Goal: Task Accomplishment & Management: Book appointment/travel/reservation

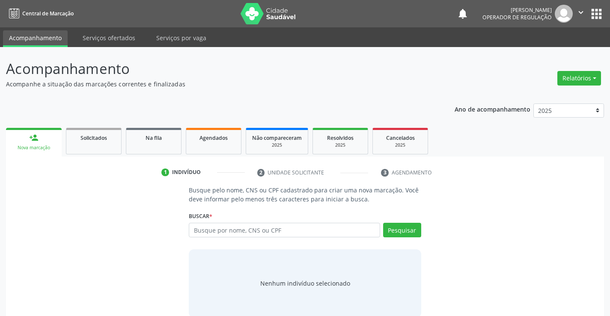
click at [248, 227] on input "text" at bounding box center [284, 230] width 191 height 15
type input "704109174684171"
click at [395, 226] on button "Pesquisar" at bounding box center [402, 230] width 38 height 15
type input "704109174684171"
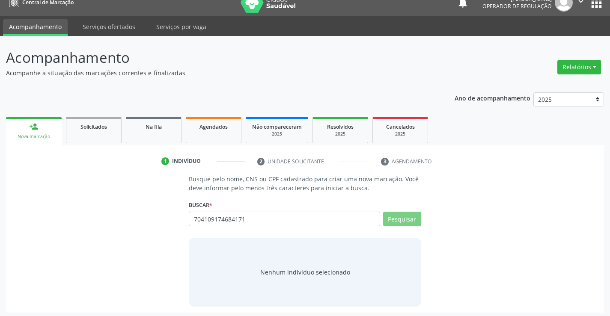
scroll to position [14, 0]
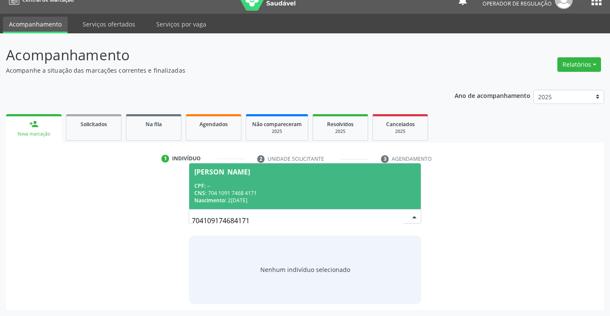
click at [280, 188] on div "CPF: --" at bounding box center [304, 185] width 221 height 7
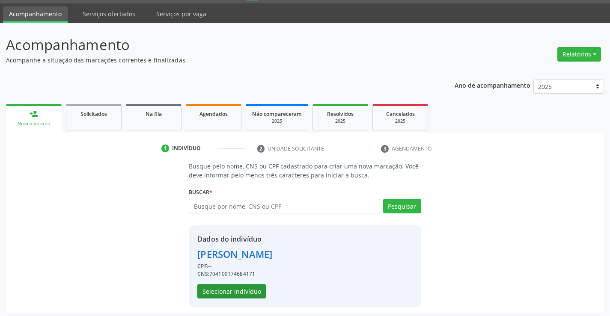
scroll to position [27, 0]
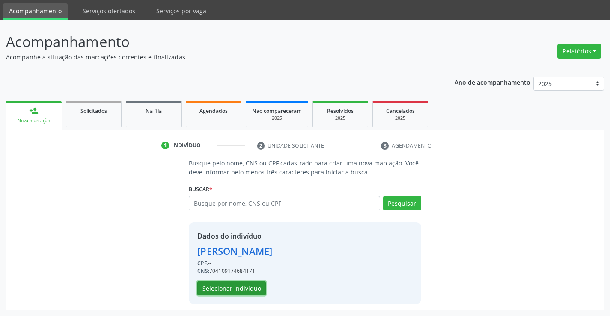
click at [241, 287] on button "Selecionar indivíduo" at bounding box center [231, 288] width 68 height 15
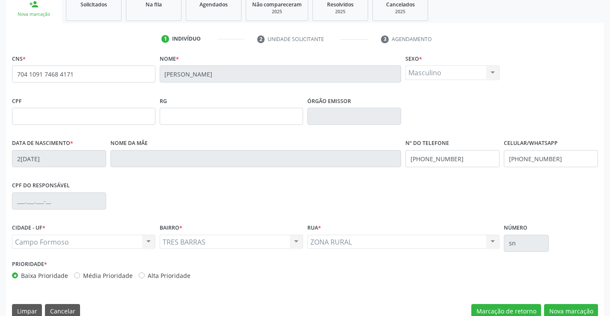
scroll to position [148, 0]
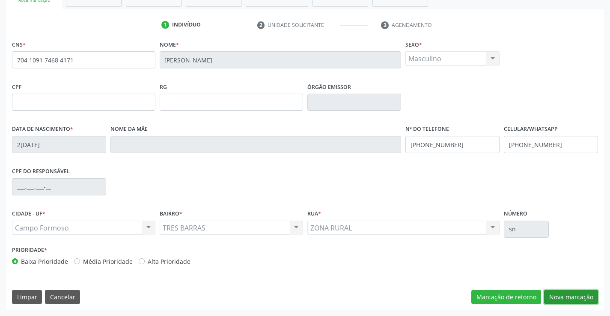
click at [576, 298] on button "Nova marcação" at bounding box center [571, 297] width 54 height 15
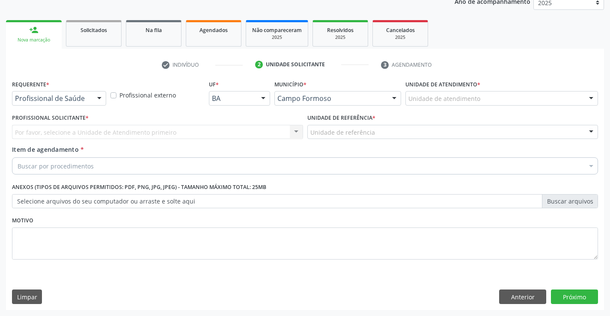
scroll to position [108, 0]
click at [95, 98] on div at bounding box center [99, 99] width 13 height 15
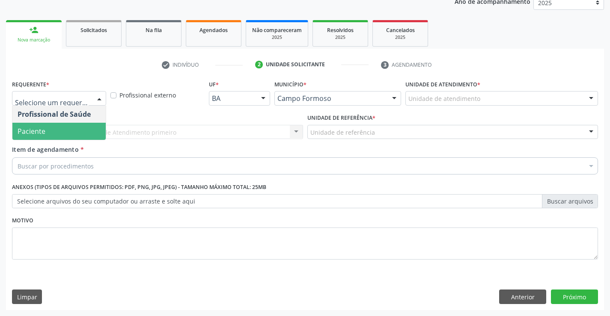
click at [71, 128] on span "Paciente" at bounding box center [58, 131] width 93 height 17
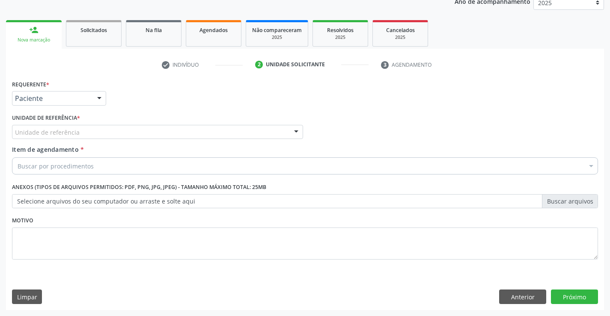
click at [128, 130] on div "Unidade de referência" at bounding box center [157, 132] width 291 height 15
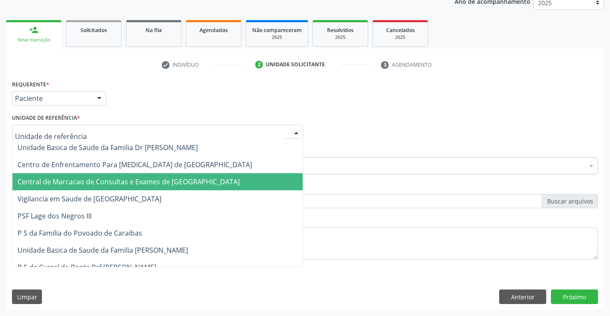
click at [135, 177] on span "Central de Marcacao de Consultas e Exames de [GEOGRAPHIC_DATA]" at bounding box center [129, 181] width 222 height 9
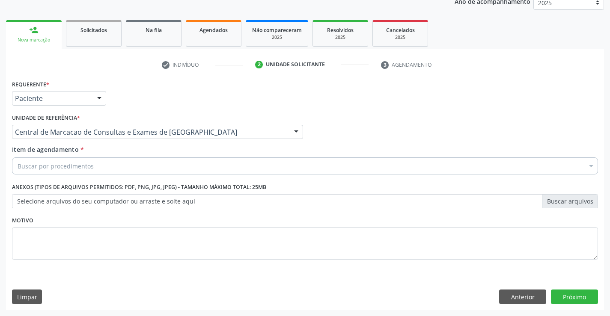
click at [148, 167] on div "Buscar por procedimentos" at bounding box center [305, 165] width 586 height 17
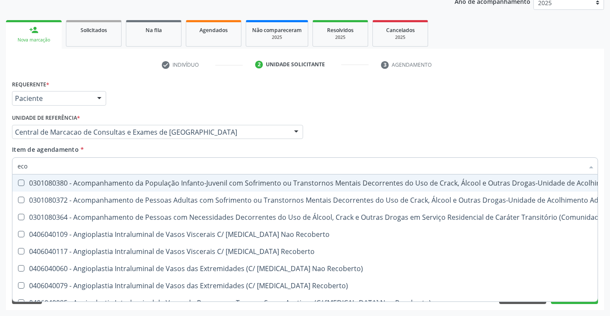
type input "ecoc"
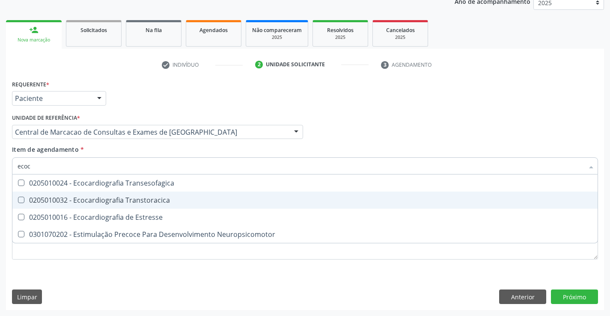
drag, startPoint x: 142, startPoint y: 202, endPoint x: 170, endPoint y: 202, distance: 27.4
click at [142, 203] on div "0205010032 - Ecocardiografia Transtoracica" at bounding box center [305, 200] width 575 height 7
checkbox Transtoracica "true"
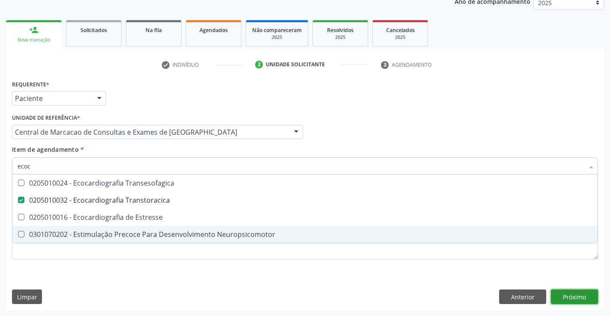
click at [569, 296] on div "Requerente * Paciente Profissional de Saúde Paciente Nenhum resultado encontrad…" at bounding box center [305, 194] width 598 height 232
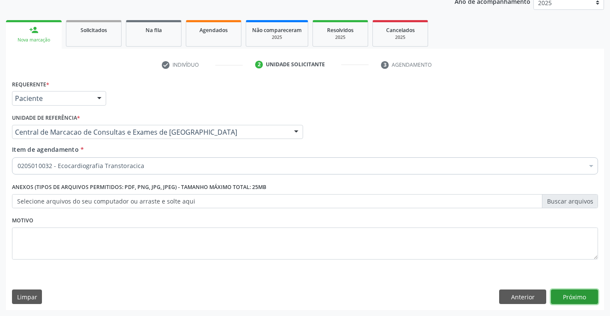
click at [555, 295] on button "Próximo" at bounding box center [574, 297] width 47 height 15
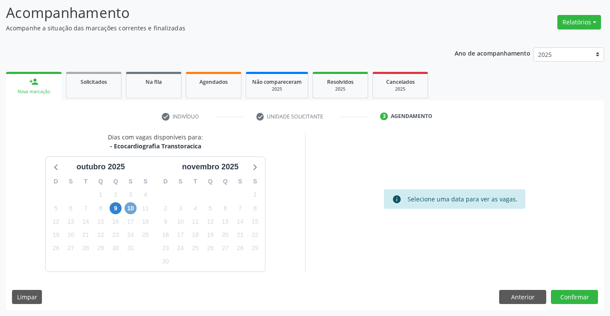
click at [132, 210] on span "10" at bounding box center [131, 208] width 12 height 12
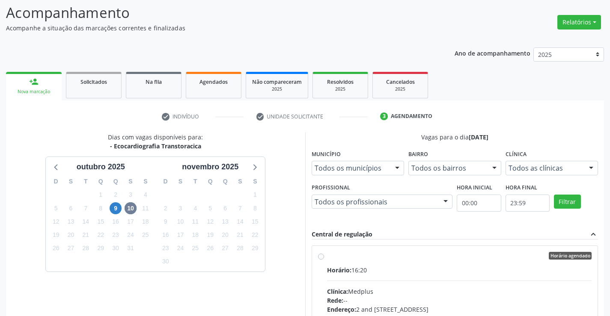
drag, startPoint x: 113, startPoint y: 147, endPoint x: 202, endPoint y: 149, distance: 89.9
click at [202, 149] on div "Dias com vagas disponíveis para: - Ecocardiografia Transtoracica outubro 2025 D…" at bounding box center [155, 272] width 299 height 278
copy div "Ecocardiografia Transtoracica"
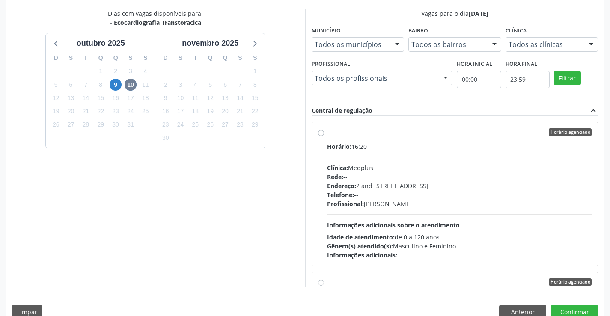
scroll to position [195, 0]
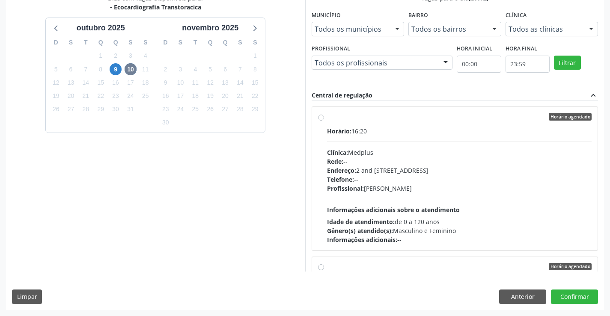
click at [363, 194] on div "Horário: 16:20 Clínica: Medplus Rede: -- Endereço: 2 and S 204 Ed Emp B, nº 35,…" at bounding box center [459, 186] width 265 height 118
click at [324, 121] on input "Horário agendado Horário: 16:20 Clínica: Medplus Rede: -- Endereço: 2 and S 204…" at bounding box center [321, 117] width 6 height 8
radio input "true"
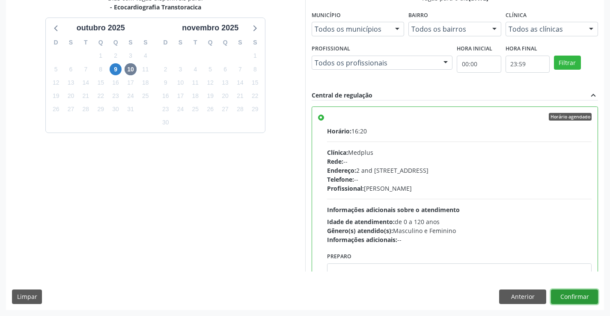
click at [570, 297] on button "Confirmar" at bounding box center [574, 297] width 47 height 15
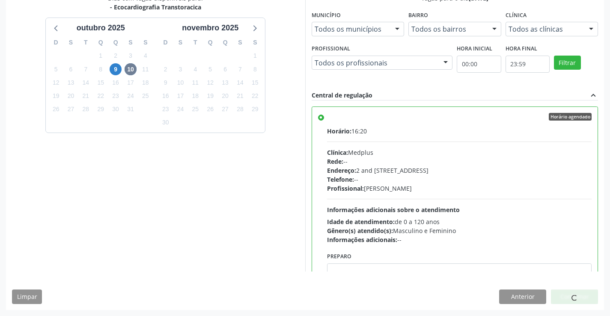
scroll to position [0, 0]
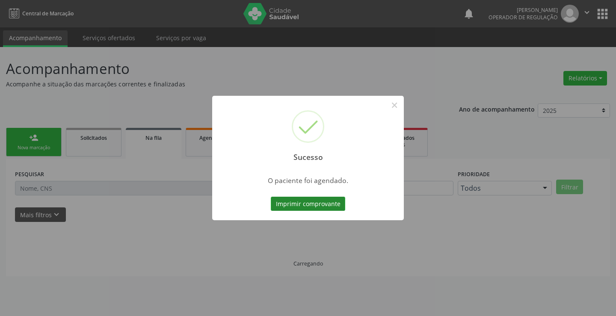
click at [309, 199] on button "Imprimir comprovante" at bounding box center [308, 204] width 74 height 15
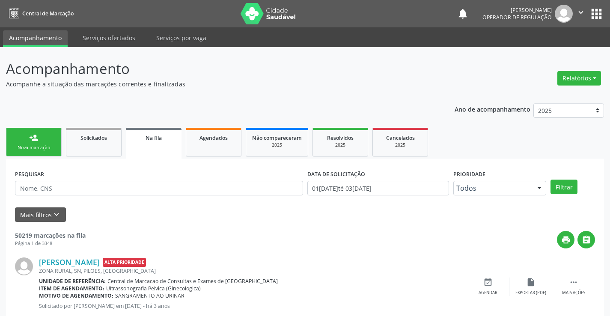
click at [37, 140] on div "person_add" at bounding box center [33, 137] width 9 height 9
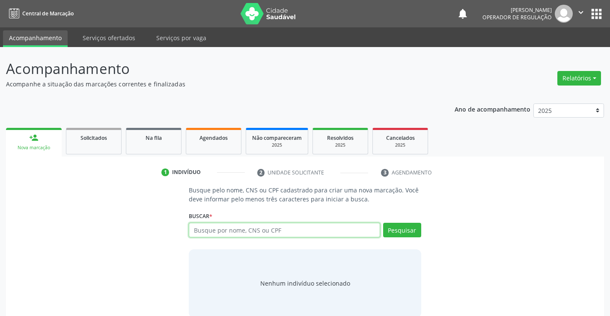
click at [238, 234] on input "text" at bounding box center [284, 230] width 191 height 15
type input "jose deoclecio"
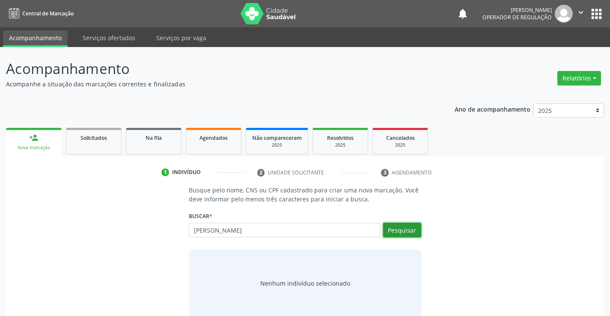
click at [401, 233] on button "Pesquisar" at bounding box center [402, 230] width 38 height 15
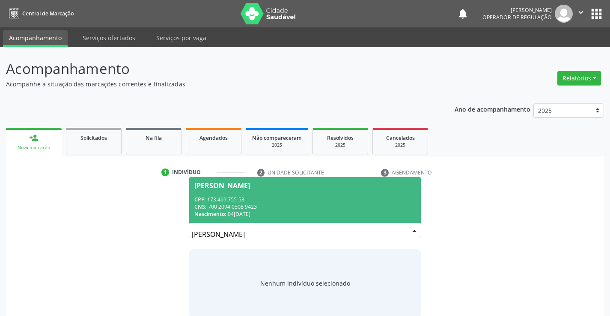
click at [350, 216] on div "Nascimento: 04/01/1950" at bounding box center [304, 214] width 221 height 7
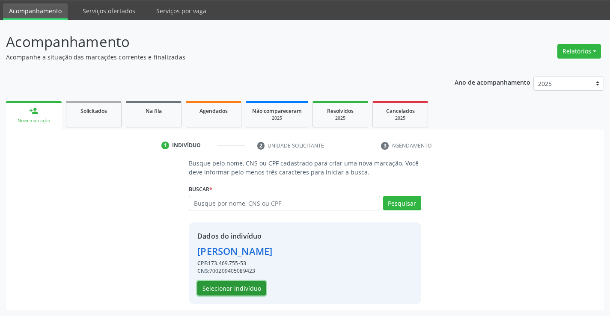
click at [208, 291] on button "Selecionar indivíduo" at bounding box center [231, 288] width 68 height 15
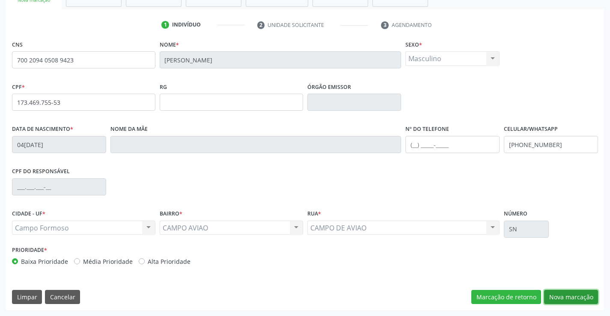
click at [555, 293] on button "Nova marcação" at bounding box center [571, 297] width 54 height 15
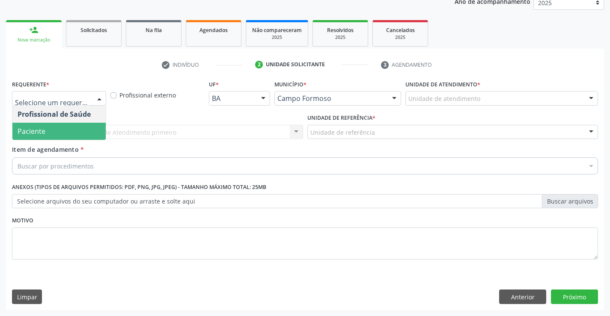
click at [56, 135] on span "Paciente" at bounding box center [58, 131] width 93 height 17
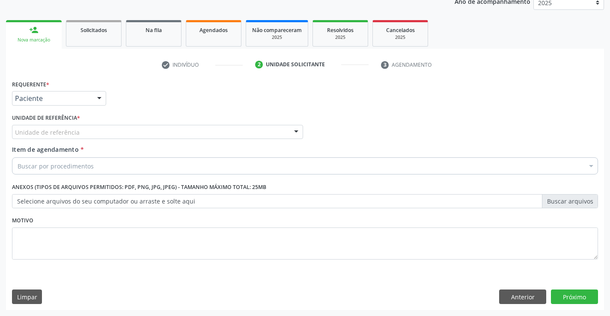
click at [134, 128] on div "Unidade de referência" at bounding box center [157, 132] width 291 height 15
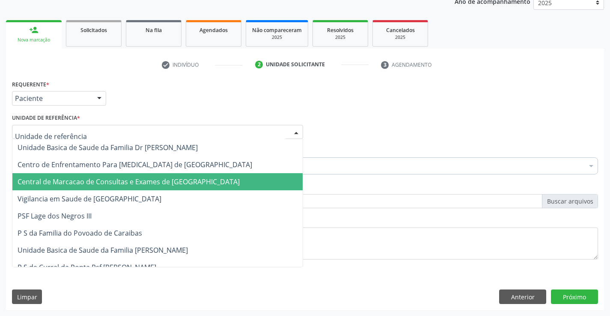
click at [154, 187] on span "Central de Marcacao de Consultas e Exames de [GEOGRAPHIC_DATA]" at bounding box center [129, 181] width 222 height 9
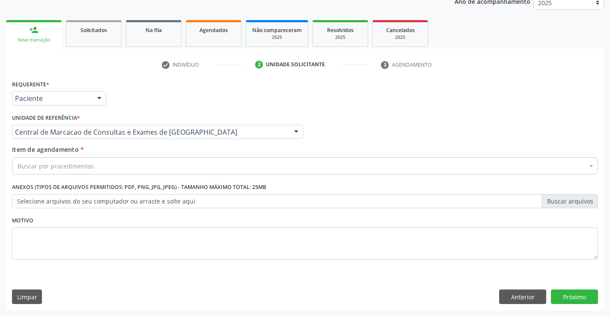
click at [170, 160] on div "Buscar por procedimentos" at bounding box center [305, 165] width 586 height 17
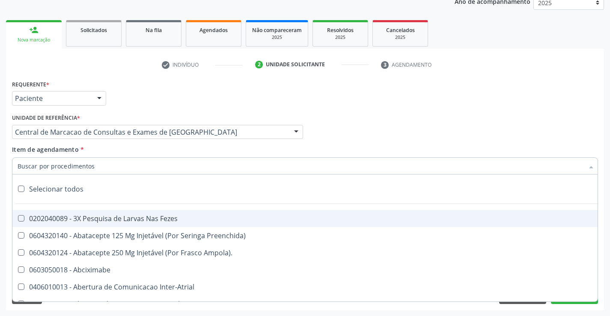
paste input "Ecocardiografia Transtoracica"
type input "Ecocardiografia Transtoracica"
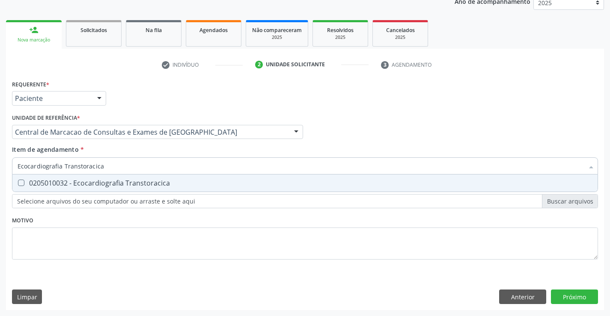
click at [148, 185] on div "0205010032 - Ecocardiografia Transtoracica" at bounding box center [305, 183] width 575 height 7
checkbox Transtoracica "true"
click at [560, 293] on div "Requerente * Paciente Profissional de Saúde Paciente Nenhum resultado encontrad…" at bounding box center [305, 194] width 598 height 232
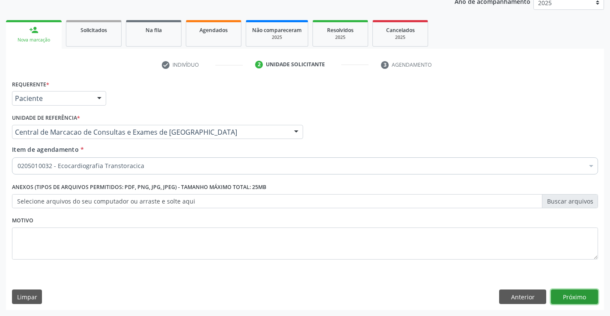
click at [569, 301] on button "Próximo" at bounding box center [574, 297] width 47 height 15
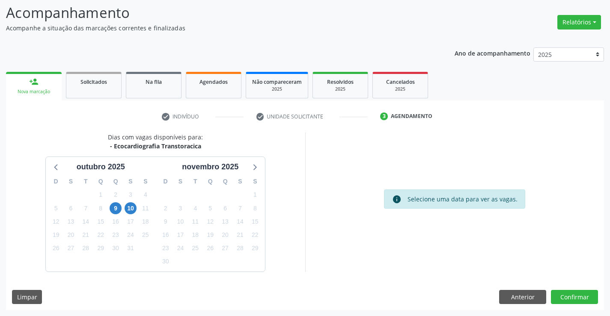
click at [137, 206] on div "10" at bounding box center [130, 208] width 15 height 13
click at [126, 209] on span "10" at bounding box center [131, 208] width 12 height 12
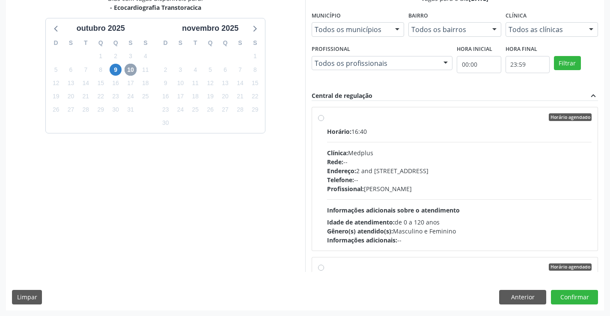
scroll to position [195, 0]
click at [386, 194] on div "Horário: 16:40 Clínica: Medplus Rede: -- Endereço: 2 and S 204 Ed Emp B, nº 35,…" at bounding box center [459, 186] width 265 height 118
click at [324, 121] on input "Horário agendado Horário: 16:40 Clínica: Medplus Rede: -- Endereço: 2 and S 204…" at bounding box center [321, 117] width 6 height 8
radio input "true"
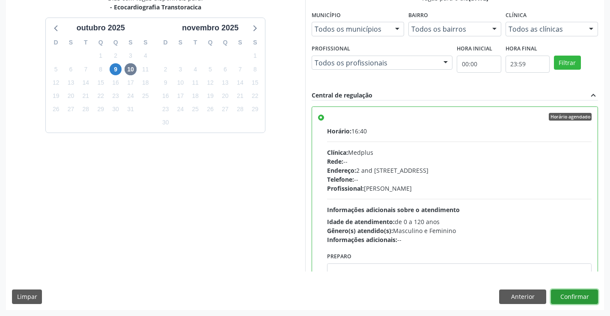
click at [567, 300] on button "Confirmar" at bounding box center [574, 297] width 47 height 15
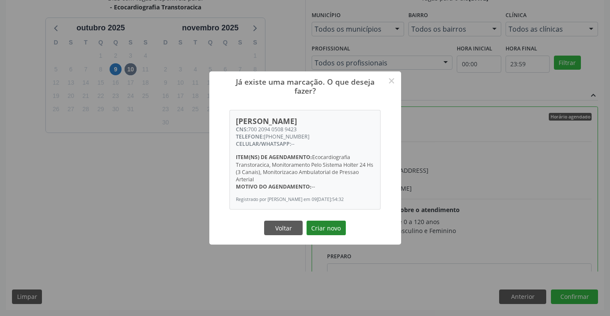
click at [325, 231] on button "Criar novo" at bounding box center [325, 228] width 39 height 15
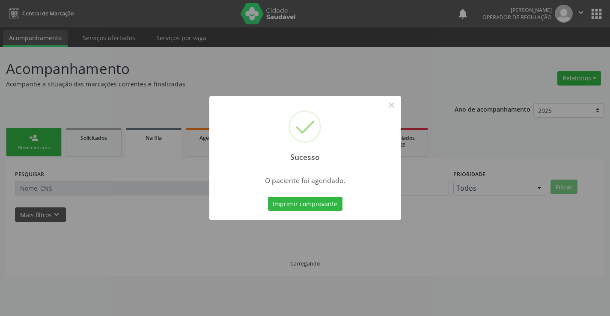
scroll to position [0, 0]
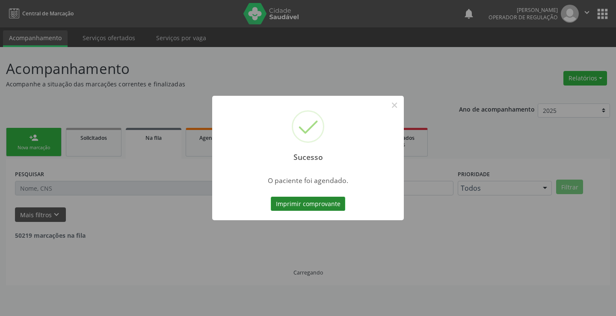
click at [326, 200] on button "Imprimir comprovante" at bounding box center [308, 204] width 74 height 15
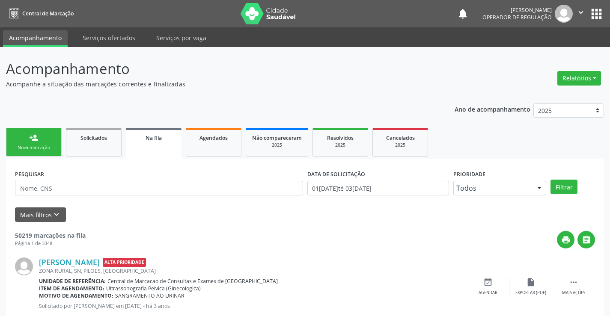
click at [48, 145] on div "Nova marcação" at bounding box center [33, 148] width 43 height 6
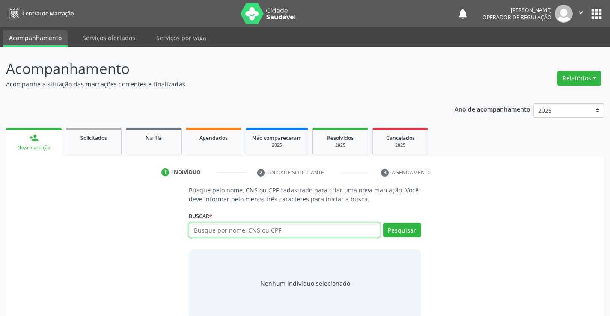
click at [292, 231] on input "text" at bounding box center [284, 230] width 191 height 15
type input "70430051137991"
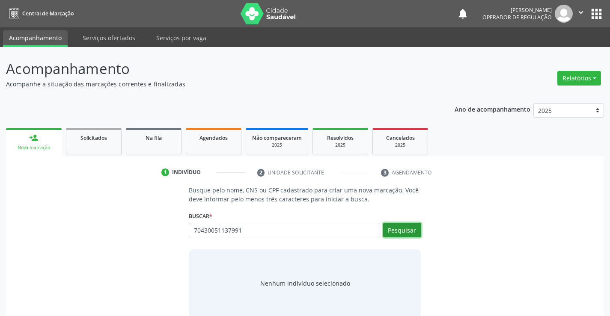
click at [404, 228] on button "Pesquisar" at bounding box center [402, 230] width 38 height 15
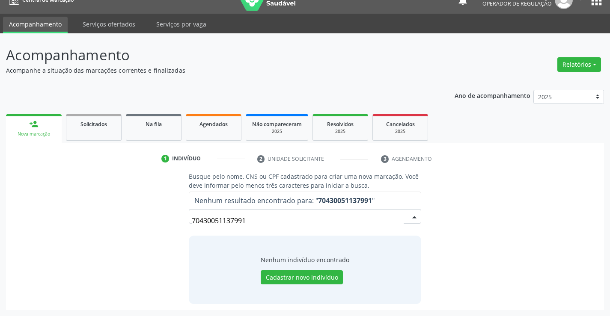
click at [258, 219] on input "70430051137991" at bounding box center [297, 220] width 211 height 17
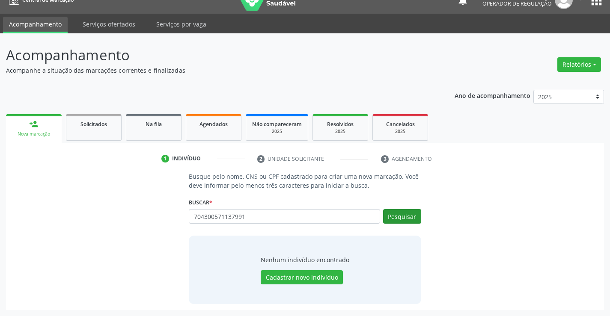
type input "704300571137991"
click at [400, 214] on button "Pesquisar" at bounding box center [402, 216] width 38 height 15
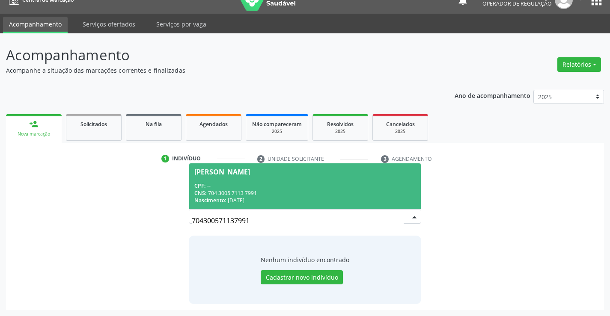
click at [259, 187] on div "CPF: --" at bounding box center [304, 185] width 221 height 7
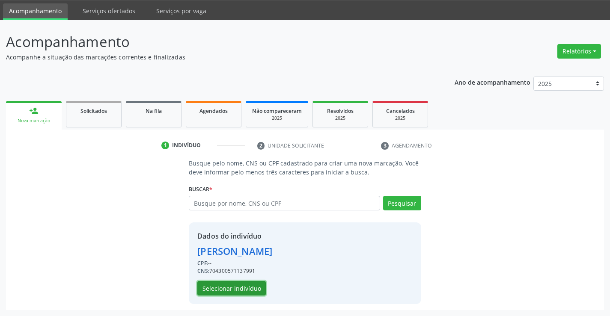
click at [227, 283] on button "Selecionar indivíduo" at bounding box center [231, 288] width 68 height 15
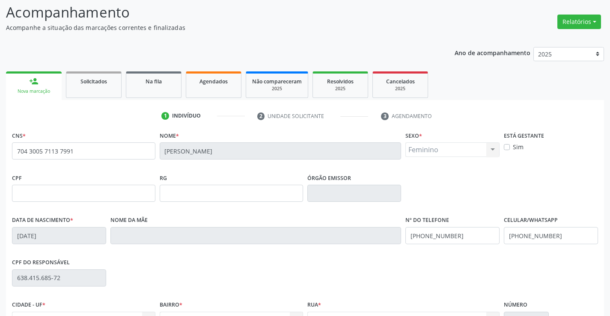
scroll to position [148, 0]
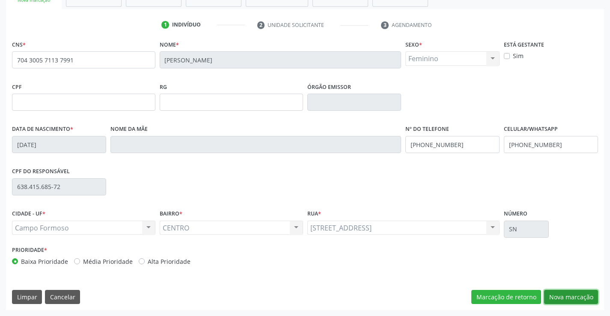
click at [556, 290] on button "Nova marcação" at bounding box center [571, 297] width 54 height 15
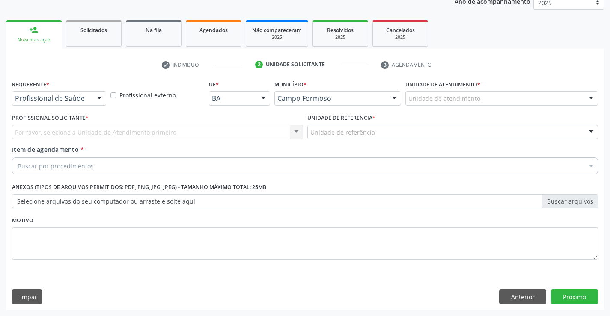
scroll to position [108, 0]
click at [75, 90] on div "Requerente * Profissional de Saúde Profissional de Saúde Paciente Nenhum result…" at bounding box center [59, 91] width 94 height 27
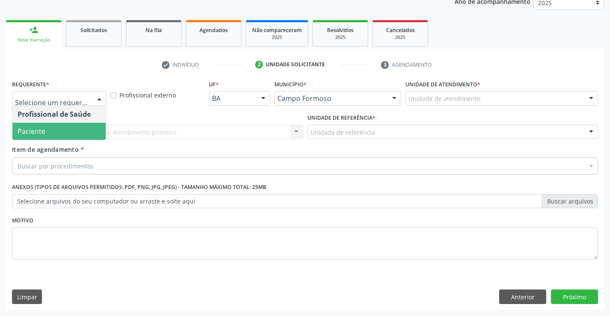
drag, startPoint x: 55, startPoint y: 124, endPoint x: 90, endPoint y: 129, distance: 35.8
click at [53, 124] on span "Paciente" at bounding box center [58, 131] width 93 height 17
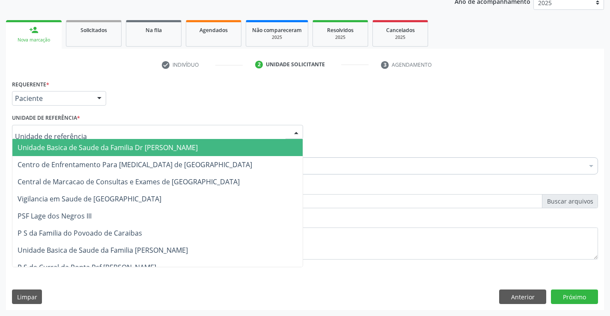
click at [95, 126] on div at bounding box center [157, 132] width 291 height 15
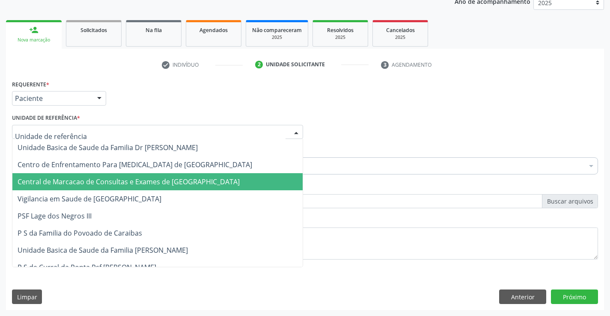
click at [97, 179] on span "Central de Marcacao de Consultas e Exames de [GEOGRAPHIC_DATA]" at bounding box center [129, 181] width 222 height 9
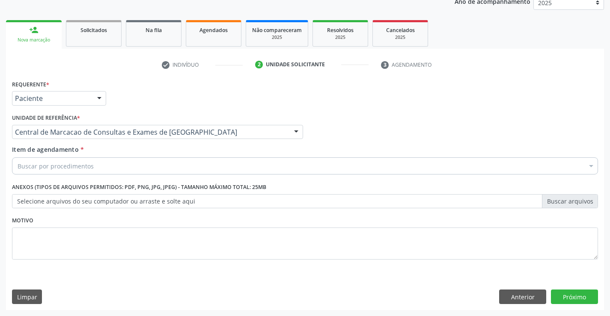
click at [106, 169] on div "Buscar por procedimentos" at bounding box center [305, 165] width 586 height 17
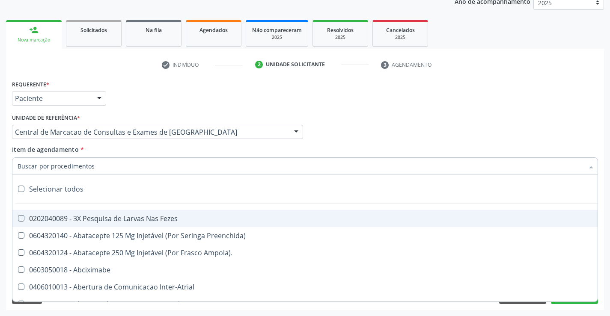
paste input "Ecocardiografia Transtoracica"
type input "Ecocardiografia Transtoracica"
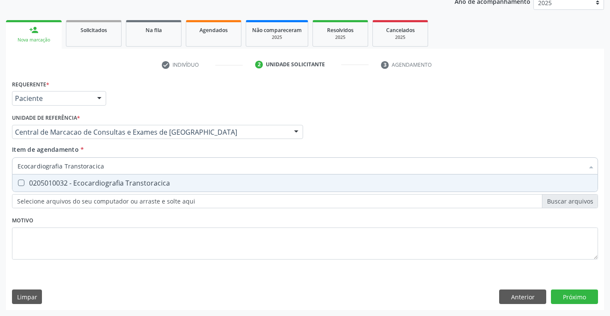
click at [128, 181] on div "0205010032 - Ecocardiografia Transtoracica" at bounding box center [305, 183] width 575 height 7
checkbox Transtoracica "true"
click at [561, 302] on button "Próximo" at bounding box center [574, 297] width 47 height 15
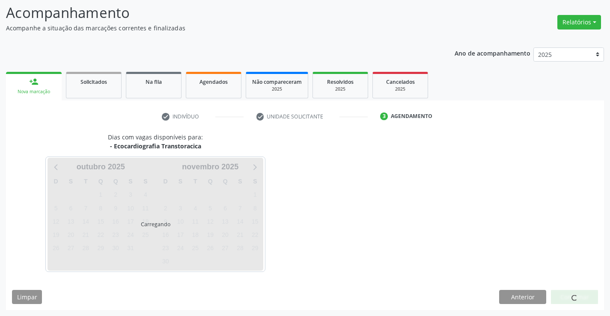
scroll to position [56, 0]
click at [571, 298] on span at bounding box center [574, 298] width 7 height 7
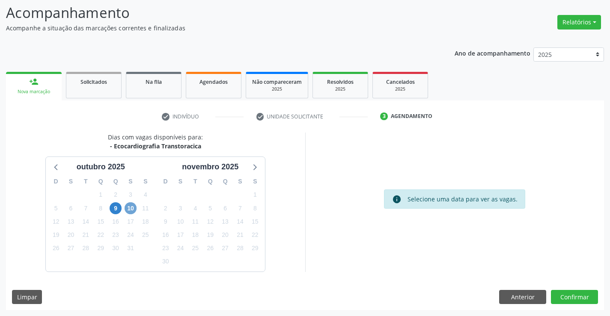
click at [130, 209] on span "10" at bounding box center [131, 208] width 12 height 12
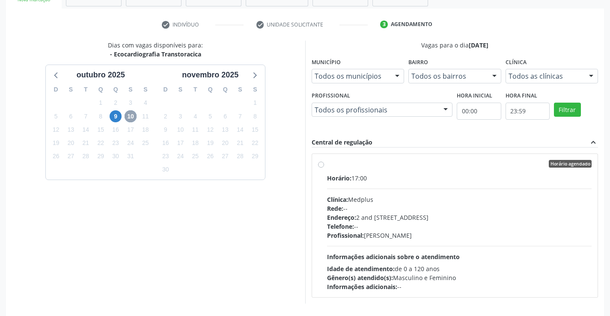
scroll to position [180, 0]
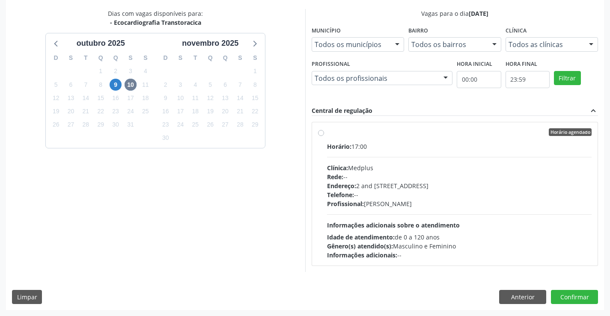
click at [415, 185] on div "Endereço: 2 and S 204 Ed Emp B, nº 35, Centro, Campo Formoso - BA" at bounding box center [459, 185] width 265 height 9
click at [324, 136] on input "Horário agendado Horário: 17:00 Clínica: Medplus Rede: -- Endereço: 2 and S 204…" at bounding box center [321, 132] width 6 height 8
radio input "true"
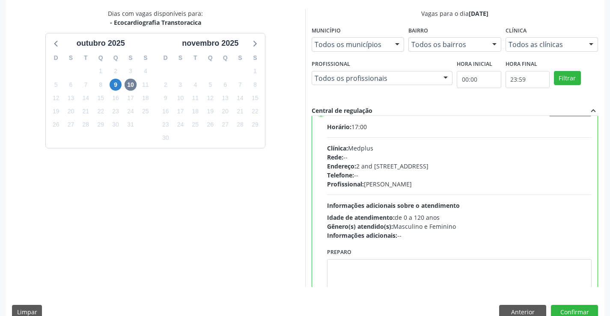
scroll to position [0, 0]
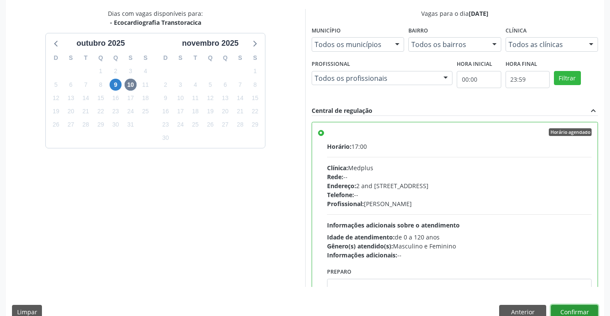
click at [590, 310] on button "Confirmar" at bounding box center [574, 312] width 47 height 15
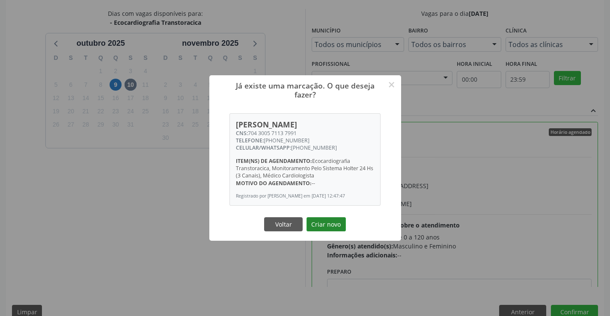
click at [334, 225] on button "Criar novo" at bounding box center [325, 224] width 39 height 15
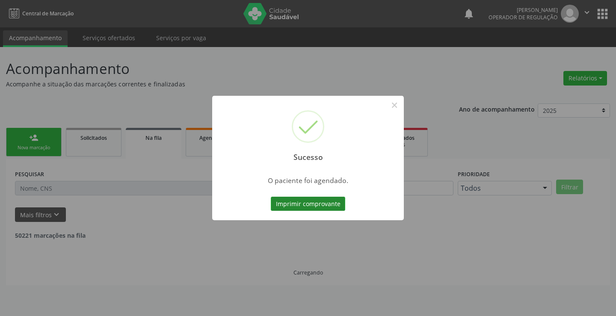
click at [329, 206] on button "Imprimir comprovante" at bounding box center [308, 204] width 74 height 15
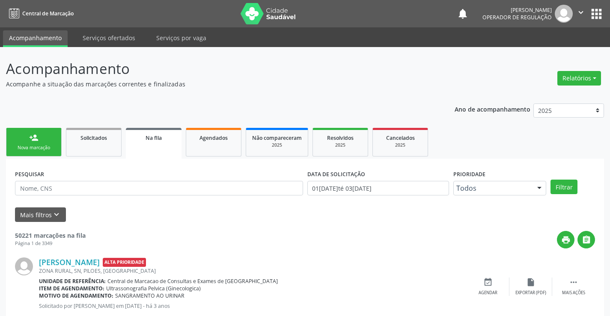
click at [43, 138] on link "person_add Nova marcação" at bounding box center [34, 142] width 56 height 29
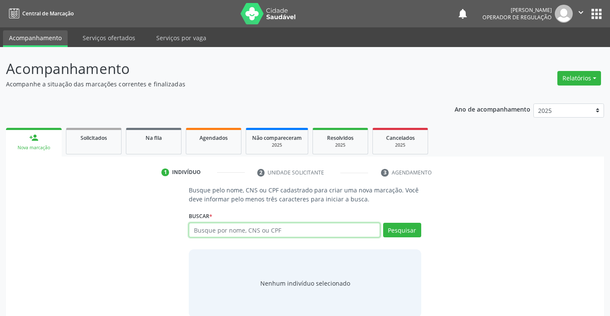
click at [216, 232] on input "text" at bounding box center [284, 230] width 191 height 15
type input "702001884966684"
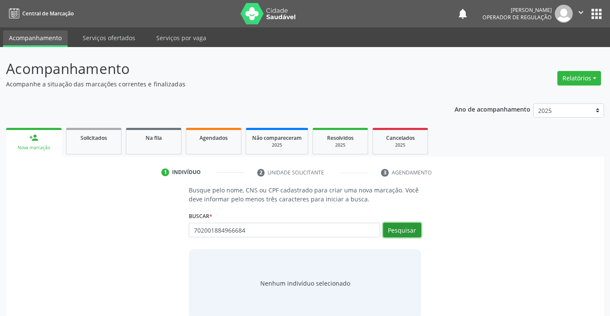
click at [391, 223] on button "Pesquisar" at bounding box center [402, 230] width 38 height 15
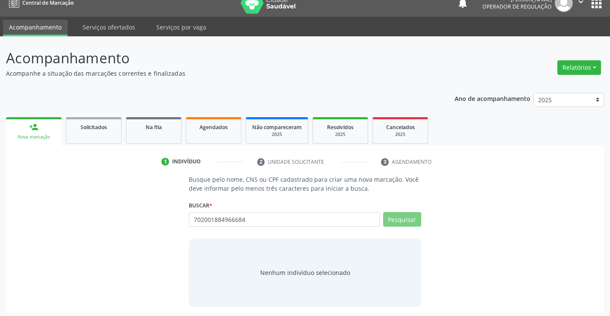
scroll to position [14, 0]
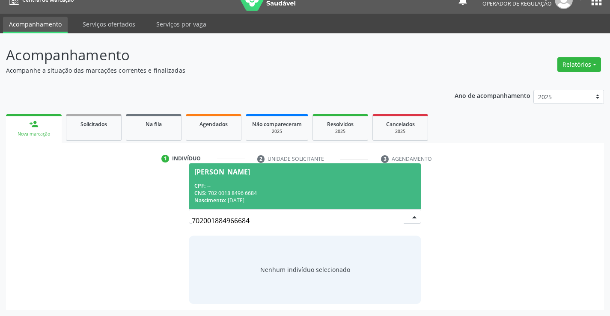
click at [273, 187] on div "CPF: --" at bounding box center [304, 185] width 221 height 7
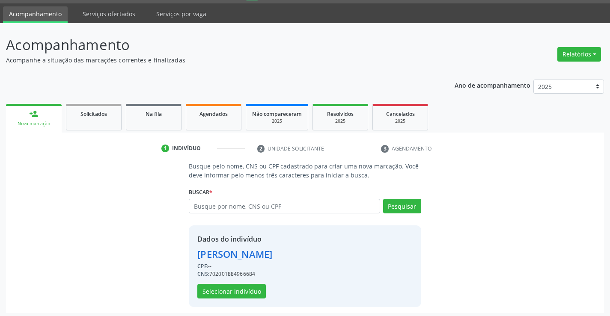
scroll to position [27, 0]
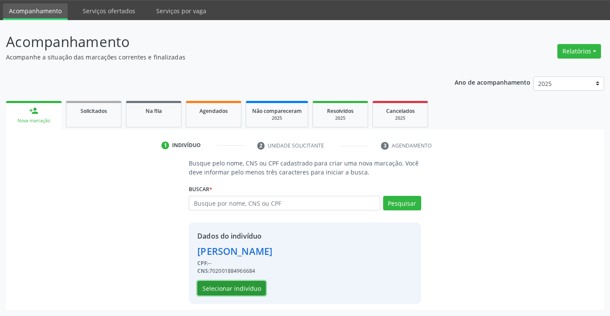
click at [227, 288] on button "Selecionar indivíduo" at bounding box center [231, 288] width 68 height 15
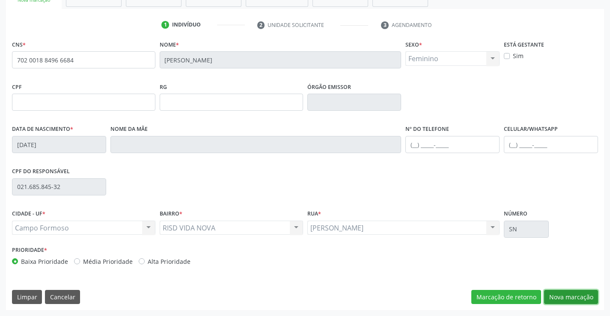
click at [562, 298] on button "Nova marcação" at bounding box center [571, 297] width 54 height 15
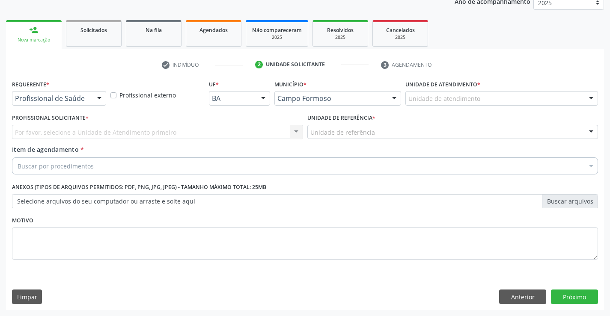
scroll to position [108, 0]
drag, startPoint x: 89, startPoint y: 102, endPoint x: 81, endPoint y: 120, distance: 19.6
click at [88, 105] on div "Profissional de Saúde" at bounding box center [59, 98] width 94 height 15
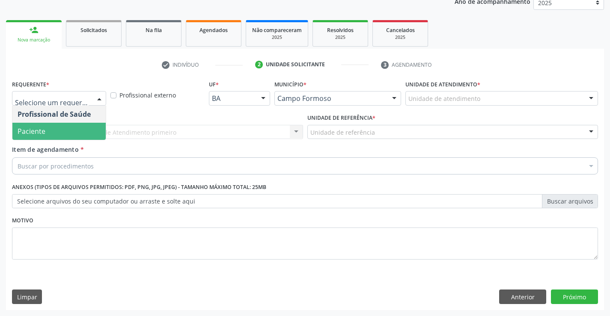
click at [73, 126] on span "Paciente" at bounding box center [58, 131] width 93 height 17
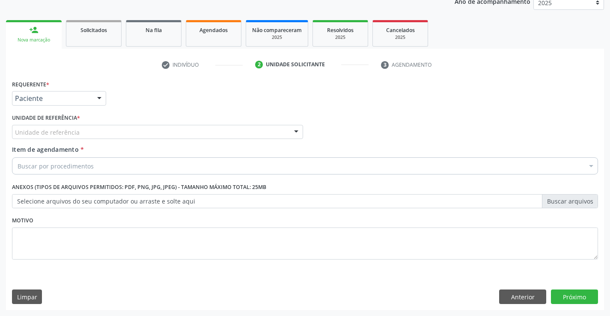
click at [153, 131] on div "Unidade de referência" at bounding box center [157, 132] width 291 height 15
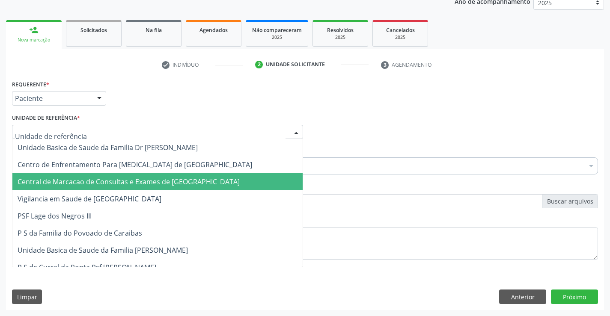
click at [154, 178] on span "Central de Marcacao de Consultas e Exames de [GEOGRAPHIC_DATA]" at bounding box center [129, 181] width 222 height 9
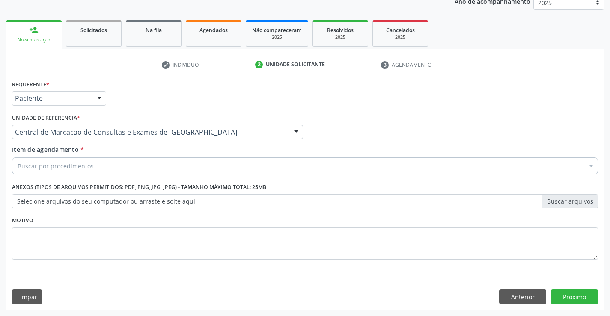
click at [171, 166] on div "Buscar por procedimentos" at bounding box center [305, 165] width 586 height 17
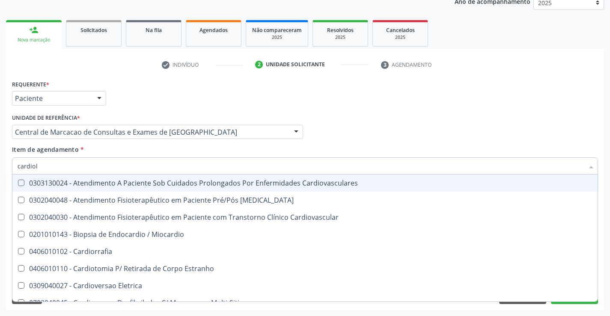
type input "cardiolo"
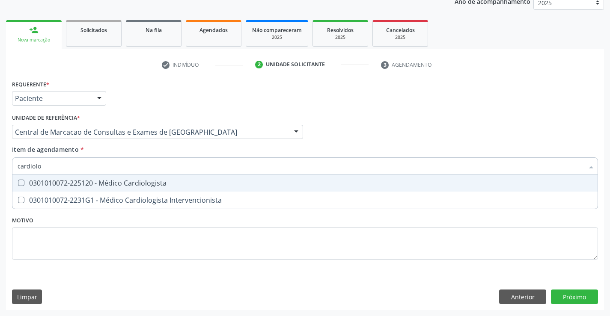
click at [160, 180] on div "0301010072-225120 - Médico Cardiologista" at bounding box center [305, 183] width 575 height 7
checkbox Cardiologista "true"
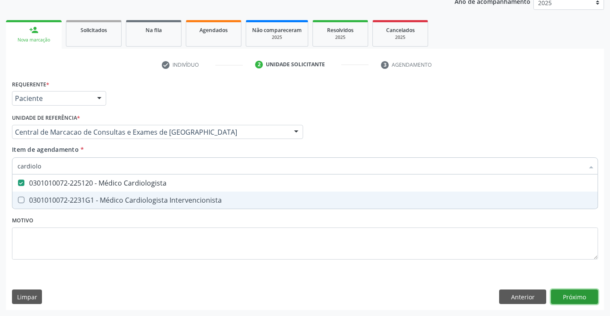
click at [574, 300] on div "Requerente * Paciente Profissional de Saúde Paciente Nenhum resultado encontrad…" at bounding box center [305, 194] width 598 height 232
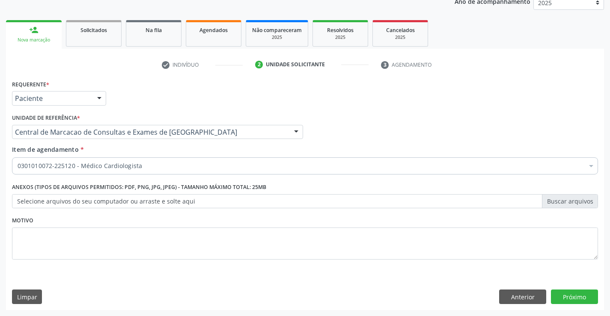
click at [578, 305] on div "Requerente * Paciente Profissional de Saúde Paciente Nenhum resultado encontrad…" at bounding box center [305, 194] width 598 height 232
click at [578, 298] on button "Próximo" at bounding box center [574, 297] width 47 height 15
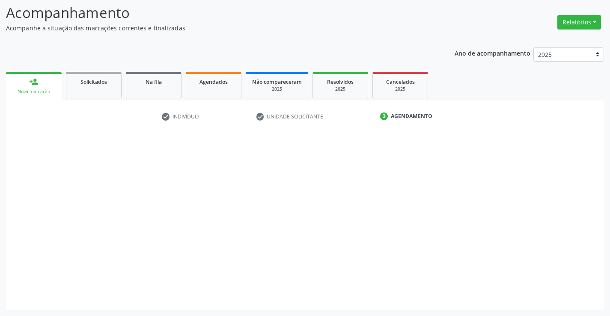
scroll to position [56, 0]
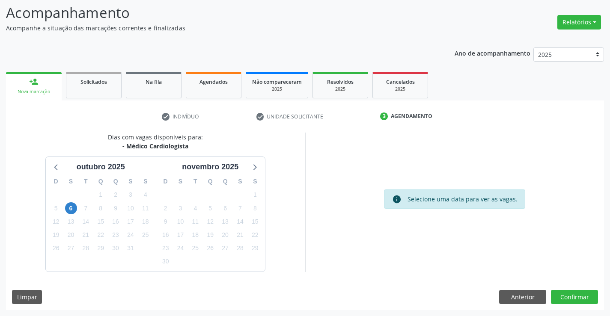
drag, startPoint x: 127, startPoint y: 144, endPoint x: 194, endPoint y: 145, distance: 67.2
click at [194, 145] on div "- Médico Cardiologista" at bounding box center [155, 146] width 95 height 9
copy div "Médico Cardiologista"
click at [537, 307] on div "Dias com vagas disponíveis para: - Médico Cardiologista outubro 2025 D S T Q Q …" at bounding box center [305, 222] width 598 height 178
click at [534, 297] on button "Anterior" at bounding box center [522, 297] width 47 height 15
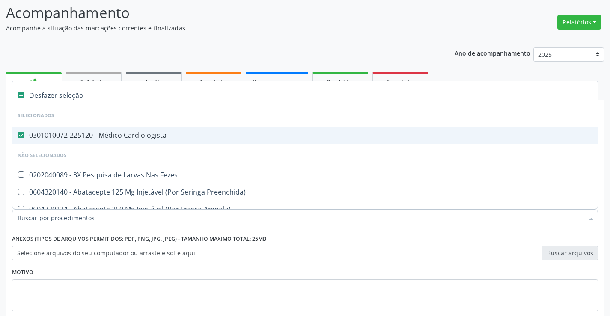
click at [125, 133] on div "0301010072-225120 - Médico Cardiologista" at bounding box center [351, 135] width 666 height 7
checkbox Cardiologista "false"
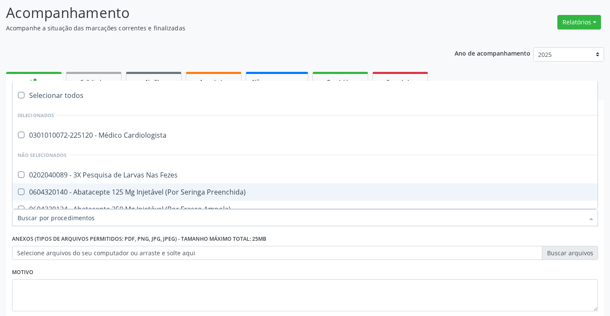
click at [110, 218] on input "Item de agendamento *" at bounding box center [301, 217] width 566 height 17
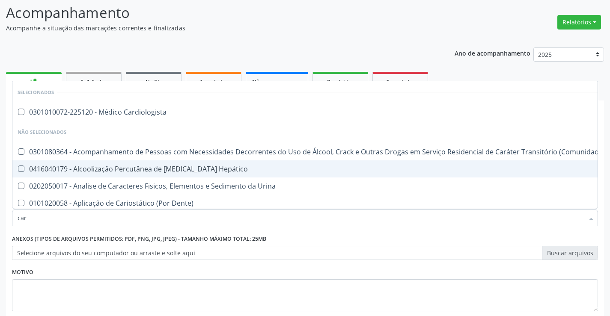
type input "card"
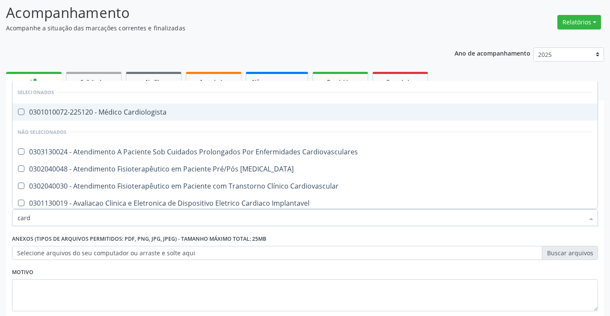
click at [140, 109] on div "0301010072-225120 - Médico Cardiologista" at bounding box center [305, 112] width 575 height 7
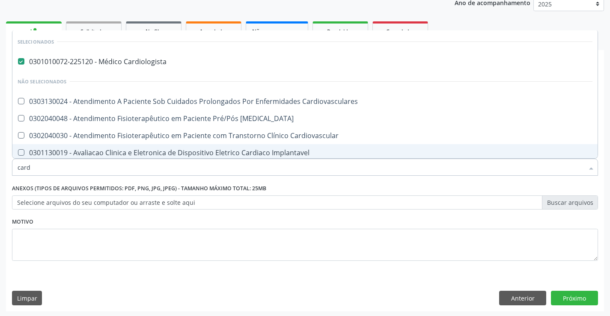
scroll to position [108, 0]
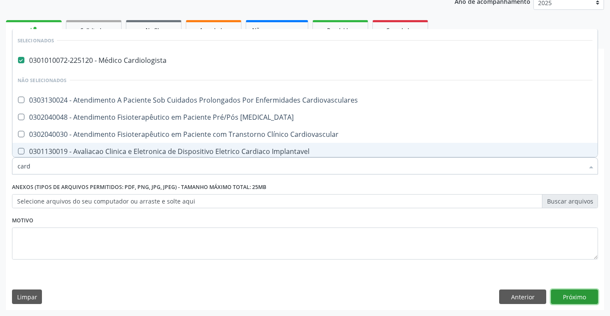
click at [579, 299] on button "Próximo" at bounding box center [574, 297] width 47 height 15
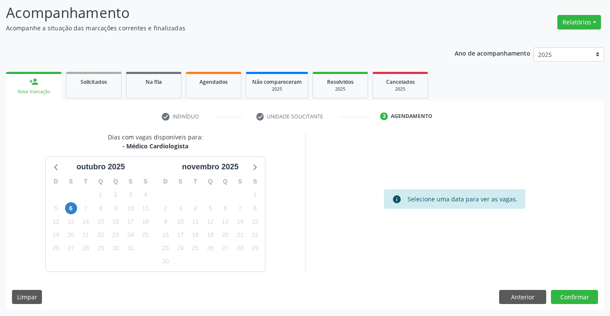
scroll to position [56, 0]
click at [516, 300] on button "Anterior" at bounding box center [522, 297] width 47 height 15
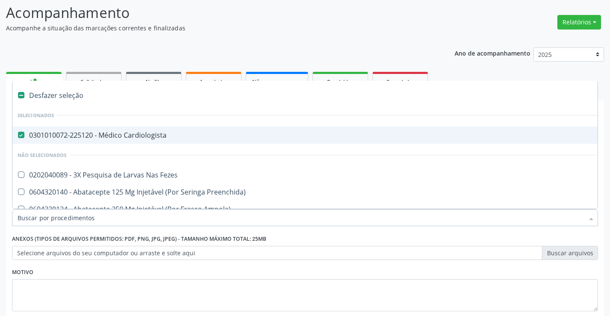
click at [125, 128] on span "0301010072-225120 - Médico Cardiologista" at bounding box center [350, 135] width 676 height 17
checkbox Cardiologista "false"
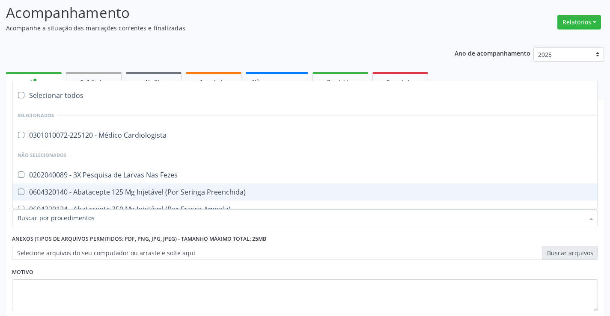
click at [87, 222] on input "Item de agendamento *" at bounding box center [301, 217] width 566 height 17
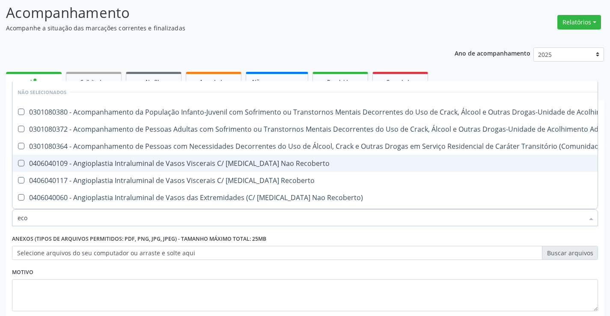
type input "ecoc"
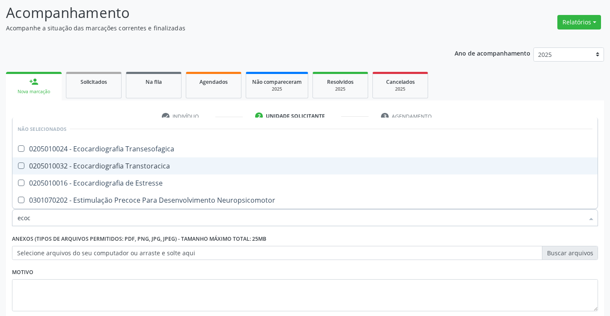
click at [98, 165] on div "0205010032 - Ecocardiografia Transtoracica" at bounding box center [305, 166] width 575 height 7
checkbox Transtoracica "true"
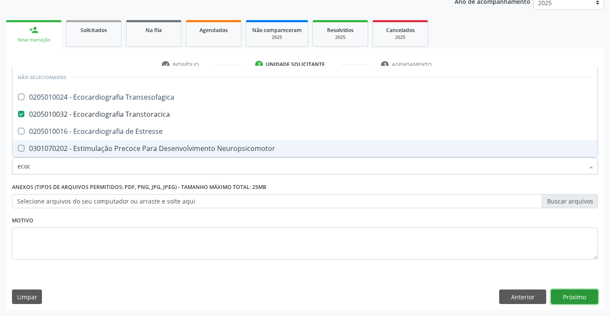
click at [581, 301] on button "Próximo" at bounding box center [574, 297] width 47 height 15
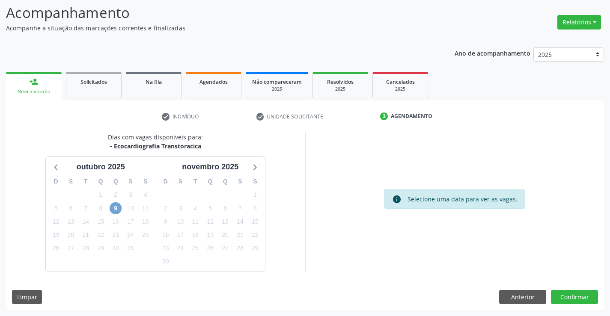
click at [117, 208] on span "9" at bounding box center [116, 208] width 12 height 12
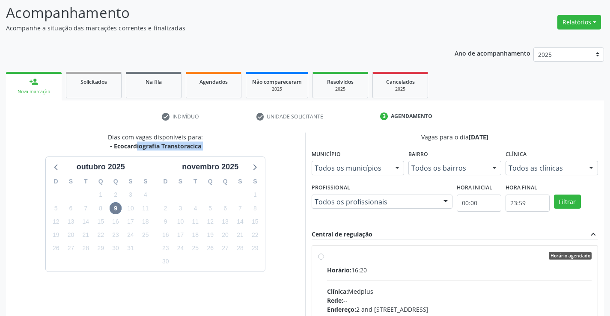
drag, startPoint x: 113, startPoint y: 145, endPoint x: 208, endPoint y: 150, distance: 95.1
click at [208, 150] on div "Dias com vagas disponíveis para: - Ecocardiografia Transtoracica outubro 2025 D…" at bounding box center [155, 272] width 299 height 278
copy div "Ecocardiografia Transtoracica outubro 2025 D S T Q Q S S 28 29 30 1 2 3 4 5 6 7…"
click at [287, 185] on div "Dias com vagas disponíveis para: - Ecocardiografia Transtoracica outubro 2025 D…" at bounding box center [155, 272] width 299 height 278
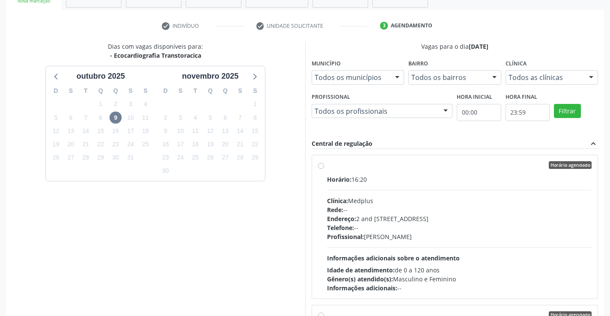
scroll to position [184, 0]
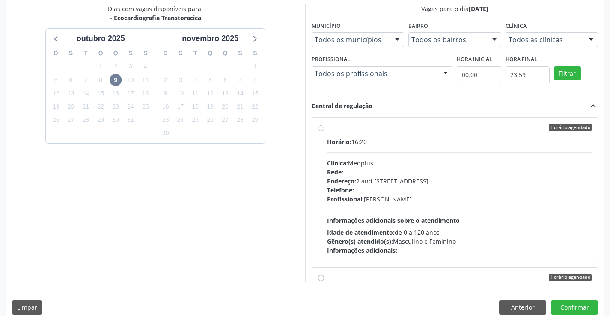
click at [354, 179] on span "Endereço:" at bounding box center [341, 181] width 29 height 8
click at [324, 131] on input "Horário agendado Horário: 16:20 Clínica: Medplus Rede: -- Endereço: 2 and S 204…" at bounding box center [321, 128] width 6 height 8
radio input "true"
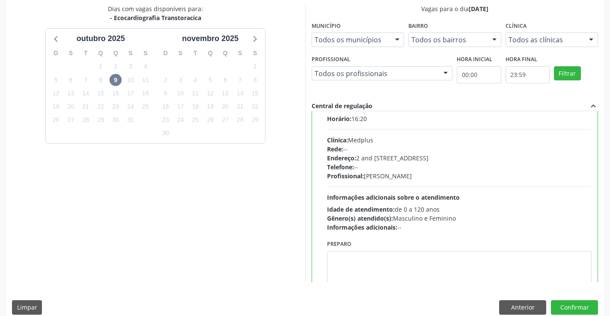
scroll to position [43, 0]
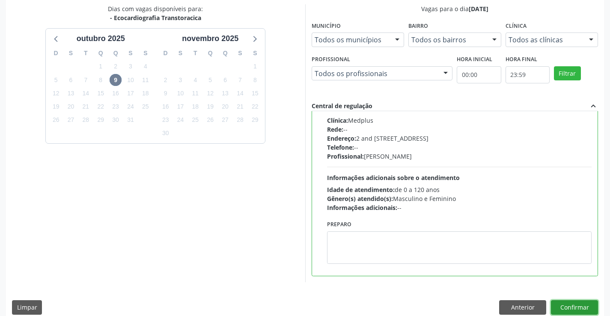
click at [566, 306] on button "Confirmar" at bounding box center [574, 307] width 47 height 15
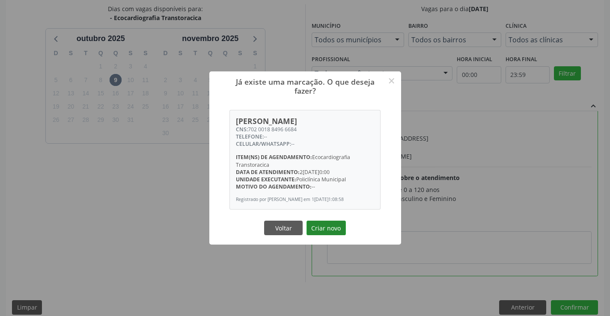
click at [319, 222] on button "Criar novo" at bounding box center [325, 228] width 39 height 15
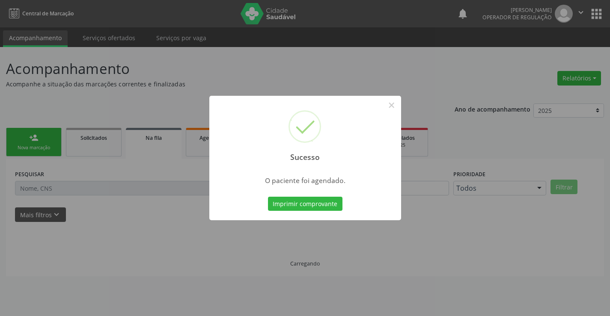
scroll to position [0, 0]
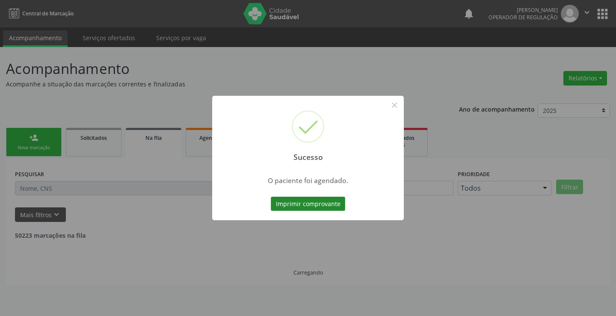
click at [306, 202] on button "Imprimir comprovante" at bounding box center [308, 204] width 74 height 15
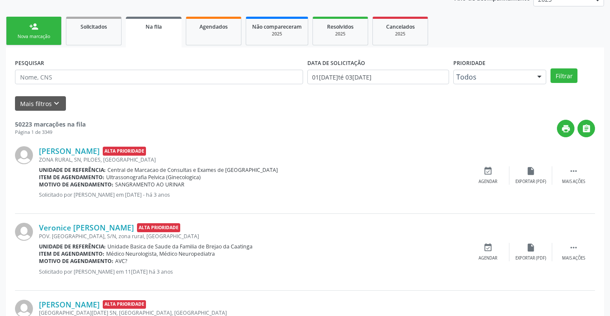
scroll to position [39, 0]
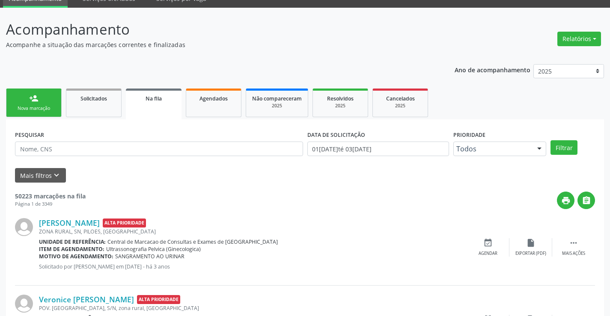
click at [47, 93] on link "person_add Nova marcação" at bounding box center [34, 103] width 56 height 29
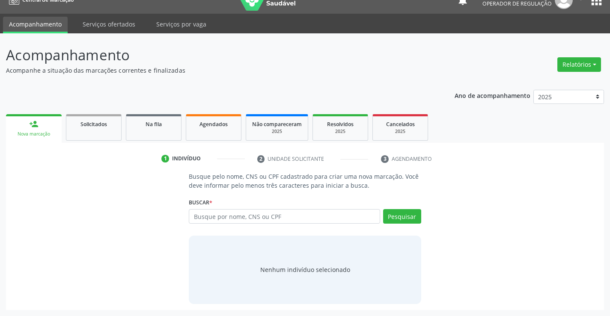
scroll to position [14, 0]
click at [210, 219] on input "text" at bounding box center [284, 216] width 191 height 15
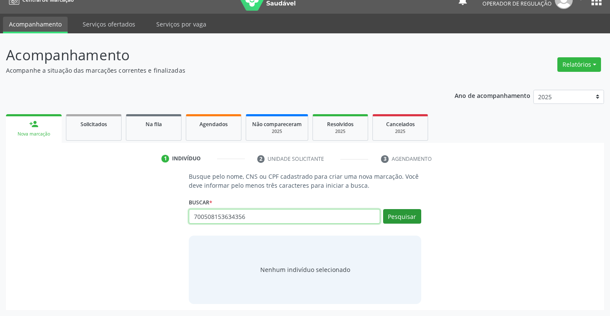
type input "700508153634356"
click at [394, 217] on button "Pesquisar" at bounding box center [402, 216] width 38 height 15
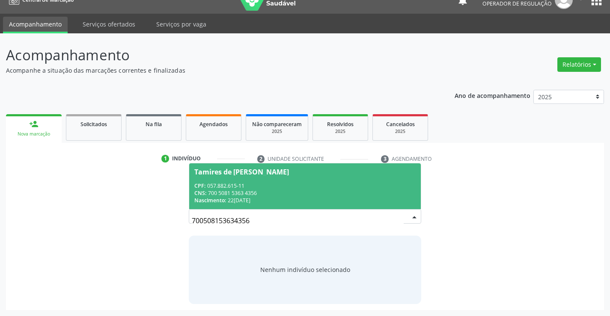
click at [364, 197] on div "Nascimento: 22/03/1988" at bounding box center [304, 200] width 221 height 7
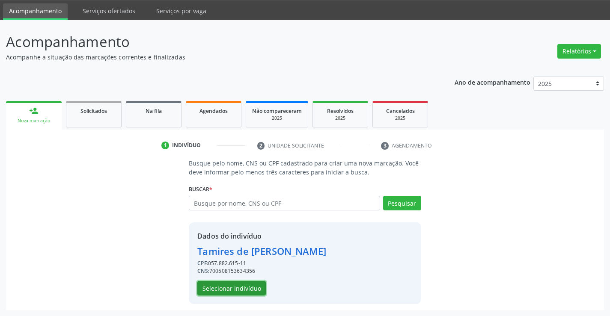
click at [201, 292] on button "Selecionar indivíduo" at bounding box center [231, 288] width 68 height 15
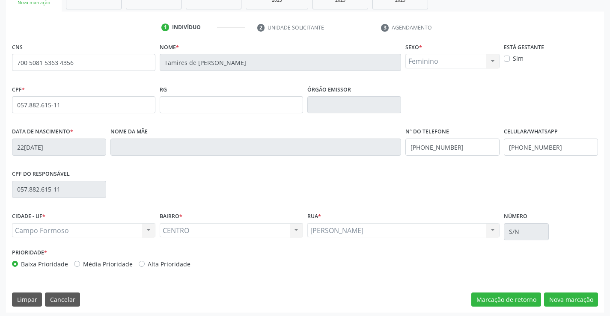
scroll to position [148, 0]
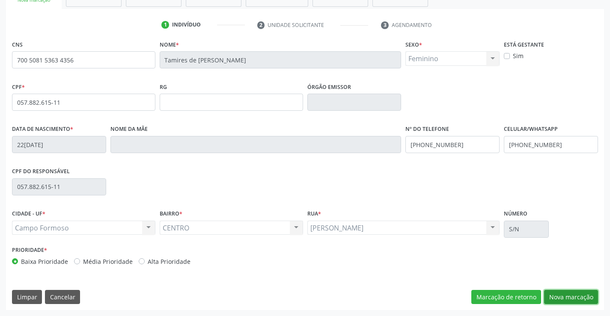
click at [569, 296] on button "Nova marcação" at bounding box center [571, 297] width 54 height 15
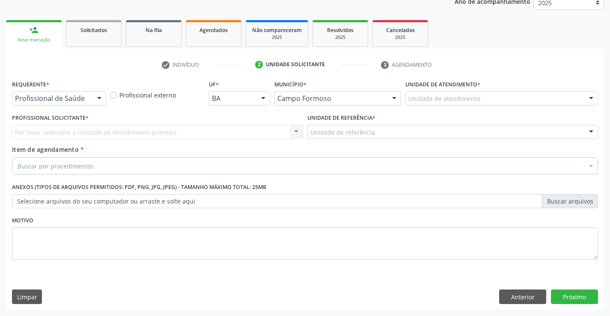
click at [89, 97] on div "Profissional de Saúde" at bounding box center [59, 98] width 94 height 15
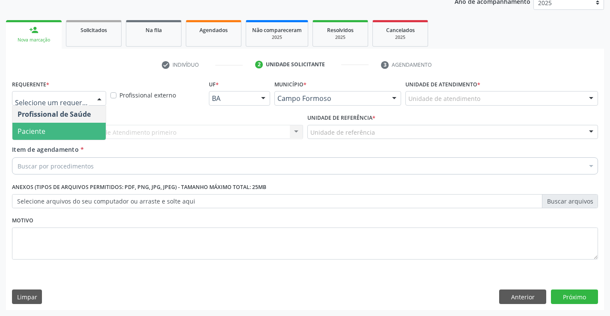
click at [44, 130] on span "Paciente" at bounding box center [32, 131] width 28 height 9
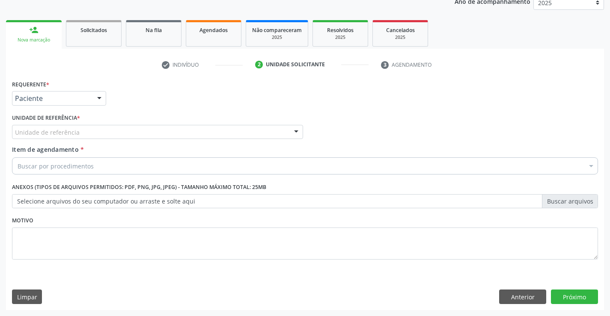
click at [134, 130] on div "Unidade de referência" at bounding box center [157, 132] width 291 height 15
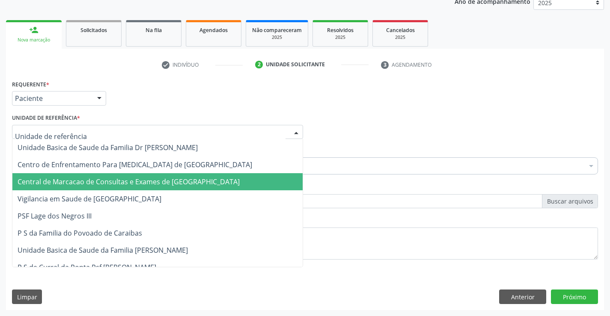
click at [145, 187] on span "Central de Marcacao de Consultas e Exames de [GEOGRAPHIC_DATA]" at bounding box center [157, 181] width 290 height 17
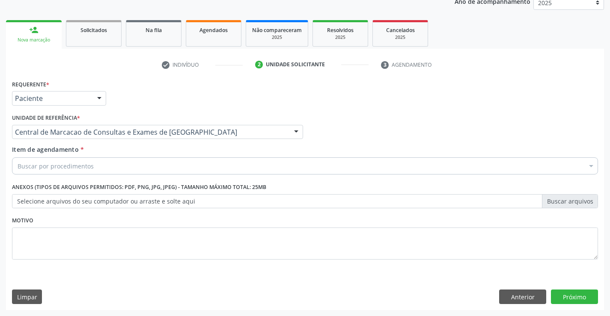
click at [151, 165] on div "Buscar por procedimentos" at bounding box center [305, 165] width 586 height 17
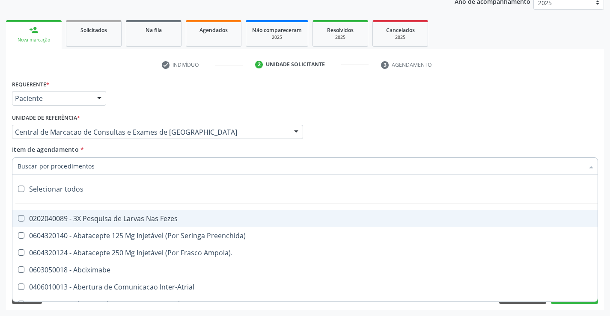
paste input "Ecocardiografia Transtoracica"
type input "Ecocardiografia Transtoracica"
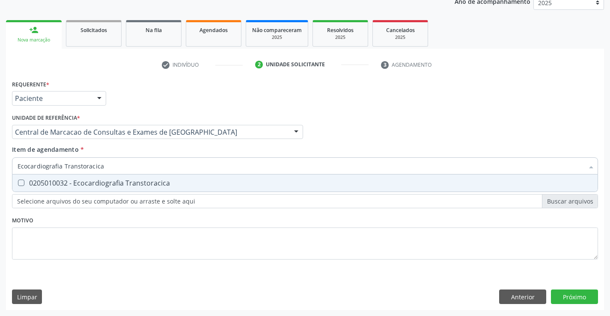
click at [84, 188] on span "0205010032 - Ecocardiografia Transtoracica" at bounding box center [304, 183] width 585 height 17
checkbox Transtoracica "true"
click at [567, 294] on div "Requerente * Paciente Profissional de Saúde Paciente Nenhum resultado encontrad…" at bounding box center [305, 194] width 598 height 232
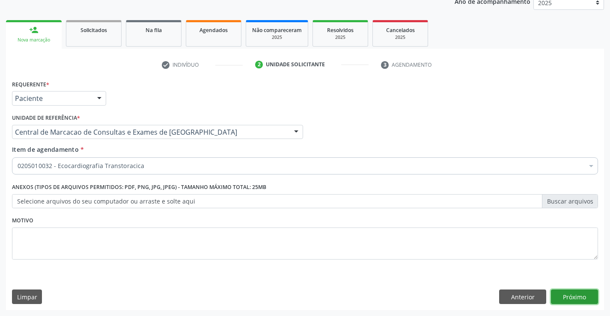
click at [558, 301] on button "Próximo" at bounding box center [574, 297] width 47 height 15
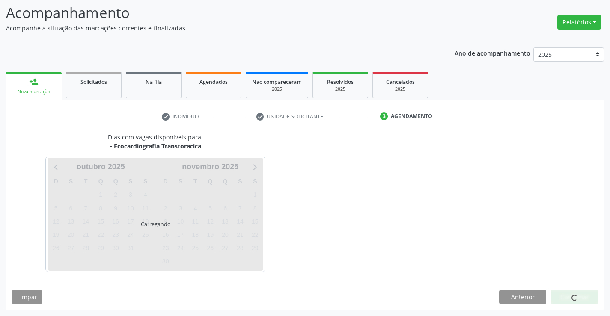
scroll to position [56, 0]
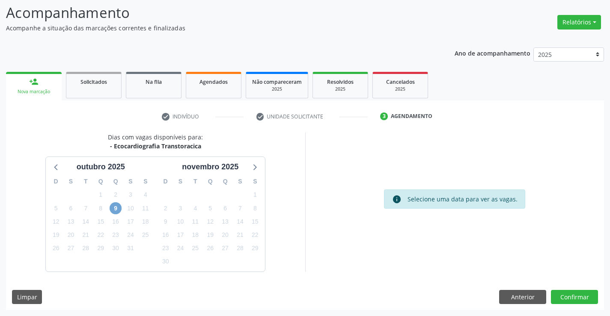
click at [121, 209] on span "9" at bounding box center [116, 208] width 12 height 12
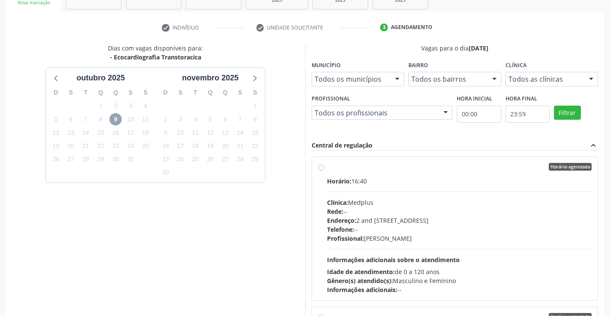
scroll to position [195, 0]
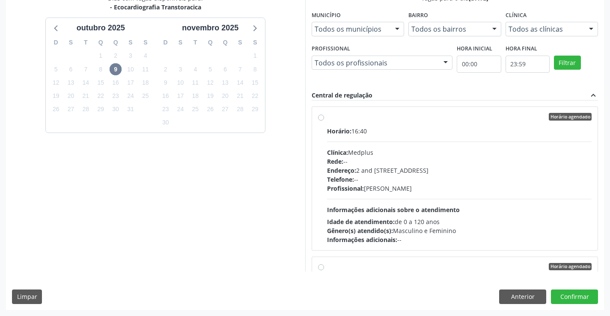
click at [438, 188] on div "Profissional: Antonio Miranda Rocha Junior" at bounding box center [459, 188] width 265 height 9
click at [324, 121] on input "Horário agendado Horário: 16:40 Clínica: Medplus Rede: -- Endereço: 2 and S 204…" at bounding box center [321, 117] width 6 height 8
radio input "true"
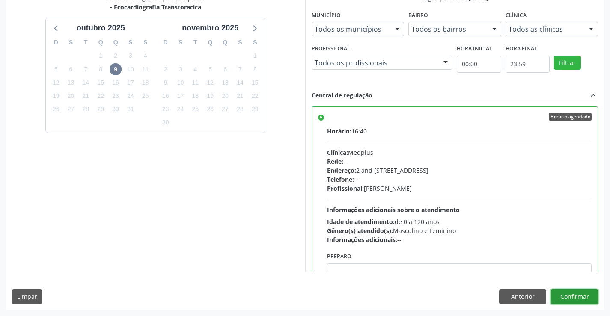
click at [569, 293] on button "Confirmar" at bounding box center [574, 297] width 47 height 15
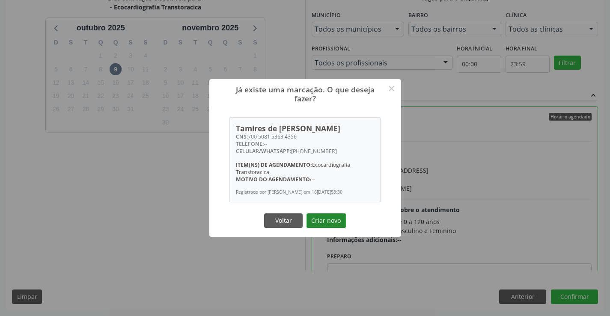
click at [340, 220] on button "Criar novo" at bounding box center [325, 221] width 39 height 15
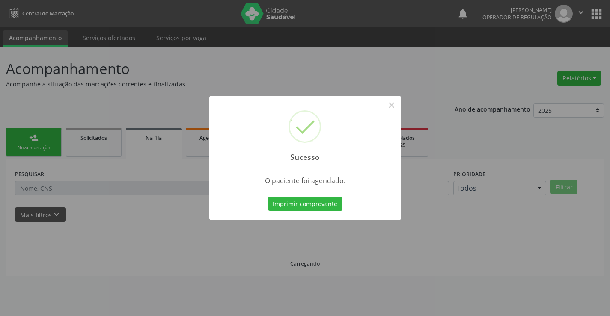
scroll to position [0, 0]
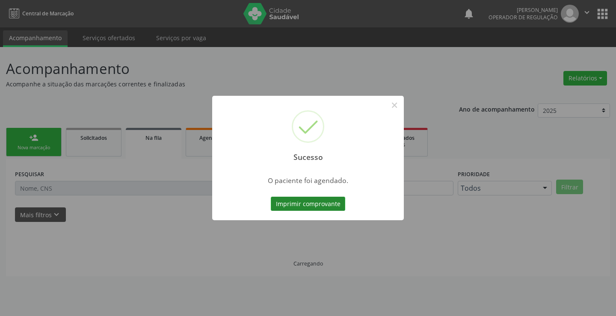
click at [339, 204] on button "Imprimir comprovante" at bounding box center [308, 204] width 74 height 15
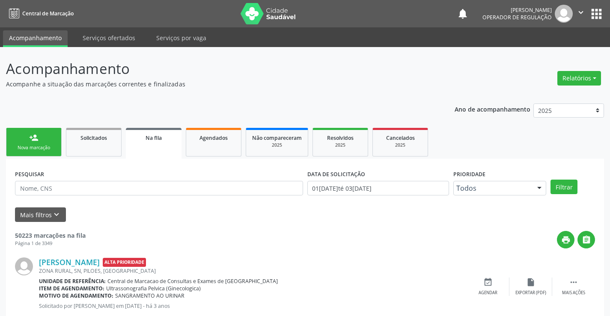
click at [55, 146] on link "person_add Nova marcação" at bounding box center [34, 142] width 56 height 29
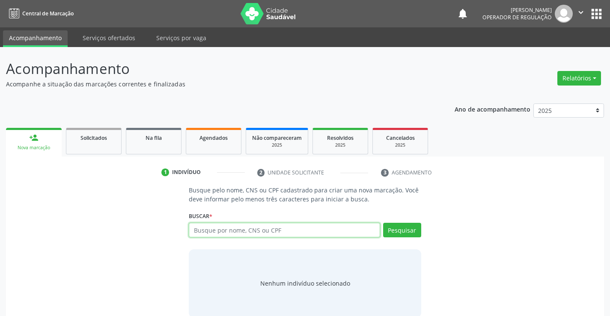
click at [224, 233] on input "text" at bounding box center [284, 230] width 191 height 15
type input "703202652017893"
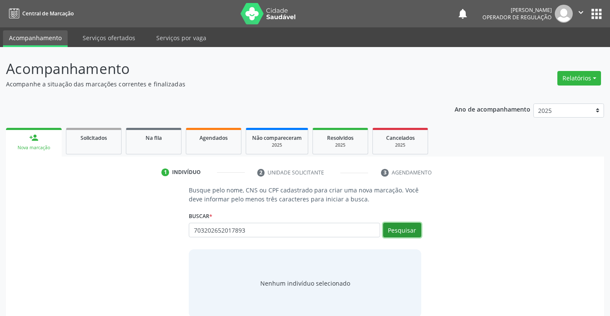
click at [394, 224] on button "Pesquisar" at bounding box center [402, 230] width 38 height 15
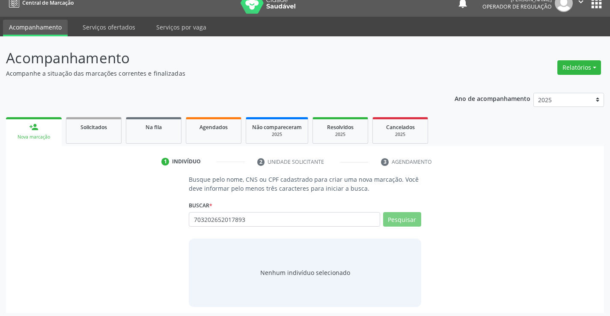
scroll to position [14, 0]
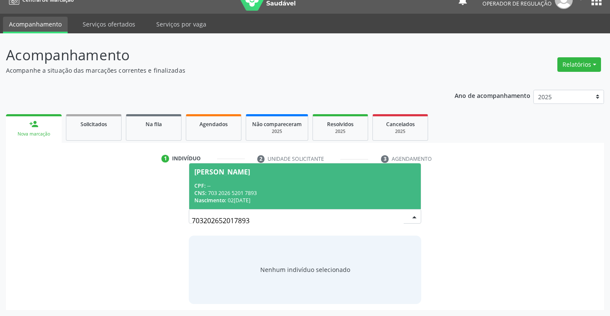
click at [276, 187] on div "CPF: --" at bounding box center [304, 185] width 221 height 7
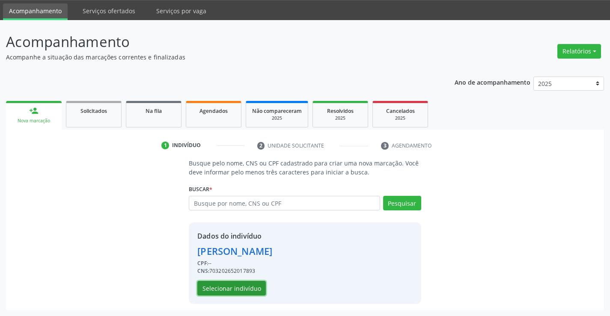
click at [253, 288] on button "Selecionar indivíduo" at bounding box center [231, 288] width 68 height 15
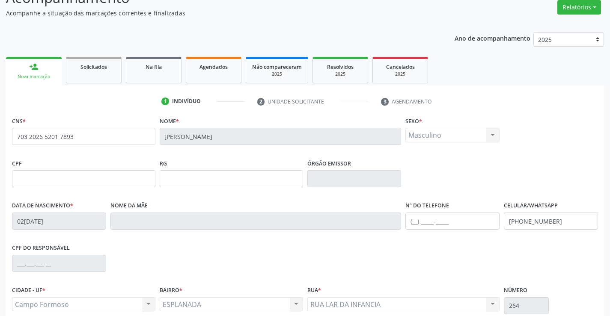
scroll to position [148, 0]
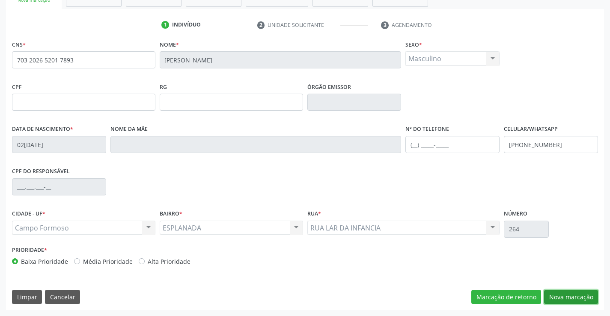
click at [564, 295] on button "Nova marcação" at bounding box center [571, 297] width 54 height 15
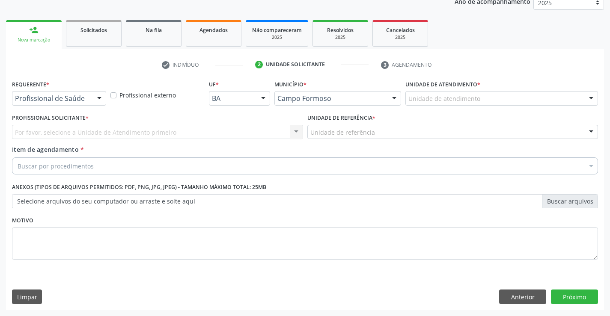
scroll to position [108, 0]
click at [98, 99] on div at bounding box center [99, 99] width 13 height 15
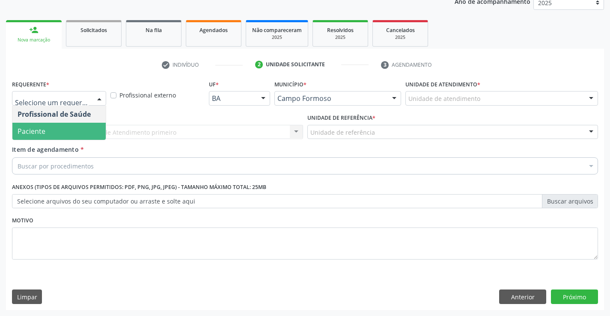
click at [59, 126] on span "Paciente" at bounding box center [58, 131] width 93 height 17
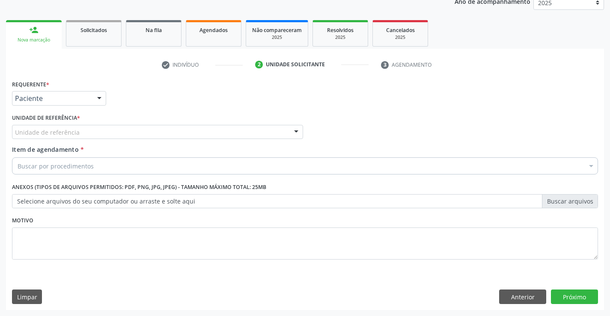
click at [125, 122] on div "Unidade de referência * Unidade de referência Unidade Basica de Saude da Famili…" at bounding box center [157, 125] width 291 height 27
click at [125, 133] on div "Unidade de referência" at bounding box center [157, 132] width 291 height 15
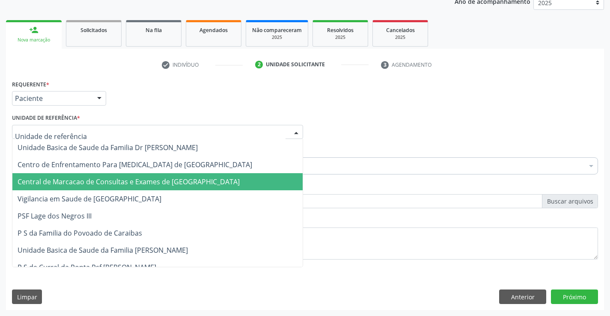
click at [125, 185] on span "Central de Marcacao de Consultas e Exames de [GEOGRAPHIC_DATA]" at bounding box center [129, 181] width 222 height 9
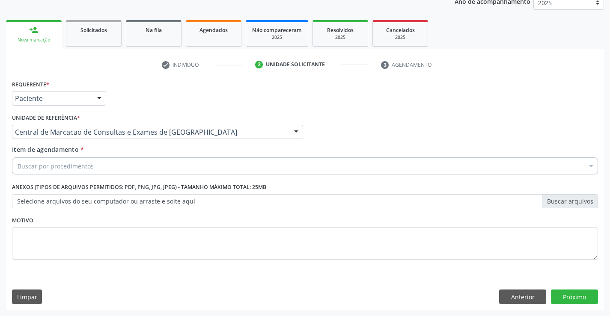
click at [135, 172] on div "Buscar por procedimentos" at bounding box center [305, 165] width 586 height 17
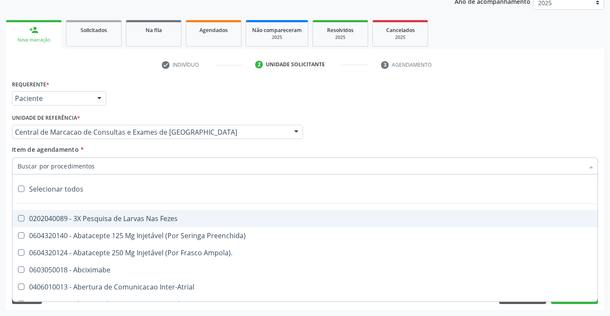
paste input "Ecocardiografia Transtoracica"
type input "Ecocardiografia Transtoracica"
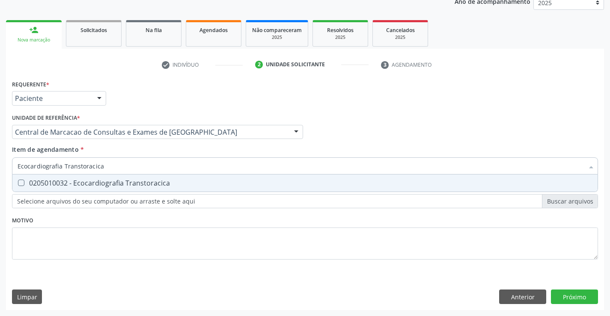
drag, startPoint x: 118, startPoint y: 182, endPoint x: 0, endPoint y: 86, distance: 151.5
click at [117, 182] on div "0205010032 - Ecocardiografia Transtoracica" at bounding box center [305, 183] width 575 height 7
checkbox Transtoracica "true"
click at [569, 290] on div "Requerente * Paciente Profissional de Saúde Paciente Nenhum resultado encontrad…" at bounding box center [305, 194] width 598 height 232
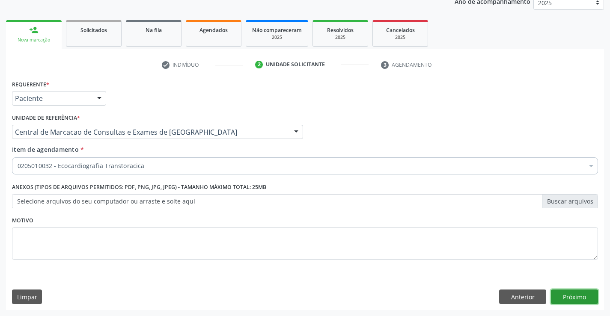
click at [564, 295] on button "Próximo" at bounding box center [574, 297] width 47 height 15
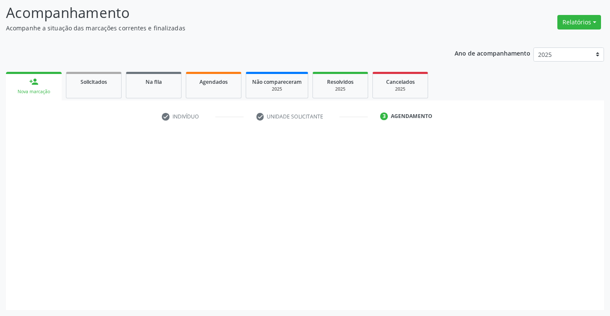
scroll to position [56, 0]
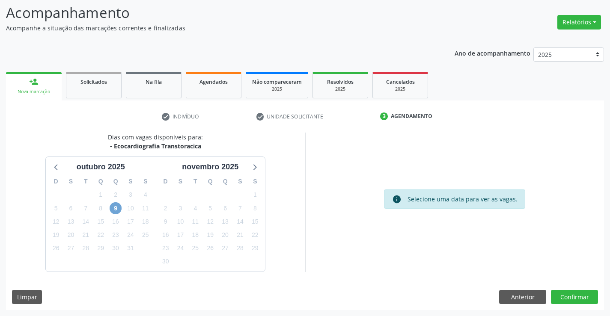
click at [110, 210] on span "9" at bounding box center [116, 208] width 12 height 12
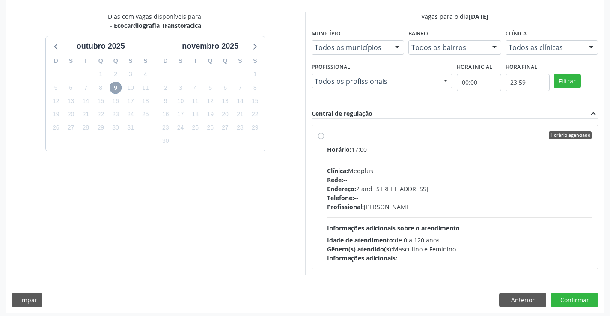
scroll to position [180, 0]
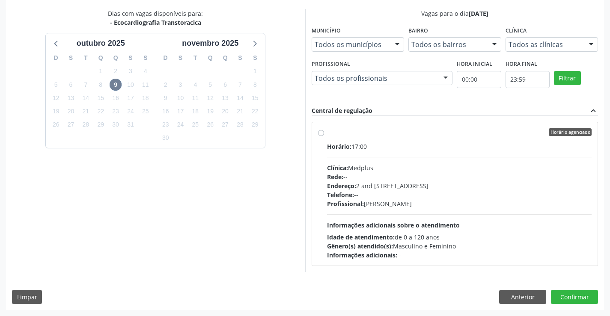
click at [376, 197] on div "Telefone: --" at bounding box center [459, 194] width 265 height 9
click at [324, 136] on input "Horário agendado Horário: 17:00 Clínica: Medplus Rede: -- Endereço: 2 and S 204…" at bounding box center [321, 132] width 6 height 8
radio input "true"
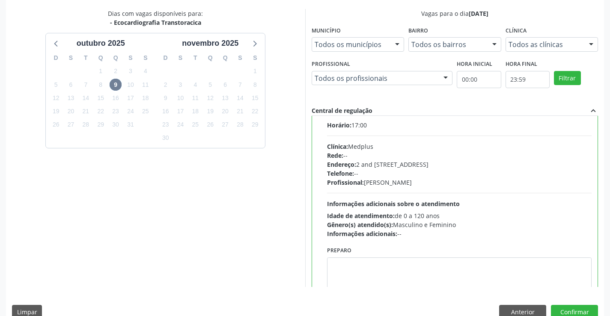
scroll to position [0, 0]
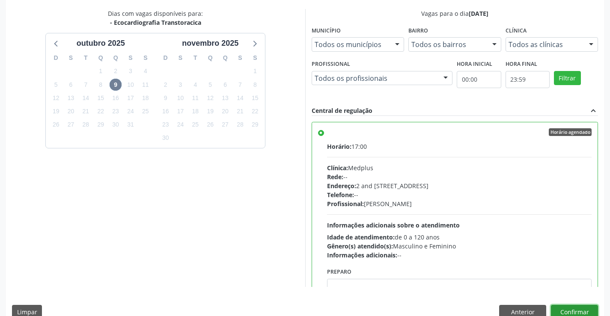
click at [579, 308] on button "Confirmar" at bounding box center [574, 312] width 47 height 15
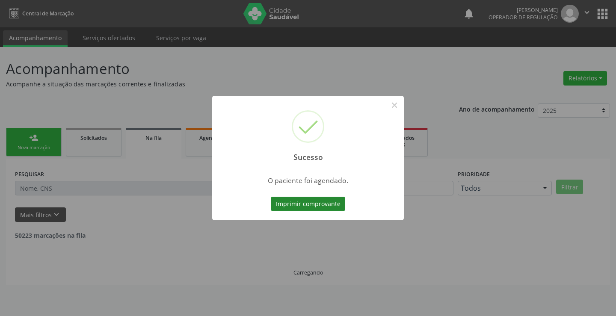
click at [318, 202] on button "Imprimir comprovante" at bounding box center [308, 204] width 74 height 15
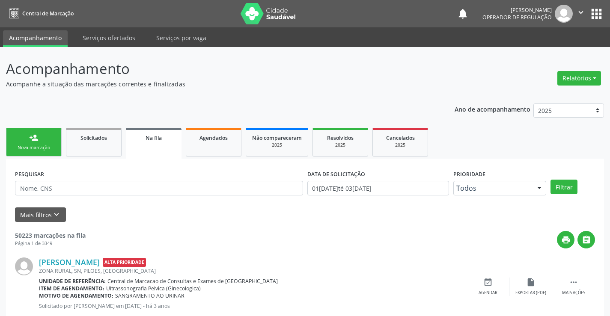
click at [48, 132] on link "person_add Nova marcação" at bounding box center [34, 142] width 56 height 29
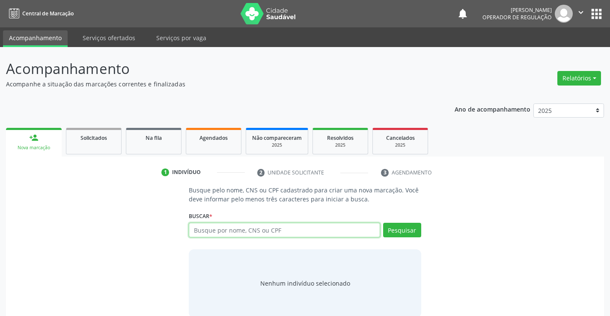
click at [216, 233] on input "text" at bounding box center [284, 230] width 191 height 15
type input "702306162845417"
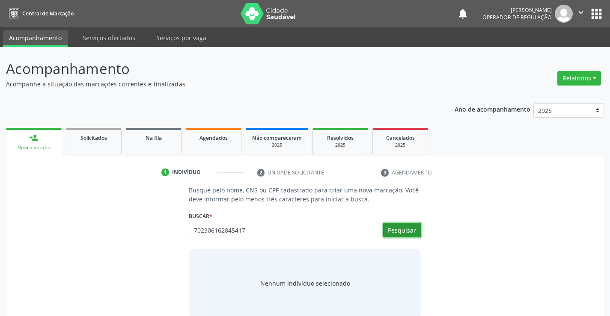
click at [394, 234] on button "Pesquisar" at bounding box center [402, 230] width 38 height 15
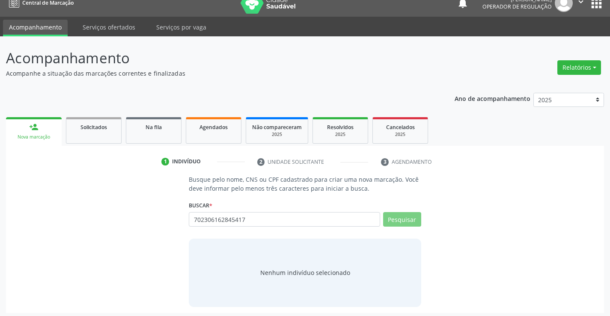
scroll to position [14, 0]
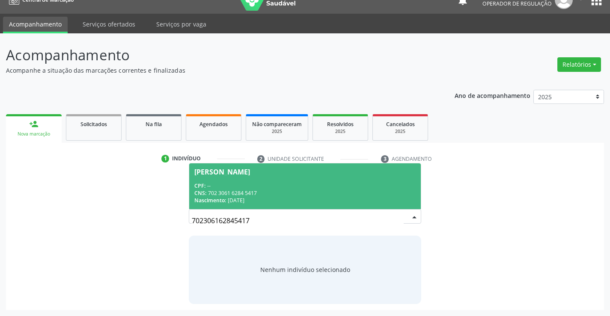
click at [255, 188] on div "CPF: --" at bounding box center [304, 185] width 221 height 7
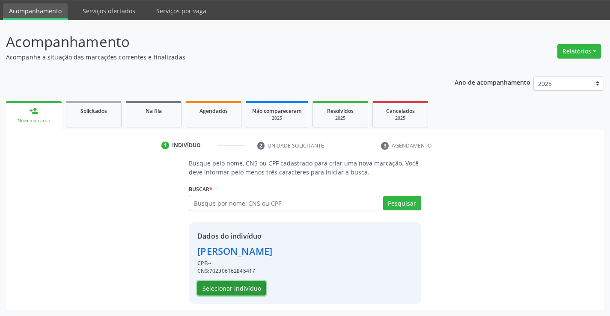
click at [223, 289] on button "Selecionar indivíduo" at bounding box center [231, 288] width 68 height 15
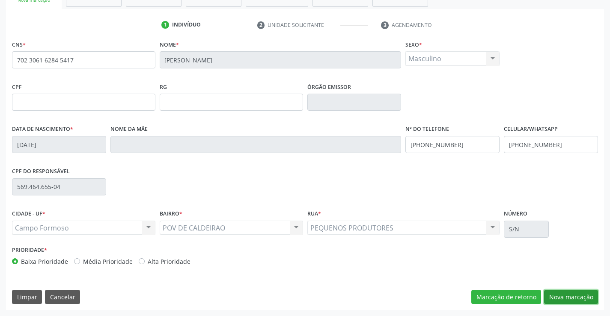
drag, startPoint x: 568, startPoint y: 299, endPoint x: 387, endPoint y: 254, distance: 187.0
click at [568, 300] on button "Nova marcação" at bounding box center [571, 297] width 54 height 15
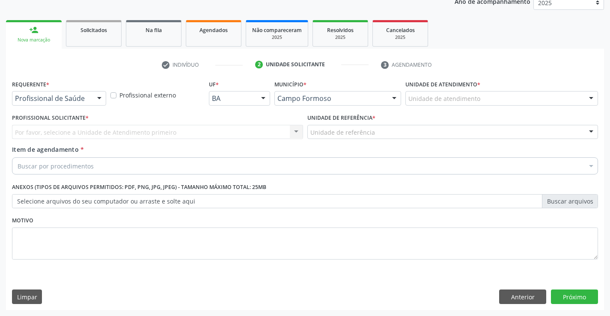
scroll to position [108, 0]
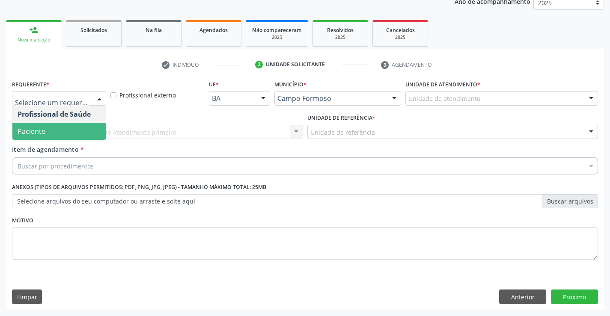
click at [46, 133] on span "Paciente" at bounding box center [58, 131] width 93 height 17
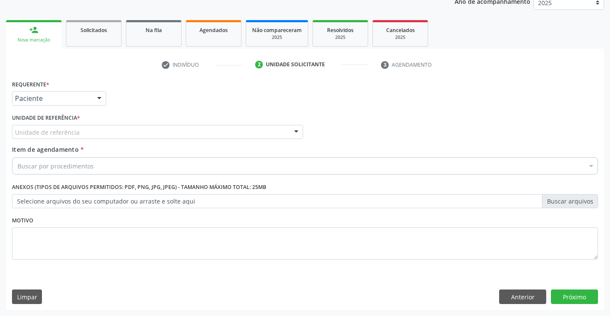
drag, startPoint x: 181, startPoint y: 130, endPoint x: 180, endPoint y: 169, distance: 38.5
click at [181, 133] on div "Unidade de referência" at bounding box center [157, 132] width 291 height 15
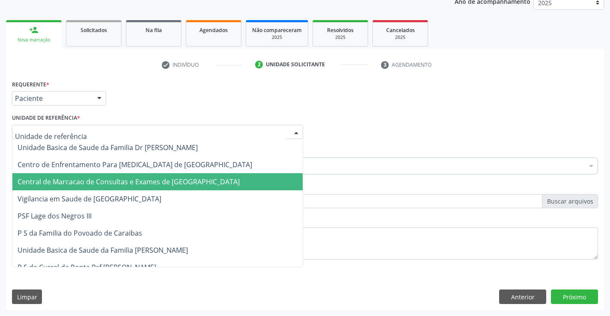
click at [178, 175] on span "Central de Marcacao de Consultas e Exames de [GEOGRAPHIC_DATA]" at bounding box center [157, 181] width 290 height 17
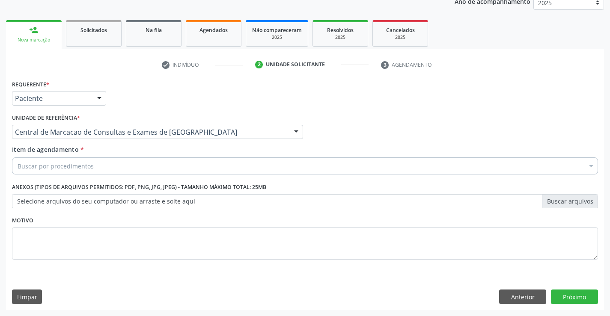
click at [184, 168] on div "Buscar por procedimentos" at bounding box center [305, 165] width 586 height 17
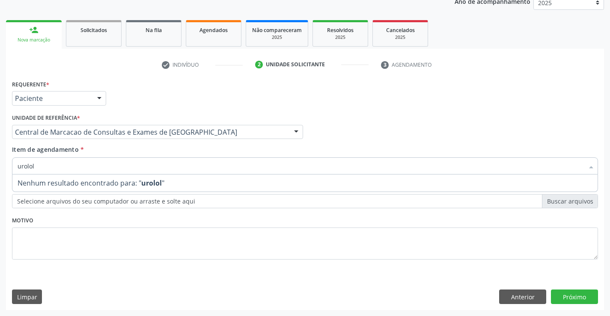
type input "urolo"
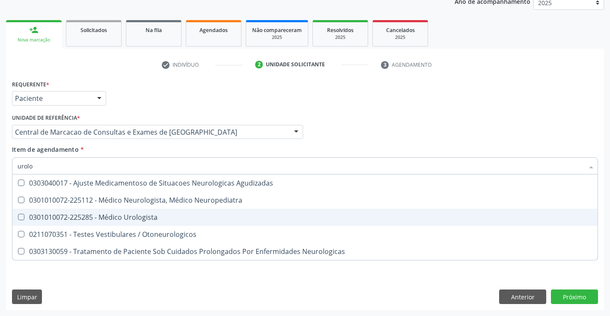
click at [152, 210] on span "0301010072-225285 - Médico Urologista" at bounding box center [304, 217] width 585 height 17
checkbox Urologista "true"
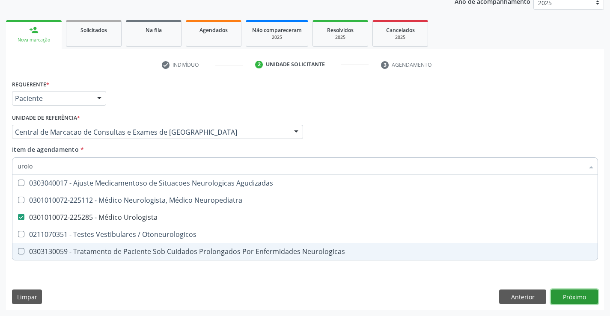
click at [559, 297] on div "Requerente * Paciente Profissional de Saúde Paciente Nenhum resultado encontrad…" at bounding box center [305, 194] width 598 height 232
checkbox Neuropediatra "true"
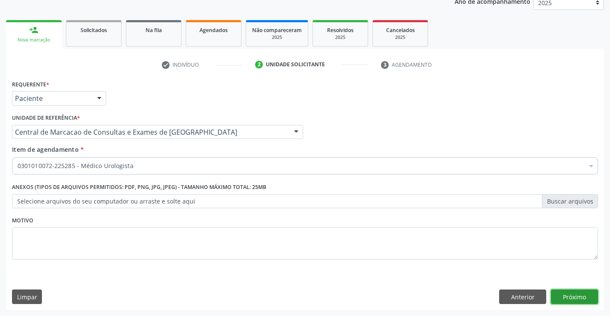
click at [559, 297] on button "Próximo" at bounding box center [574, 297] width 47 height 15
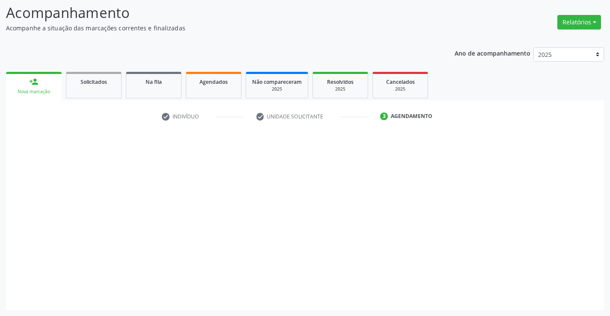
scroll to position [56, 0]
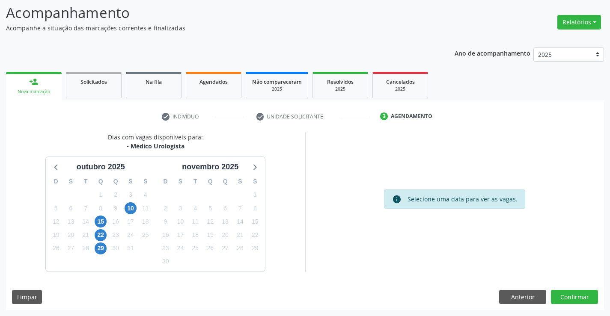
drag, startPoint x: 129, startPoint y: 146, endPoint x: 191, endPoint y: 145, distance: 62.1
click at [191, 145] on div "- Médico Urologista" at bounding box center [155, 146] width 95 height 9
copy div "Médico Urologista"
click at [130, 204] on span "10" at bounding box center [131, 208] width 12 height 12
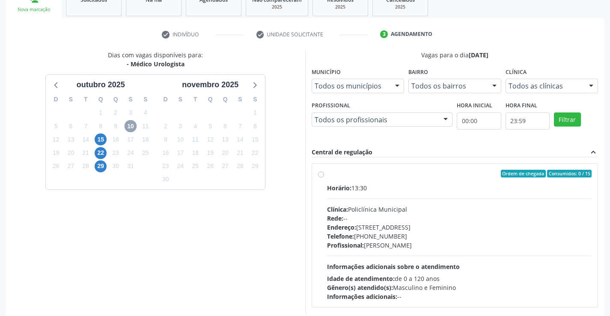
scroll to position [142, 0]
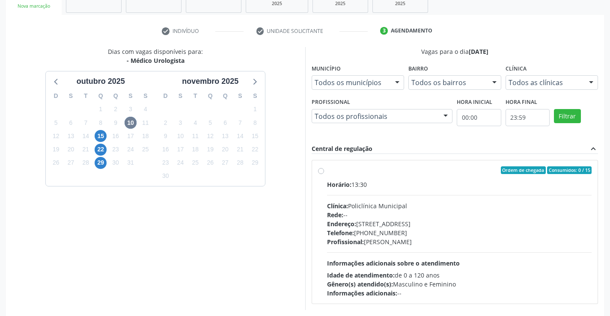
click at [391, 211] on div "Rede: --" at bounding box center [459, 215] width 265 height 9
click at [324, 174] on input "Ordem de chegada Consumidos: 0 / 15 Horário: 13:30 Clínica: Policlínica Municip…" at bounding box center [321, 170] width 6 height 8
radio input "true"
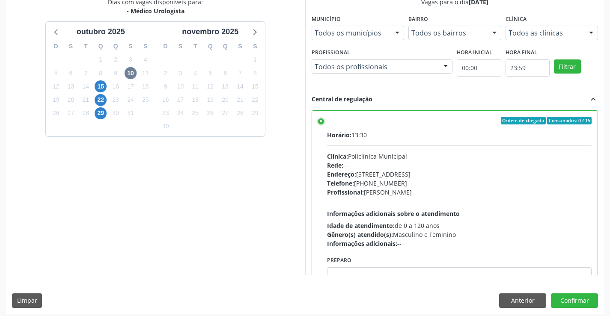
scroll to position [195, 0]
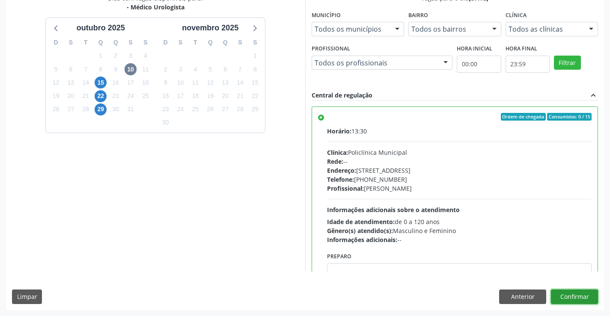
click at [574, 295] on button "Confirmar" at bounding box center [574, 297] width 47 height 15
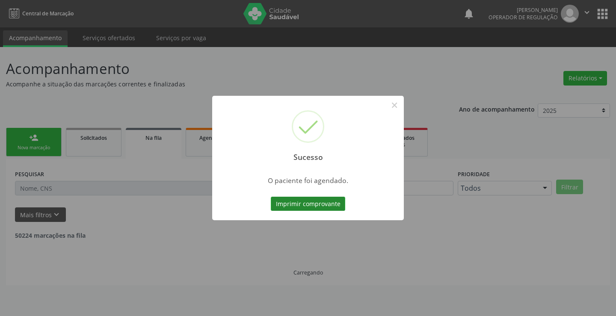
click at [335, 197] on button "Imprimir comprovante" at bounding box center [308, 204] width 74 height 15
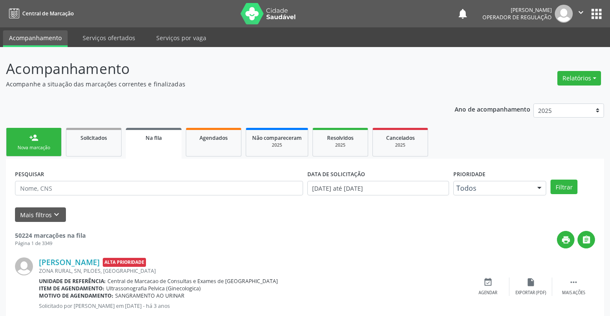
click at [29, 149] on div "Nova marcação" at bounding box center [33, 148] width 43 height 6
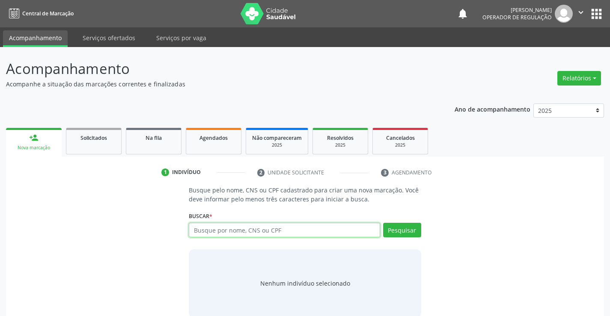
click at [218, 229] on input "text" at bounding box center [284, 230] width 191 height 15
type input "704205793036380"
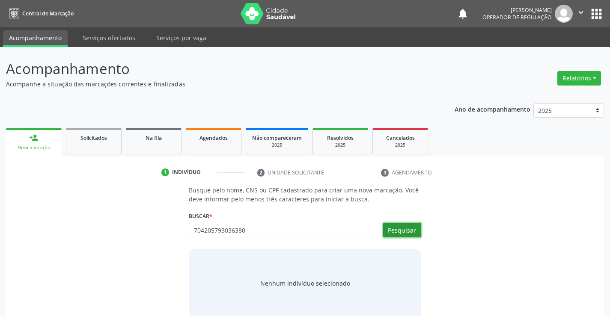
click at [397, 231] on button "Pesquisar" at bounding box center [402, 230] width 38 height 15
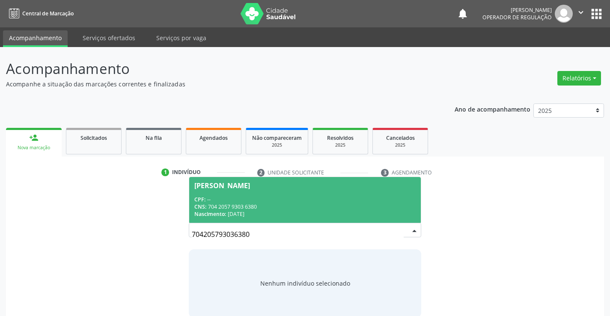
click at [336, 188] on div "Juraci Silva dos Santos" at bounding box center [304, 185] width 221 height 7
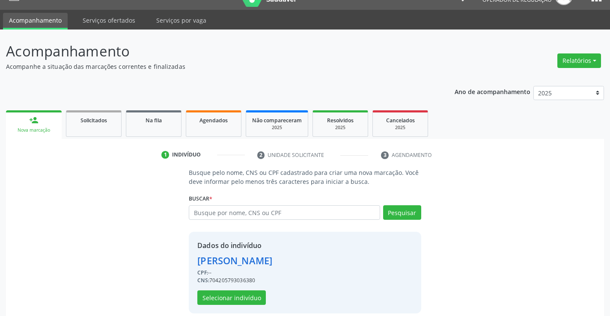
scroll to position [27, 0]
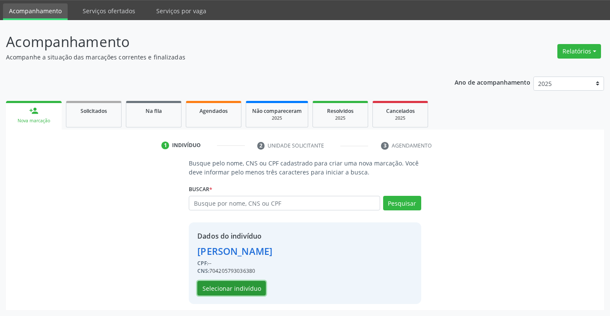
click at [213, 283] on button "Selecionar indivíduo" at bounding box center [231, 288] width 68 height 15
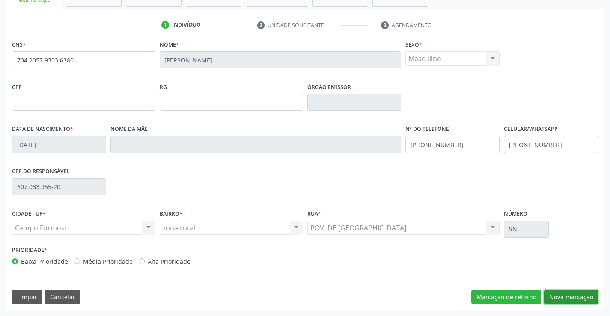
drag, startPoint x: 559, startPoint y: 295, endPoint x: 270, endPoint y: 177, distance: 312.3
click at [553, 294] on button "Nova marcação" at bounding box center [571, 297] width 54 height 15
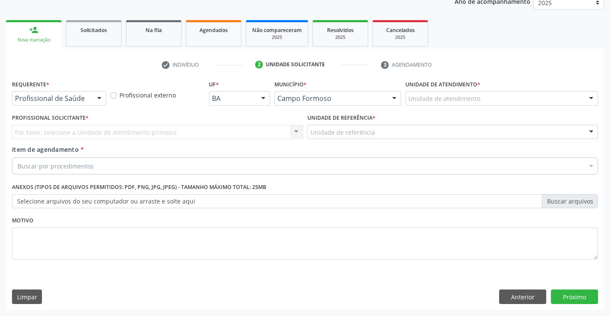
click at [93, 100] on div at bounding box center [99, 99] width 13 height 15
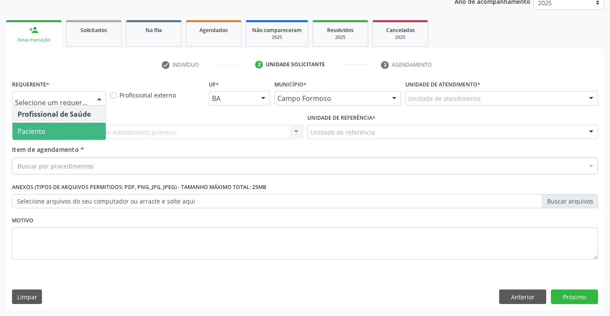
click at [59, 124] on span "Paciente" at bounding box center [58, 131] width 93 height 17
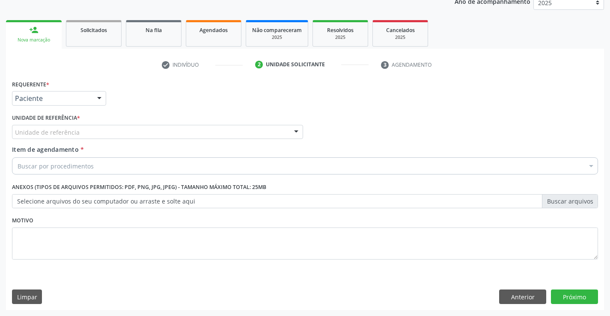
click at [128, 132] on div "Unidade de referência" at bounding box center [157, 132] width 291 height 15
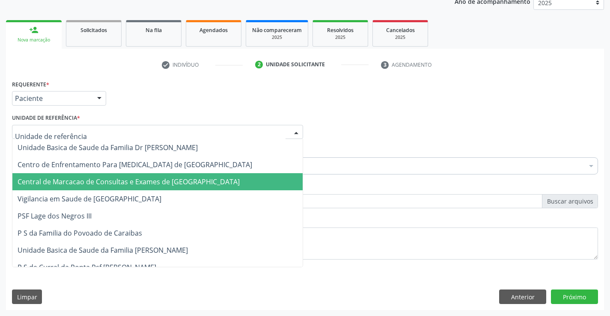
click at [133, 178] on span "Central de Marcacao de Consultas e Exames de [GEOGRAPHIC_DATA]" at bounding box center [129, 181] width 222 height 9
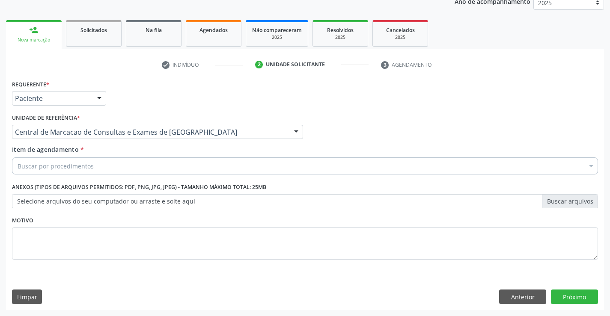
click at [139, 158] on div "Buscar por procedimentos" at bounding box center [305, 165] width 586 height 17
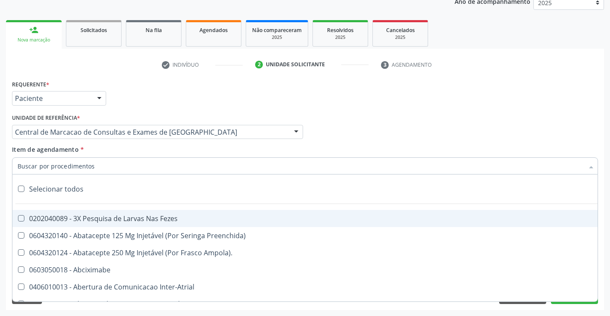
paste input "Médico Urologista"
type input "Médico Urologista"
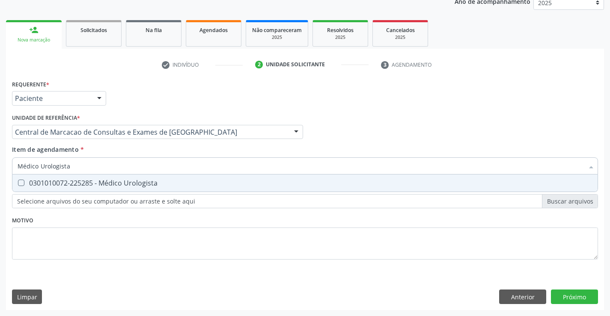
drag, startPoint x: 140, startPoint y: 178, endPoint x: 519, endPoint y: 270, distance: 389.7
click at [146, 179] on span "0301010072-225285 - Médico Urologista" at bounding box center [304, 183] width 585 height 17
checkbox Urologista "true"
click at [564, 295] on div "Requerente * Paciente Profissional de Saúde Paciente Nenhum resultado encontrad…" at bounding box center [305, 194] width 598 height 232
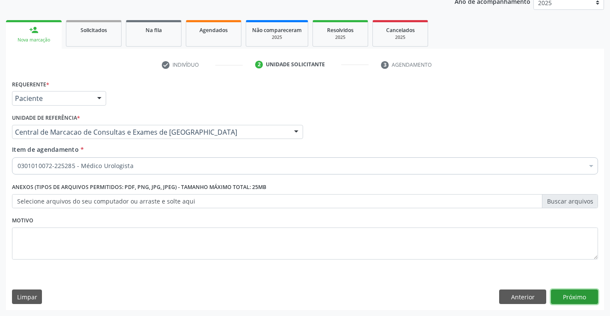
click at [555, 295] on button "Próximo" at bounding box center [574, 297] width 47 height 15
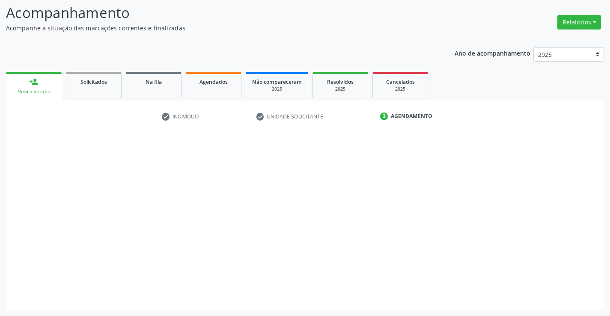
scroll to position [56, 0]
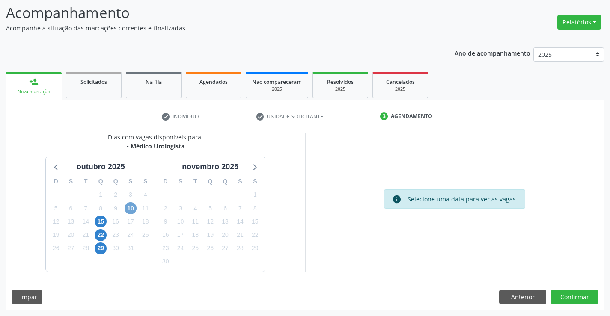
click at [127, 210] on span "10" at bounding box center [131, 208] width 12 height 12
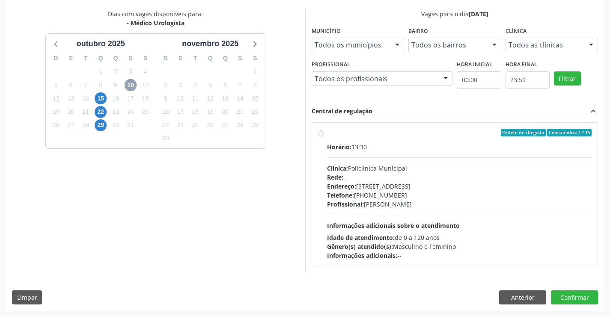
scroll to position [180, 0]
click at [358, 185] on div "Endereço: Predio, nº 386, Centro, Campo Formoso - BA" at bounding box center [459, 185] width 265 height 9
click at [324, 136] on input "Ordem de chegada Consumidos: 1 / 15 Horário: 13:30 Clínica: Policlínica Municip…" at bounding box center [321, 132] width 6 height 8
radio input "true"
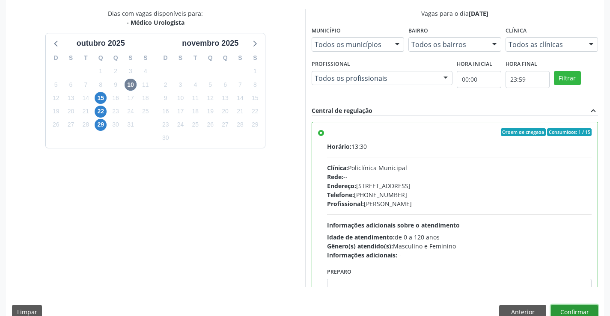
click at [588, 310] on button "Confirmar" at bounding box center [574, 312] width 47 height 15
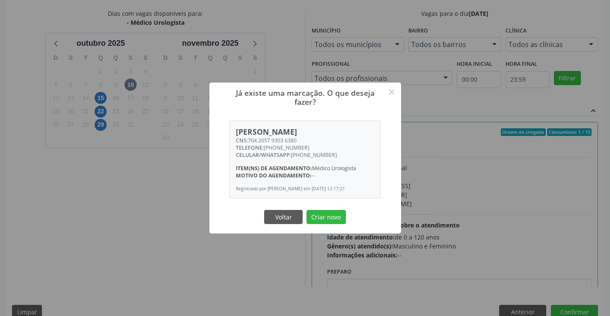
click at [342, 226] on div "Voltar Criar novo" at bounding box center [305, 217] width 86 height 18
click at [342, 216] on button "Criar novo" at bounding box center [325, 217] width 39 height 15
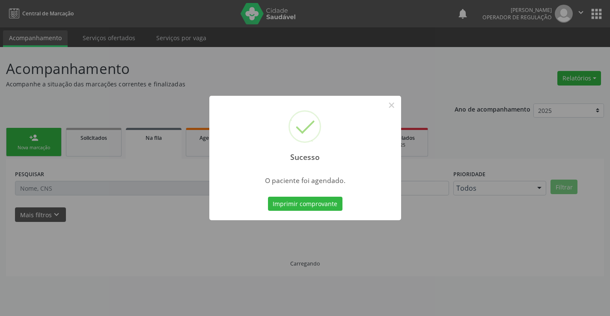
scroll to position [0, 0]
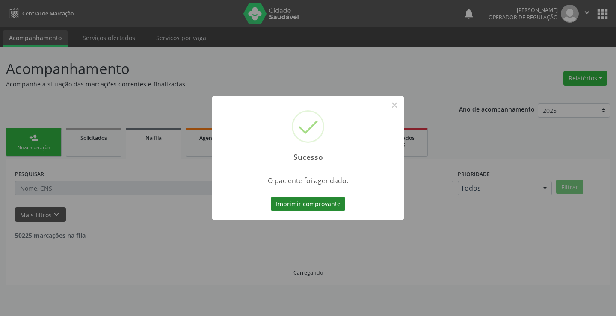
click at [328, 206] on button "Imprimir comprovante" at bounding box center [308, 204] width 74 height 15
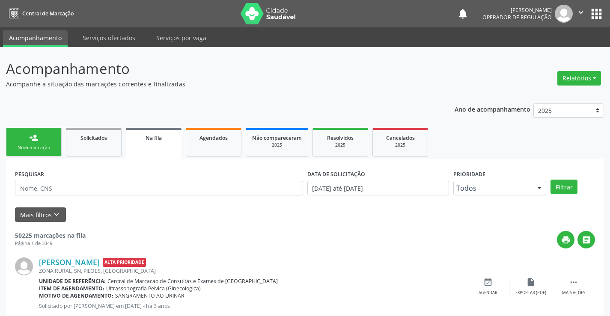
click at [59, 138] on link "person_add Nova marcação" at bounding box center [34, 142] width 56 height 29
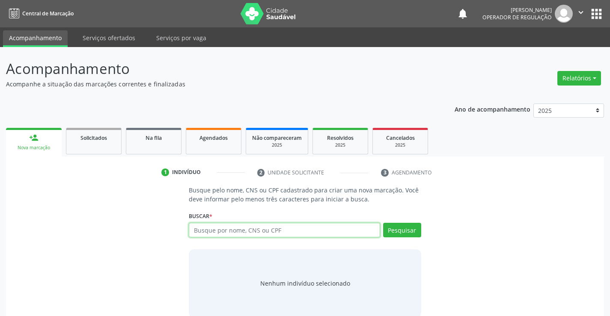
click at [257, 234] on input "text" at bounding box center [284, 230] width 191 height 15
type input "705808499989533"
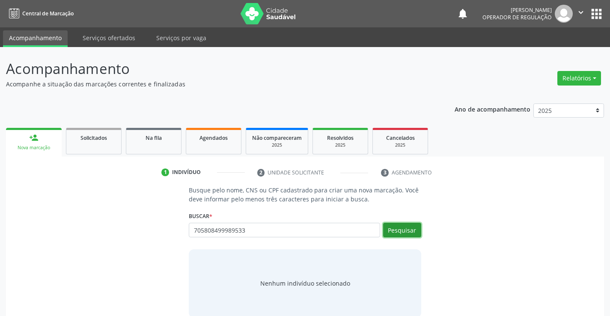
click at [395, 229] on button "Pesquisar" at bounding box center [402, 230] width 38 height 15
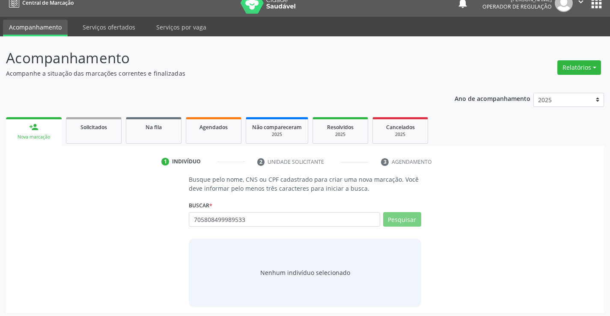
scroll to position [14, 0]
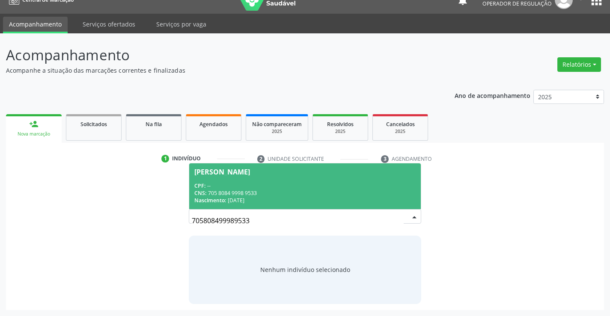
click at [195, 192] on span "CNS:" at bounding box center [200, 193] width 12 height 7
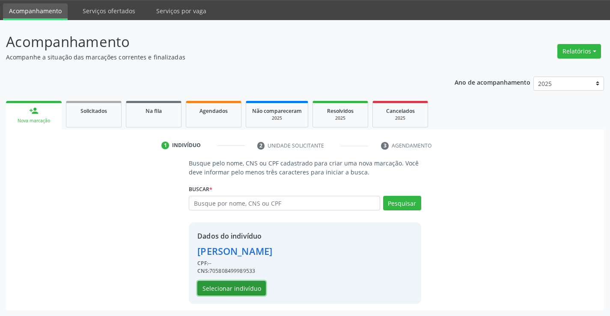
click at [220, 287] on button "Selecionar indivíduo" at bounding box center [231, 288] width 68 height 15
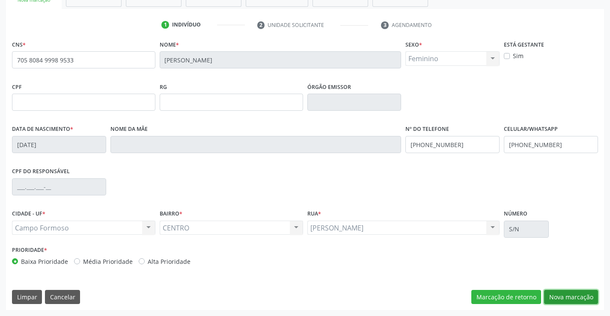
click at [548, 292] on button "Nova marcação" at bounding box center [571, 297] width 54 height 15
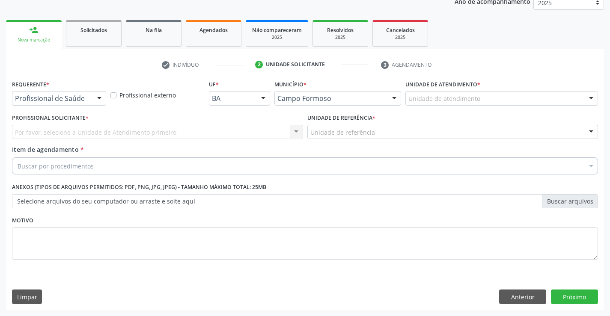
scroll to position [108, 0]
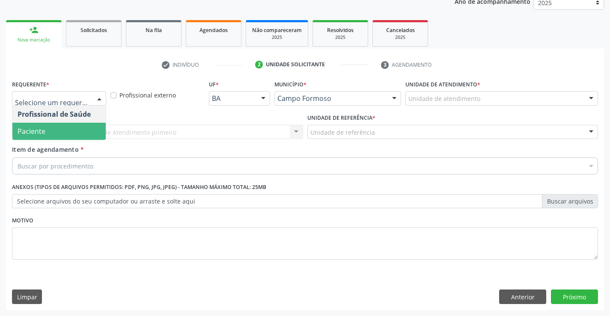
click at [61, 126] on span "Paciente" at bounding box center [58, 131] width 93 height 17
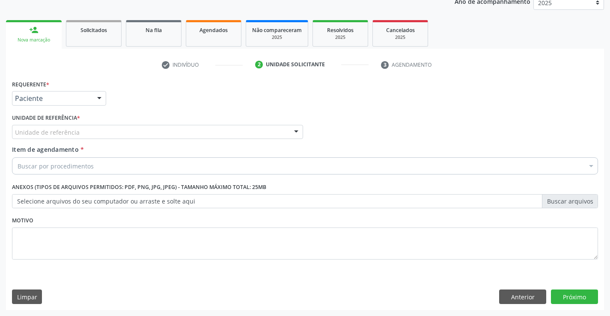
click at [153, 141] on div "Unidade de referência * Unidade de referência Unidade Basica de Saude da Famili…" at bounding box center [157, 128] width 295 height 33
click at [158, 135] on div "Unidade de referência" at bounding box center [157, 132] width 291 height 15
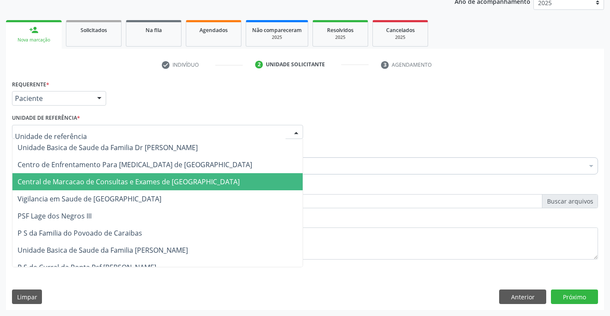
click at [155, 176] on span "Central de Marcacao de Consultas e Exames de [GEOGRAPHIC_DATA]" at bounding box center [157, 181] width 290 height 17
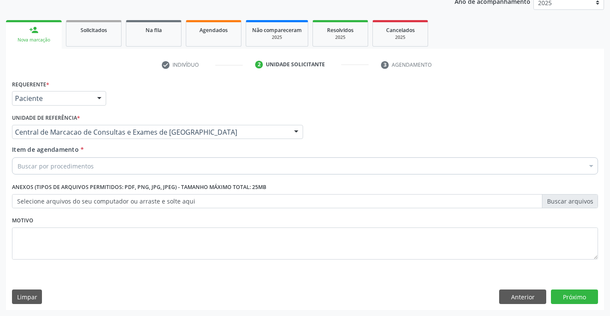
click at [169, 165] on div "Buscar por procedimentos" at bounding box center [305, 165] width 586 height 17
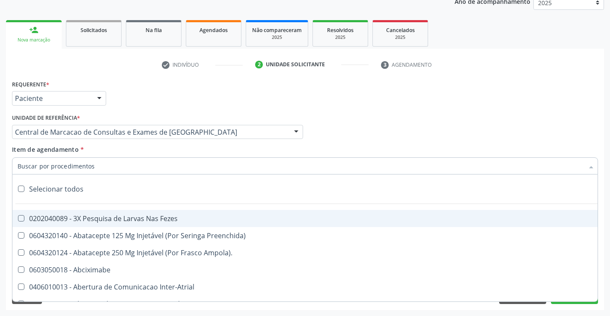
paste input "Médico Urologista"
type input "Médico Urologista"
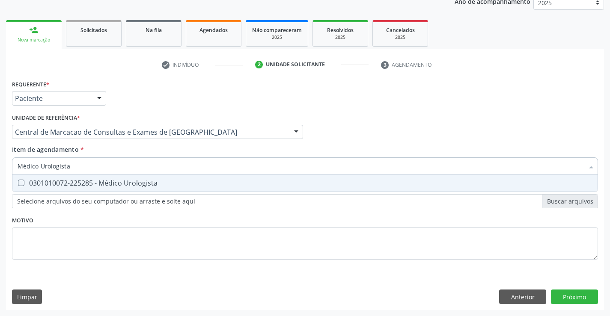
click at [157, 182] on div "0301010072-225285 - Médico Urologista" at bounding box center [305, 183] width 575 height 7
checkbox Urologista "true"
click at [575, 294] on div "Requerente * Paciente Profissional de Saúde Paciente Nenhum resultado encontrad…" at bounding box center [305, 194] width 598 height 232
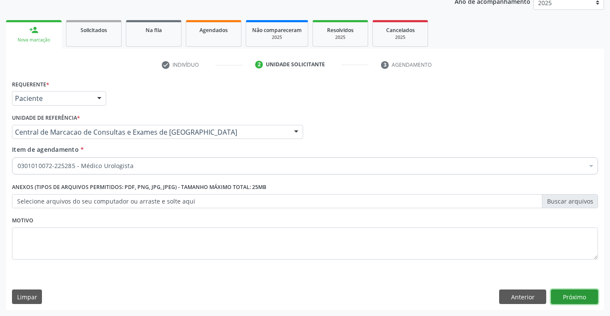
click at [575, 298] on button "Próximo" at bounding box center [574, 297] width 47 height 15
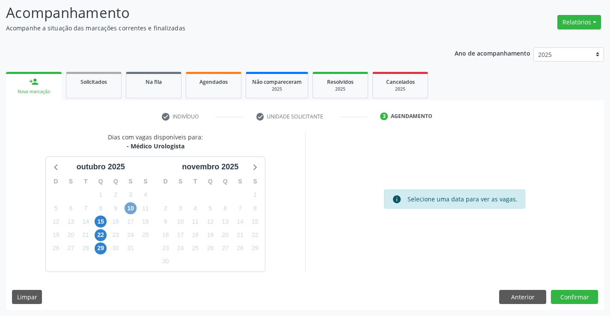
click at [133, 211] on span "10" at bounding box center [131, 208] width 12 height 12
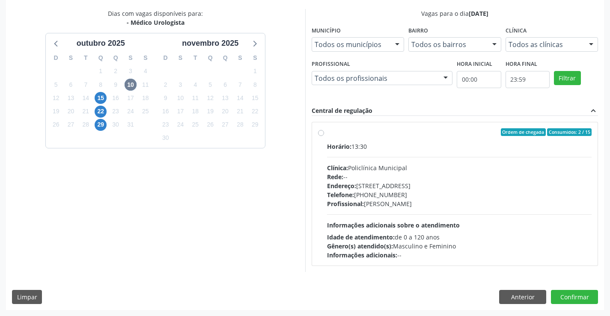
click at [518, 208] on div "Horário: 13:30 Clínica: Policlínica Municipal Rede: -- Endereço: Predio, nº 386…" at bounding box center [459, 201] width 265 height 118
click at [324, 136] on input "Ordem de chegada Consumidos: 2 / 15 Horário: 13:30 Clínica: Policlínica Municip…" at bounding box center [321, 132] width 6 height 8
radio input "true"
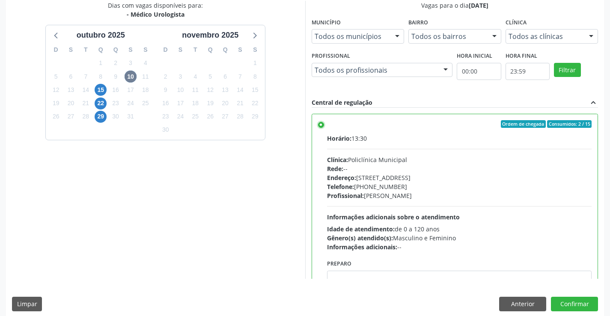
scroll to position [195, 0]
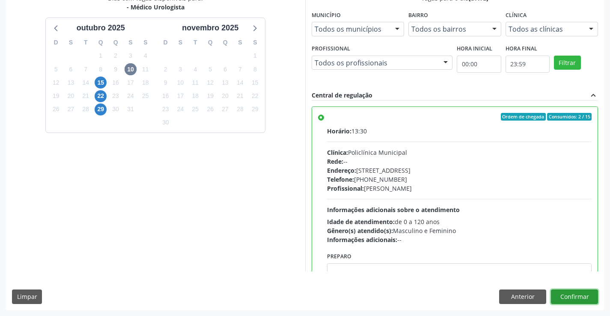
click at [576, 294] on button "Confirmar" at bounding box center [574, 297] width 47 height 15
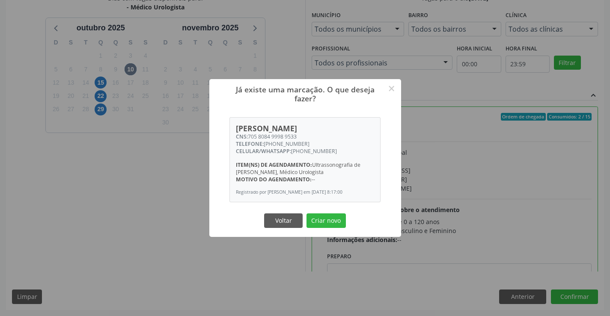
click at [326, 216] on div "Voltar Criar novo" at bounding box center [305, 221] width 86 height 18
click at [323, 221] on button "Criar novo" at bounding box center [325, 221] width 39 height 15
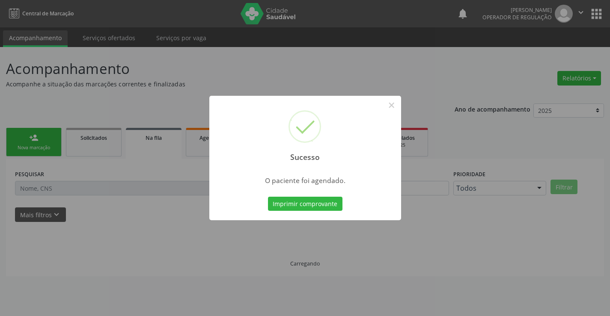
scroll to position [0, 0]
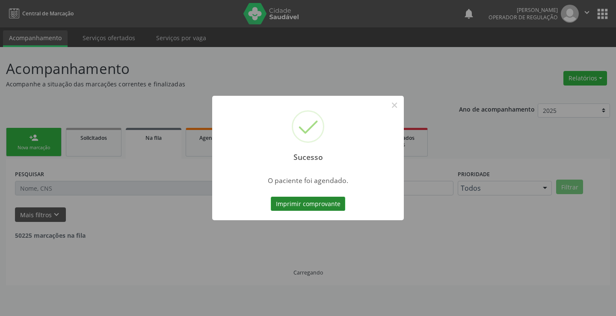
click at [317, 203] on button "Imprimir comprovante" at bounding box center [308, 204] width 74 height 15
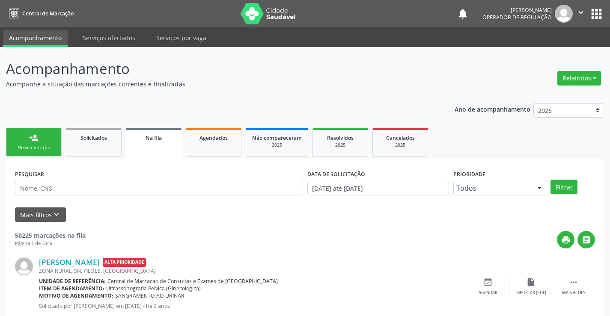
click at [44, 137] on link "person_add Nova marcação" at bounding box center [34, 142] width 56 height 29
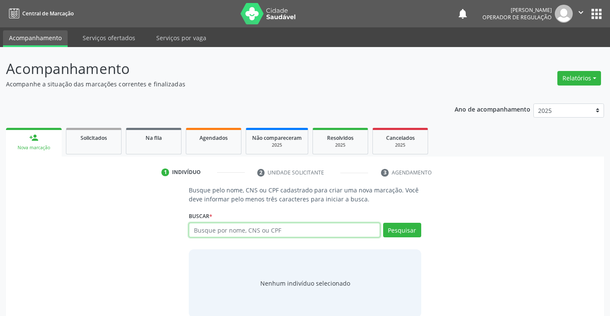
click at [204, 228] on input "text" at bounding box center [284, 230] width 191 height 15
type input "708209698096548"
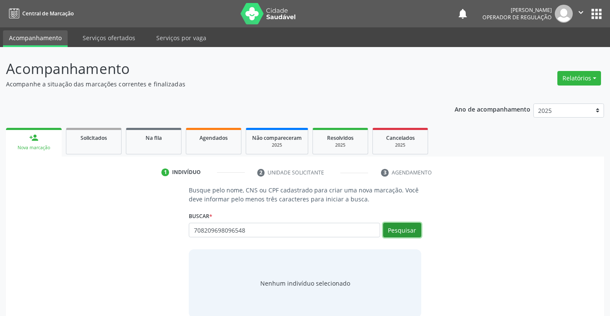
click at [400, 231] on button "Pesquisar" at bounding box center [402, 230] width 38 height 15
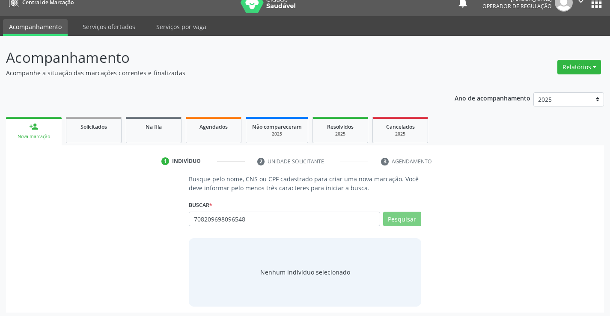
scroll to position [14, 0]
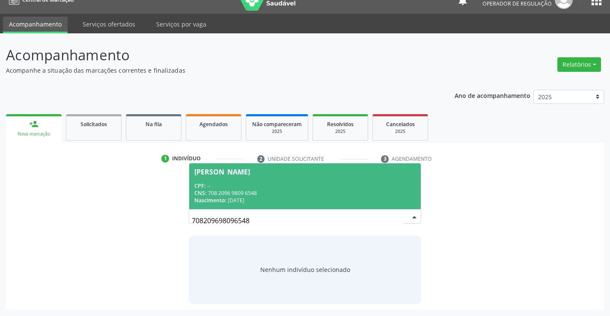
click at [294, 187] on div "CPF: --" at bounding box center [304, 185] width 221 height 7
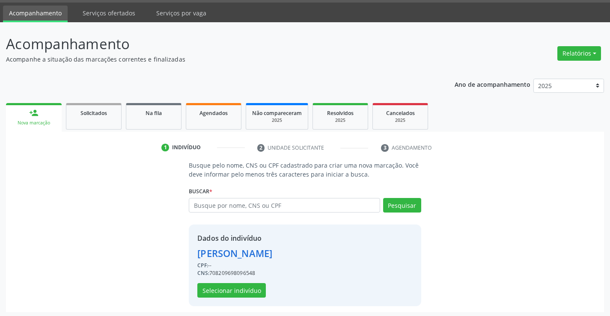
scroll to position [27, 0]
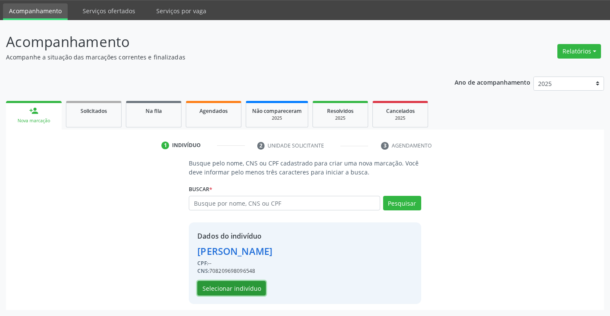
click at [239, 288] on button "Selecionar indivíduo" at bounding box center [231, 288] width 68 height 15
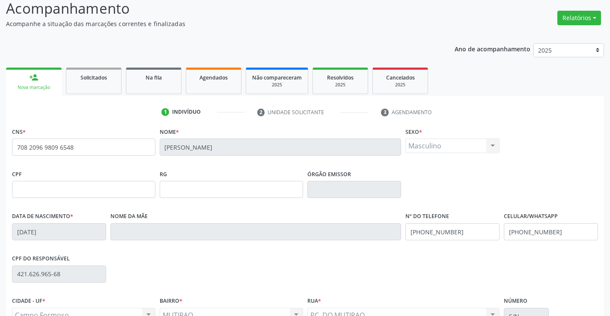
scroll to position [148, 0]
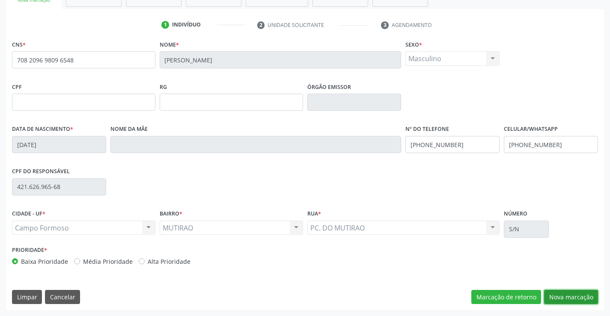
click at [559, 294] on button "Nova marcação" at bounding box center [571, 297] width 54 height 15
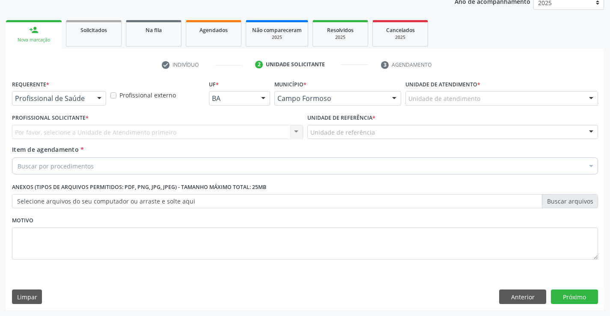
scroll to position [108, 0]
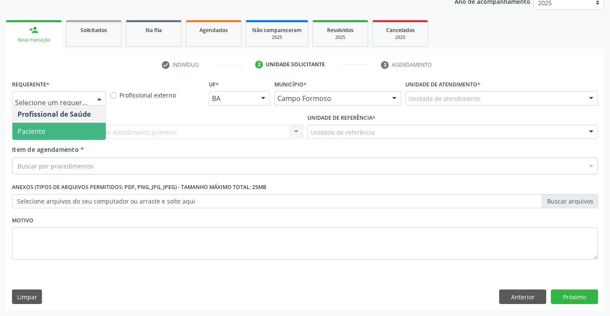
click at [53, 133] on span "Paciente" at bounding box center [58, 131] width 93 height 17
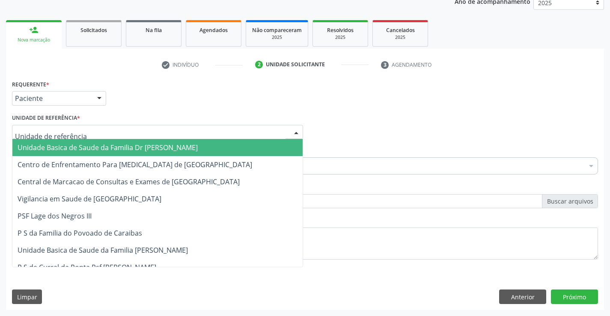
click at [155, 130] on div at bounding box center [157, 132] width 291 height 15
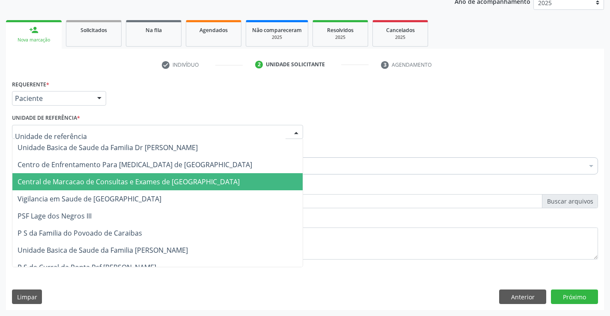
click at [151, 175] on span "Central de Marcacao de Consultas e Exames de [GEOGRAPHIC_DATA]" at bounding box center [157, 181] width 290 height 17
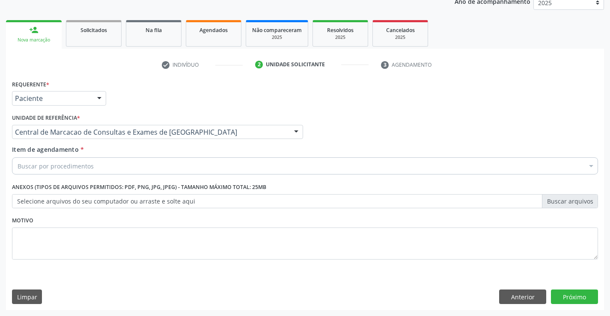
click at [173, 163] on div "Buscar por procedimentos" at bounding box center [305, 165] width 586 height 17
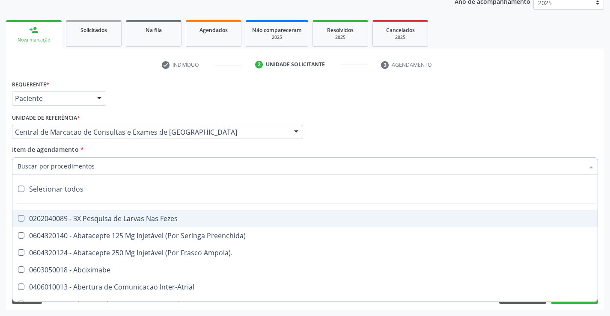
paste input "Médico Urologista"
type input "Médico Urologista"
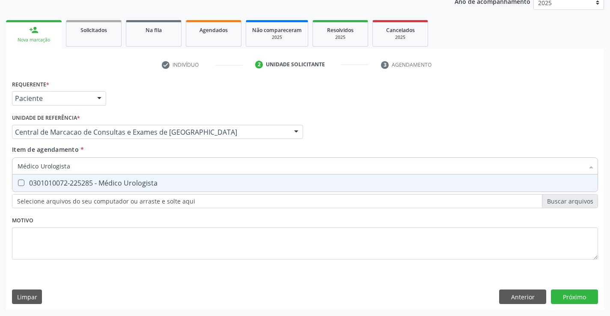
click at [154, 183] on div "0301010072-225285 - Médico Urologista" at bounding box center [305, 183] width 575 height 7
checkbox Urologista "true"
click at [573, 300] on div "Requerente * Paciente Profissional de Saúde Paciente Nenhum resultado encontrad…" at bounding box center [305, 194] width 598 height 232
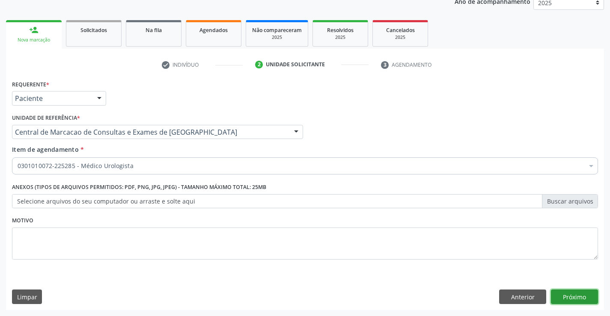
click at [573, 298] on button "Próximo" at bounding box center [574, 297] width 47 height 15
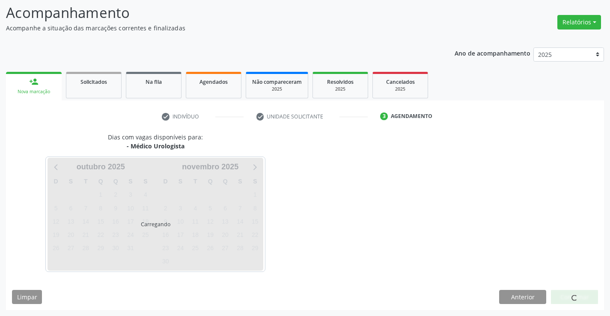
scroll to position [56, 0]
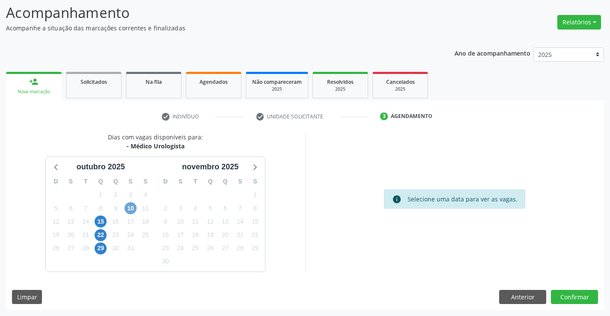
click at [131, 208] on span "10" at bounding box center [131, 208] width 12 height 12
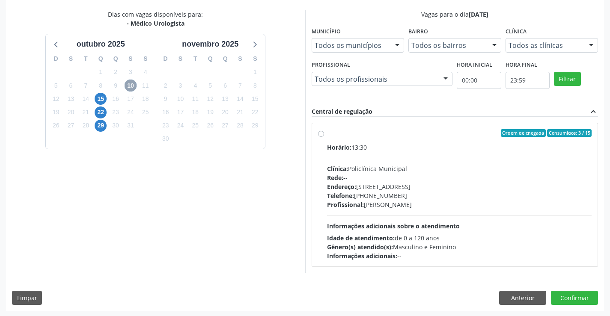
scroll to position [180, 0]
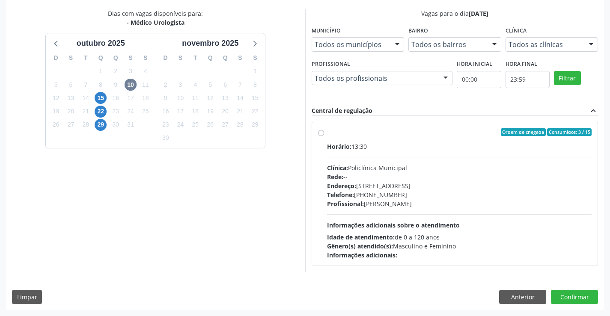
click at [415, 188] on div "Endereço: Predio, nº 386, Centro, Campo Formoso - BA" at bounding box center [459, 185] width 265 height 9
click at [324, 136] on input "Ordem de chegada Consumidos: 3 / 15 Horário: 13:30 Clínica: Policlínica Municip…" at bounding box center [321, 132] width 6 height 8
radio input "true"
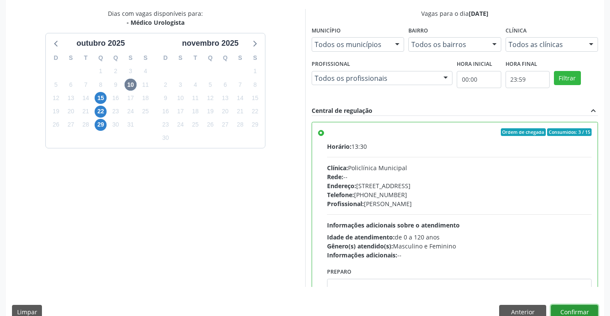
click at [569, 311] on button "Confirmar" at bounding box center [574, 312] width 47 height 15
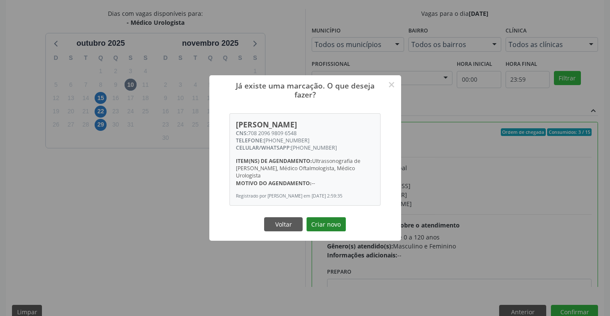
click at [332, 227] on button "Criar novo" at bounding box center [325, 224] width 39 height 15
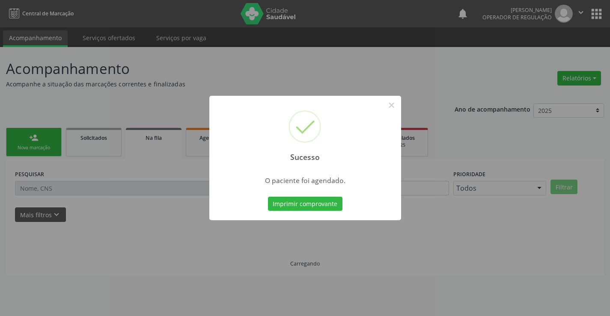
scroll to position [0, 0]
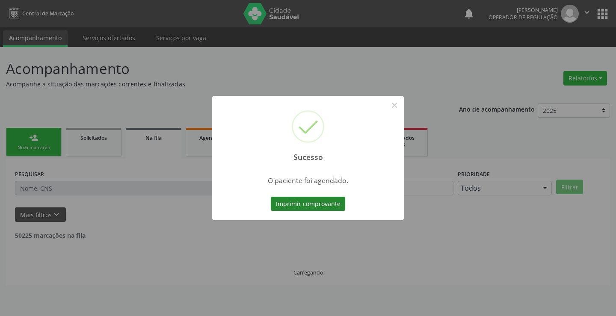
click at [315, 202] on button "Imprimir comprovante" at bounding box center [308, 204] width 74 height 15
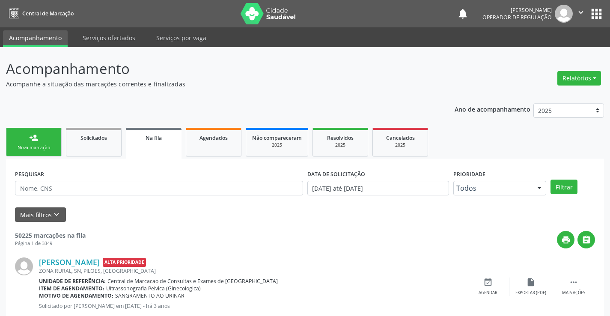
click at [28, 147] on div "Nova marcação" at bounding box center [33, 148] width 43 height 6
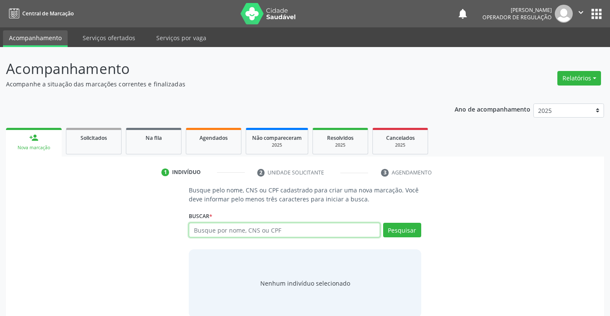
click at [255, 233] on input "text" at bounding box center [284, 230] width 191 height 15
type input "702104778401891"
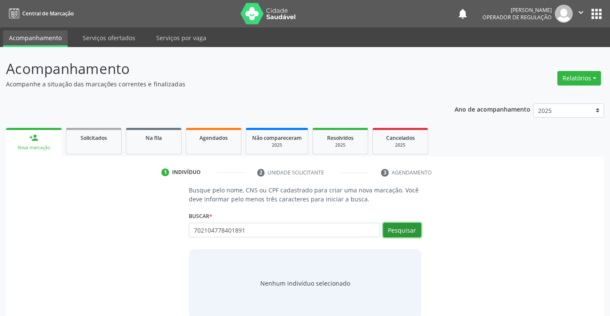
click at [408, 229] on button "Pesquisar" at bounding box center [402, 230] width 38 height 15
type input "702104778401891"
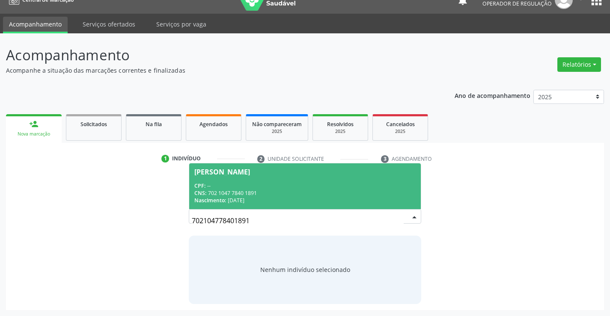
click at [242, 182] on div "CPF: --" at bounding box center [304, 185] width 221 height 7
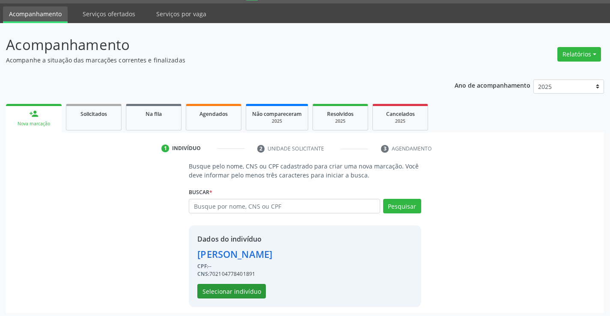
scroll to position [27, 0]
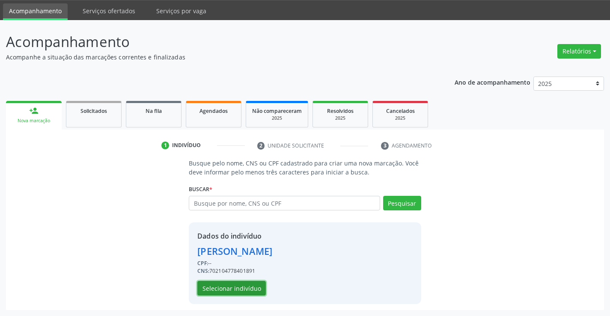
click at [243, 288] on button "Selecionar indivíduo" at bounding box center [231, 288] width 68 height 15
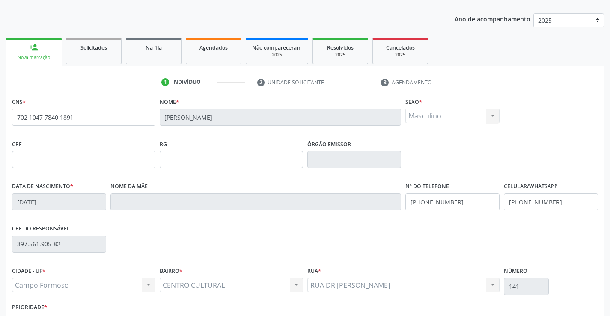
scroll to position [148, 0]
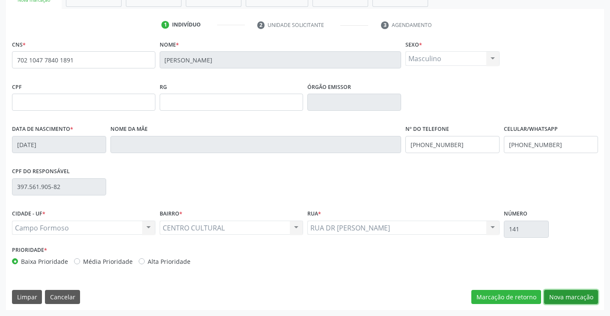
click at [558, 302] on button "Nova marcação" at bounding box center [571, 297] width 54 height 15
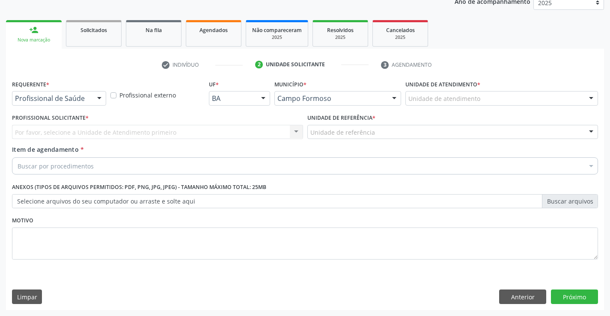
scroll to position [108, 0]
click at [91, 100] on div "Profissional de Saúde Profissional de Saúde Paciente Nenhum resultado encontrad…" at bounding box center [59, 98] width 94 height 15
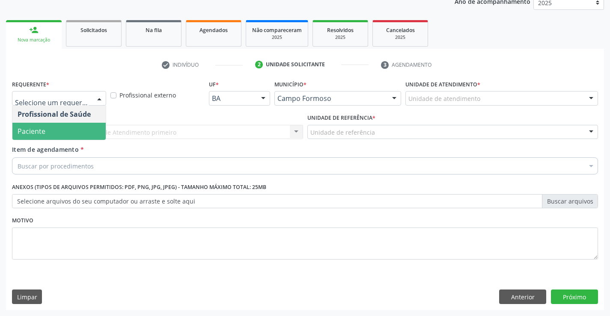
click at [56, 125] on span "Paciente" at bounding box center [58, 131] width 93 height 17
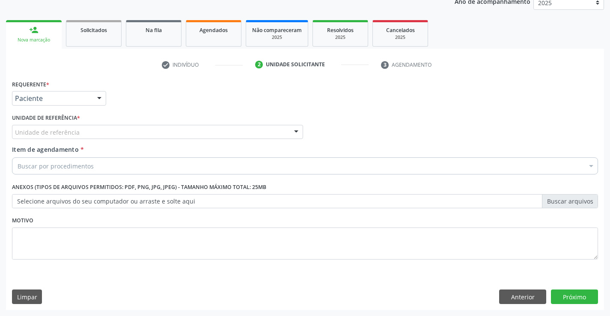
click at [124, 128] on div "Unidade de referência" at bounding box center [157, 132] width 291 height 15
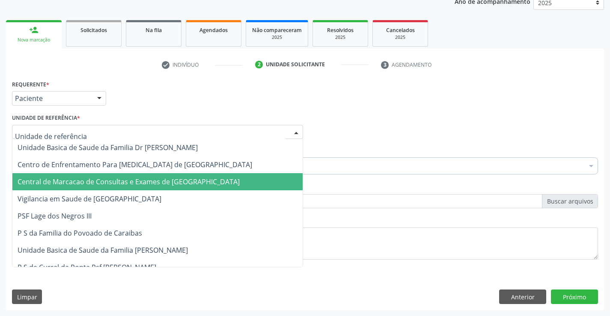
click at [142, 184] on span "Central de Marcacao de Consultas e Exames de [GEOGRAPHIC_DATA]" at bounding box center [129, 181] width 222 height 9
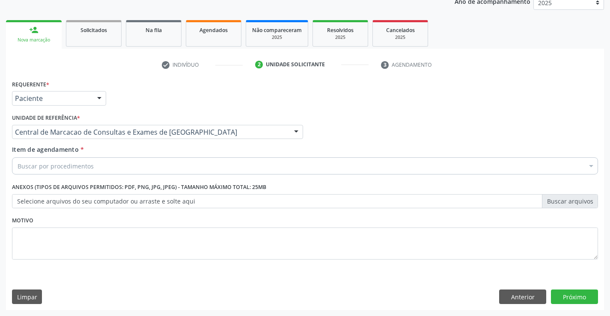
click at [150, 167] on div "Buscar por procedimentos" at bounding box center [305, 165] width 586 height 17
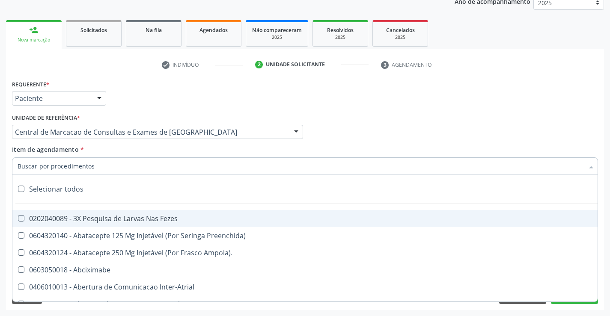
paste input "Médico Urologista"
type input "Médico Urologista"
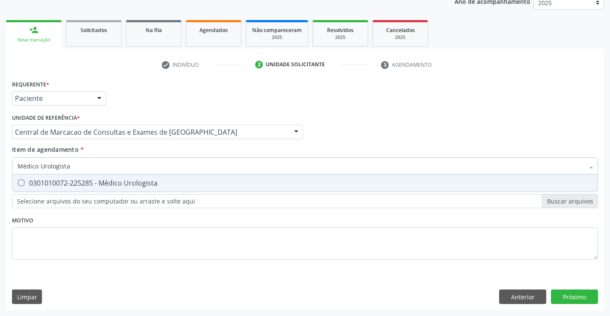
click at [147, 181] on div "0301010072-225285 - Médico Urologista" at bounding box center [305, 183] width 575 height 7
checkbox Urologista "true"
click at [573, 298] on div "Requerente * Paciente Profissional de Saúde Paciente Nenhum resultado encontrad…" at bounding box center [305, 194] width 598 height 232
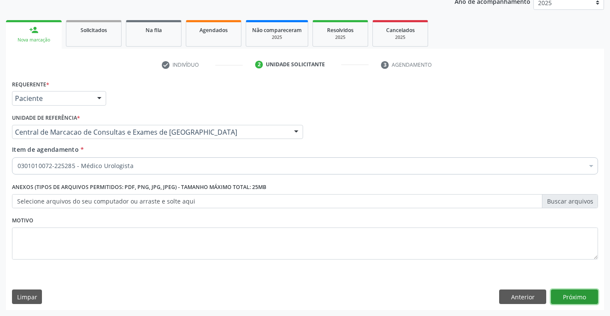
click at [573, 298] on button "Próximo" at bounding box center [574, 297] width 47 height 15
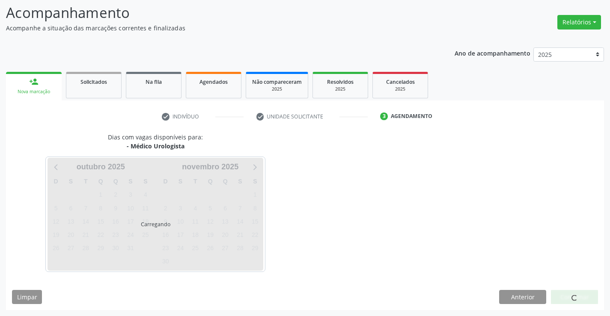
scroll to position [56, 0]
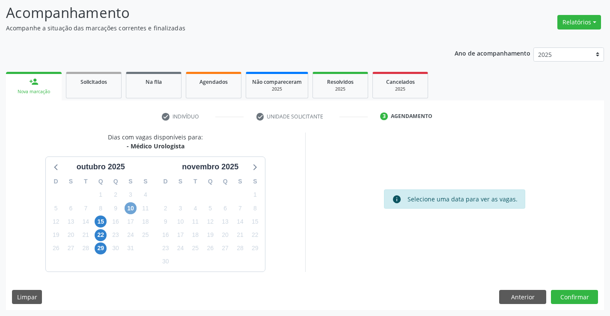
click at [133, 209] on span "10" at bounding box center [131, 208] width 12 height 12
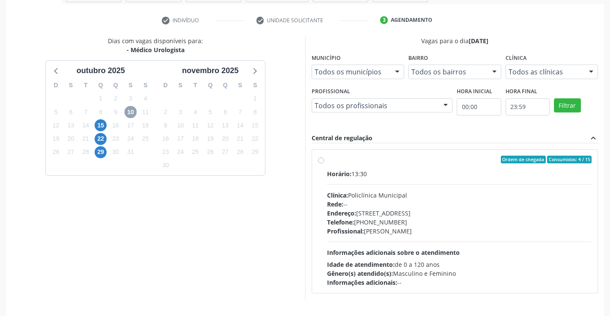
scroll to position [180, 0]
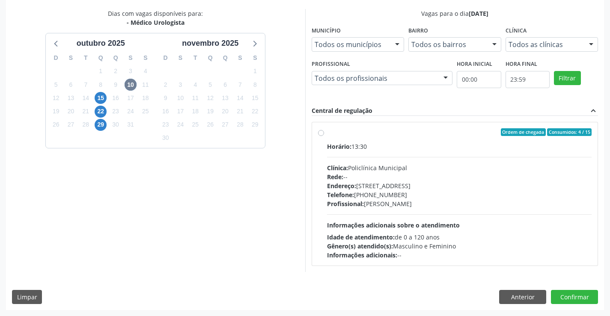
click at [374, 193] on div "Telefone: (74) 6451312" at bounding box center [459, 194] width 265 height 9
click at [324, 136] on input "Ordem de chegada Consumidos: 4 / 15 Horário: 13:30 Clínica: Policlínica Municip…" at bounding box center [321, 132] width 6 height 8
radio input "true"
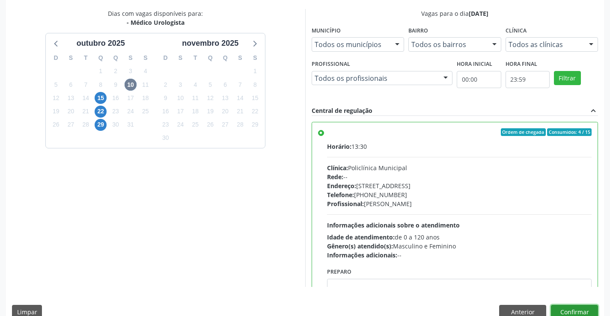
click at [571, 306] on button "Confirmar" at bounding box center [574, 312] width 47 height 15
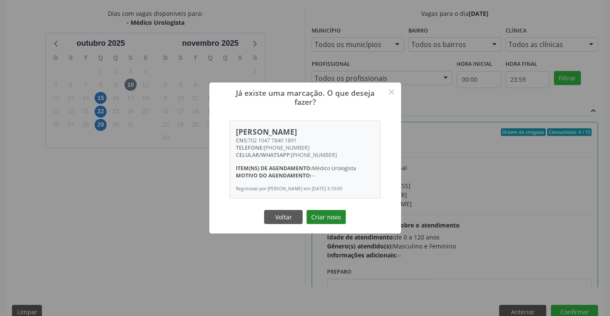
click at [333, 225] on button "Criar novo" at bounding box center [325, 217] width 39 height 15
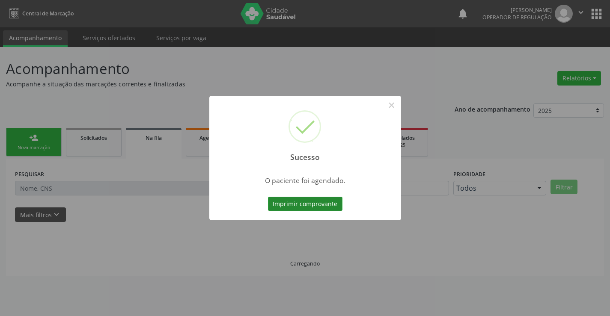
scroll to position [0, 0]
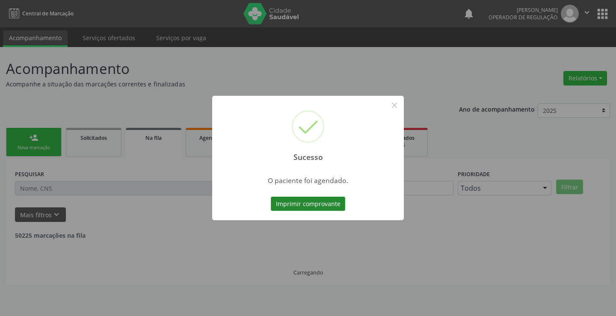
click at [317, 201] on button "Imprimir comprovante" at bounding box center [308, 204] width 74 height 15
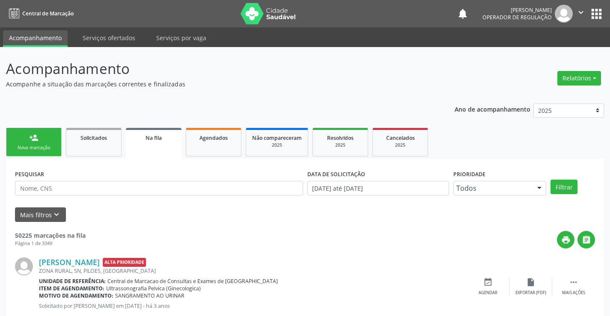
click at [40, 149] on div "Nova marcação" at bounding box center [33, 148] width 43 height 6
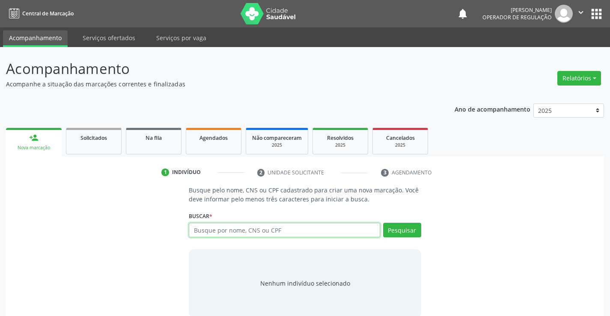
click at [247, 229] on input "text" at bounding box center [284, 230] width 191 height 15
type input "702005377548982"
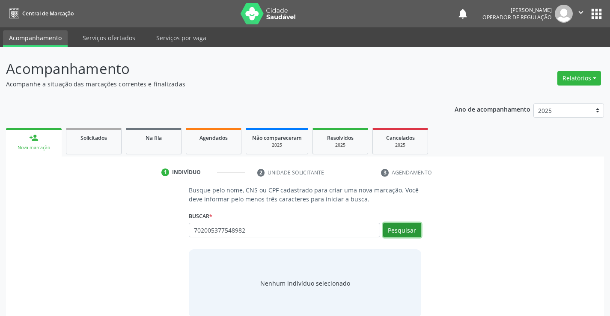
click at [383, 229] on button "Pesquisar" at bounding box center [402, 230] width 38 height 15
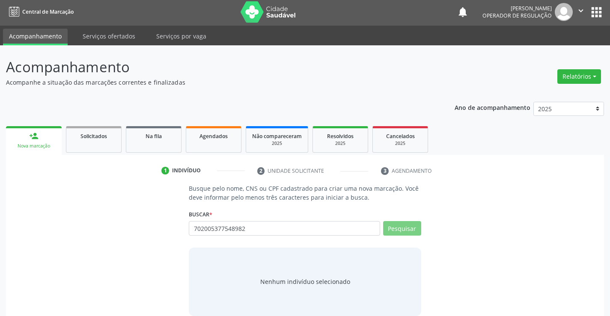
scroll to position [14, 0]
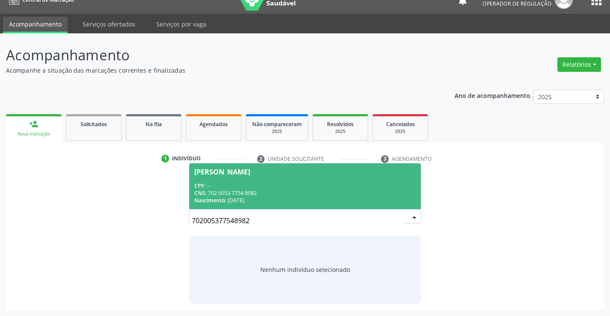
click at [262, 186] on div "CPF: --" at bounding box center [304, 185] width 221 height 7
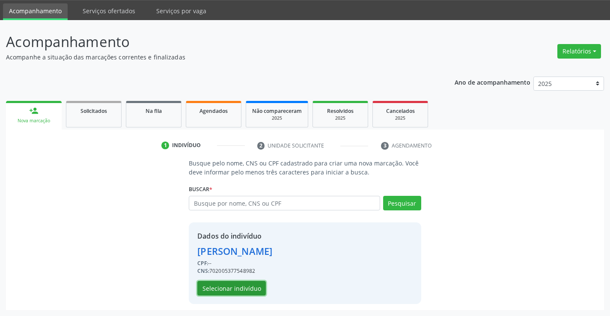
click at [234, 288] on button "Selecionar indivíduo" at bounding box center [231, 288] width 68 height 15
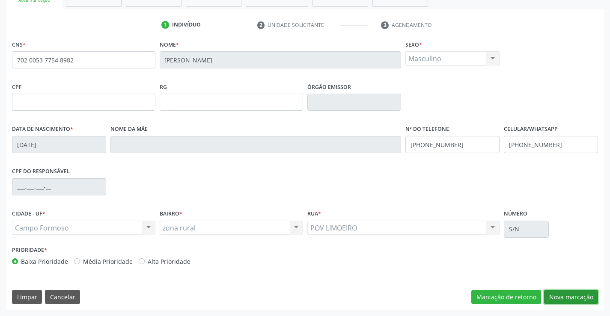
drag, startPoint x: 568, startPoint y: 295, endPoint x: 90, endPoint y: 176, distance: 492.5
click at [567, 295] on button "Nova marcação" at bounding box center [571, 297] width 54 height 15
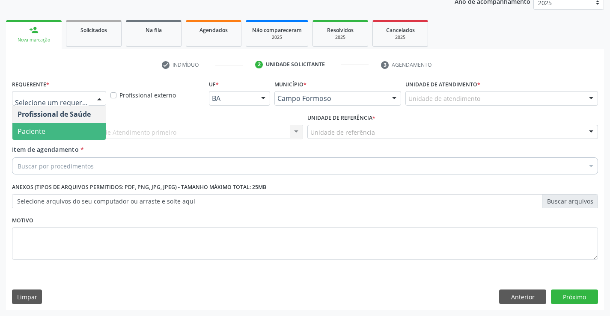
click at [52, 138] on span "Paciente" at bounding box center [58, 131] width 93 height 17
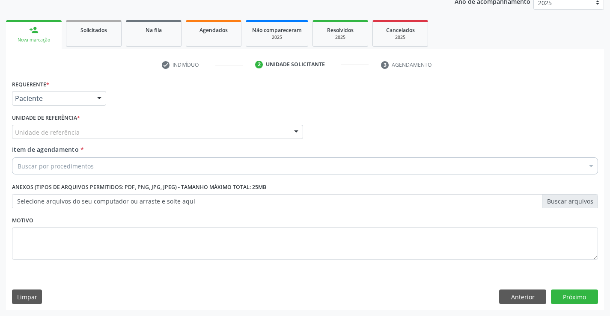
click at [126, 136] on div "Unidade de referência" at bounding box center [157, 132] width 291 height 15
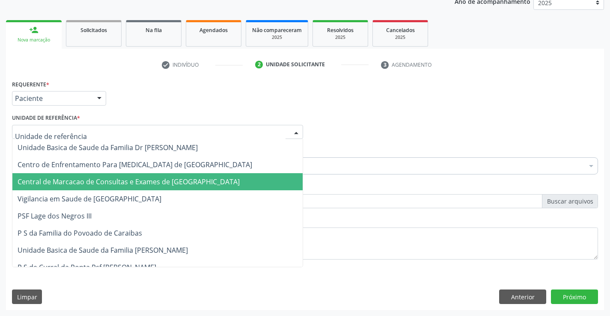
click at [131, 176] on span "Central de Marcacao de Consultas e Exames de [GEOGRAPHIC_DATA]" at bounding box center [157, 181] width 290 height 17
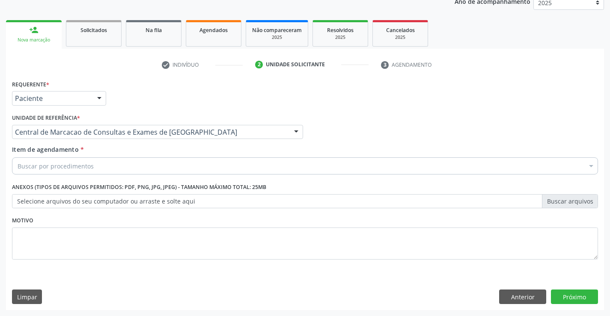
click at [146, 165] on div "Buscar por procedimentos" at bounding box center [305, 165] width 586 height 17
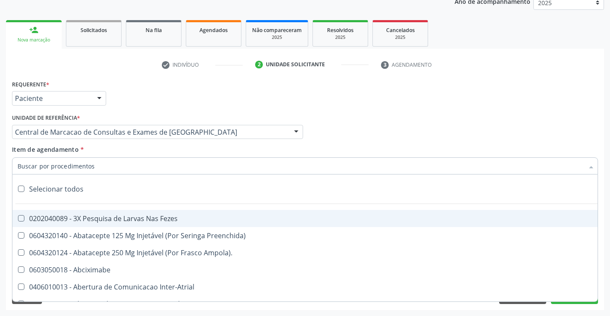
paste input "Médico Urologista"
type input "Médico Urologista"
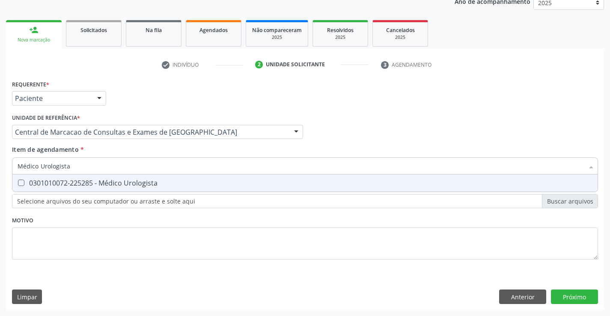
click at [141, 183] on div "0301010072-225285 - Médico Urologista" at bounding box center [305, 183] width 575 height 7
checkbox Urologista "true"
click at [586, 298] on div "Requerente * Paciente Profissional de Saúde Paciente Nenhum resultado encontrad…" at bounding box center [305, 194] width 598 height 232
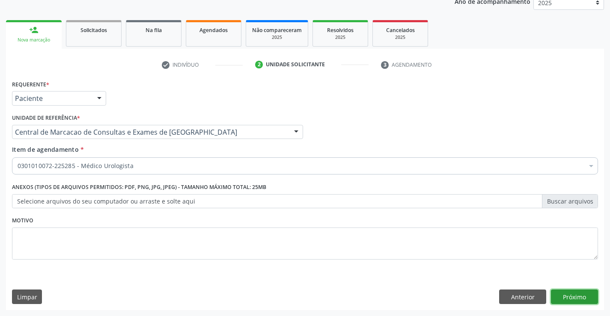
click at [586, 298] on button "Próximo" at bounding box center [574, 297] width 47 height 15
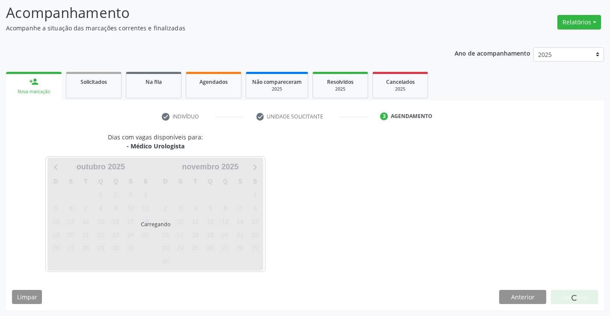
scroll to position [56, 0]
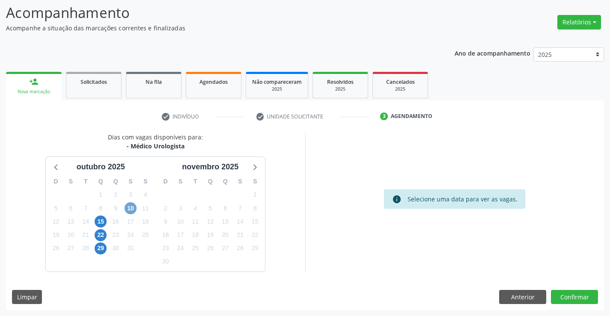
click at [129, 208] on span "10" at bounding box center [131, 208] width 12 height 12
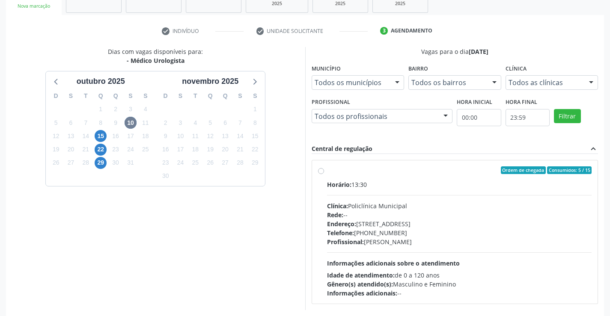
click at [367, 199] on div "Horário: 13:30 Clínica: Policlínica Municipal Rede: -- Endereço: Predio, nº 386…" at bounding box center [459, 239] width 265 height 118
click at [324, 174] on input "Ordem de chegada Consumidos: 5 / 15 Horário: 13:30 Clínica: Policlínica Municip…" at bounding box center [321, 170] width 6 height 8
radio input "true"
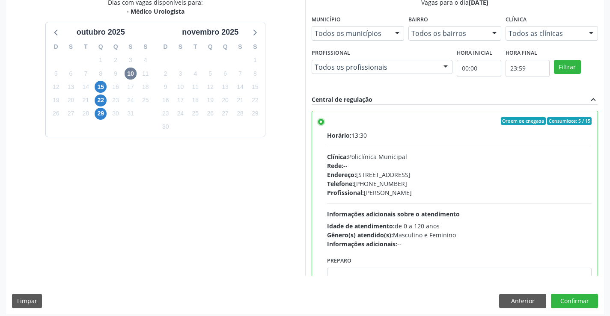
scroll to position [195, 0]
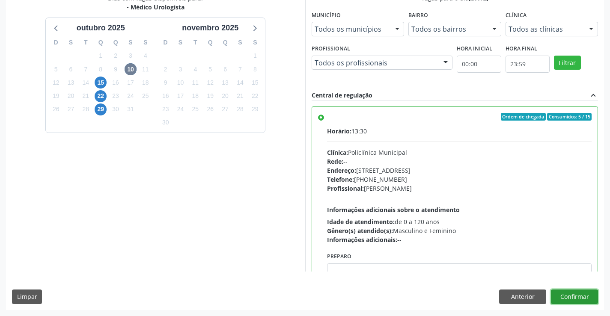
click at [580, 294] on button "Confirmar" at bounding box center [574, 297] width 47 height 15
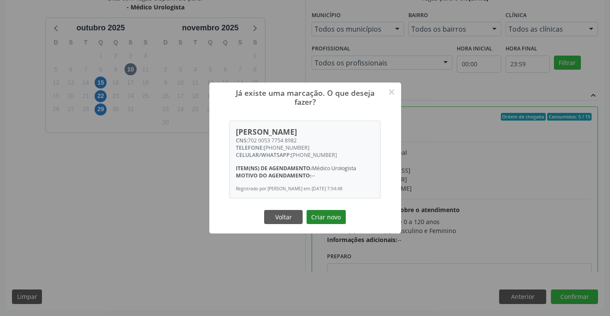
click at [320, 221] on button "Criar novo" at bounding box center [325, 217] width 39 height 15
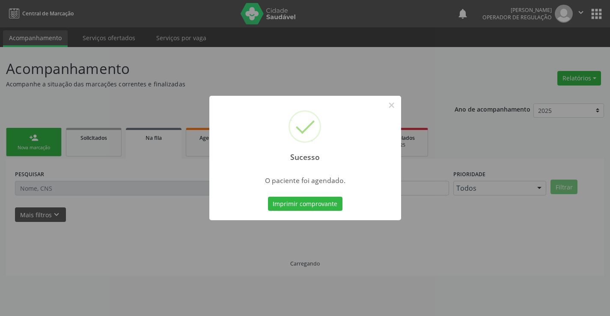
scroll to position [0, 0]
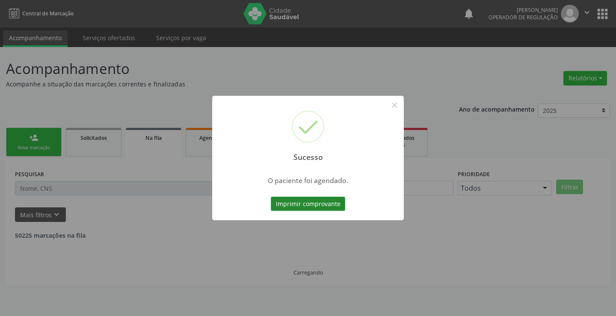
click at [326, 204] on button "Imprimir comprovante" at bounding box center [308, 204] width 74 height 15
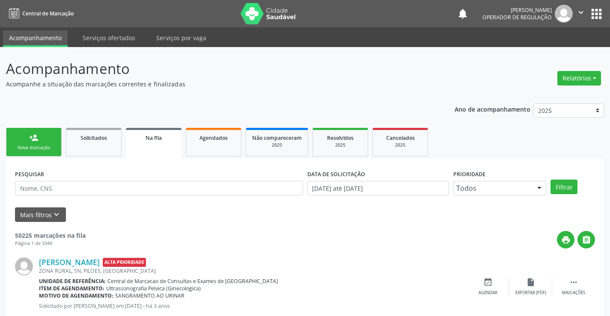
click at [39, 129] on link "person_add Nova marcação" at bounding box center [34, 142] width 56 height 29
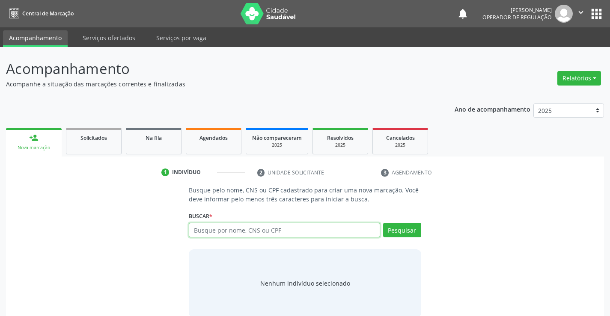
click at [212, 231] on input "text" at bounding box center [284, 230] width 191 height 15
type input "702900570794679"
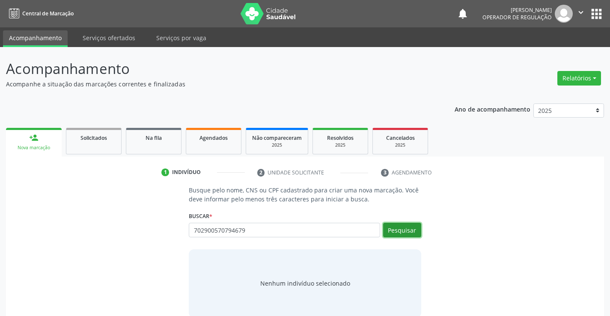
click at [398, 223] on button "Pesquisar" at bounding box center [402, 230] width 38 height 15
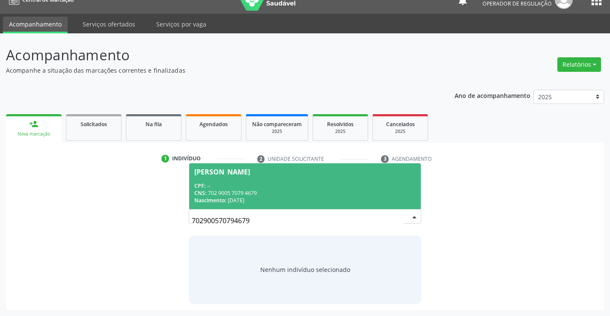
click at [277, 206] on span "Erivelton da Silva CPF: -- CNS: 702 9005 7079 4679 Nascimento: 26/05/1980" at bounding box center [304, 186] width 231 height 46
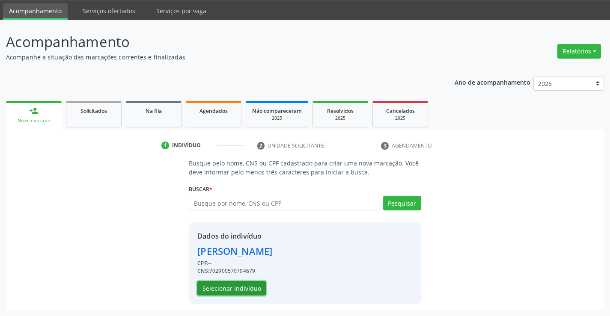
click at [257, 288] on button "Selecionar indivíduo" at bounding box center [231, 288] width 68 height 15
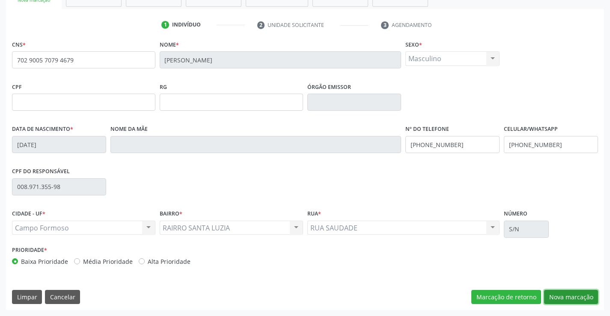
click at [561, 303] on button "Nova marcação" at bounding box center [571, 297] width 54 height 15
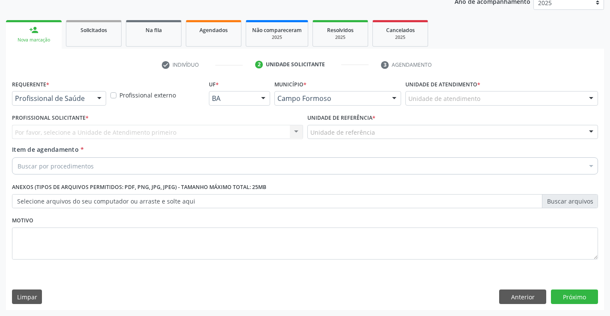
scroll to position [108, 0]
click at [184, 131] on div "Por favor, selecione a Unidade de Atendimento primeiro Nenhum resultado encontr…" at bounding box center [157, 132] width 291 height 15
click at [294, 132] on div "Por favor, selecione a Unidade de Atendimento primeiro Nenhum resultado encontr…" at bounding box center [157, 132] width 291 height 15
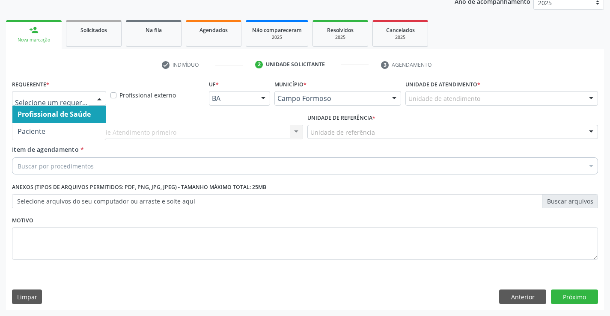
drag, startPoint x: 98, startPoint y: 94, endPoint x: 84, endPoint y: 124, distance: 33.1
click at [98, 95] on div at bounding box center [99, 99] width 13 height 15
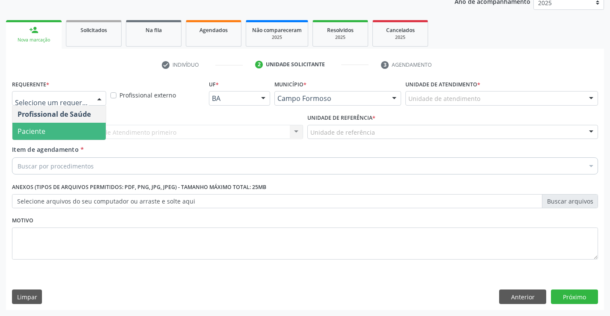
click at [71, 130] on span "Paciente" at bounding box center [58, 131] width 93 height 17
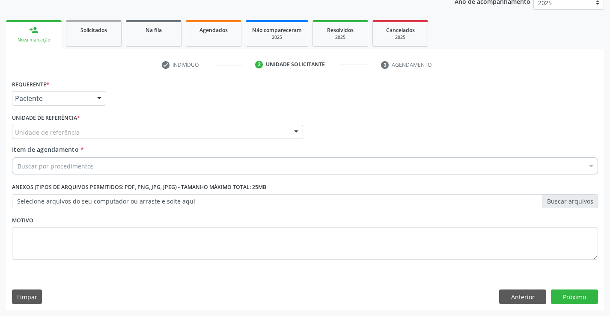
click at [236, 131] on div "Unidade de referência" at bounding box center [157, 132] width 291 height 15
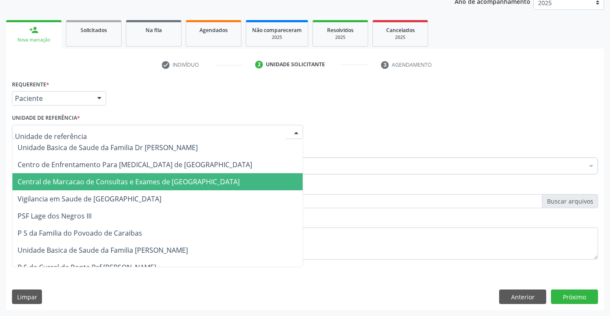
click at [174, 183] on span "Central de Marcacao de Consultas e Exames de [GEOGRAPHIC_DATA]" at bounding box center [129, 181] width 222 height 9
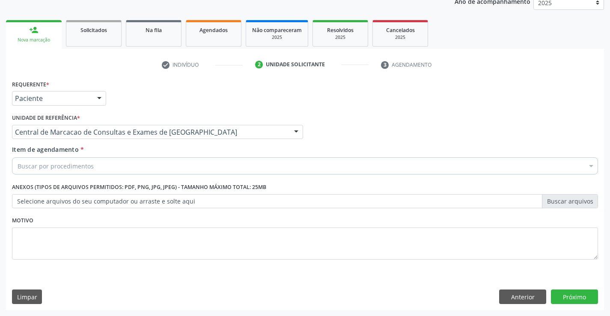
click at [184, 164] on div "Buscar por procedimentos" at bounding box center [305, 165] width 586 height 17
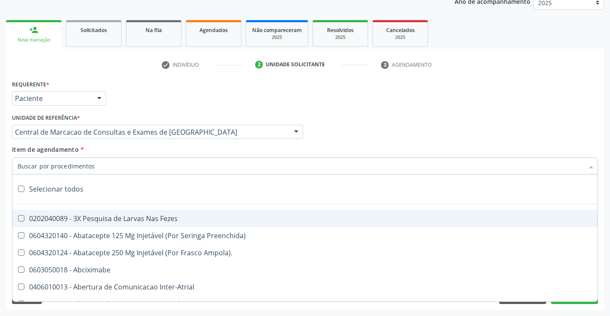
paste input "Médico Urologista"
type input "Médico Urologista"
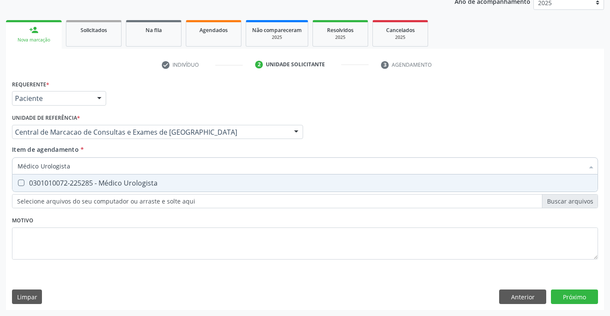
click at [140, 180] on div "0301010072-225285 - Médico Urologista" at bounding box center [305, 183] width 575 height 7
checkbox Urologista "true"
click at [549, 296] on div "Requerente * Paciente Profissional de Saúde Paciente Nenhum resultado encontrad…" at bounding box center [305, 194] width 598 height 232
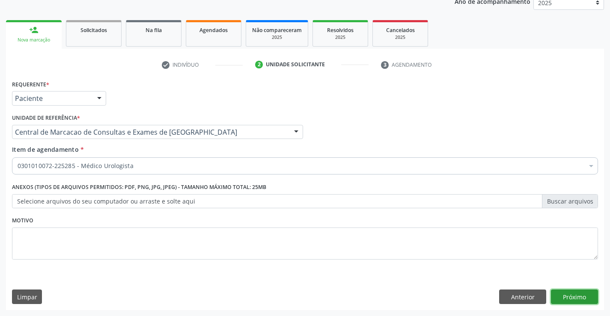
click at [560, 294] on button "Próximo" at bounding box center [574, 297] width 47 height 15
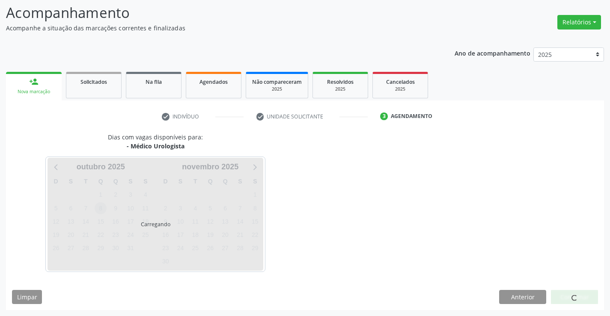
scroll to position [56, 0]
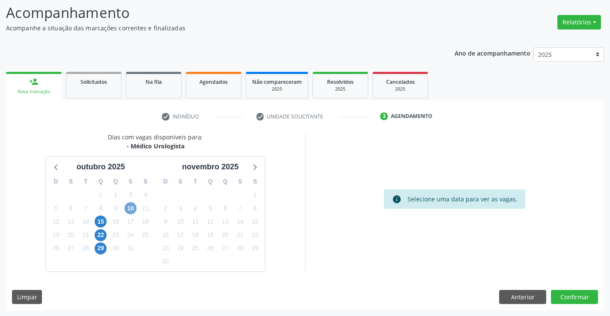
click at [131, 206] on span "10" at bounding box center [131, 208] width 12 height 12
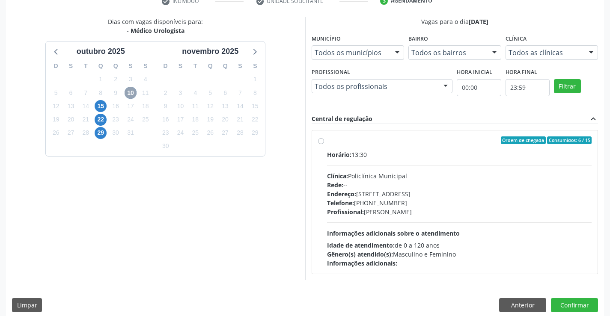
scroll to position [180, 0]
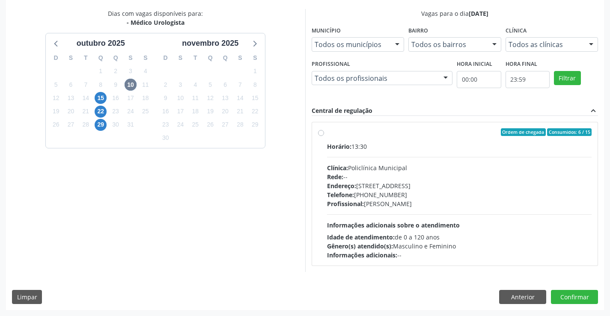
click at [414, 191] on div "Telefone: (74) 6451312" at bounding box center [459, 194] width 265 height 9
click at [324, 136] on input "Ordem de chegada Consumidos: 6 / 15 Horário: 13:30 Clínica: Policlínica Municip…" at bounding box center [321, 132] width 6 height 8
radio input "true"
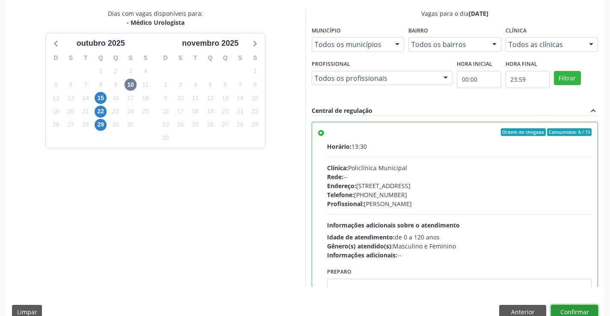
click at [573, 307] on button "Confirmar" at bounding box center [574, 312] width 47 height 15
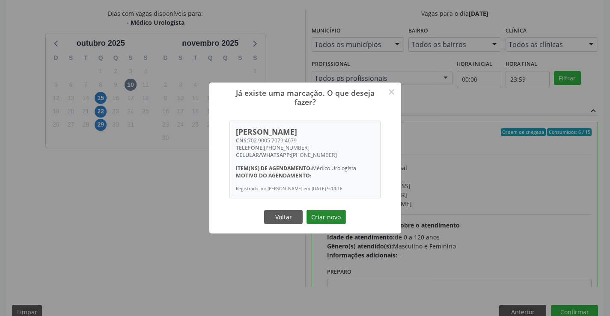
click at [336, 217] on button "Criar novo" at bounding box center [325, 217] width 39 height 15
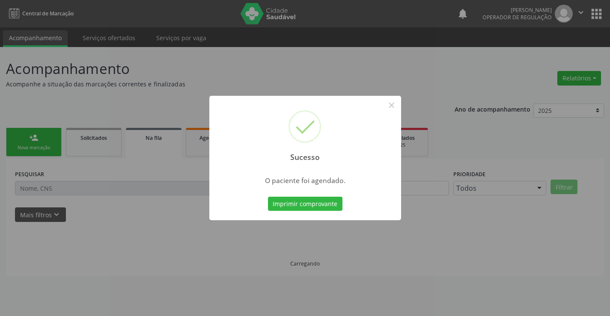
scroll to position [0, 0]
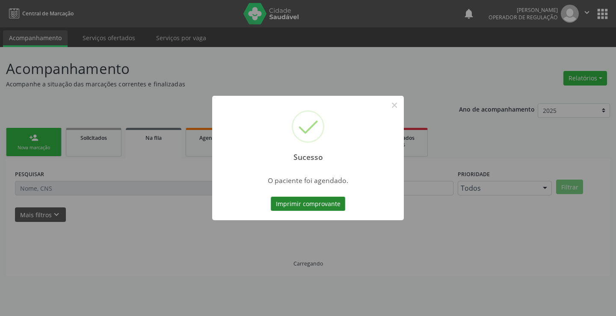
click at [315, 202] on button "Imprimir comprovante" at bounding box center [308, 204] width 74 height 15
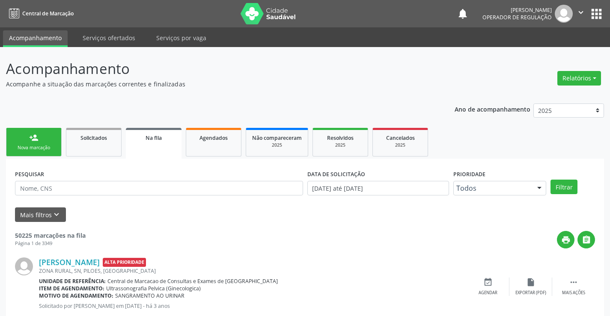
click at [47, 135] on link "person_add Nova marcação" at bounding box center [34, 142] width 56 height 29
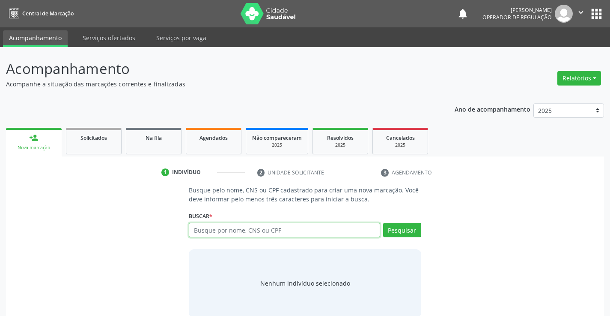
click at [214, 232] on input "text" at bounding box center [284, 230] width 191 height 15
type input "708406724010469"
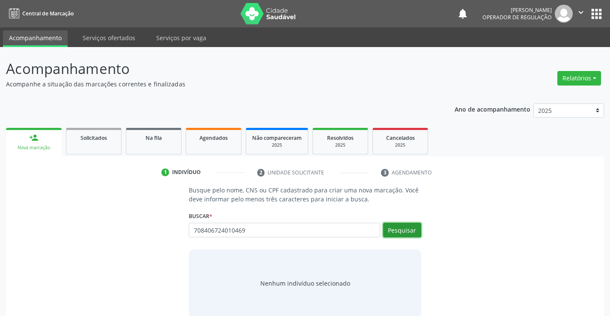
click at [407, 233] on button "Pesquisar" at bounding box center [402, 230] width 38 height 15
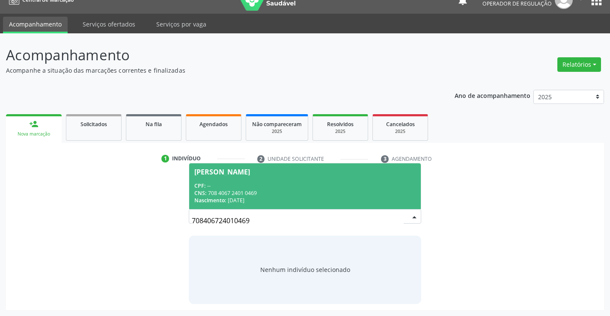
click at [262, 190] on div "CNS: 708 4067 2401 0469" at bounding box center [304, 193] width 221 height 7
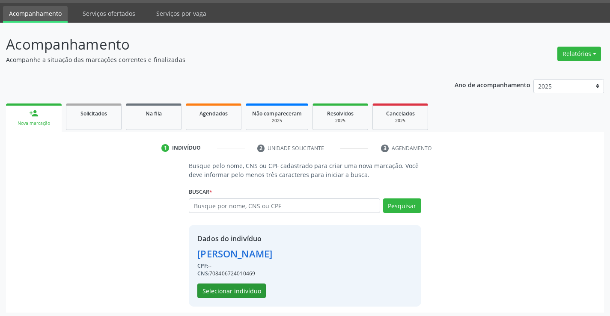
scroll to position [27, 0]
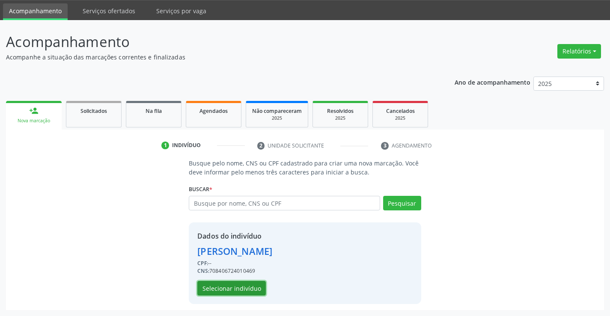
click at [214, 294] on button "Selecionar indivíduo" at bounding box center [231, 288] width 68 height 15
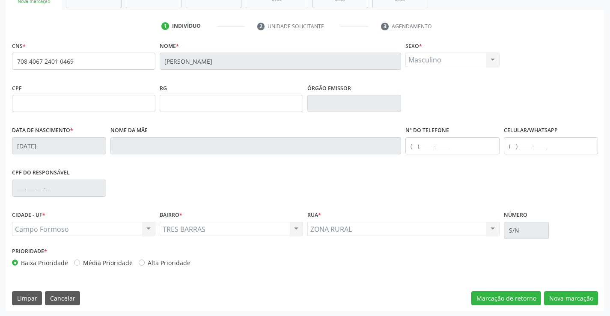
scroll to position [148, 0]
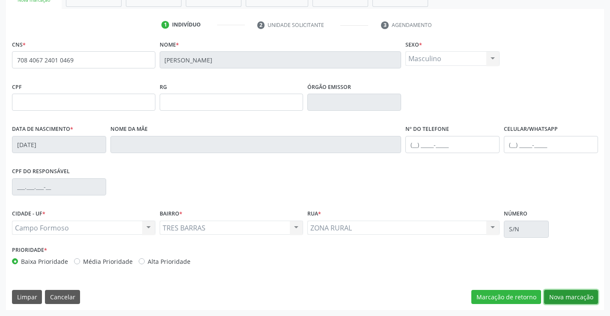
click at [559, 299] on button "Nova marcação" at bounding box center [571, 297] width 54 height 15
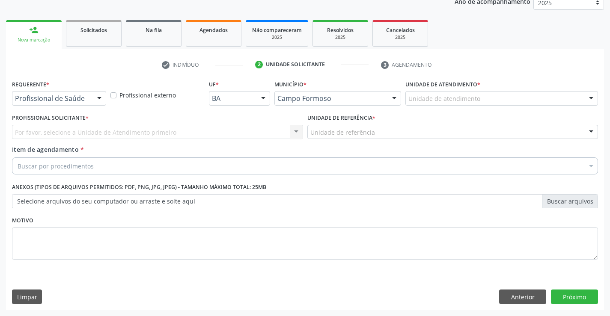
click at [95, 101] on div at bounding box center [99, 99] width 13 height 15
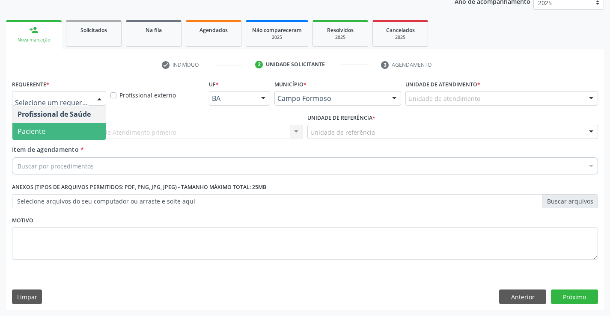
click at [71, 128] on span "Paciente" at bounding box center [58, 131] width 93 height 17
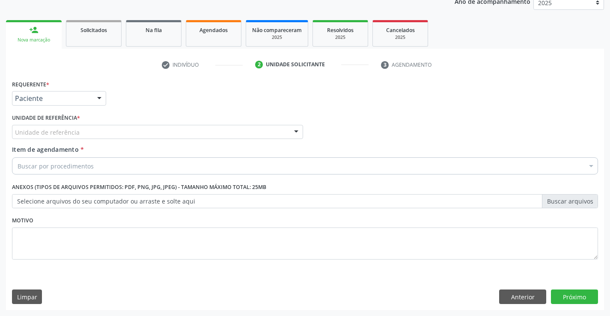
click at [119, 136] on div "Unidade de referência" at bounding box center [157, 132] width 291 height 15
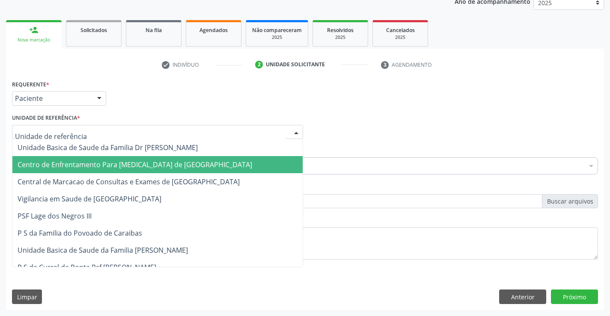
click at [122, 171] on span "Centro de Enfrentamento Para [MEDICAL_DATA] de [GEOGRAPHIC_DATA]" at bounding box center [157, 164] width 290 height 17
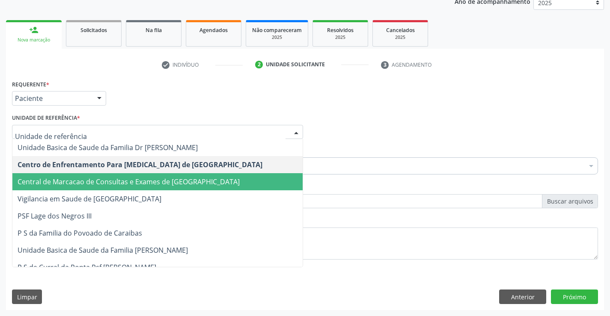
click at [144, 189] on span "Central de Marcacao de Consultas e Exames de [GEOGRAPHIC_DATA]" at bounding box center [157, 181] width 290 height 17
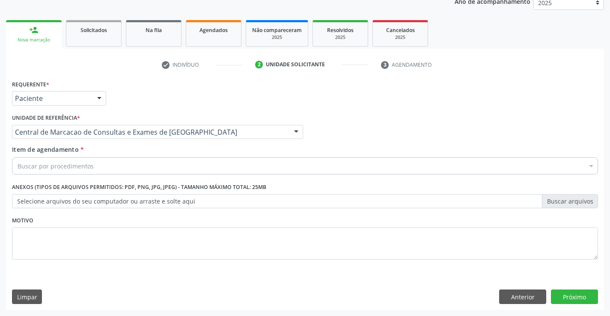
click at [167, 162] on div "Buscar por procedimentos" at bounding box center [305, 165] width 586 height 17
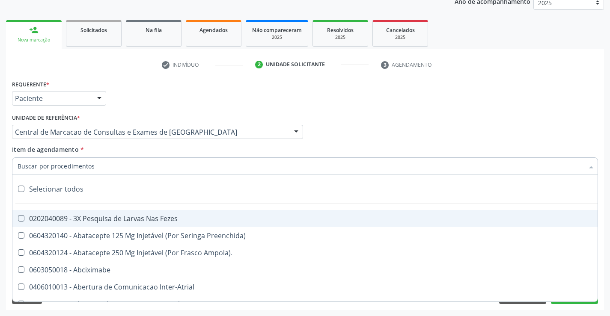
paste input "Médico Urologista"
type input "Médico Urologista"
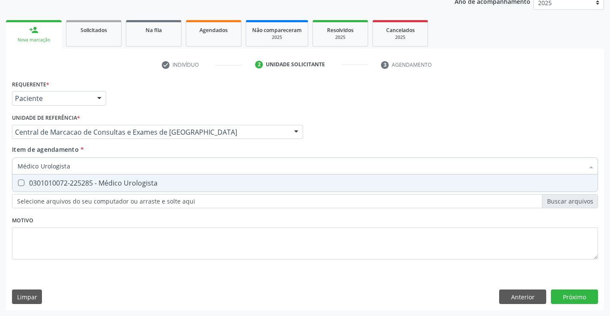
click at [166, 183] on div "0301010072-225285 - Médico Urologista" at bounding box center [305, 183] width 575 height 7
checkbox Urologista "true"
click at [567, 293] on div "Requerente * Paciente Profissional de Saúde Paciente Nenhum resultado encontrad…" at bounding box center [305, 194] width 598 height 232
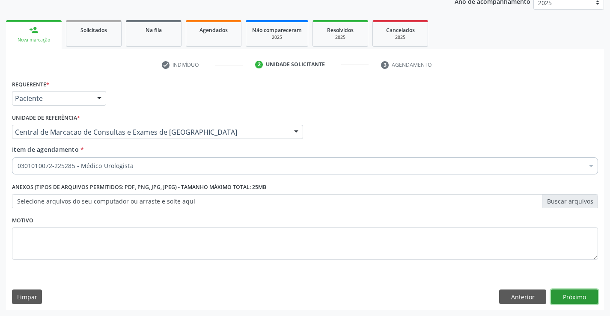
click at [586, 298] on button "Próximo" at bounding box center [574, 297] width 47 height 15
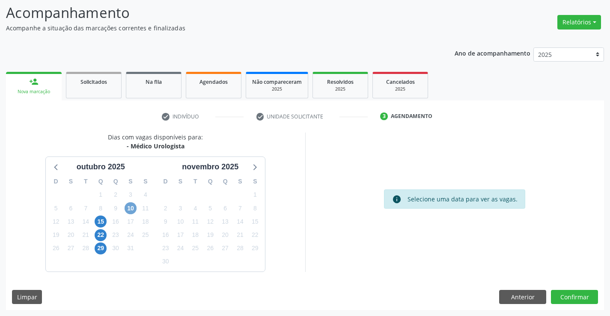
click at [128, 207] on span "10" at bounding box center [131, 208] width 12 height 12
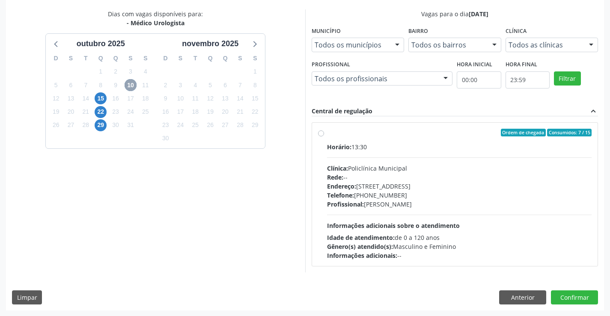
scroll to position [180, 0]
click at [374, 205] on div "Profissional: Francisco Carlos Lustiago Junior" at bounding box center [459, 203] width 265 height 9
click at [324, 136] on input "Ordem de chegada Consumidos: 7 / 15 Horário: 13:30 Clínica: Policlínica Municip…" at bounding box center [321, 132] width 6 height 8
radio input "true"
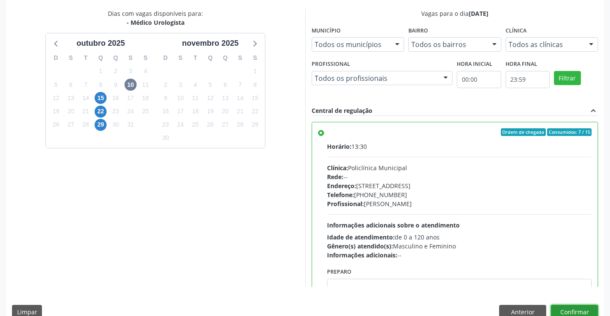
click at [569, 313] on button "Confirmar" at bounding box center [574, 312] width 47 height 15
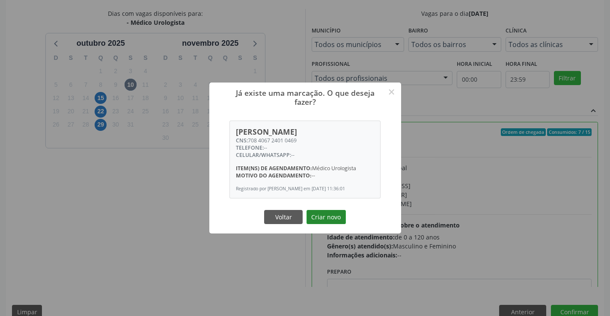
click at [336, 220] on button "Criar novo" at bounding box center [325, 217] width 39 height 15
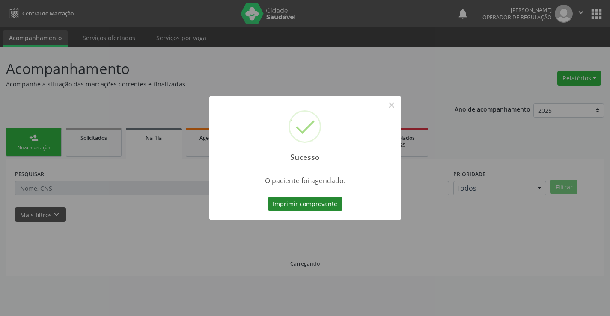
scroll to position [0, 0]
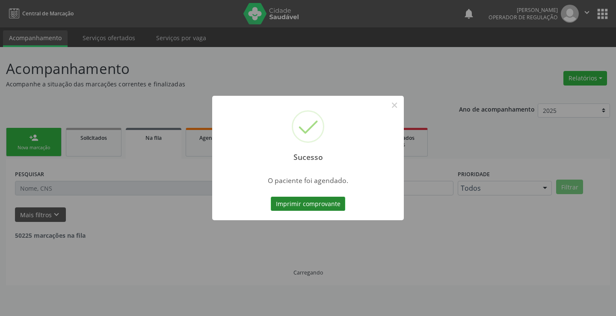
click at [336, 206] on button "Imprimir comprovante" at bounding box center [308, 204] width 74 height 15
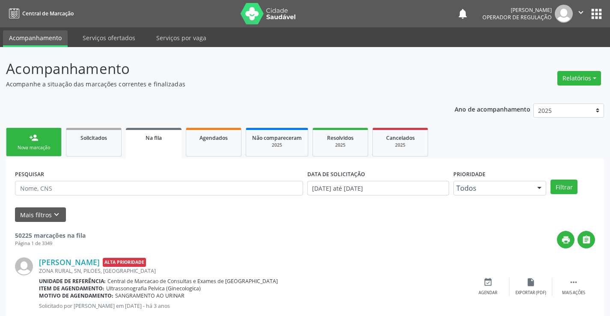
click at [47, 132] on link "person_add Nova marcação" at bounding box center [34, 142] width 56 height 29
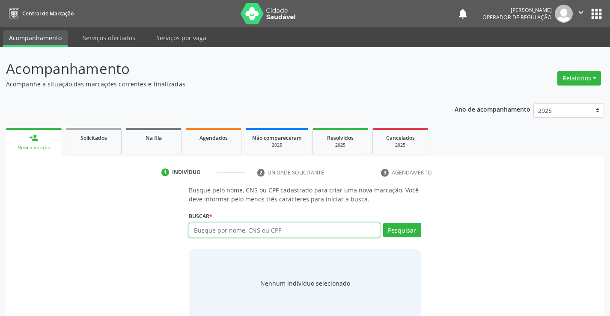
click at [213, 227] on input "text" at bounding box center [284, 230] width 191 height 15
type input "703608093990937"
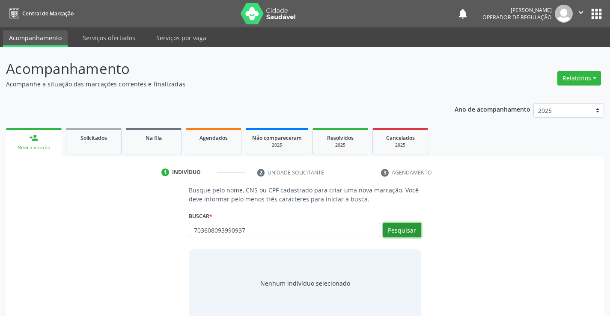
click at [418, 229] on button "Pesquisar" at bounding box center [402, 230] width 38 height 15
type input "703608093990937"
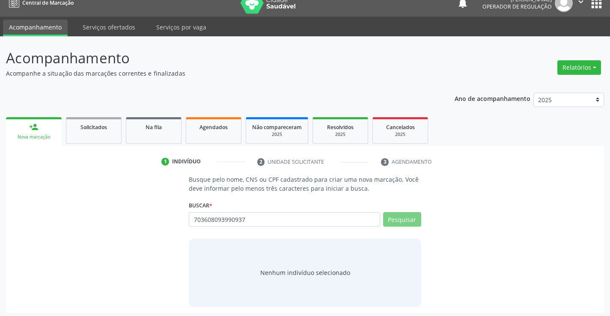
scroll to position [14, 0]
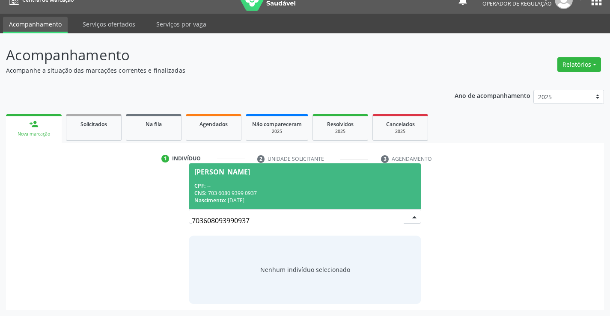
click at [252, 190] on div "CNS: 703 6080 9399 0937" at bounding box center [304, 193] width 221 height 7
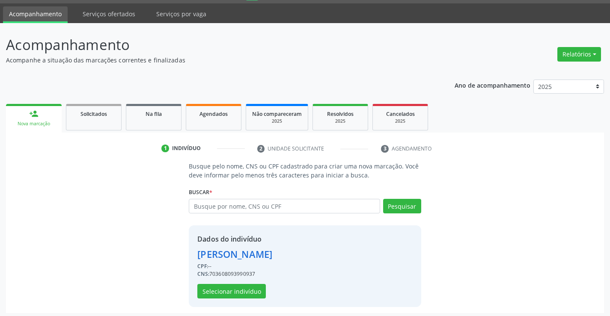
scroll to position [27, 0]
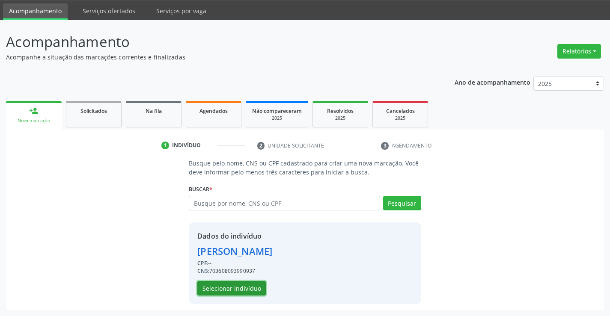
click at [227, 289] on button "Selecionar indivíduo" at bounding box center [231, 288] width 68 height 15
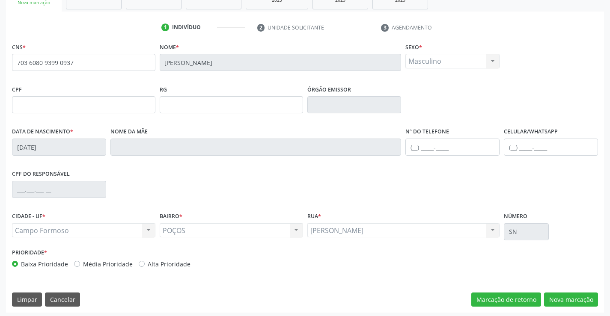
scroll to position [148, 0]
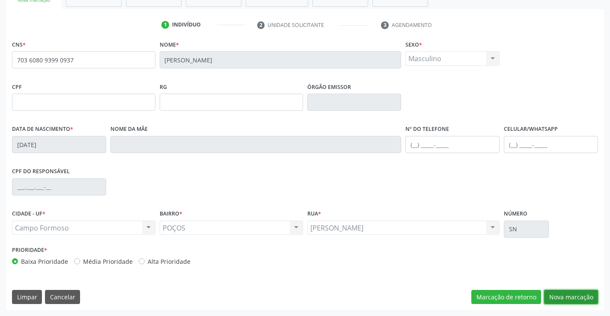
click at [581, 297] on button "Nova marcação" at bounding box center [571, 297] width 54 height 15
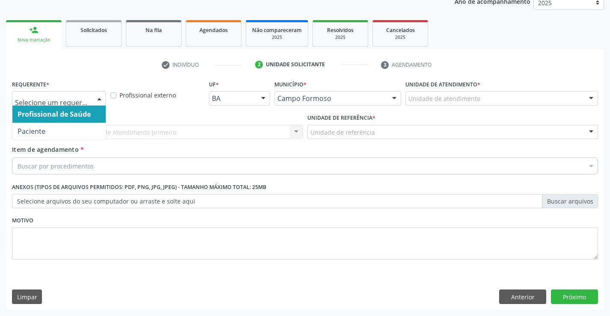
click at [98, 98] on div at bounding box center [99, 99] width 13 height 15
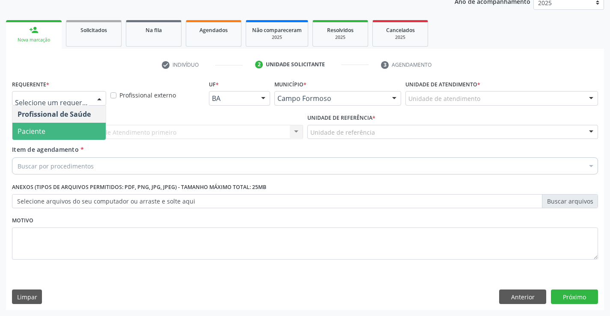
click at [68, 124] on span "Paciente" at bounding box center [58, 131] width 93 height 17
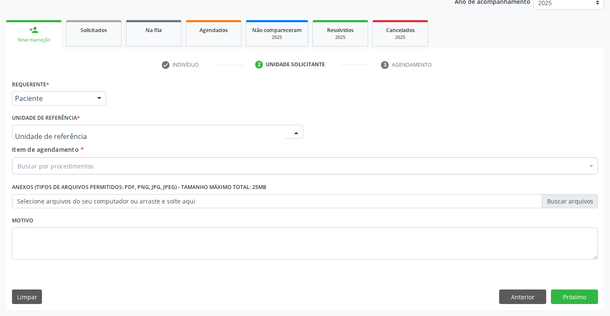
click at [149, 130] on div at bounding box center [157, 132] width 291 height 15
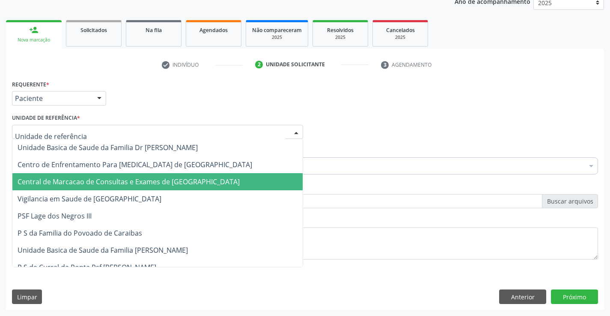
click at [156, 178] on span "Central de Marcacao de Consultas e Exames de [GEOGRAPHIC_DATA]" at bounding box center [129, 181] width 222 height 9
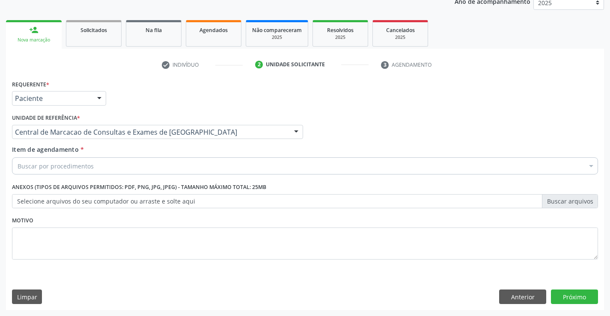
click at [161, 170] on div "Buscar por procedimentos" at bounding box center [305, 165] width 586 height 17
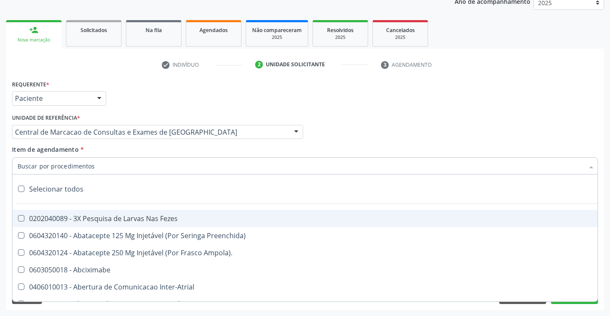
paste input "Médico Urologista"
type input "Médico Urologista"
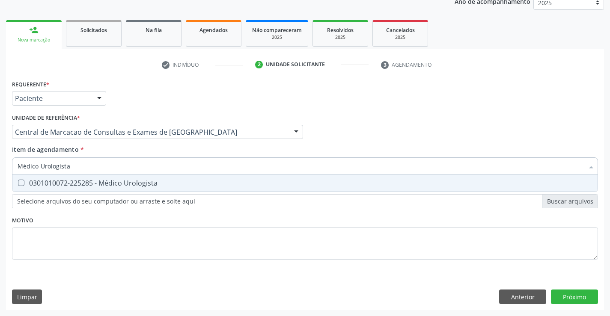
click at [142, 180] on div "0301010072-225285 - Médico Urologista" at bounding box center [305, 183] width 575 height 7
checkbox Urologista "true"
click at [586, 296] on div "Requerente * Paciente Profissional de Saúde Paciente Nenhum resultado encontrad…" at bounding box center [305, 194] width 598 height 232
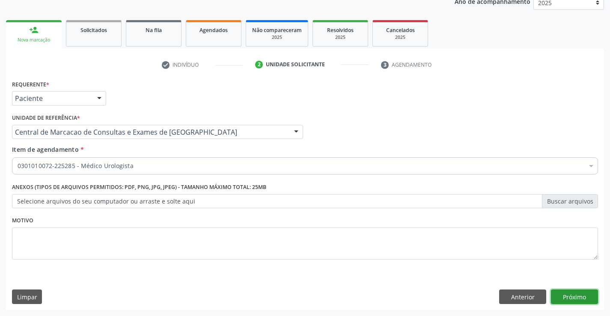
click at [569, 297] on button "Próximo" at bounding box center [574, 297] width 47 height 15
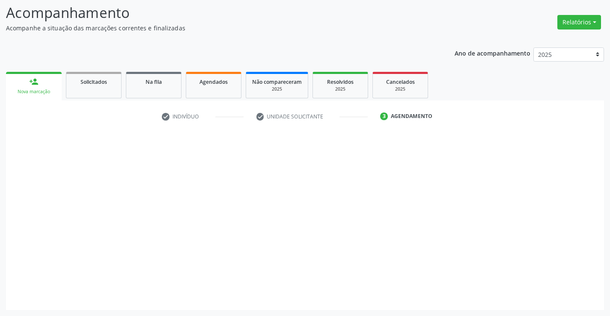
scroll to position [56, 0]
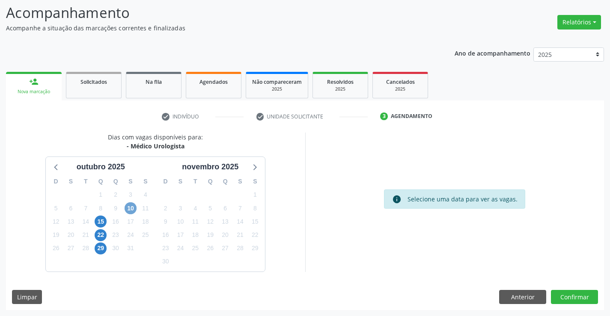
click at [132, 209] on span "10" at bounding box center [131, 208] width 12 height 12
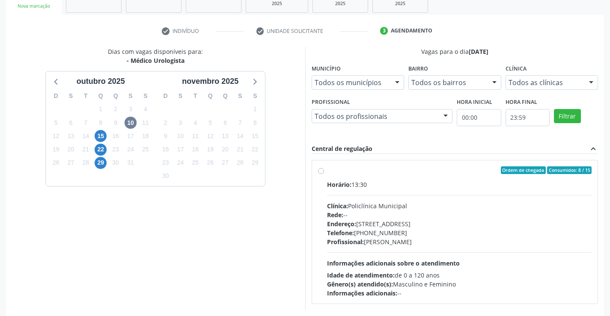
click at [449, 234] on div "Telefone: (74) 6451312" at bounding box center [459, 232] width 265 height 9
click at [324, 174] on input "Ordem de chegada Consumidos: 8 / 15 Horário: 13:30 Clínica: Policlínica Municip…" at bounding box center [321, 170] width 6 height 8
radio input "true"
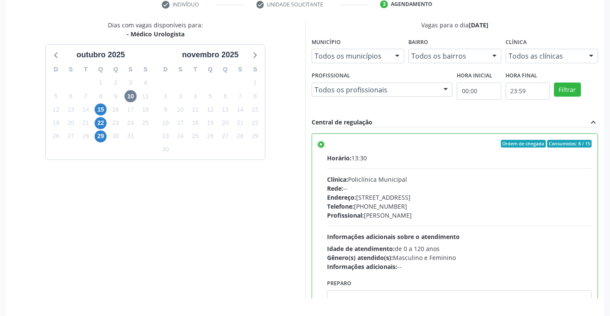
scroll to position [195, 0]
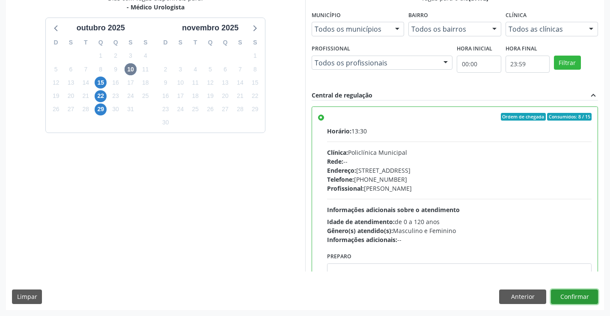
click at [585, 301] on button "Confirmar" at bounding box center [574, 297] width 47 height 15
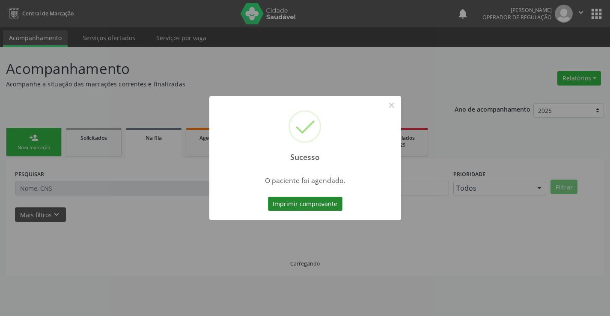
scroll to position [0, 0]
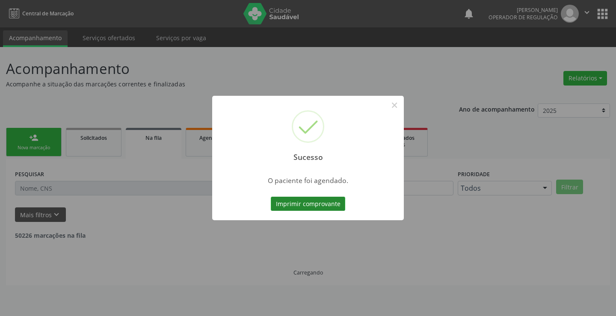
click at [282, 199] on button "Imprimir comprovante" at bounding box center [308, 204] width 74 height 15
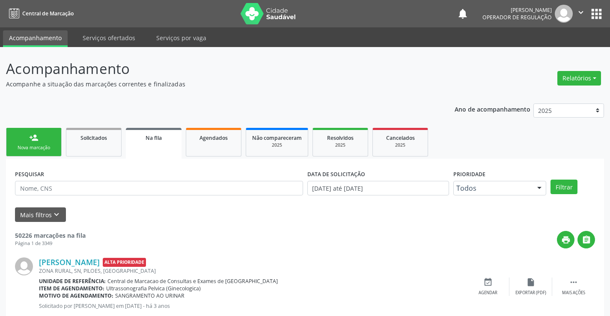
click at [42, 136] on link "person_add Nova marcação" at bounding box center [34, 142] width 56 height 29
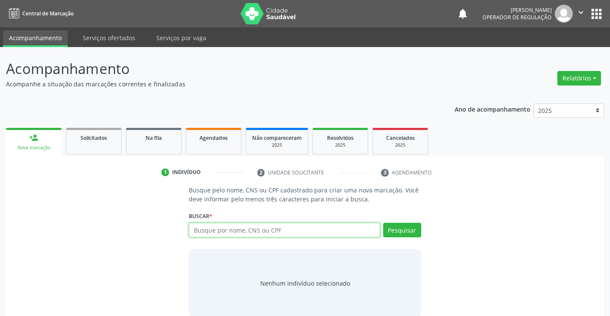
click at [211, 227] on input "text" at bounding box center [284, 230] width 191 height 15
type input "702607777701342"
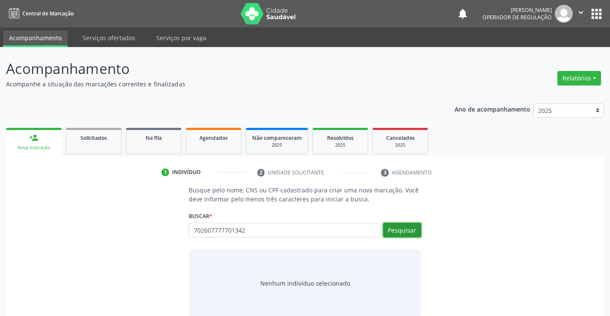
click at [398, 231] on button "Pesquisar" at bounding box center [402, 230] width 38 height 15
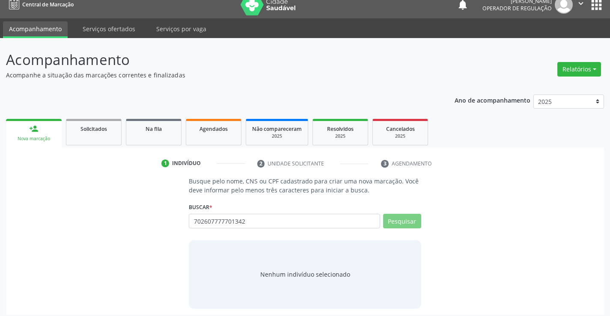
scroll to position [14, 0]
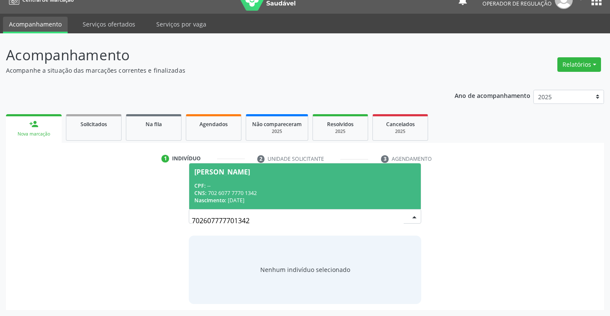
click at [282, 192] on div "CNS: 702 6077 7770 1342" at bounding box center [304, 193] width 221 height 7
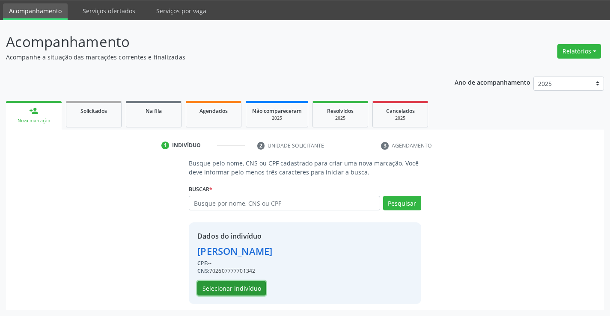
click at [251, 288] on button "Selecionar indivíduo" at bounding box center [231, 288] width 68 height 15
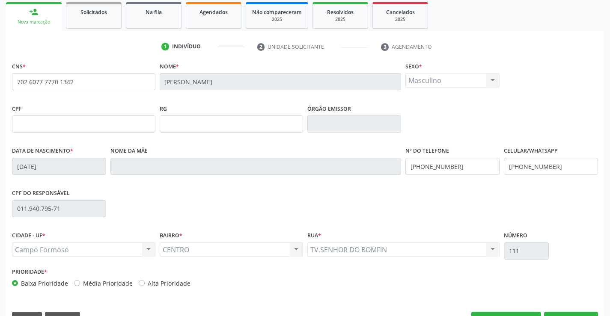
scroll to position [148, 0]
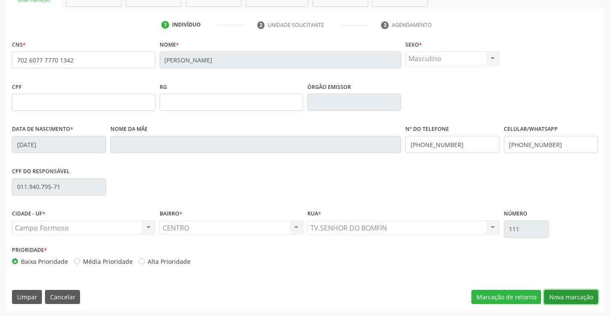
drag, startPoint x: 566, startPoint y: 293, endPoint x: 0, endPoint y: 38, distance: 620.3
click at [563, 293] on button "Nova marcação" at bounding box center [571, 297] width 54 height 15
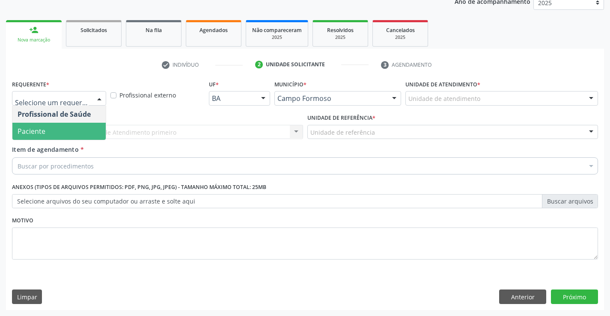
click at [48, 127] on span "Paciente" at bounding box center [58, 131] width 93 height 17
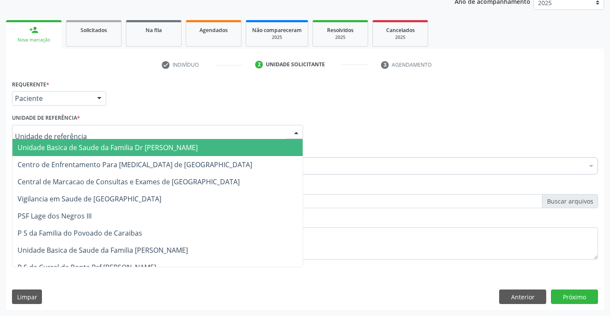
drag, startPoint x: 131, startPoint y: 129, endPoint x: 128, endPoint y: 161, distance: 32.3
click at [130, 132] on div at bounding box center [157, 132] width 291 height 15
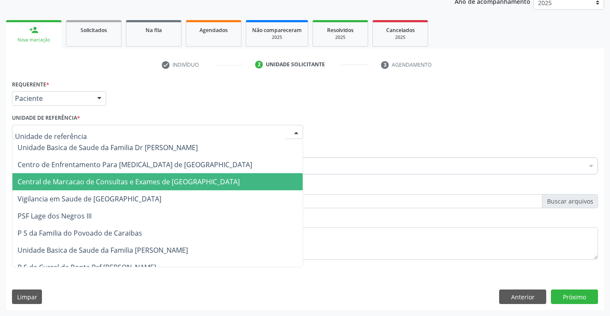
click at [127, 175] on span "Central de Marcacao de Consultas e Exames de [GEOGRAPHIC_DATA]" at bounding box center [157, 181] width 290 height 17
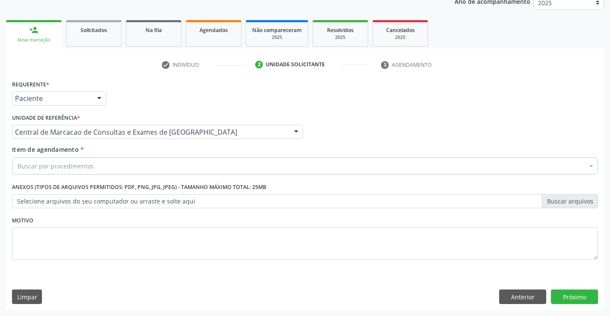
click at [154, 164] on div "Buscar por procedimentos" at bounding box center [305, 165] width 586 height 17
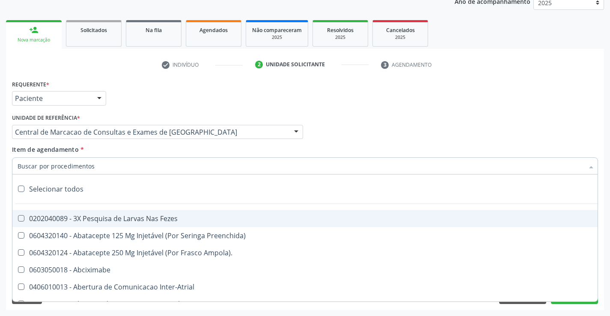
paste input "Médico Urologista"
type input "Médico Urologista"
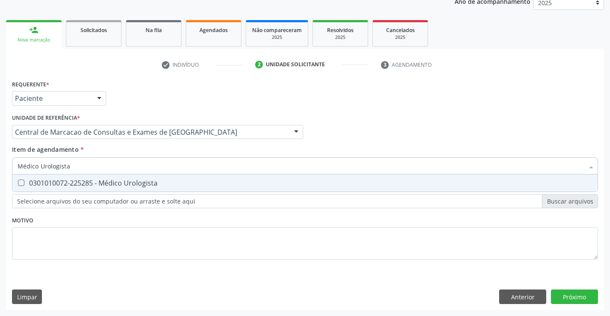
click at [174, 185] on div "0301010072-225285 - Médico Urologista" at bounding box center [305, 183] width 575 height 7
checkbox Urologista "true"
click at [573, 295] on div "Requerente * Paciente Profissional de Saúde Paciente Nenhum resultado encontrad…" at bounding box center [305, 194] width 598 height 232
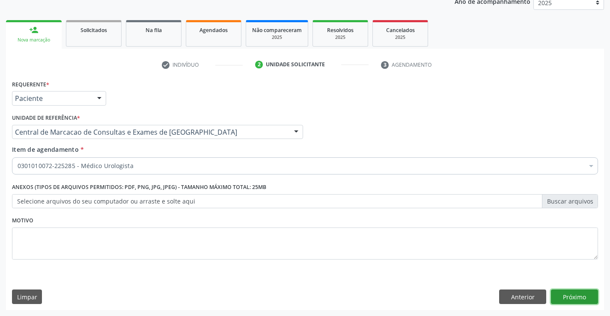
click at [573, 295] on button "Próximo" at bounding box center [574, 297] width 47 height 15
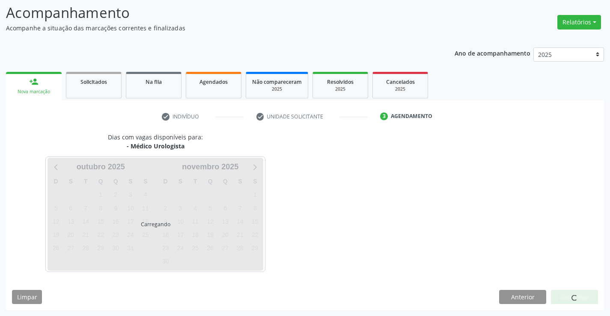
scroll to position [56, 0]
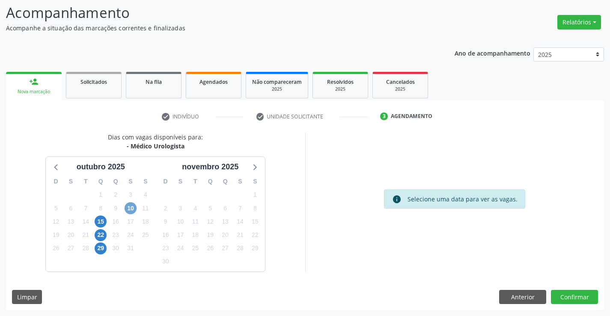
click at [131, 209] on span "10" at bounding box center [131, 208] width 12 height 12
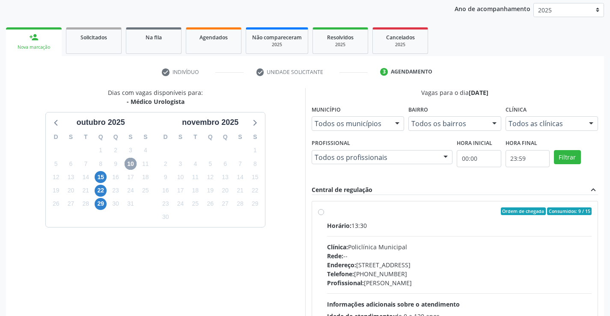
scroll to position [180, 0]
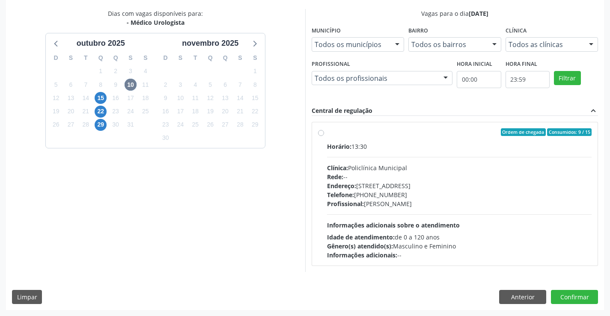
click at [440, 196] on div "Telefone: (74) 6451312" at bounding box center [459, 194] width 265 height 9
click at [324, 136] on input "Ordem de chegada Consumidos: 9 / 15 Horário: 13:30 Clínica: Policlínica Municip…" at bounding box center [321, 132] width 6 height 8
radio input "true"
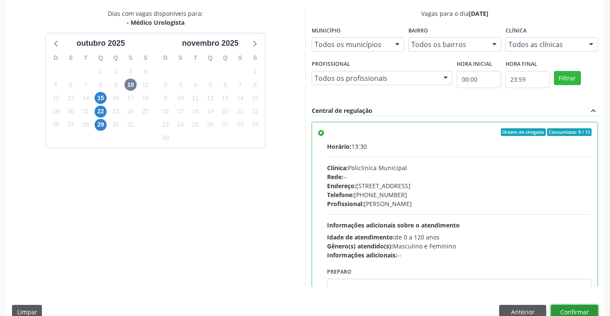
click at [560, 307] on button "Confirmar" at bounding box center [574, 312] width 47 height 15
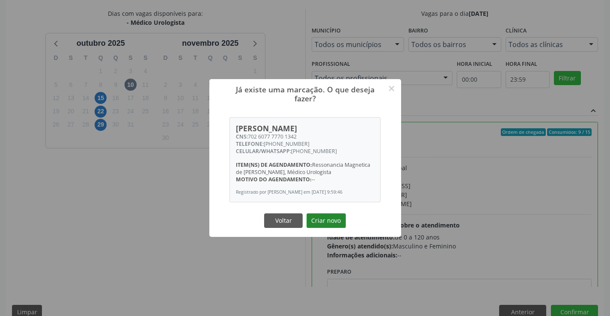
click at [333, 218] on button "Criar novo" at bounding box center [325, 221] width 39 height 15
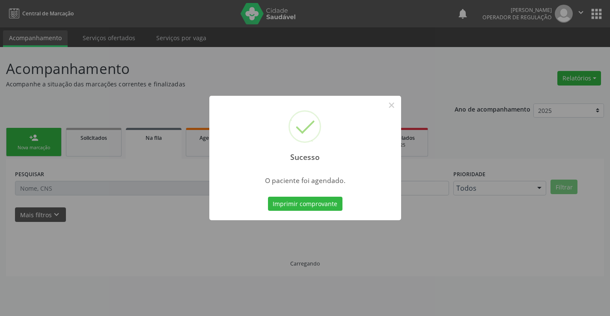
scroll to position [0, 0]
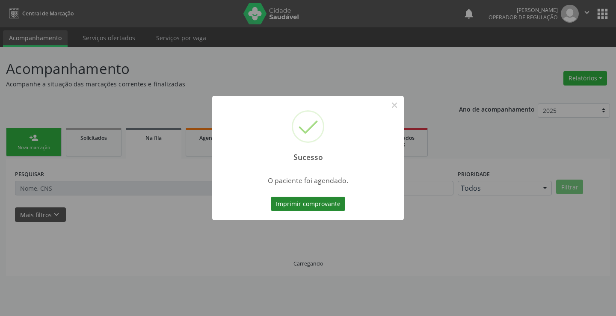
click at [324, 202] on button "Imprimir comprovante" at bounding box center [308, 204] width 74 height 15
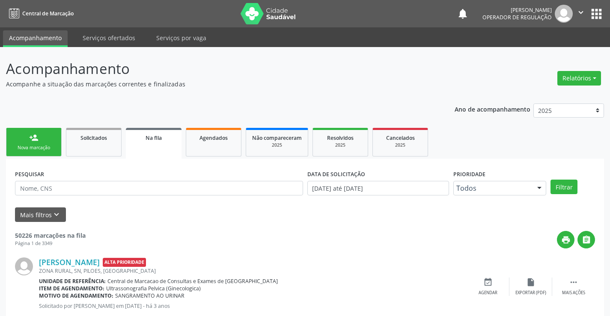
click at [42, 133] on link "person_add Nova marcação" at bounding box center [34, 142] width 56 height 29
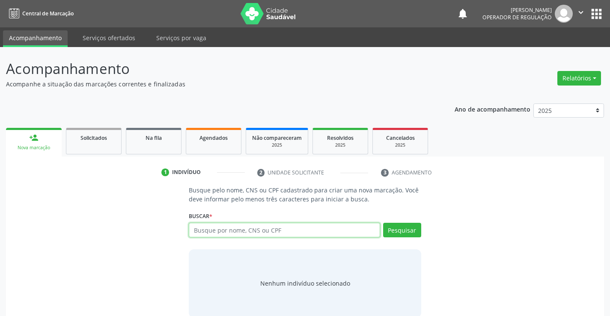
click at [217, 231] on input "text" at bounding box center [284, 230] width 191 height 15
type input "700402488885445"
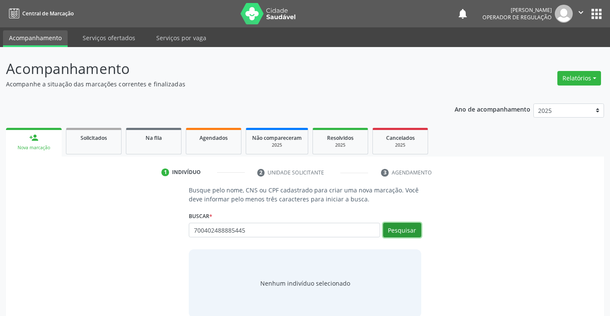
click at [397, 231] on button "Pesquisar" at bounding box center [402, 230] width 38 height 15
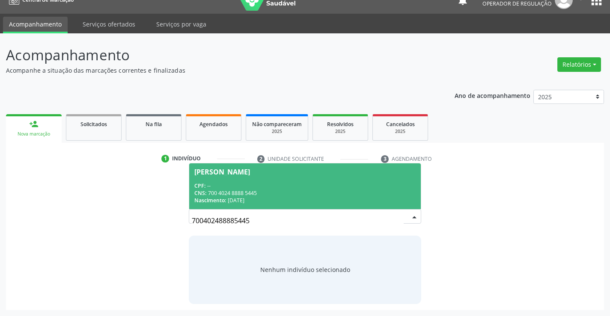
click at [302, 173] on div "Francisco Mouro da Silva" at bounding box center [304, 172] width 221 height 7
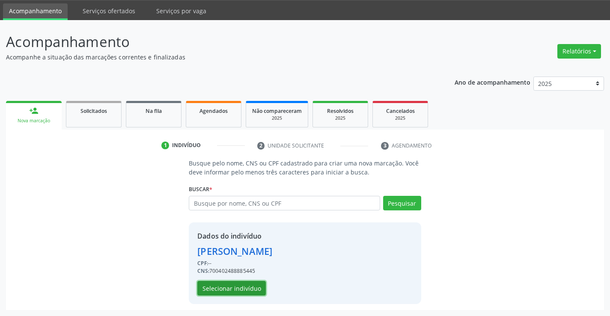
click at [240, 285] on button "Selecionar indivíduo" at bounding box center [231, 288] width 68 height 15
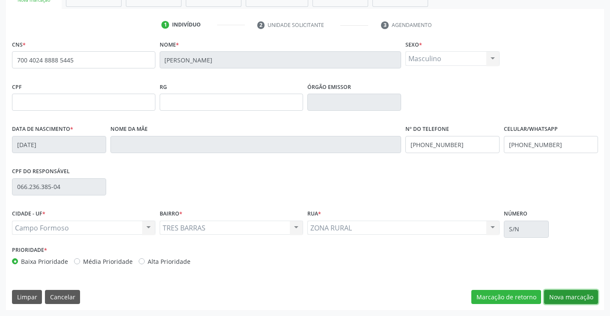
click at [571, 297] on button "Nova marcação" at bounding box center [571, 297] width 54 height 15
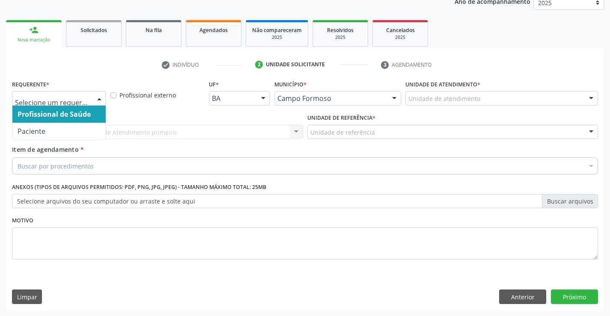
click at [80, 92] on div at bounding box center [59, 98] width 94 height 15
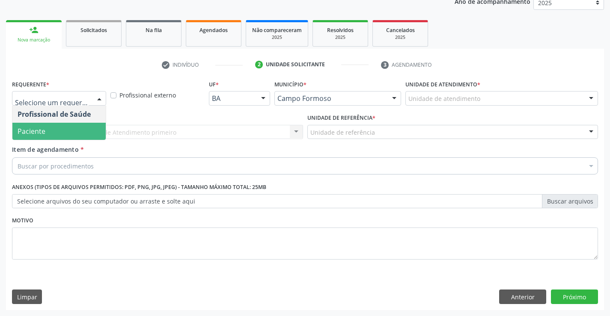
click at [42, 133] on span "Paciente" at bounding box center [32, 131] width 28 height 9
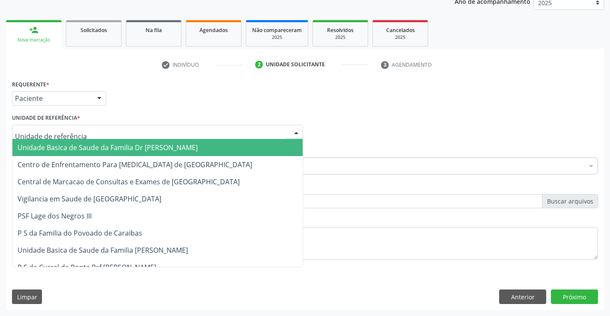
click at [145, 129] on div at bounding box center [157, 132] width 291 height 15
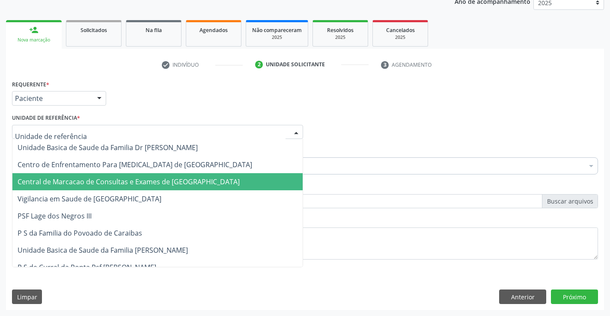
click at [156, 184] on span "Central de Marcacao de Consultas e Exames de [GEOGRAPHIC_DATA]" at bounding box center [129, 181] width 222 height 9
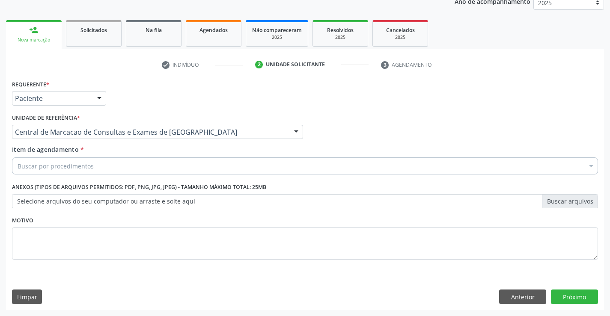
click at [191, 168] on div "Buscar por procedimentos" at bounding box center [305, 165] width 586 height 17
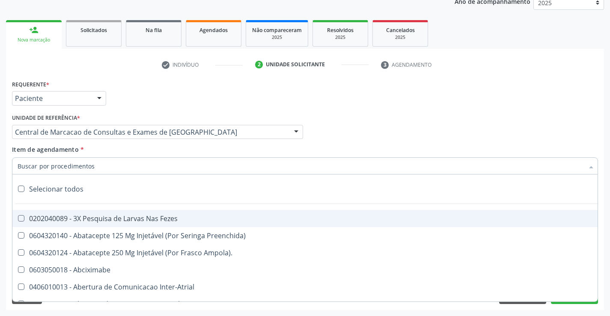
paste input "Médico Urologista"
type input "Médico Urologista"
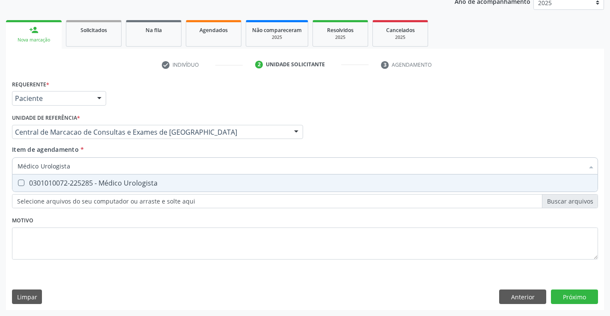
click at [143, 180] on div "0301010072-225285 - Médico Urologista" at bounding box center [305, 183] width 575 height 7
checkbox Urologista "true"
click at [581, 293] on div "Requerente * Paciente Profissional de Saúde Paciente Nenhum resultado encontrad…" at bounding box center [305, 194] width 598 height 232
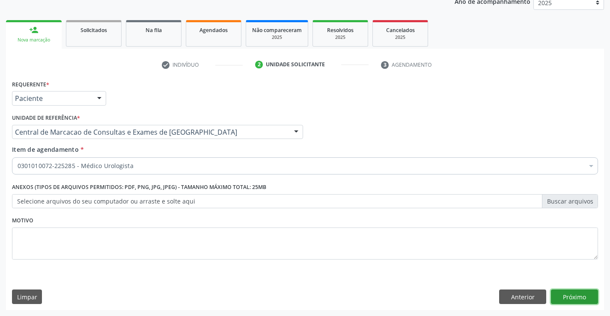
click at [576, 294] on button "Próximo" at bounding box center [574, 297] width 47 height 15
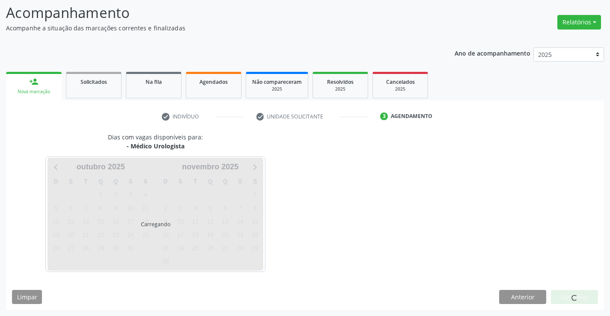
scroll to position [56, 0]
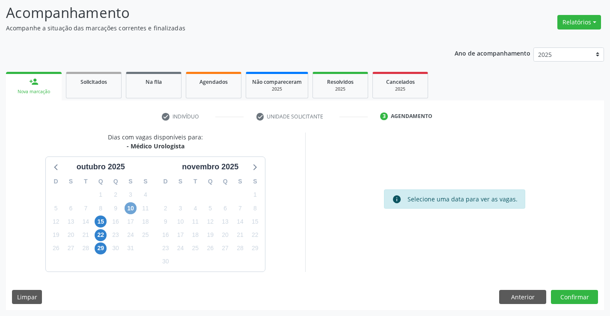
click at [129, 207] on span "10" at bounding box center [131, 208] width 12 height 12
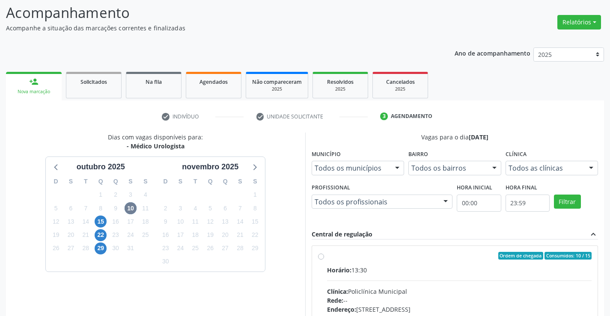
drag, startPoint x: 338, startPoint y: 256, endPoint x: 321, endPoint y: 248, distance: 19.5
click at [332, 253] on div "Ordem de chegada Consumidos: 10 / 15" at bounding box center [459, 256] width 265 height 8
click at [324, 253] on input "Ordem de chegada Consumidos: 10 / 15 Horário: 13:30 Clínica: Policlínica Munici…" at bounding box center [321, 256] width 6 height 8
radio input "true"
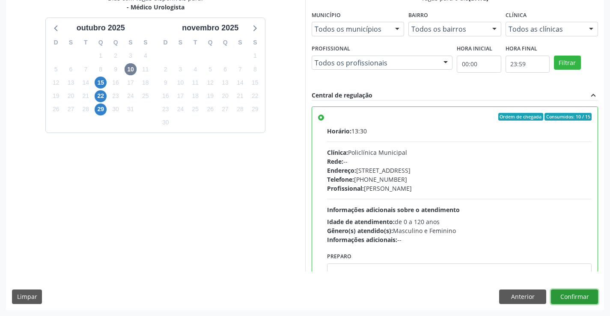
click at [563, 292] on button "Confirmar" at bounding box center [574, 297] width 47 height 15
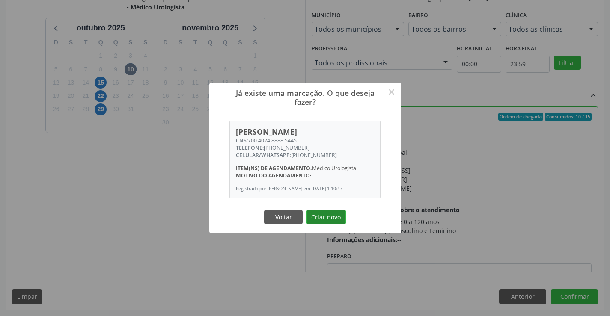
click at [339, 220] on button "Criar novo" at bounding box center [325, 217] width 39 height 15
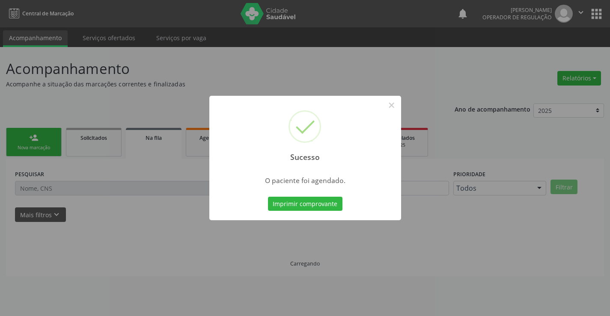
scroll to position [0, 0]
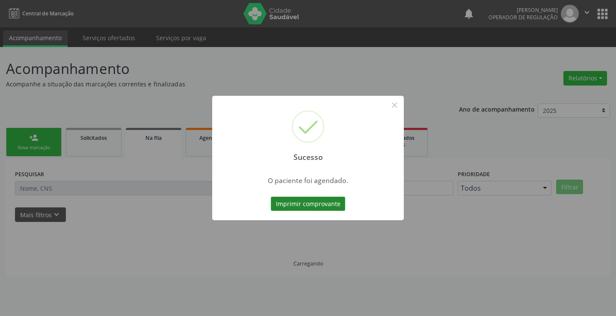
click at [303, 205] on button "Imprimir comprovante" at bounding box center [308, 204] width 74 height 15
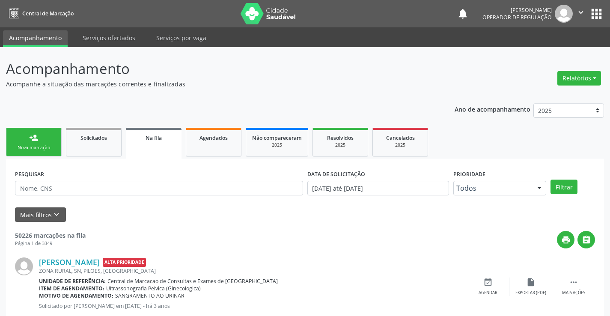
click at [36, 144] on link "person_add Nova marcação" at bounding box center [34, 142] width 56 height 29
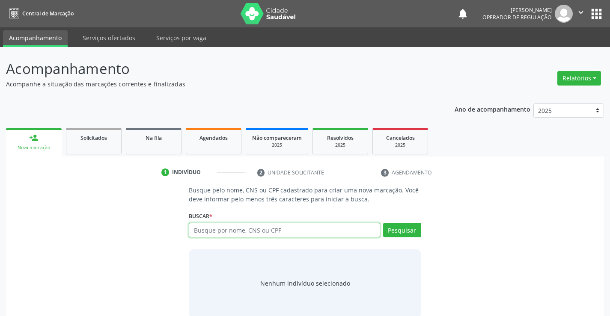
click at [227, 234] on input "text" at bounding box center [284, 230] width 191 height 15
type input "700905924444496"
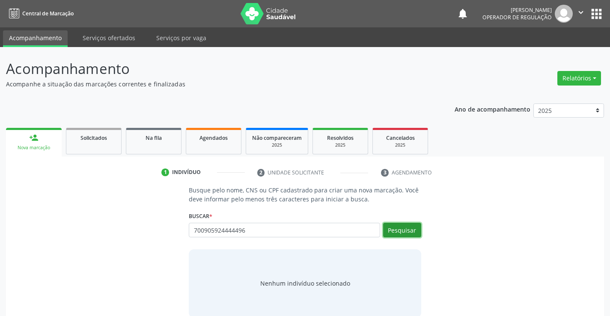
click at [415, 230] on button "Pesquisar" at bounding box center [402, 230] width 38 height 15
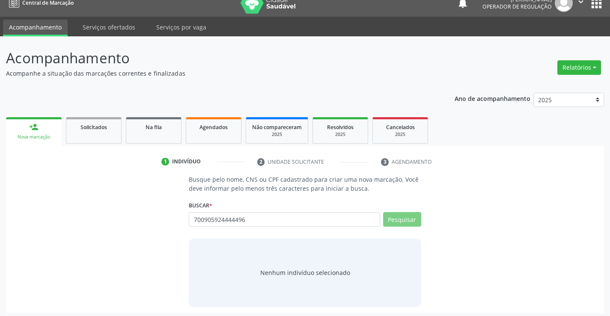
scroll to position [14, 0]
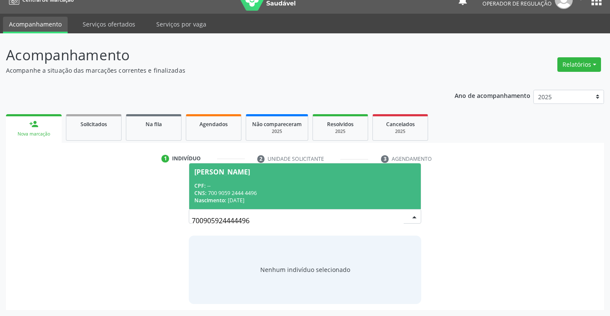
click at [270, 185] on div "CPF: --" at bounding box center [304, 185] width 221 height 7
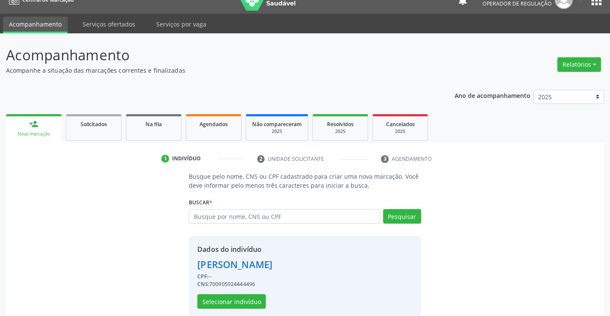
scroll to position [27, 0]
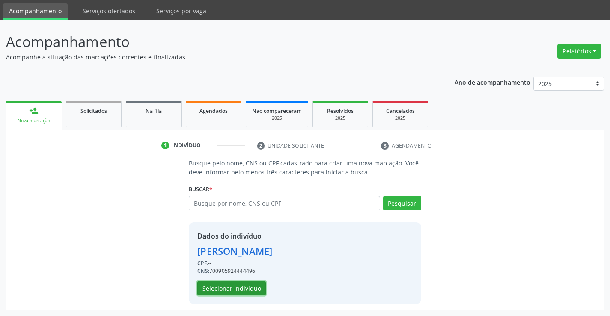
click at [222, 290] on button "Selecionar indivíduo" at bounding box center [231, 288] width 68 height 15
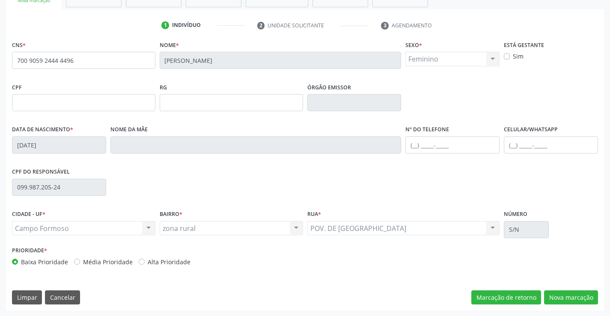
scroll to position [148, 0]
click at [564, 293] on button "Nova marcação" at bounding box center [571, 297] width 54 height 15
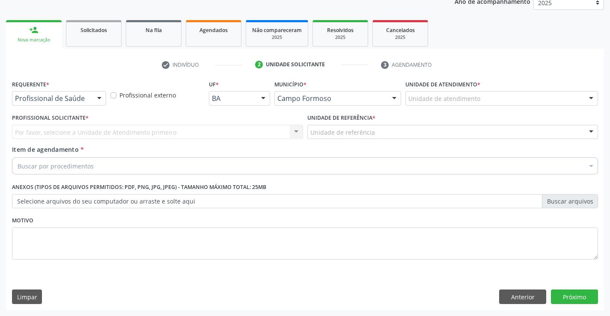
scroll to position [108, 0]
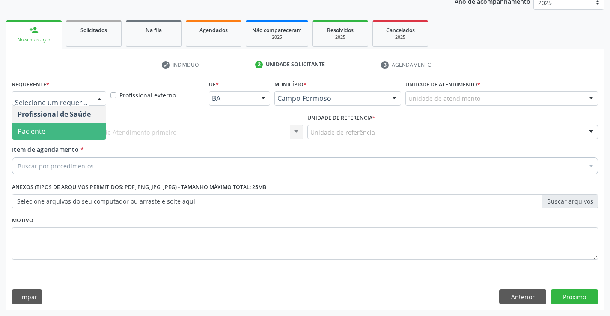
click at [53, 135] on span "Paciente" at bounding box center [58, 131] width 93 height 17
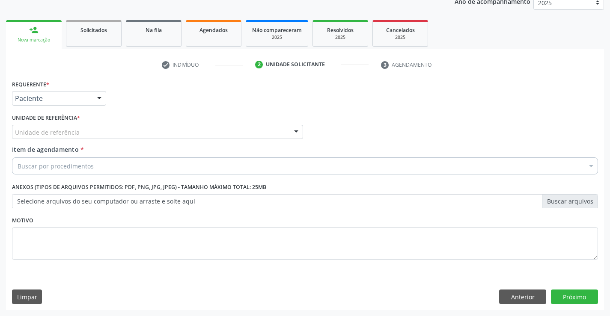
click at [114, 126] on div "Unidade de referência" at bounding box center [157, 132] width 291 height 15
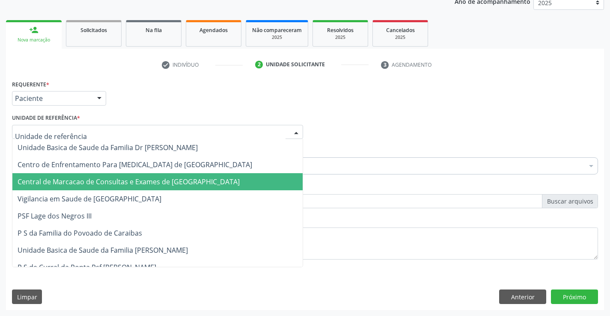
click at [113, 179] on span "Central de Marcacao de Consultas e Exames de [GEOGRAPHIC_DATA]" at bounding box center [129, 181] width 222 height 9
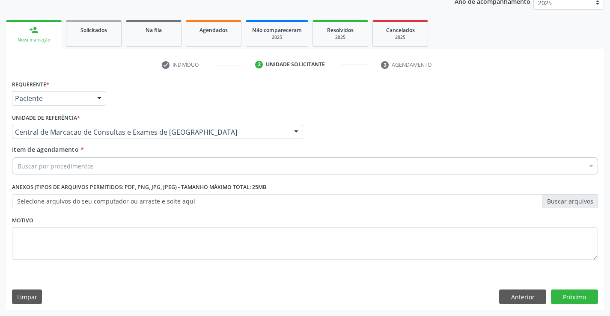
click at [115, 170] on div "Buscar por procedimentos" at bounding box center [305, 165] width 586 height 17
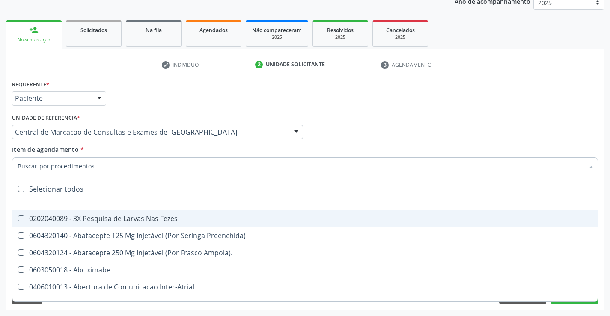
paste input "Médico Urologista"
type input "Médico Urologista"
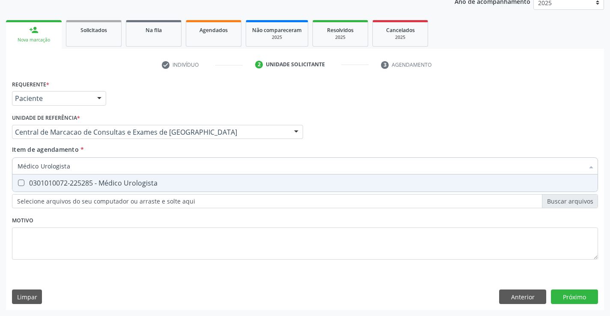
click at [118, 181] on div "0301010072-225285 - Médico Urologista" at bounding box center [305, 183] width 575 height 7
checkbox Urologista "true"
click at [585, 297] on div "Requerente * Paciente Profissional de Saúde Paciente Nenhum resultado encontrad…" at bounding box center [305, 194] width 598 height 232
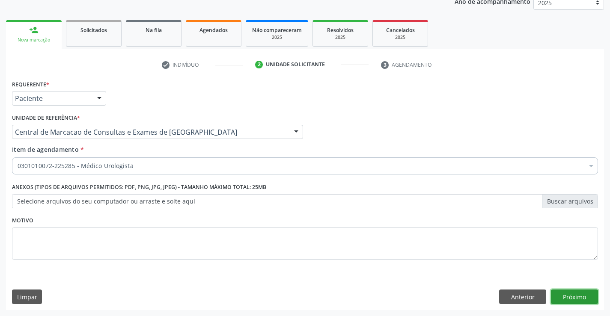
click at [585, 297] on button "Próximo" at bounding box center [574, 297] width 47 height 15
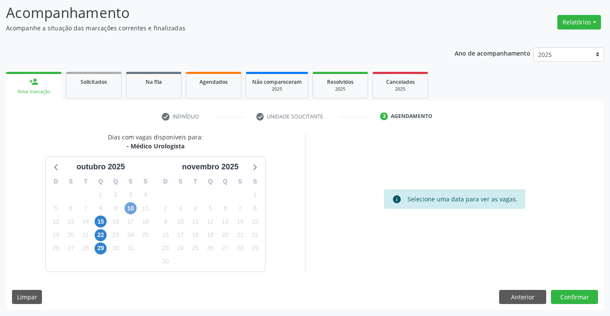
click at [131, 208] on span "10" at bounding box center [131, 208] width 12 height 12
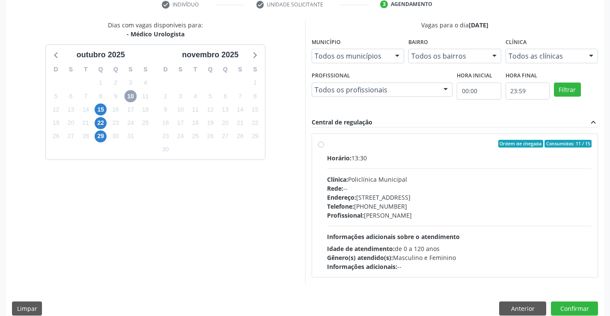
scroll to position [180, 0]
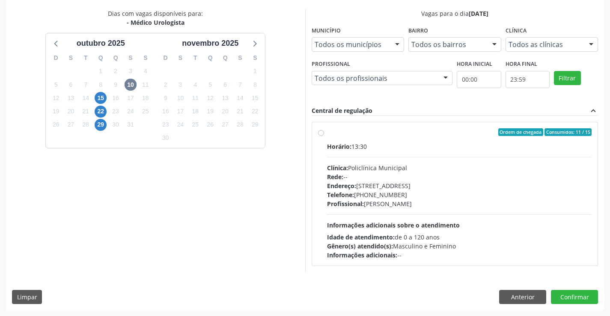
click at [384, 192] on div "Telefone: (74) 6451312" at bounding box center [459, 194] width 265 height 9
click at [324, 136] on input "Ordem de chegada Consumidos: 11 / 15 Horário: 13:30 Clínica: Policlínica Munici…" at bounding box center [321, 132] width 6 height 8
radio input "true"
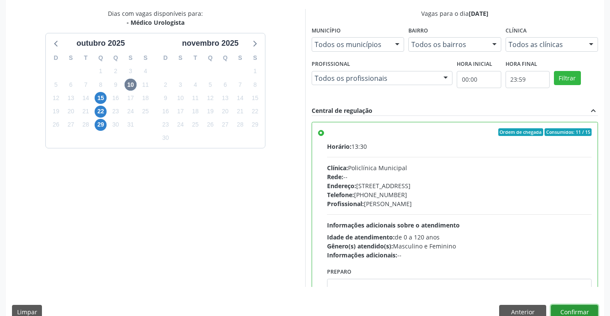
click at [578, 308] on button "Confirmar" at bounding box center [574, 312] width 47 height 15
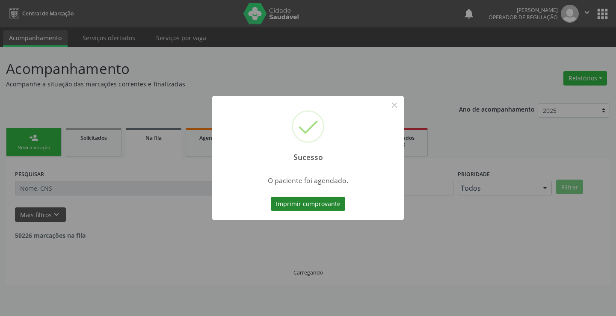
click at [332, 199] on button "Imprimir comprovante" at bounding box center [308, 204] width 74 height 15
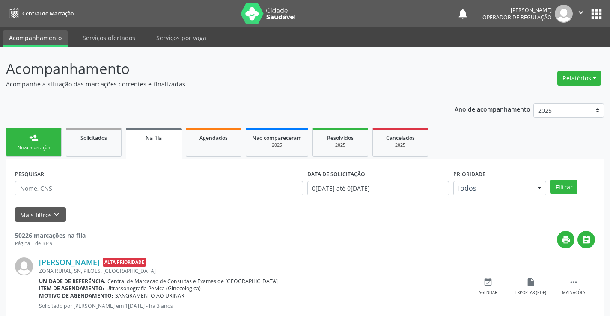
click at [27, 147] on div "Nova marcação" at bounding box center [33, 148] width 43 height 6
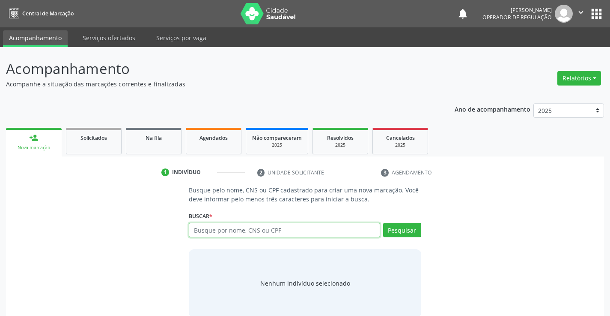
click at [239, 235] on input "text" at bounding box center [284, 230] width 191 height 15
type input "706305749150373"
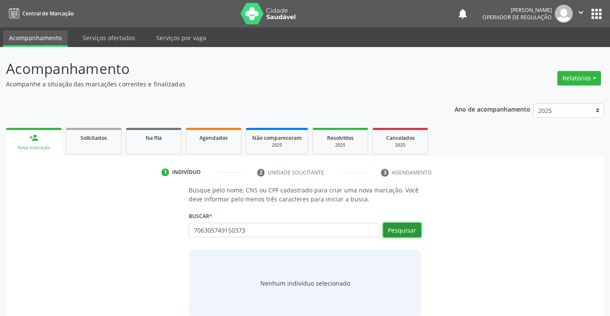
click at [406, 228] on button "Pesquisar" at bounding box center [402, 230] width 38 height 15
type input "706305749150373"
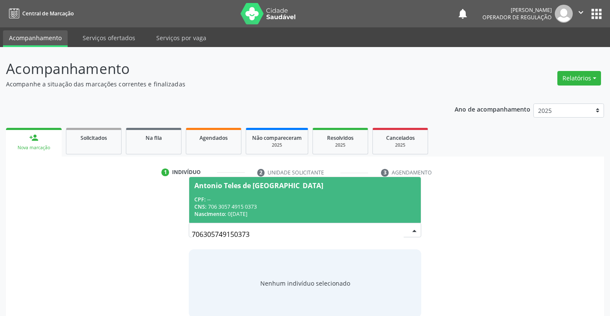
click at [264, 199] on div "CPF: --" at bounding box center [304, 199] width 221 height 7
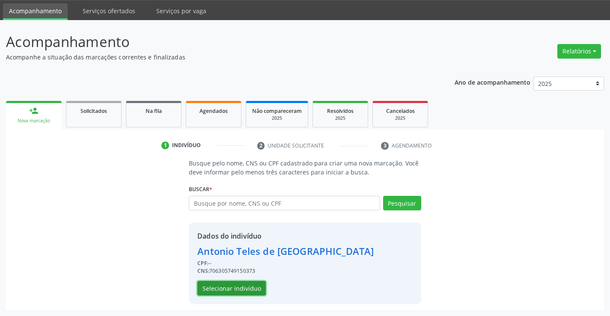
click at [242, 282] on button "Selecionar indivíduo" at bounding box center [231, 288] width 68 height 15
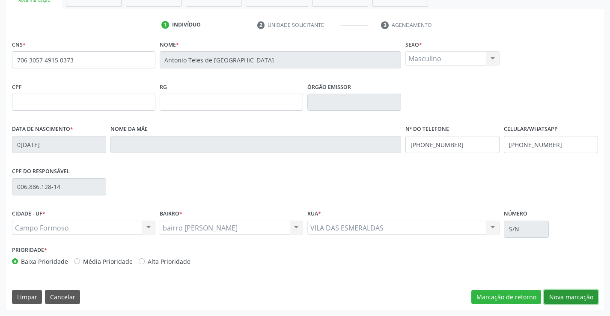
click at [575, 300] on button "Nova marcação" at bounding box center [571, 297] width 54 height 15
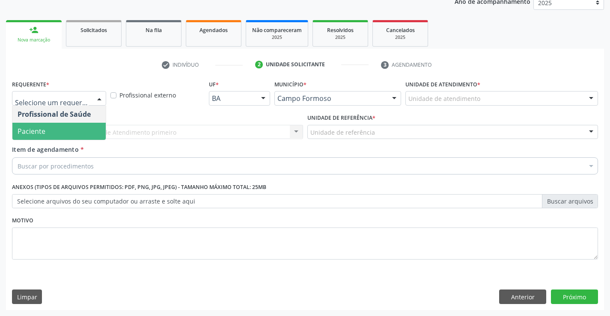
click at [44, 134] on span "Paciente" at bounding box center [32, 131] width 28 height 9
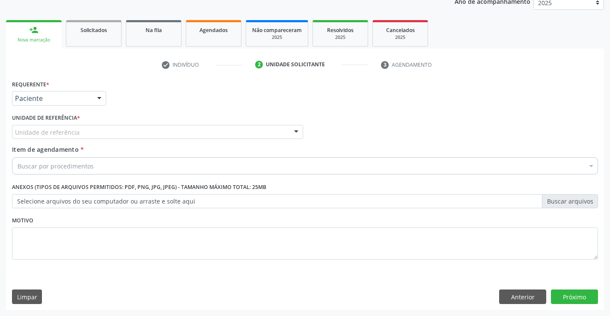
click at [118, 129] on div "Unidade de referência" at bounding box center [157, 132] width 291 height 15
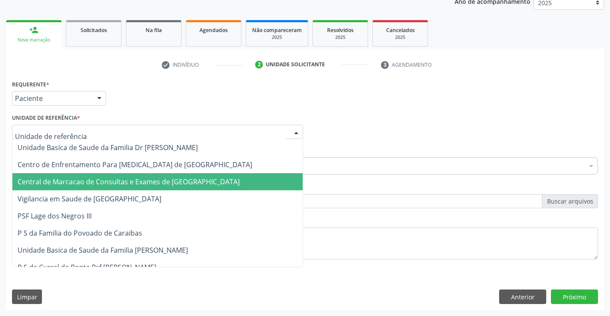
click at [115, 178] on span "Central de Marcacao de Consultas e Exames de [GEOGRAPHIC_DATA]" at bounding box center [129, 181] width 222 height 9
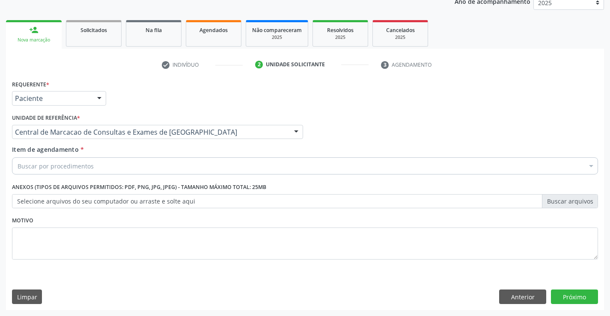
click at [119, 168] on div "Buscar por procedimentos" at bounding box center [305, 165] width 586 height 17
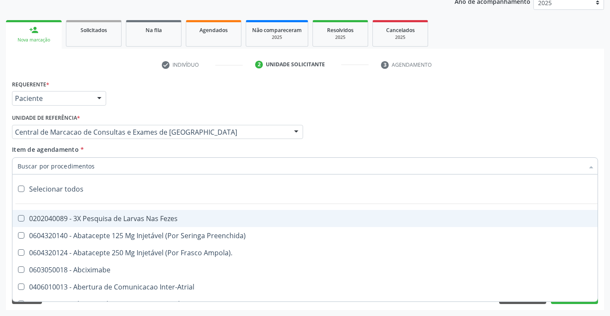
paste input "Médico Urologista"
type input "Médico Urologista"
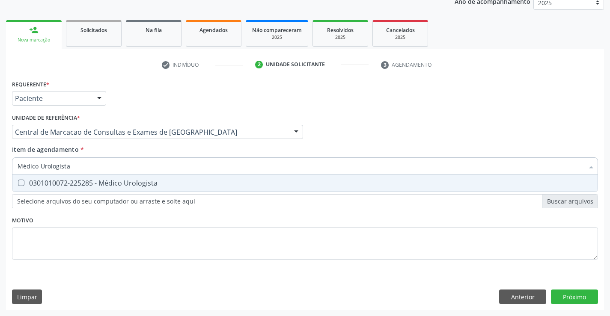
click at [45, 186] on div "0301010072-225285 - Médico Urologista" at bounding box center [305, 183] width 575 height 7
checkbox Urologista "true"
click at [580, 293] on div "Requerente * Paciente Profissional de Saúde Paciente Nenhum resultado encontrad…" at bounding box center [305, 194] width 598 height 232
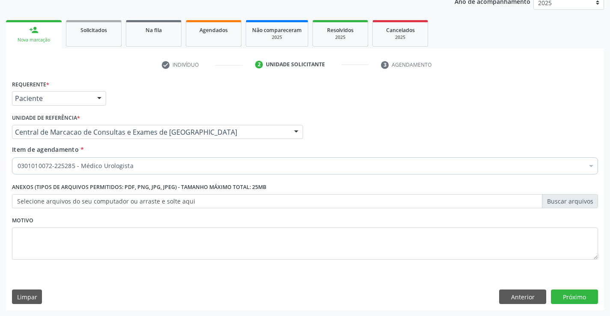
click at [571, 288] on div "Requerente * Paciente Profissional de Saúde Paciente Nenhum resultado encontrad…" at bounding box center [305, 194] width 598 height 232
click at [566, 294] on button "Próximo" at bounding box center [574, 297] width 47 height 15
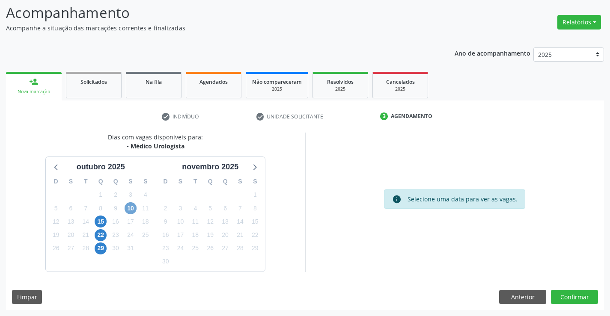
click at [136, 210] on span "10" at bounding box center [131, 208] width 12 height 12
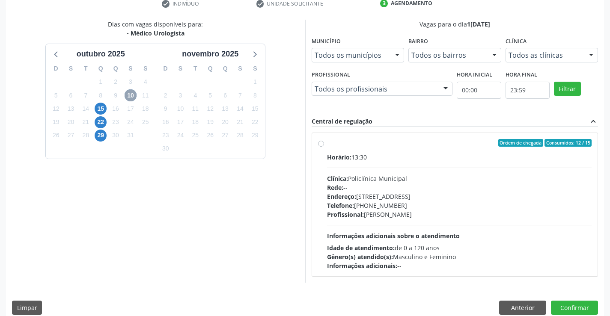
scroll to position [180, 0]
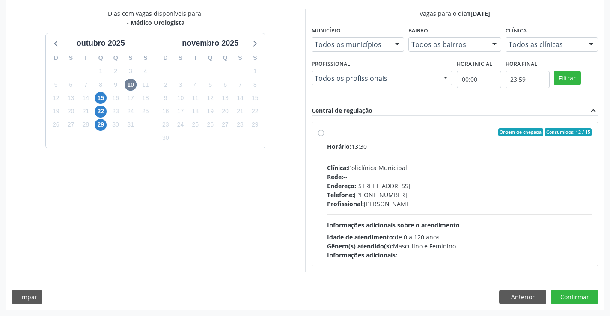
click at [338, 202] on span "Profissional:" at bounding box center [345, 204] width 37 height 8
click at [324, 136] on input "Ordem de chegada Consumidos: 12 / 15 Horário: 13:30 Clínica: Policlínica Munici…" at bounding box center [321, 132] width 6 height 8
radio input "true"
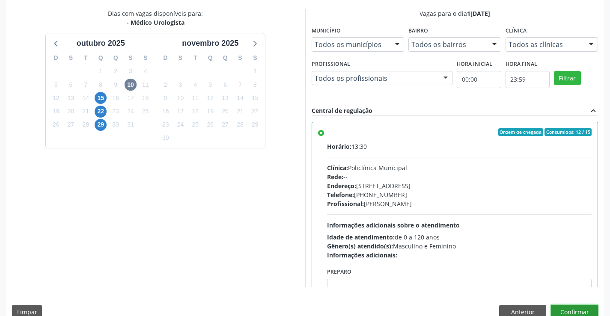
click at [587, 314] on button "Confirmar" at bounding box center [574, 312] width 47 height 15
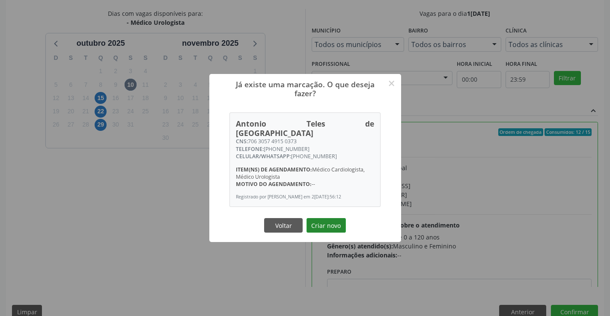
click at [333, 218] on button "Criar novo" at bounding box center [325, 225] width 39 height 15
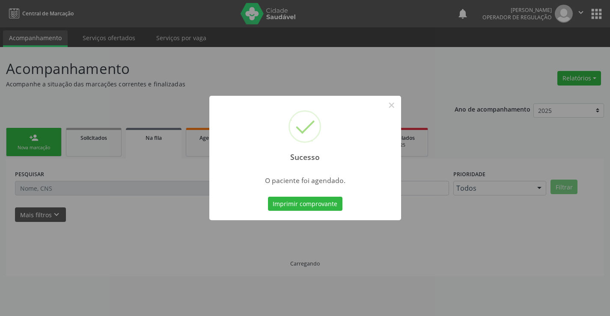
scroll to position [0, 0]
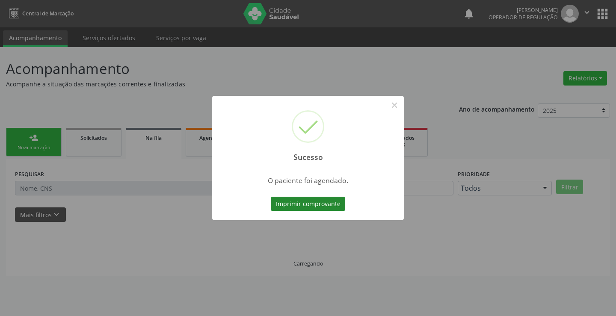
click at [320, 205] on button "Imprimir comprovante" at bounding box center [308, 204] width 74 height 15
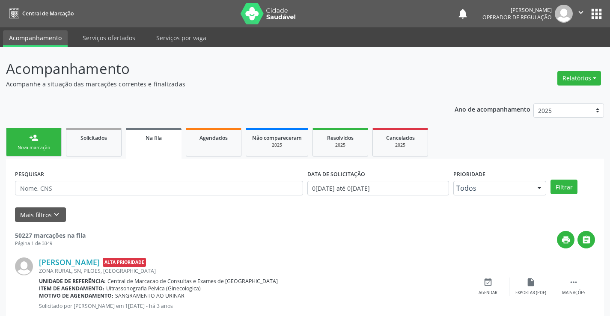
click at [32, 136] on div "person_add" at bounding box center [33, 137] width 9 height 9
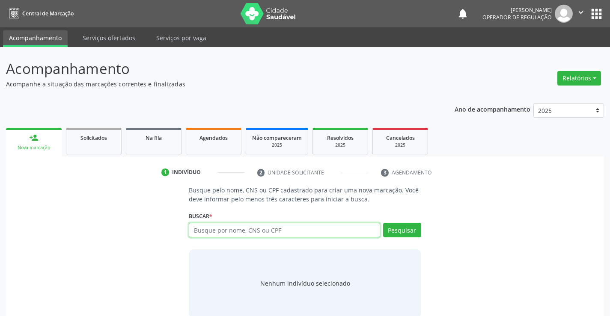
click at [207, 233] on input "text" at bounding box center [284, 230] width 191 height 15
type input "708900754922113"
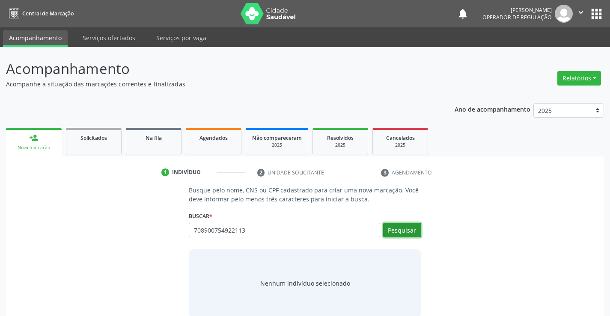
click at [405, 236] on button "Pesquisar" at bounding box center [402, 230] width 38 height 15
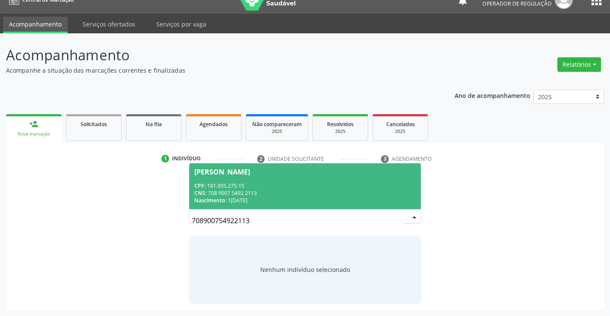
click at [249, 194] on div "CNS: 708 9007 5492 2113" at bounding box center [304, 193] width 221 height 7
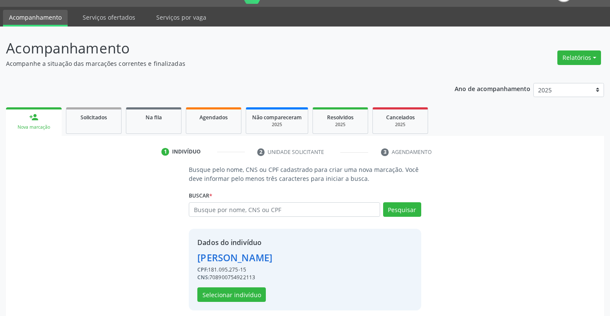
scroll to position [27, 0]
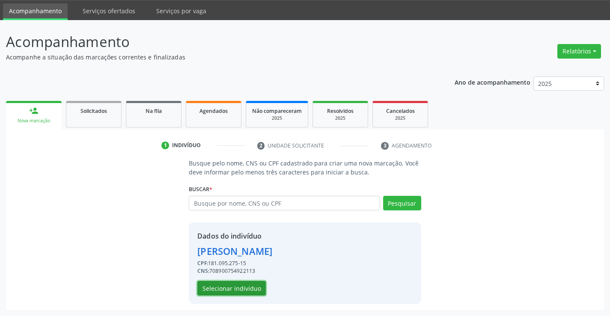
click at [231, 294] on button "Selecionar indivíduo" at bounding box center [231, 288] width 68 height 15
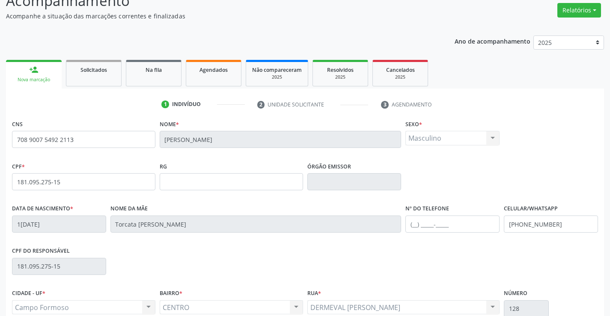
scroll to position [148, 0]
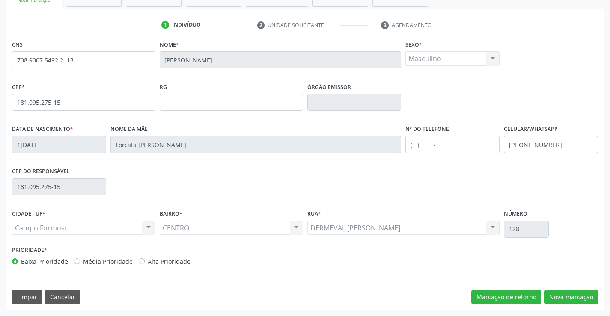
click at [563, 289] on div "CNS 708 9007 5492 2113 Nome * Manoel Fernandes de Andrade Sexo * Masculino Masc…" at bounding box center [305, 174] width 598 height 272
click at [561, 300] on button "Nova marcação" at bounding box center [571, 297] width 54 height 15
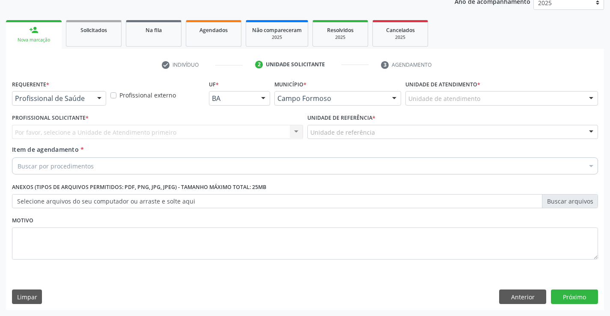
scroll to position [108, 0]
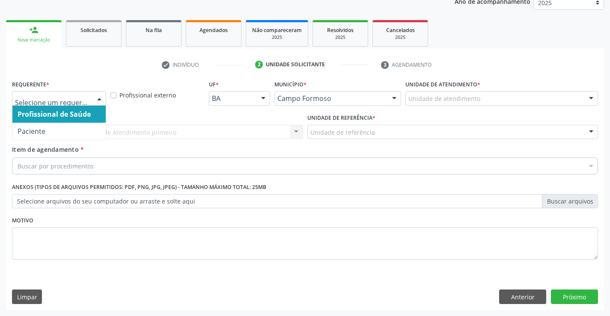
click at [88, 94] on div at bounding box center [59, 98] width 94 height 15
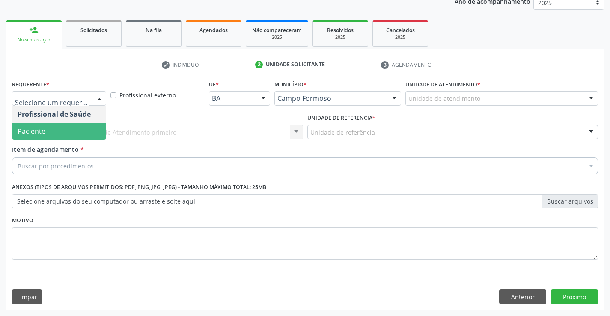
click at [46, 130] on span "Paciente" at bounding box center [58, 131] width 93 height 17
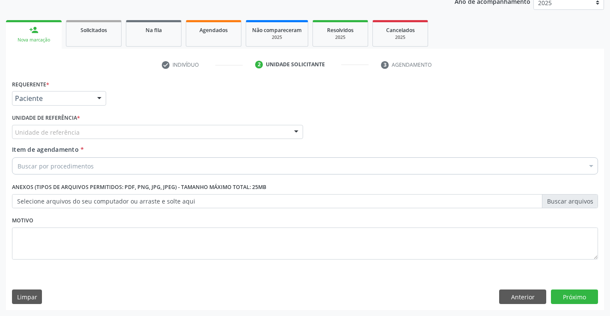
click at [126, 130] on div "Unidade de referência" at bounding box center [157, 132] width 291 height 15
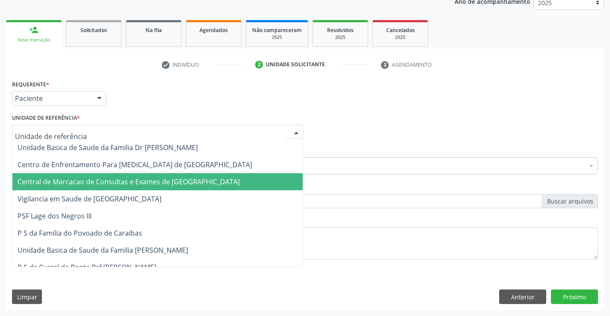
click at [134, 180] on span "Central de Marcacao de Consultas e Exames de [GEOGRAPHIC_DATA]" at bounding box center [129, 181] width 222 height 9
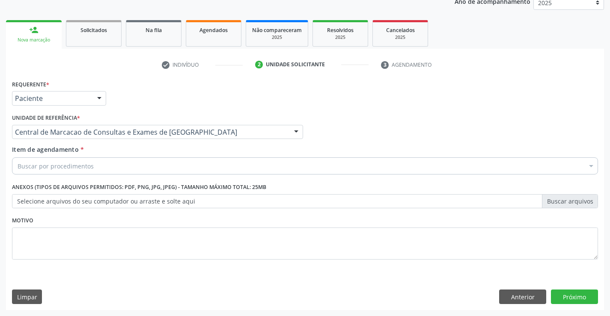
click at [148, 163] on div "Buscar por procedimentos" at bounding box center [305, 165] width 586 height 17
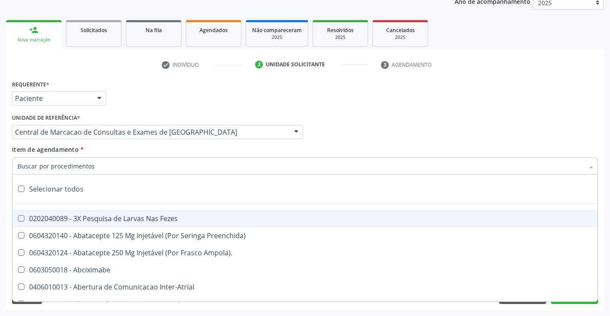
paste input "Médico Urologista"
type input "Médico Urologista"
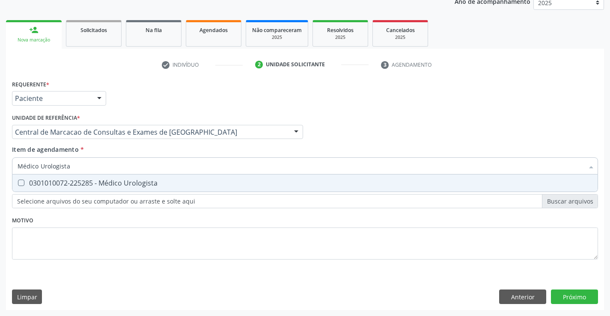
click at [142, 180] on div "0301010072-225285 - Médico Urologista" at bounding box center [305, 183] width 575 height 7
checkbox Urologista "true"
click at [586, 295] on div "Requerente * Paciente Profissional de Saúde Paciente Nenhum resultado encontrad…" at bounding box center [305, 194] width 598 height 232
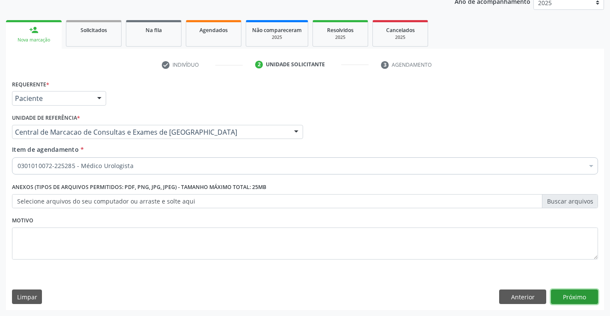
click at [586, 295] on button "Próximo" at bounding box center [574, 297] width 47 height 15
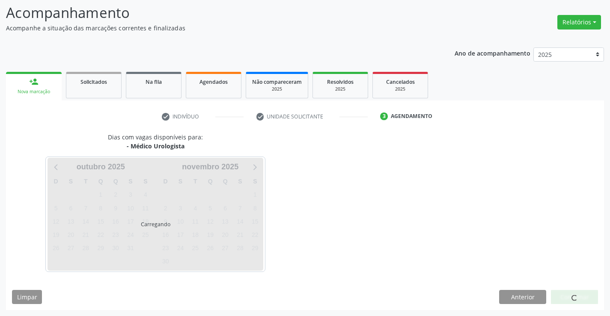
scroll to position [56, 0]
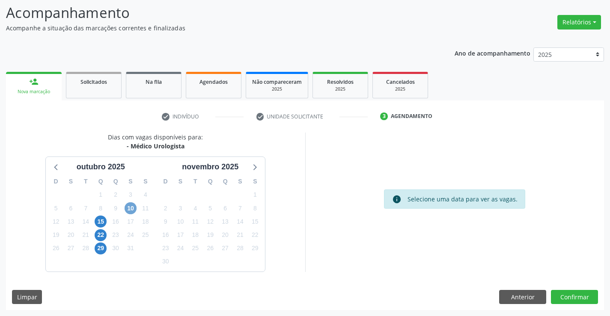
click at [133, 211] on span "10" at bounding box center [131, 208] width 12 height 12
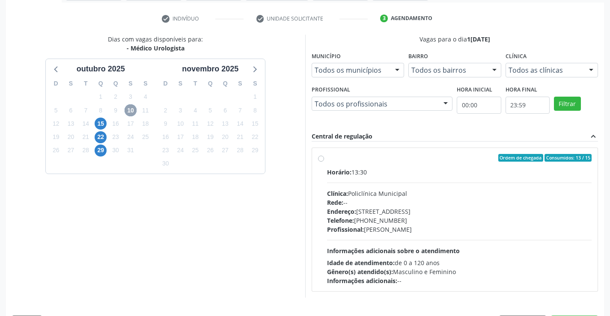
scroll to position [180, 0]
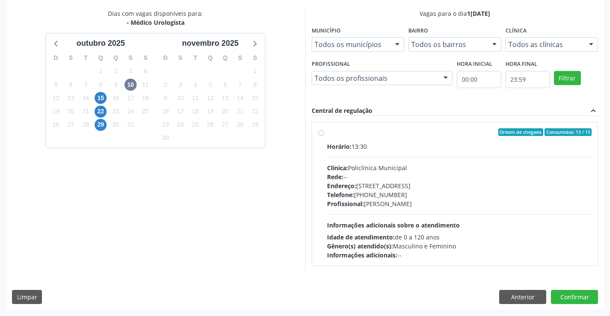
click at [436, 198] on div "Telefone: (74) 6451312" at bounding box center [459, 194] width 265 height 9
click at [324, 136] on input "Ordem de chegada Consumidos: 13 / 15 Horário: 13:30 Clínica: Policlínica Munici…" at bounding box center [321, 132] width 6 height 8
radio input "true"
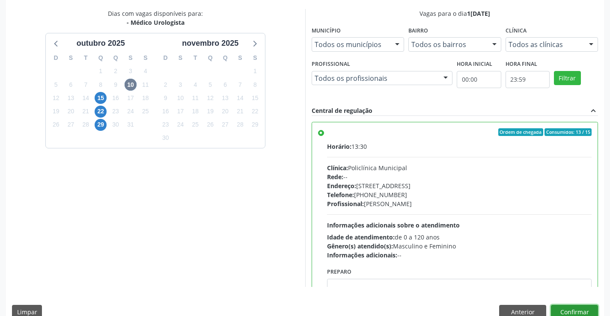
click at [572, 313] on button "Confirmar" at bounding box center [574, 312] width 47 height 15
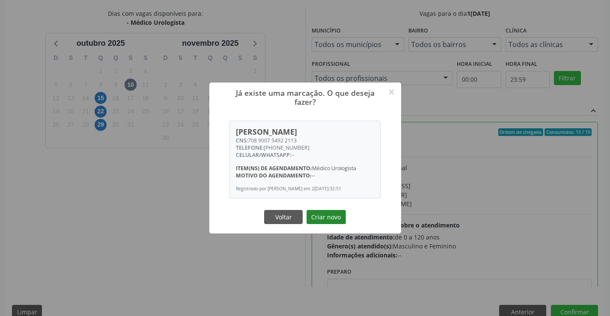
click at [341, 214] on button "Criar novo" at bounding box center [325, 217] width 39 height 15
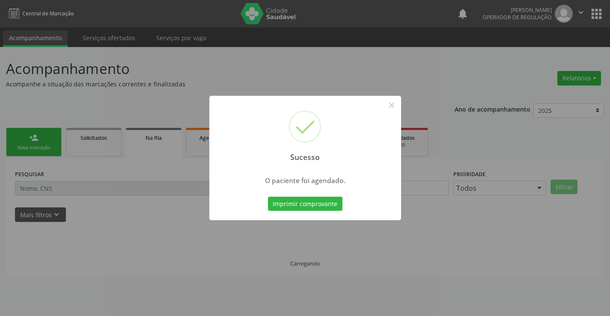
scroll to position [0, 0]
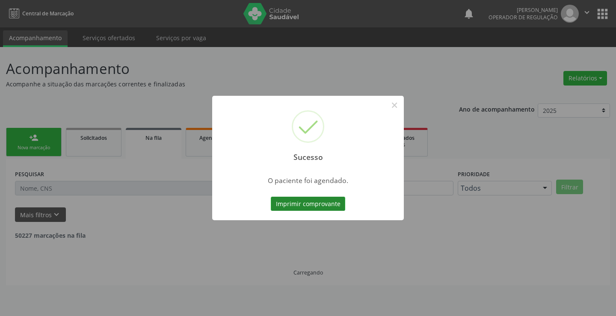
click at [334, 205] on button "Imprimir comprovante" at bounding box center [308, 204] width 74 height 15
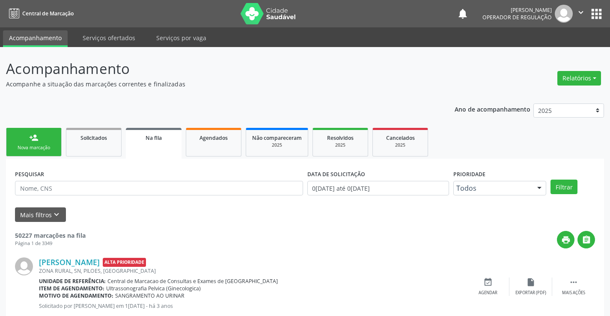
click at [50, 142] on link "person_add Nova marcação" at bounding box center [34, 142] width 56 height 29
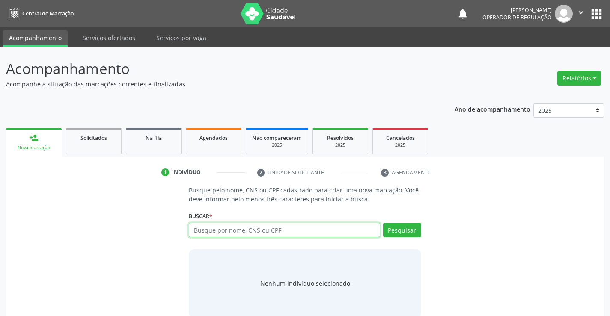
click at [203, 226] on input "text" at bounding box center [284, 230] width 191 height 15
type input "708600087494382"
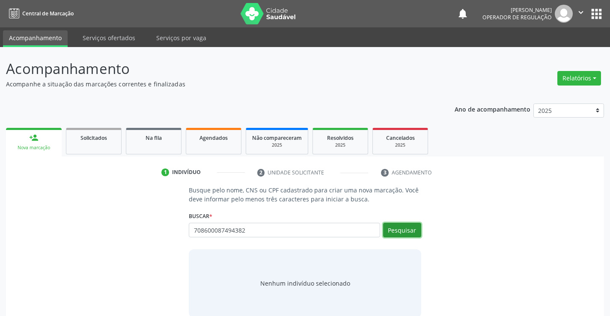
click at [391, 228] on button "Pesquisar" at bounding box center [402, 230] width 38 height 15
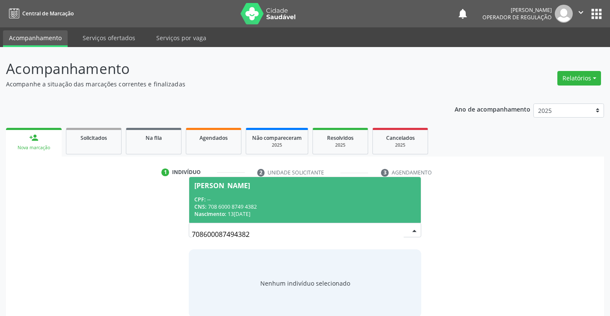
click at [255, 190] on span "Danilo de Souza Gomes CPF: -- CNS: 708 6000 8749 4382 Nascimento: 13/09/1997" at bounding box center [304, 200] width 231 height 46
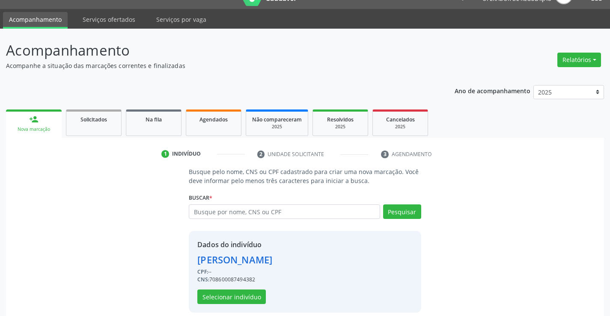
scroll to position [27, 0]
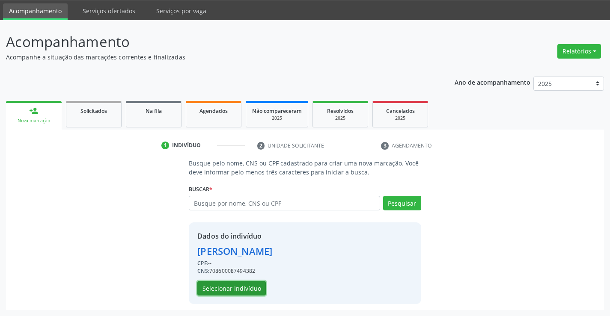
click at [232, 283] on button "Selecionar indivíduo" at bounding box center [231, 288] width 68 height 15
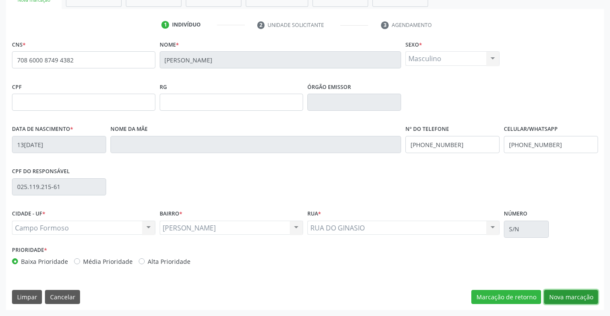
click at [553, 299] on button "Nova marcação" at bounding box center [571, 297] width 54 height 15
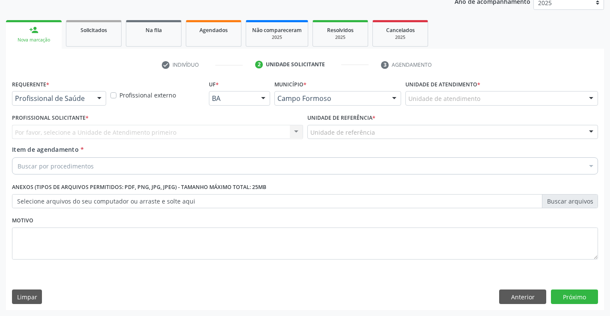
click at [98, 100] on div at bounding box center [99, 99] width 13 height 15
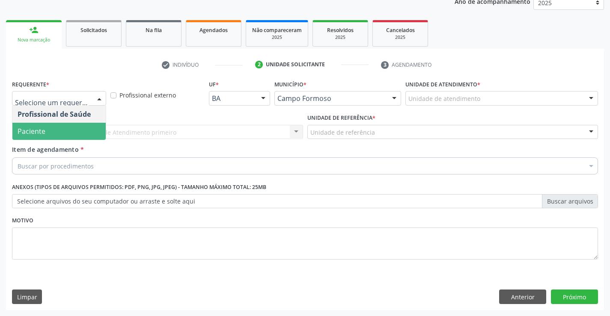
click at [60, 130] on span "Paciente" at bounding box center [58, 131] width 93 height 17
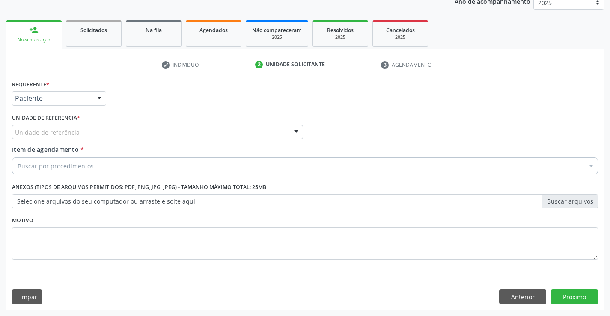
click at [114, 128] on div "Unidade de referência" at bounding box center [157, 132] width 291 height 15
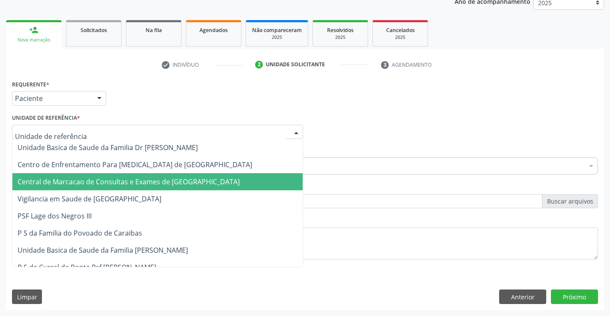
click at [123, 186] on span "Central de Marcacao de Consultas e Exames de [GEOGRAPHIC_DATA]" at bounding box center [129, 181] width 222 height 9
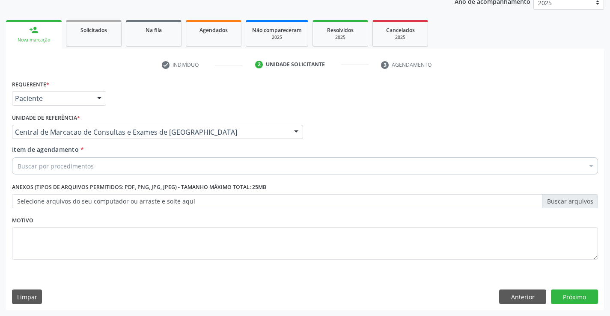
click at [140, 169] on div "Buscar por procedimentos" at bounding box center [305, 165] width 586 height 17
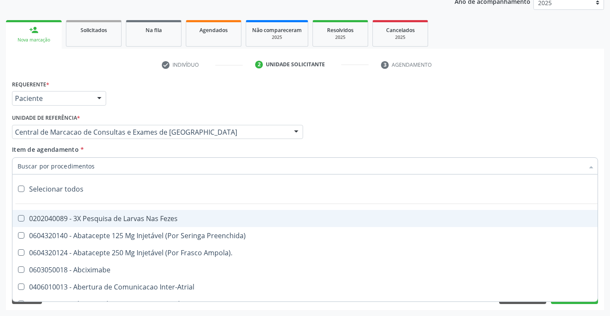
paste input "Médico Urologista"
type input "Médico Urologista"
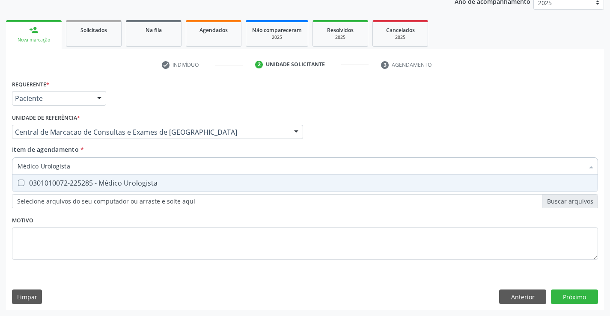
click at [138, 184] on div "0301010072-225285 - Médico Urologista" at bounding box center [305, 183] width 575 height 7
checkbox Urologista "true"
click at [577, 296] on div "Requerente * Paciente Profissional de Saúde Paciente Nenhum resultado encontrad…" at bounding box center [305, 194] width 598 height 232
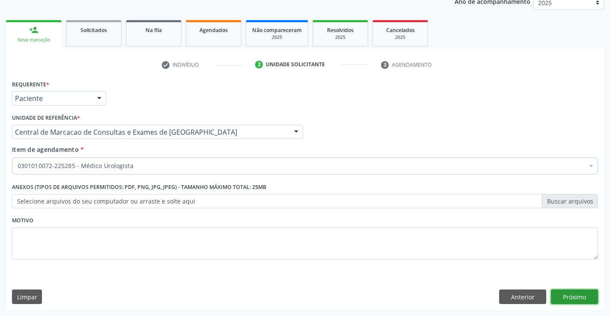
click button "Próximo" at bounding box center [574, 297] width 47 height 15
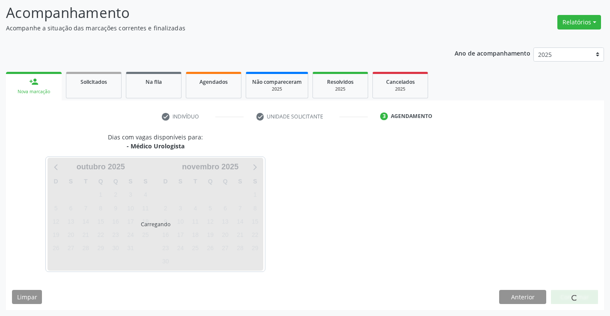
scroll to position [56, 0]
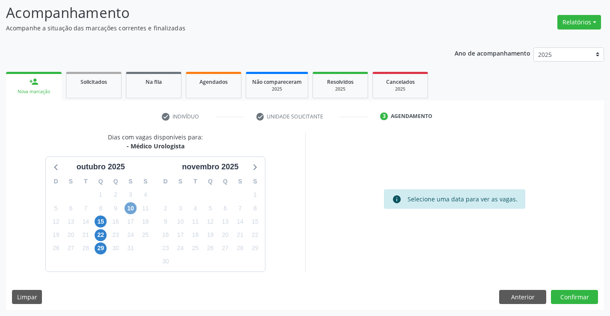
click at [131, 208] on span "10" at bounding box center [131, 208] width 12 height 12
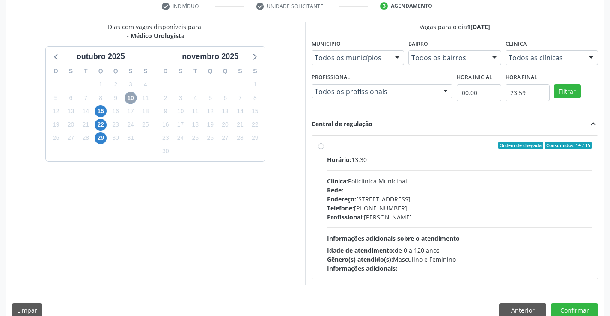
scroll to position [180, 0]
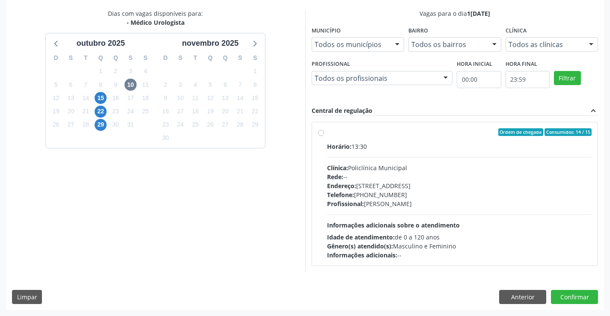
click at [356, 178] on div "Rede: --" at bounding box center [459, 176] width 265 height 9
click at [324, 136] on input "Ordem de chegada Consumidos: 14 / 15 Horário: 13:30 Clínica: Policlínica Munici…" at bounding box center [321, 132] width 6 height 8
radio input "true"
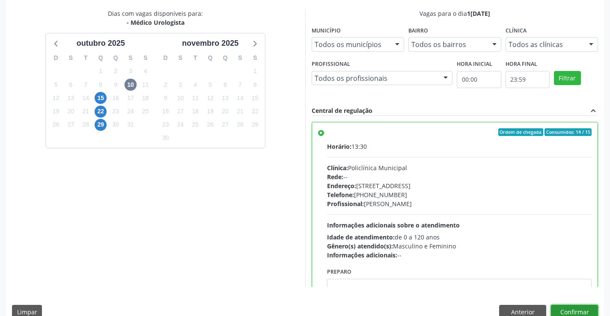
click at [569, 311] on button "Confirmar" at bounding box center [574, 312] width 47 height 15
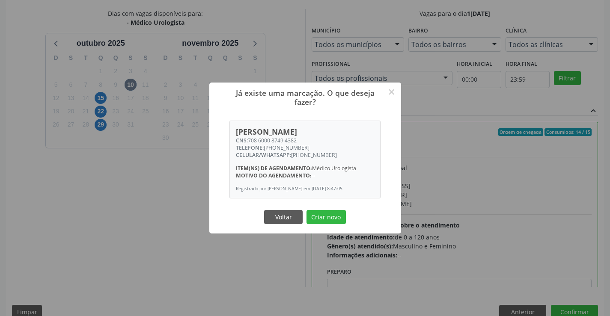
click at [335, 231] on div "Já existe uma marcação. O que deseja fazer? × Danilo de Souza Gomes CNS: 708 60…" at bounding box center [305, 158] width 192 height 151
click at [337, 223] on button "Criar novo" at bounding box center [325, 217] width 39 height 15
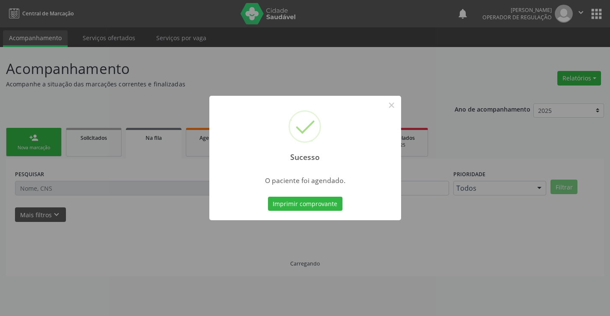
scroll to position [0, 0]
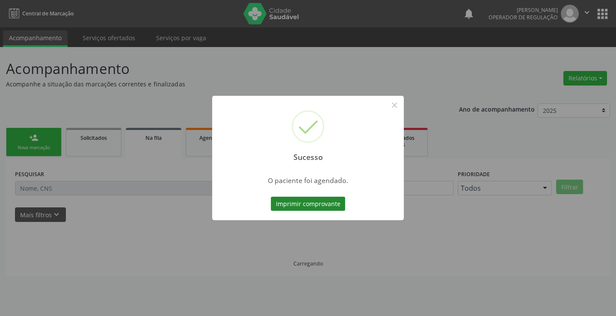
click at [316, 203] on button "Imprimir comprovante" at bounding box center [308, 204] width 74 height 15
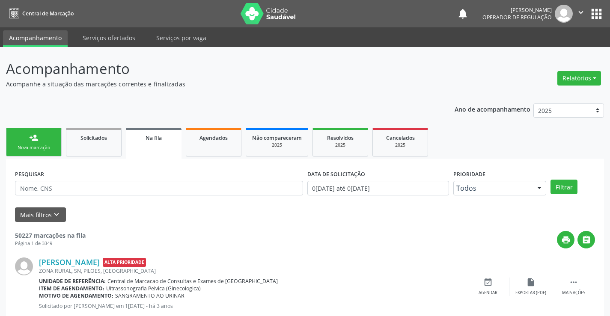
click at [25, 145] on div "Nova marcação" at bounding box center [33, 148] width 43 height 6
click at [34, 145] on div "Nova marcação" at bounding box center [33, 148] width 43 height 6
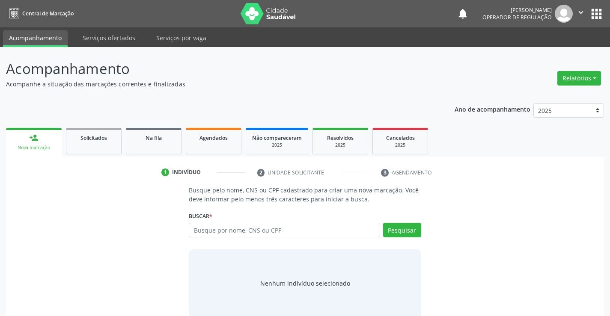
click at [40, 144] on link "person_add Nova marcação" at bounding box center [34, 142] width 56 height 29
click at [246, 225] on input "text" at bounding box center [284, 230] width 191 height 15
click at [242, 228] on input "text" at bounding box center [284, 230] width 191 height 15
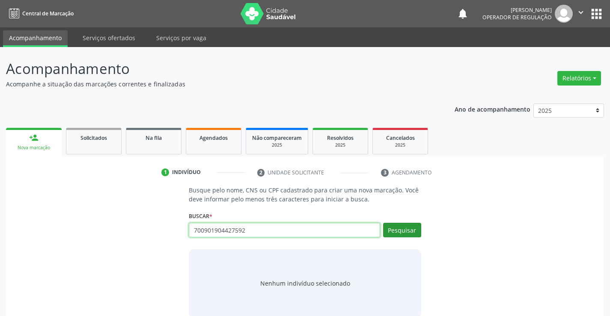
type input "700901904427592"
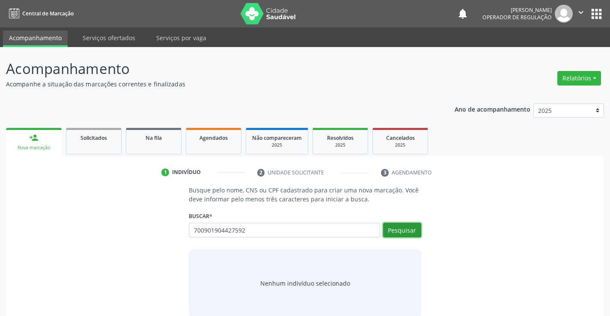
click at [418, 233] on button "Pesquisar" at bounding box center [402, 230] width 38 height 15
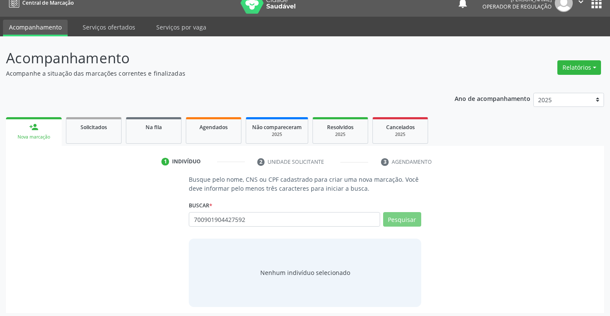
scroll to position [14, 0]
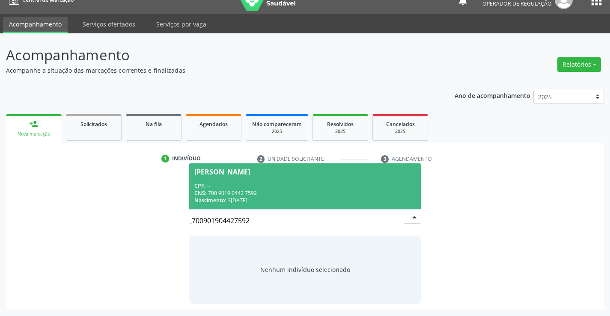
click at [273, 187] on div "CPF: --" at bounding box center [304, 185] width 221 height 7
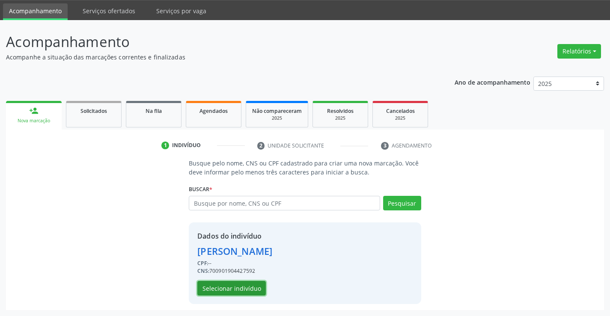
click at [233, 290] on button "Selecionar indivíduo" at bounding box center [231, 288] width 68 height 15
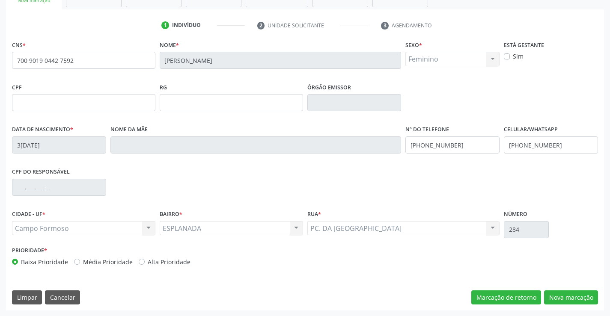
scroll to position [148, 0]
click at [571, 294] on button "Nova marcação" at bounding box center [571, 297] width 54 height 15
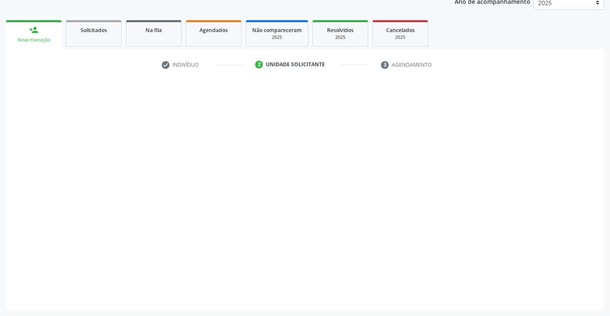
scroll to position [108, 0]
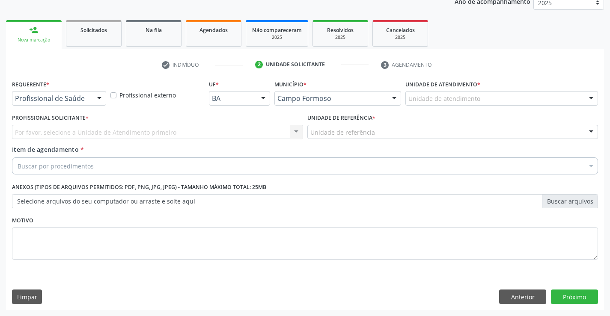
click at [94, 91] on div "Requerente * Profissional de Saúde Profissional de Saúde Paciente Nenhum result…" at bounding box center [59, 91] width 94 height 27
click at [90, 101] on div "Profissional de Saúde" at bounding box center [59, 98] width 94 height 15
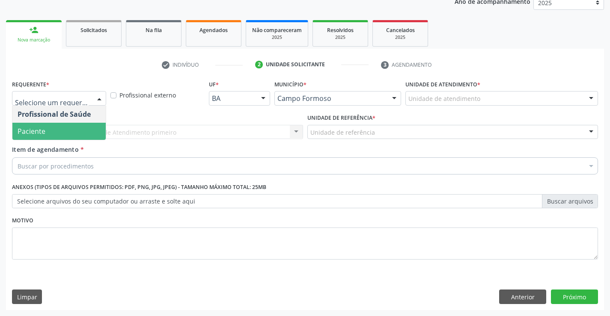
click at [79, 131] on span "Paciente" at bounding box center [58, 131] width 93 height 17
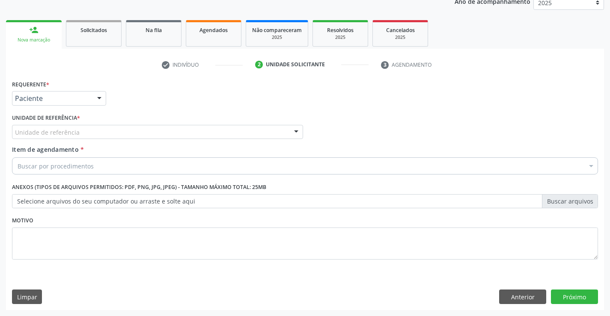
click at [172, 140] on div "Unidade de referência * Unidade de referência Unidade Basica de Saude da Famili…" at bounding box center [157, 128] width 295 height 33
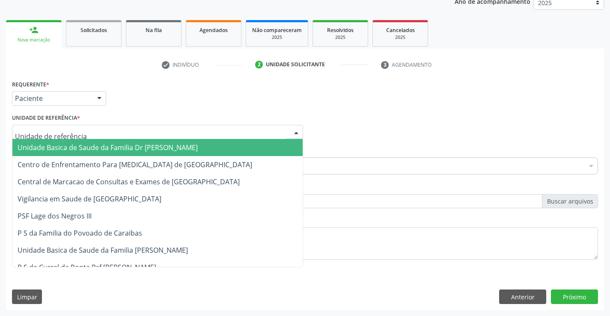
drag, startPoint x: 177, startPoint y: 137, endPoint x: 187, endPoint y: 167, distance: 31.1
click at [177, 138] on div at bounding box center [157, 132] width 291 height 15
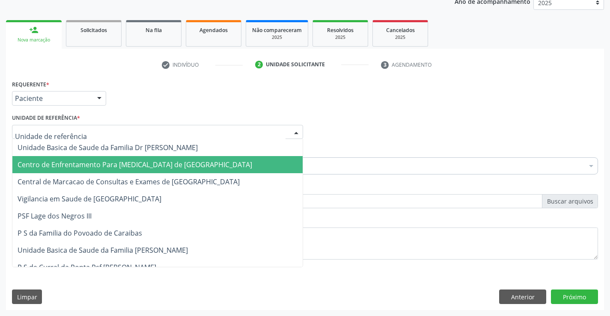
click at [186, 171] on span "Centro de Enfrentamento Para [MEDICAL_DATA] de [GEOGRAPHIC_DATA]" at bounding box center [157, 164] width 290 height 17
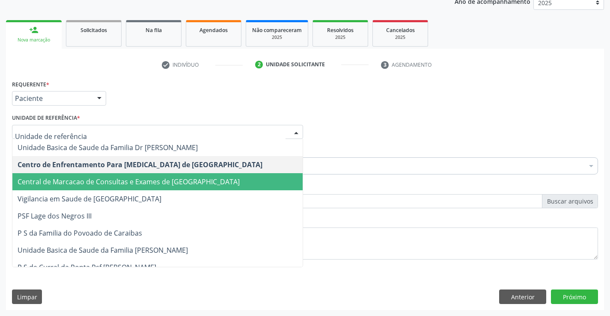
click at [197, 177] on span "Central de Marcacao de Consultas e Exames de [GEOGRAPHIC_DATA]" at bounding box center [157, 181] width 290 height 17
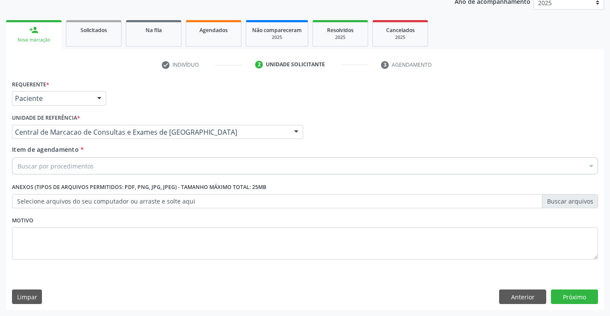
click at [219, 169] on div "Buscar por procedimentos" at bounding box center [305, 165] width 586 height 17
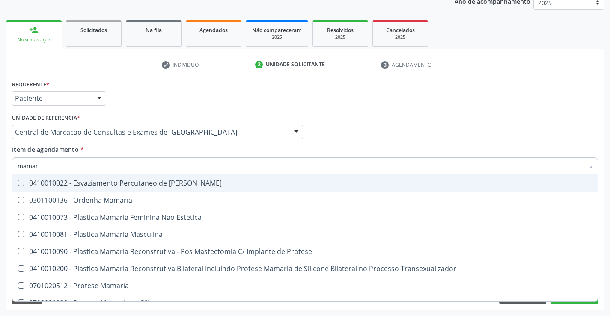
type input "mamaria"
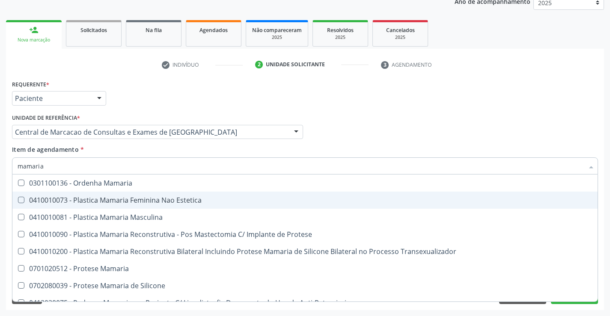
scroll to position [27, 0]
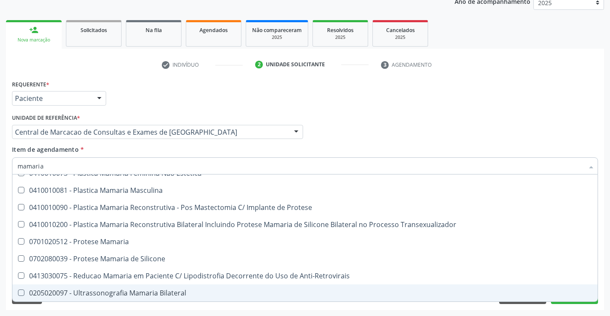
click at [133, 293] on div "0205020097 - Ultrassonografia Mamaria Bilateral" at bounding box center [305, 293] width 575 height 7
checkbox Bilateral "true"
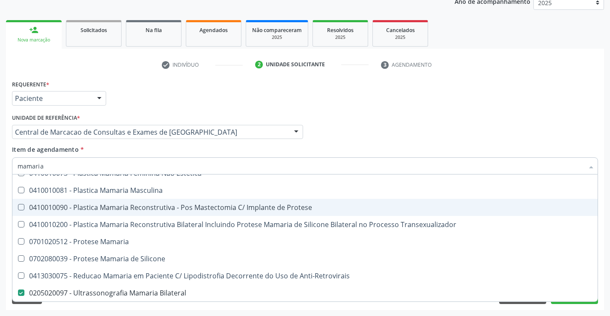
click at [477, 99] on div "Requerente * Paciente Profissional de Saúde Paciente Nenhum resultado encontrad…" at bounding box center [305, 94] width 590 height 33
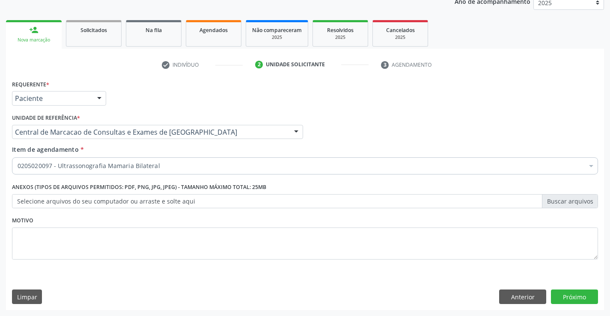
scroll to position [0, 0]
click at [569, 293] on button "Próximo" at bounding box center [574, 297] width 47 height 15
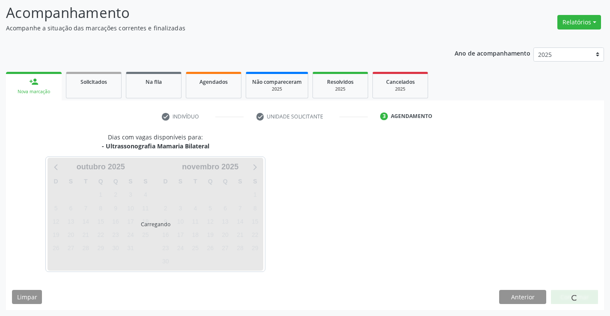
scroll to position [56, 0]
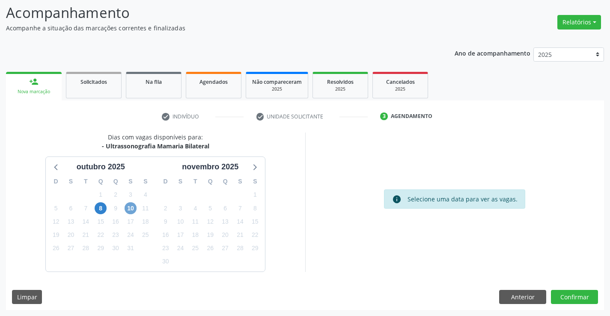
click at [130, 208] on span "10" at bounding box center [131, 208] width 12 height 12
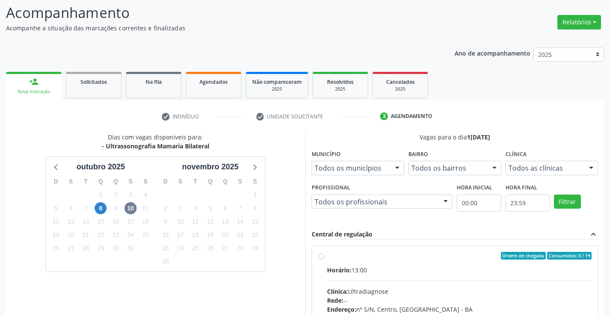
drag, startPoint x: 104, startPoint y: 148, endPoint x: 211, endPoint y: 146, distance: 107.0
click at [211, 146] on div "Dias com vagas disponíveis para: - Ultrassonografia Mamaria Bilateral outubro 2…" at bounding box center [155, 264] width 299 height 263
copy div "Ultrassonografia Mamaria Bilateral"
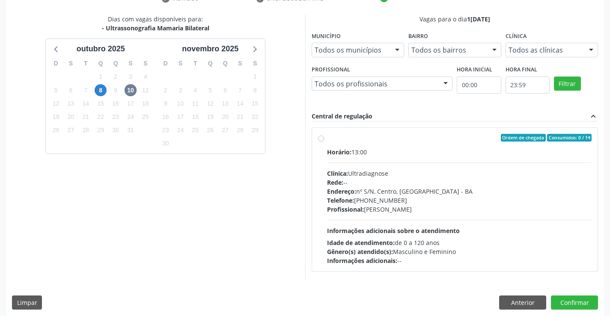
scroll to position [180, 0]
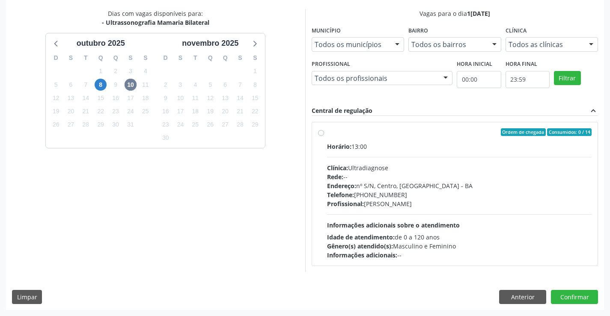
click at [385, 177] on div "Rede: --" at bounding box center [459, 176] width 265 height 9
click at [324, 136] on input "Ordem de chegada Consumidos: 0 / 14 Horário: 13:00 Clínica: Ultradiagnose Rede:…" at bounding box center [321, 132] width 6 height 8
radio input "true"
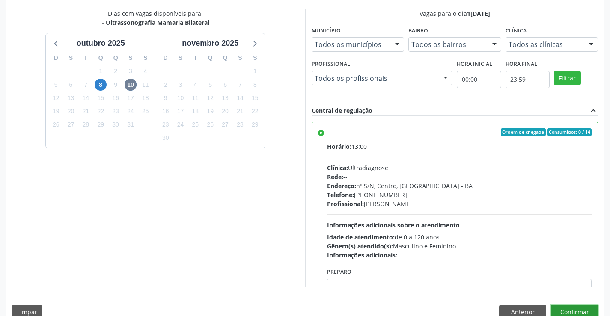
click at [568, 310] on button "Confirmar" at bounding box center [574, 312] width 47 height 15
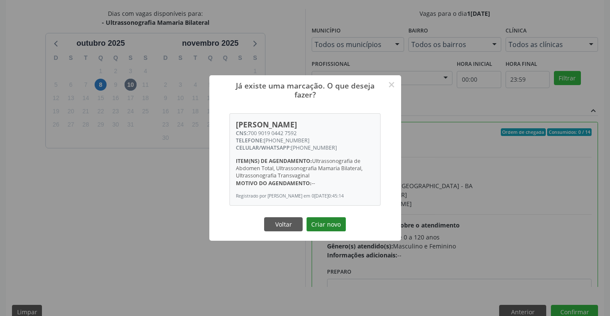
click at [340, 229] on button "Criar novo" at bounding box center [325, 224] width 39 height 15
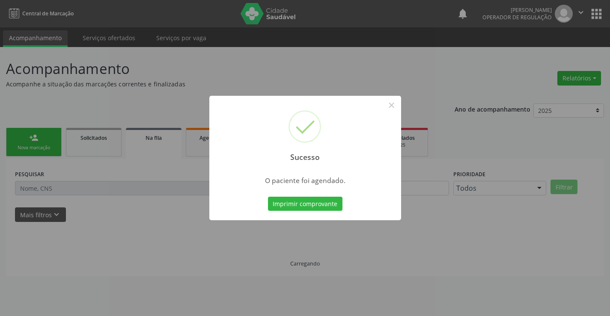
scroll to position [0, 0]
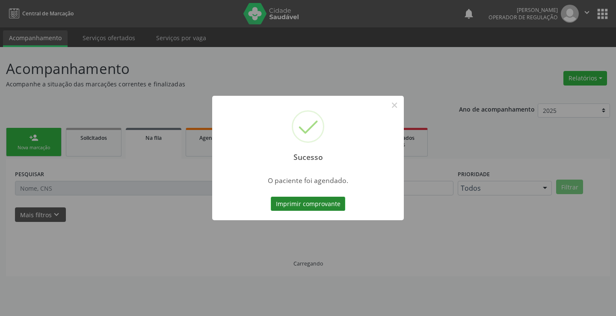
click at [288, 199] on button "Imprimir comprovante" at bounding box center [308, 204] width 74 height 15
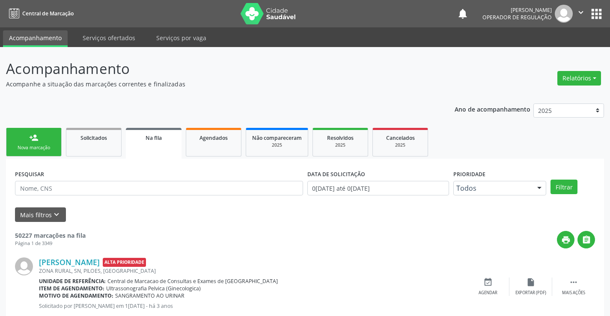
click at [42, 140] on link "person_add Nova marcação" at bounding box center [34, 142] width 56 height 29
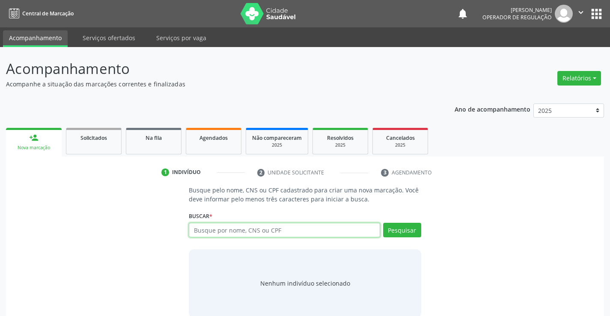
click at [204, 230] on input "text" at bounding box center [284, 230] width 191 height 15
type input "708601126636090"
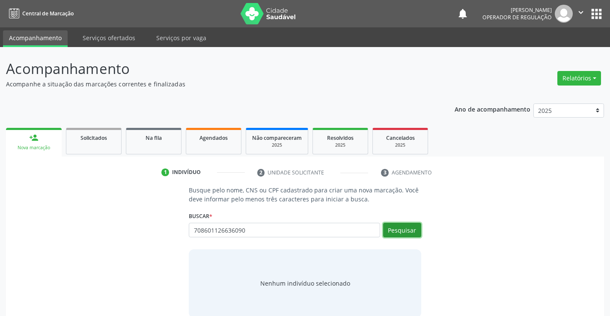
click at [401, 235] on button "Pesquisar" at bounding box center [402, 230] width 38 height 15
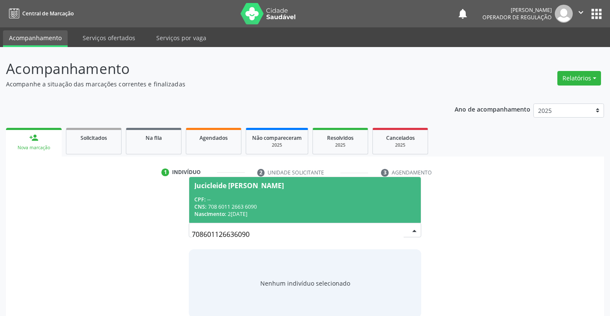
click at [303, 195] on span "Jucicleide Soares da Silva CPF: -- CNS: 708 6011 2663 6090 Nascimento: 25/01/19…" at bounding box center [304, 200] width 231 height 46
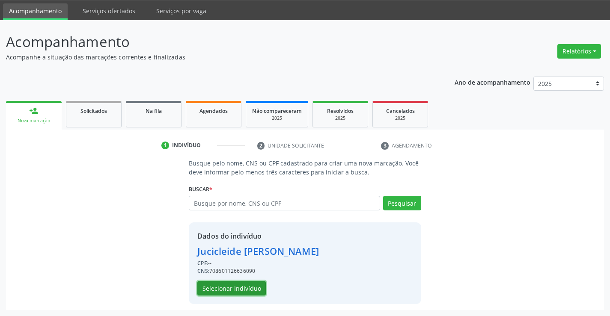
click at [256, 283] on button "Selecionar indivíduo" at bounding box center [231, 288] width 68 height 15
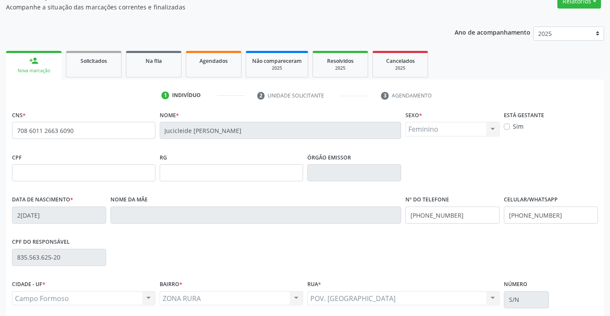
scroll to position [148, 0]
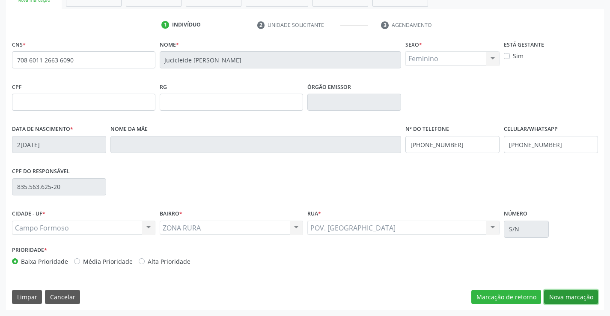
click at [565, 300] on button "Nova marcação" at bounding box center [571, 297] width 54 height 15
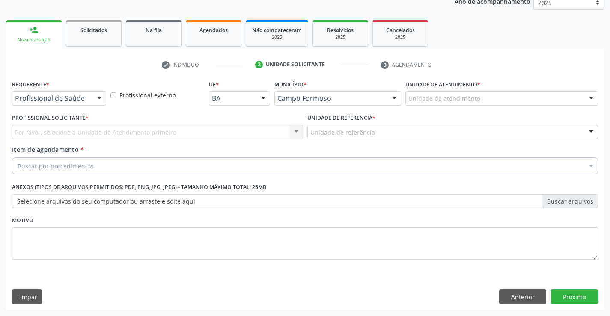
scroll to position [108, 0]
click at [89, 97] on div "Profissional de Saúde" at bounding box center [59, 98] width 94 height 15
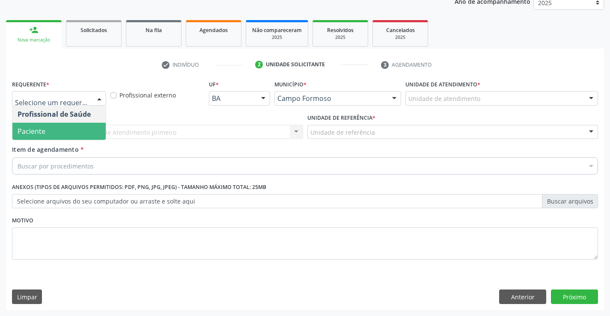
click at [77, 129] on span "Paciente" at bounding box center [58, 131] width 93 height 17
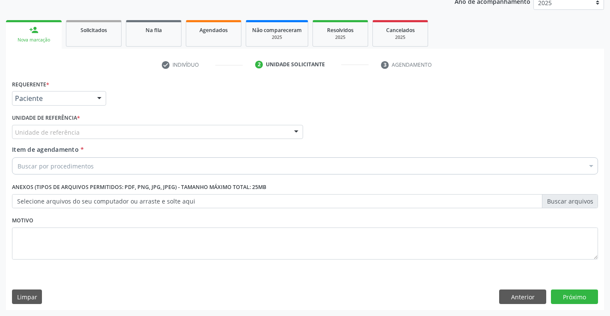
drag, startPoint x: 135, startPoint y: 133, endPoint x: 140, endPoint y: 153, distance: 20.3
click at [137, 137] on div "Unidade de referência" at bounding box center [157, 132] width 291 height 15
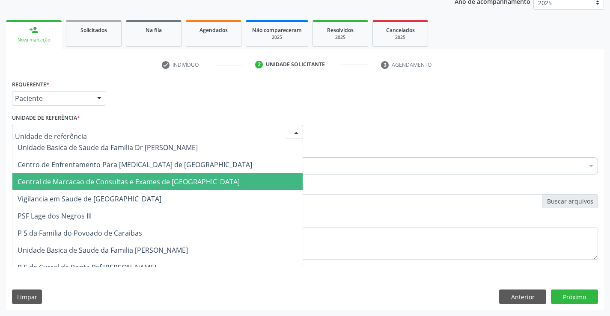
click at [139, 175] on span "Central de Marcacao de Consultas e Exames de [GEOGRAPHIC_DATA]" at bounding box center [157, 181] width 290 height 17
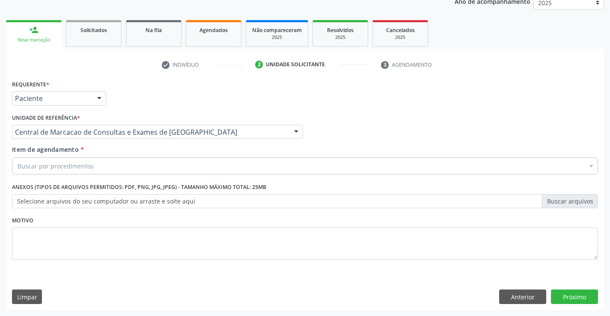
click at [142, 166] on div "Buscar por procedimentos" at bounding box center [305, 165] width 586 height 17
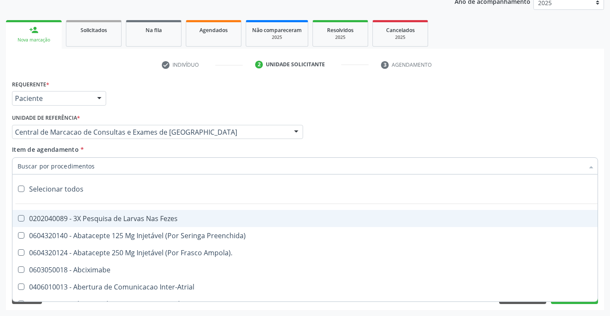
paste input "Ultrassonografia Mamaria Bilateral"
type input "Ultrassonografia Mamaria Bilateral"
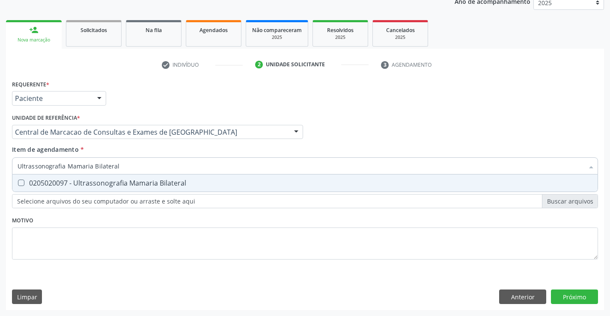
click at [93, 184] on div "0205020097 - Ultrassonografia Mamaria Bilateral" at bounding box center [305, 183] width 575 height 7
checkbox Bilateral "true"
click at [584, 297] on div "Requerente * Paciente Profissional de Saúde Paciente Nenhum resultado encontrad…" at bounding box center [305, 194] width 598 height 232
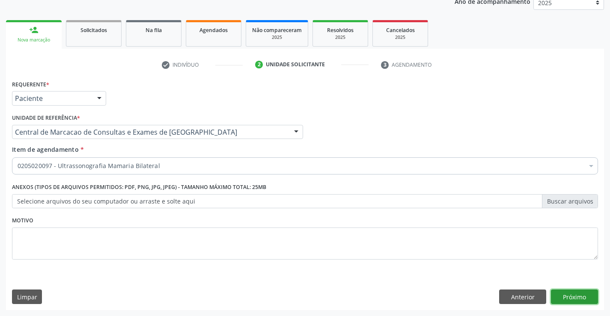
click at [575, 299] on button "Próximo" at bounding box center [574, 297] width 47 height 15
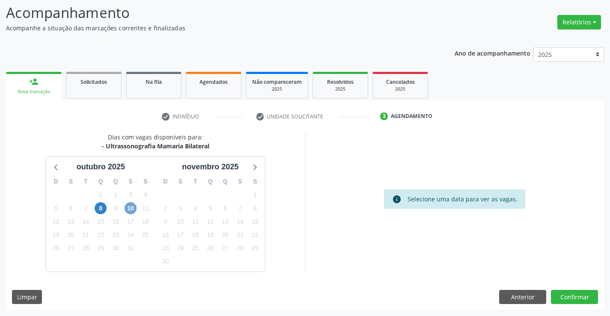
click at [131, 208] on span "10" at bounding box center [131, 208] width 12 height 12
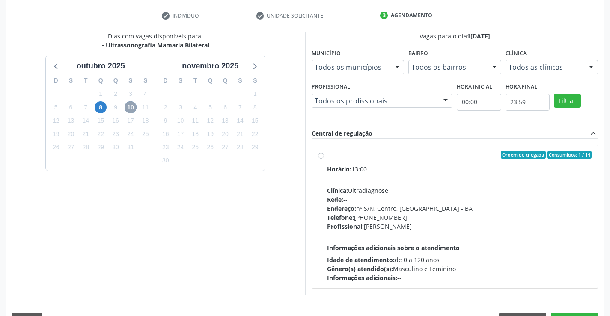
scroll to position [180, 0]
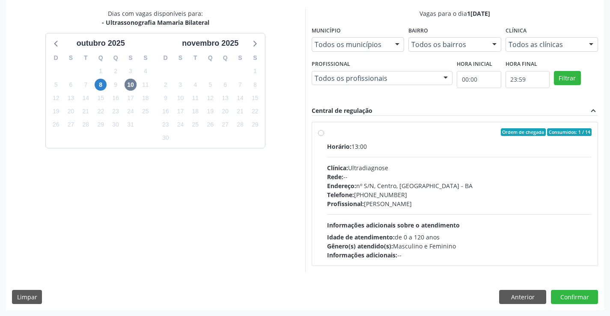
click at [385, 205] on div "Profissional: Alciole Mendes Muritiba" at bounding box center [459, 203] width 265 height 9
click at [324, 136] on input "Ordem de chegada Consumidos: 1 / 14 Horário: 13:00 Clínica: Ultradiagnose Rede:…" at bounding box center [321, 132] width 6 height 8
radio input "true"
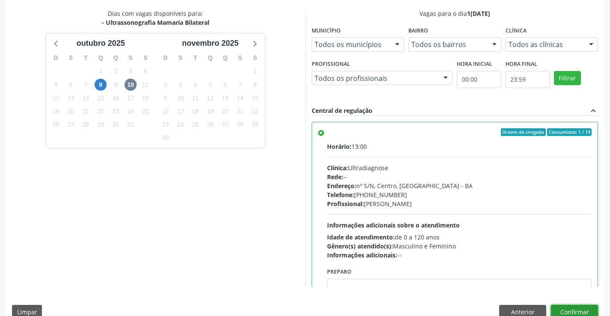
click at [558, 308] on button "Confirmar" at bounding box center [574, 312] width 47 height 15
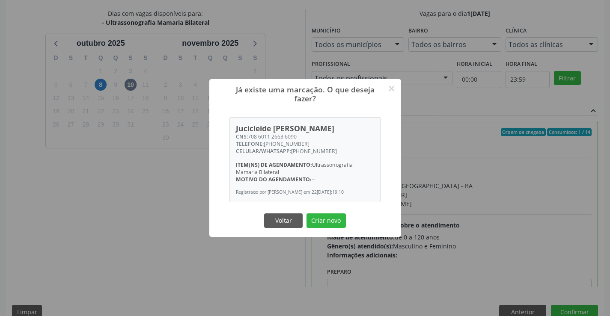
click at [312, 214] on div "Já existe uma marcação. O que deseja fazer? × Jucicleide Soares da Silva CNS: 7…" at bounding box center [305, 158] width 192 height 158
click at [317, 219] on button "Criar novo" at bounding box center [325, 221] width 39 height 15
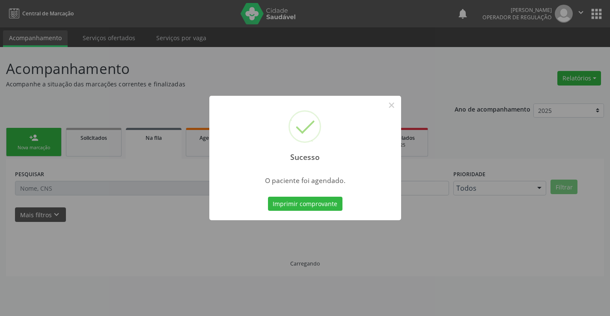
scroll to position [0, 0]
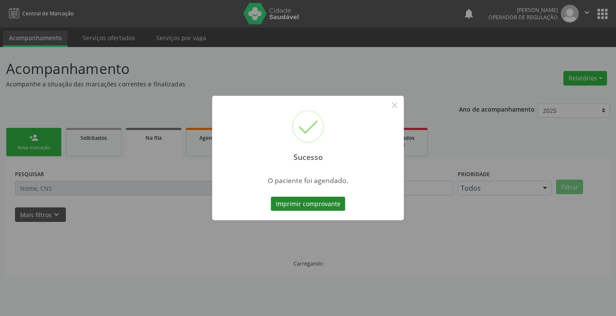
click at [329, 207] on button "Imprimir comprovante" at bounding box center [308, 204] width 74 height 15
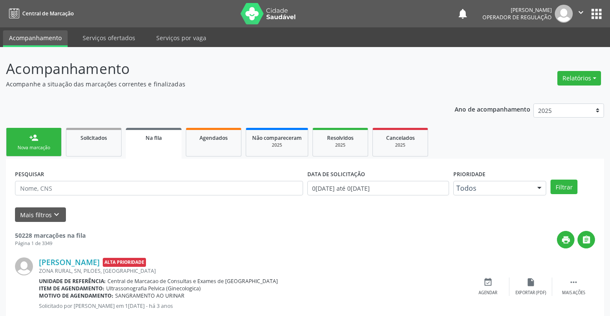
click at [47, 141] on link "person_add Nova marcação" at bounding box center [34, 142] width 56 height 29
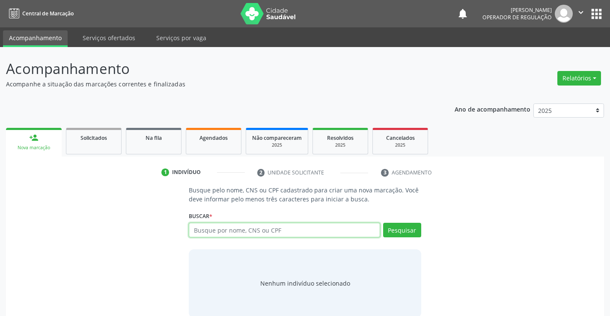
click at [224, 233] on input "text" at bounding box center [284, 230] width 191 height 15
type input "704606699837224"
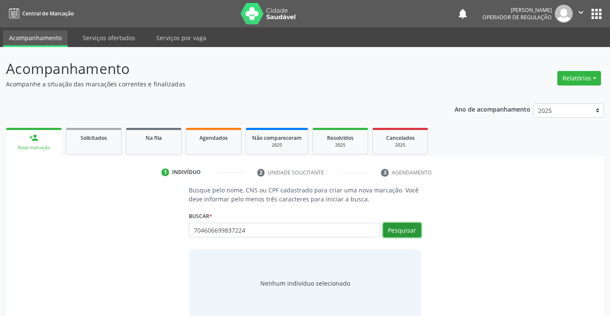
click at [397, 235] on button "Pesquisar" at bounding box center [402, 230] width 38 height 15
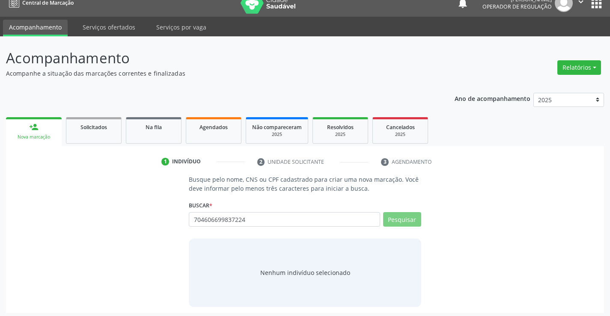
scroll to position [14, 0]
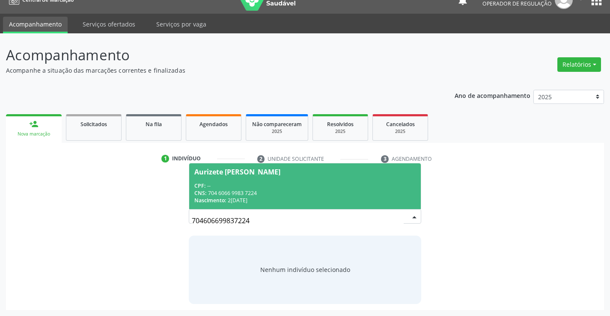
click at [252, 187] on div "CPF: --" at bounding box center [304, 185] width 221 height 7
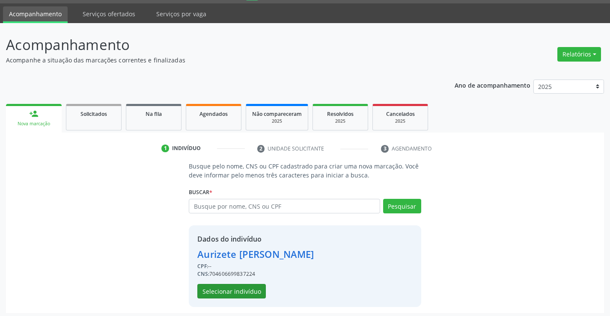
scroll to position [27, 0]
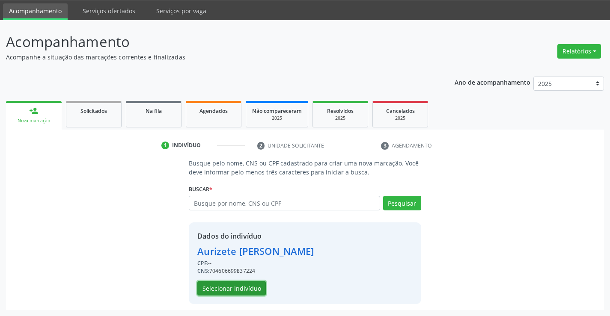
click at [225, 290] on button "Selecionar indivíduo" at bounding box center [231, 288] width 68 height 15
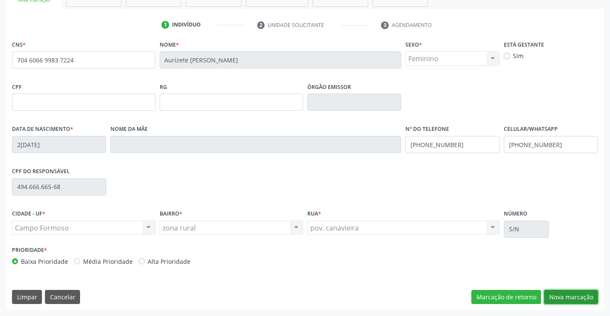
click at [572, 301] on button "Nova marcação" at bounding box center [571, 297] width 54 height 15
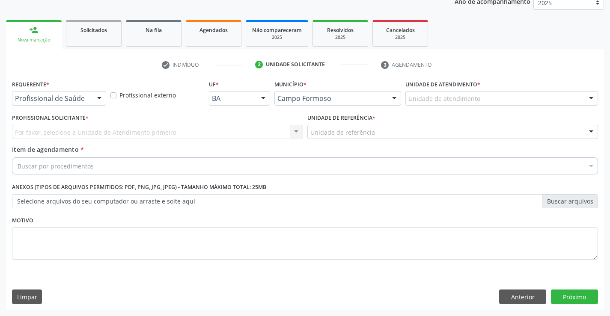
scroll to position [108, 0]
click at [100, 101] on div at bounding box center [99, 99] width 13 height 15
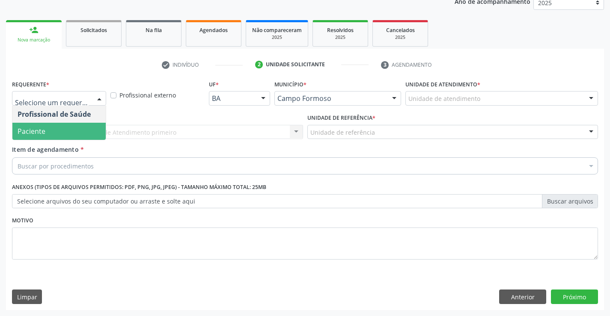
click at [62, 137] on span "Paciente" at bounding box center [58, 131] width 93 height 17
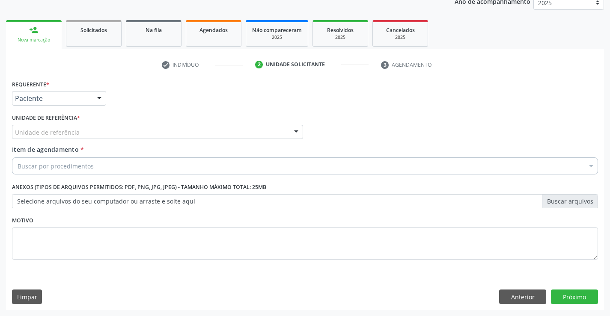
click at [110, 130] on div "Unidade de referência" at bounding box center [157, 132] width 291 height 15
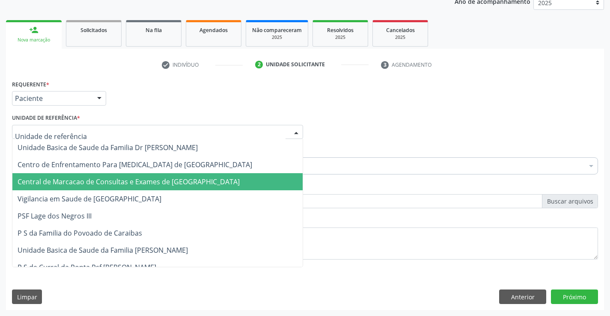
click at [122, 185] on span "Central de Marcacao de Consultas e Exames de [GEOGRAPHIC_DATA]" at bounding box center [129, 181] width 222 height 9
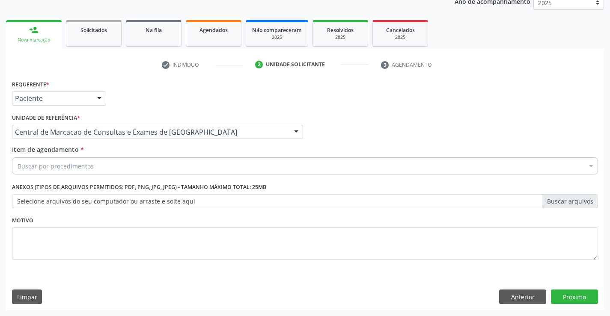
click at [140, 167] on div "Buscar por procedimentos" at bounding box center [305, 165] width 586 height 17
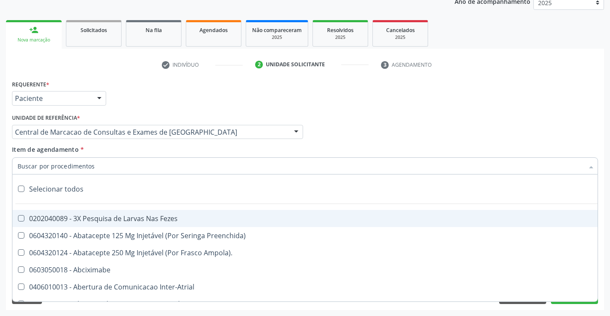
paste input "Ultrassonografia Mamaria Bilateral"
type input "Ultrassonografia Mamaria Bilateral"
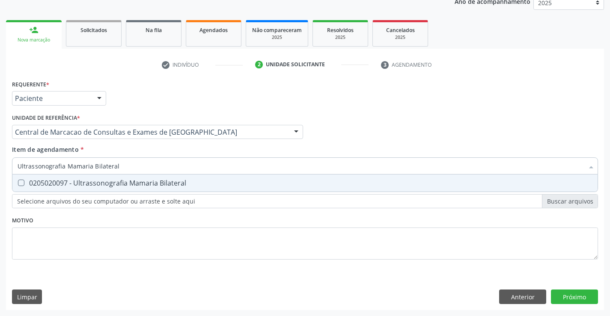
click at [150, 188] on span "0205020097 - Ultrassonografia Mamaria Bilateral" at bounding box center [304, 183] width 585 height 17
checkbox Bilateral "true"
click at [575, 291] on div "Requerente * Paciente Profissional de Saúde Paciente Nenhum resultado encontrad…" at bounding box center [305, 194] width 598 height 232
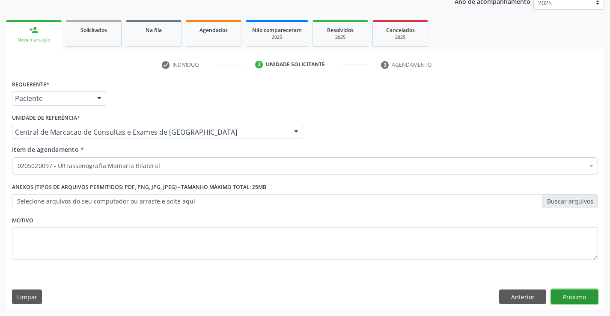
click at [571, 294] on button "Próximo" at bounding box center [574, 297] width 47 height 15
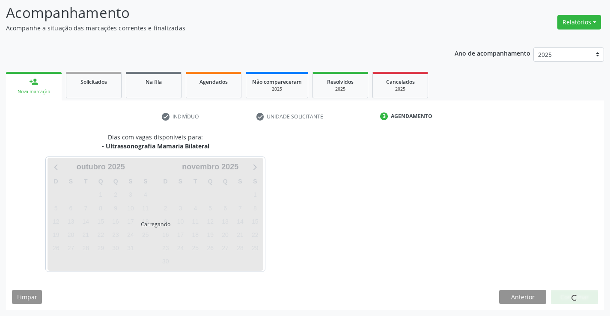
scroll to position [56, 0]
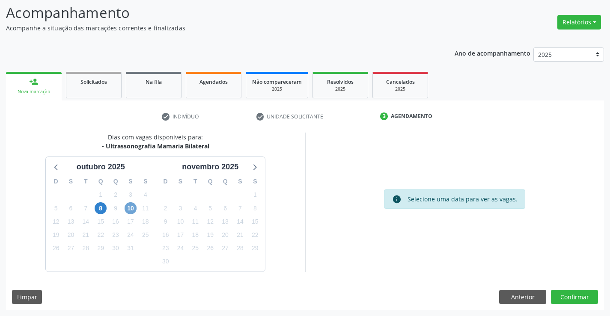
click at [130, 210] on span "10" at bounding box center [131, 208] width 12 height 12
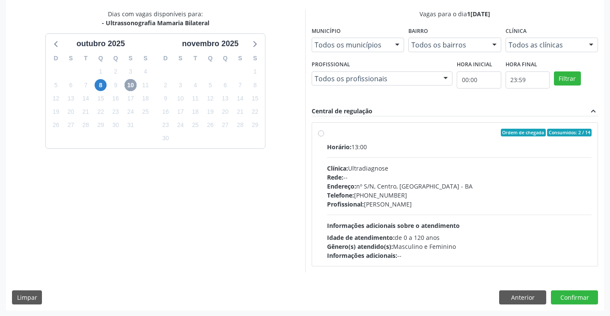
scroll to position [180, 0]
click at [428, 199] on div "Profissional: Alciole Mendes Muritiba" at bounding box center [459, 203] width 265 height 9
click at [324, 136] on input "Ordem de chegada Consumidos: 2 / 14 Horário: 13:00 Clínica: Ultradiagnose Rede:…" at bounding box center [321, 132] width 6 height 8
radio input "true"
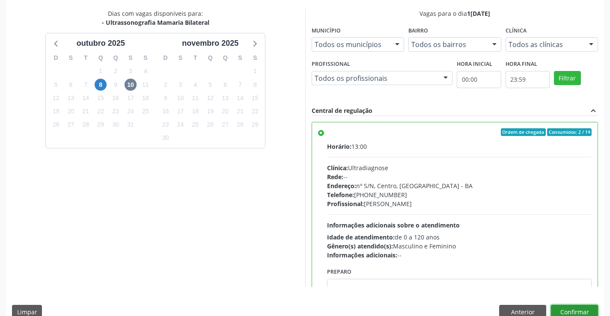
click at [572, 307] on button "Confirmar" at bounding box center [574, 312] width 47 height 15
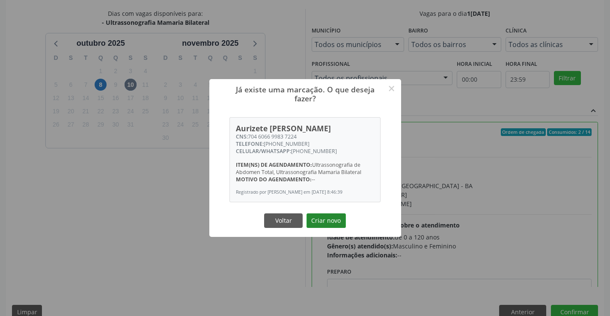
click at [326, 220] on button "Criar novo" at bounding box center [325, 221] width 39 height 15
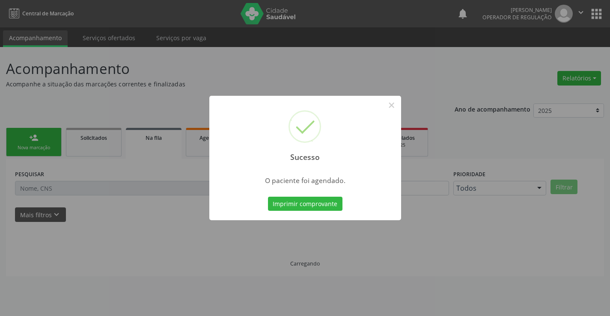
scroll to position [0, 0]
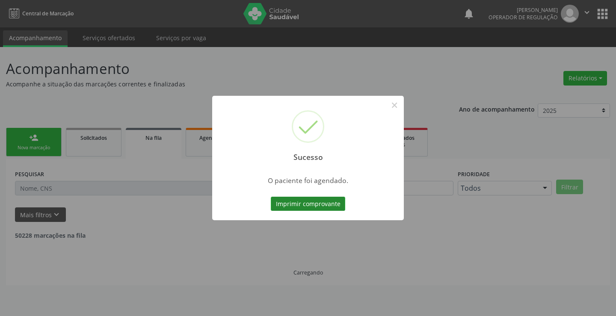
click at [317, 205] on button "Imprimir comprovante" at bounding box center [308, 204] width 74 height 15
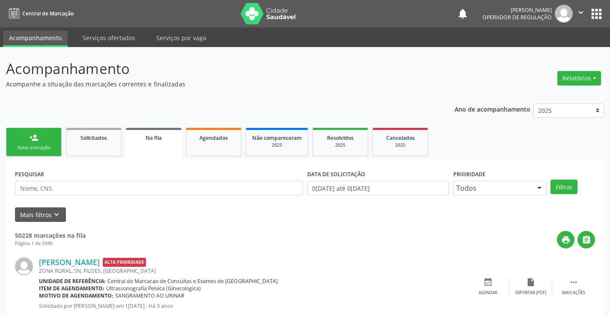
click at [22, 143] on link "person_add Nova marcação" at bounding box center [34, 142] width 56 height 29
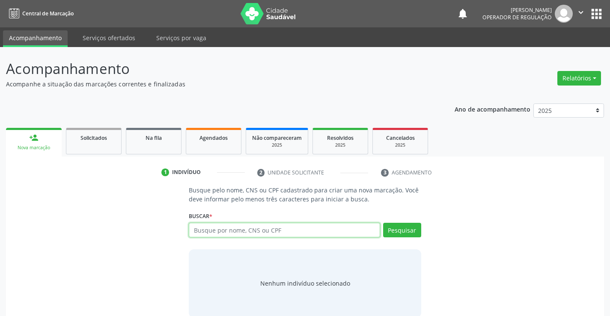
click at [256, 229] on input "text" at bounding box center [284, 230] width 191 height 15
type input "703406219030813"
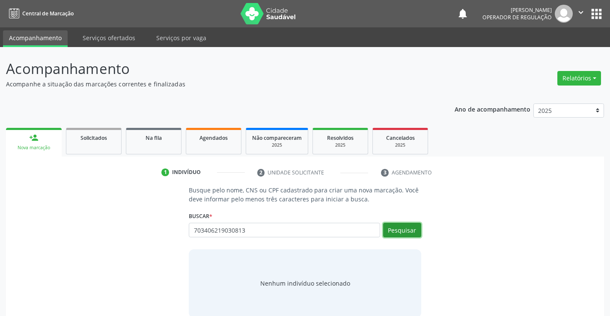
click at [408, 232] on button "Pesquisar" at bounding box center [402, 230] width 38 height 15
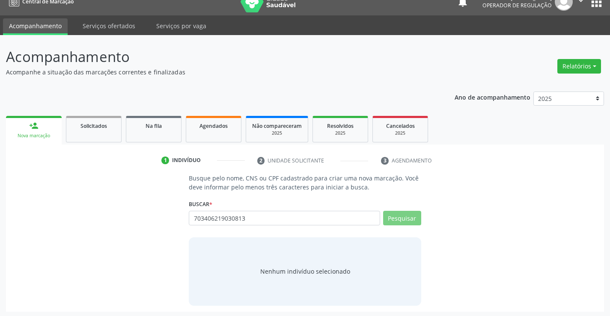
scroll to position [14, 0]
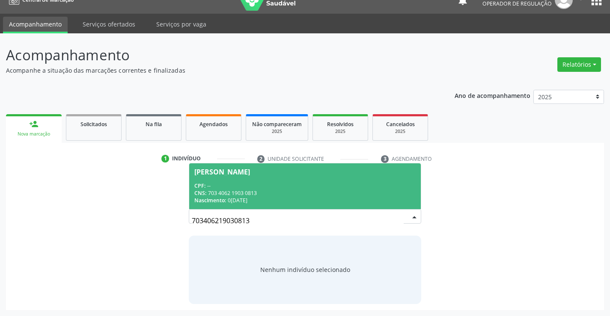
click at [287, 177] on span "Ivonice Alice da Silva CPF: -- CNS: 703 4062 1903 0813 Nascimento: 06/06/1965" at bounding box center [304, 186] width 231 height 46
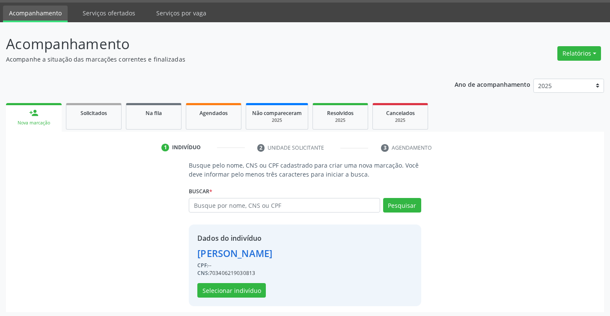
scroll to position [27, 0]
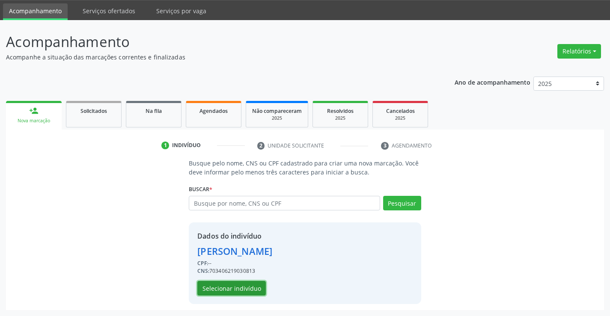
click at [239, 283] on button "Selecionar indivíduo" at bounding box center [231, 288] width 68 height 15
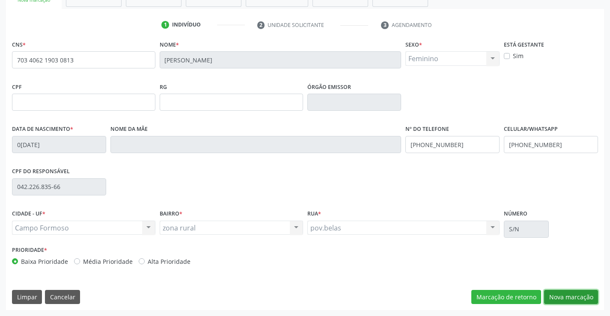
click at [578, 296] on button "Nova marcação" at bounding box center [571, 297] width 54 height 15
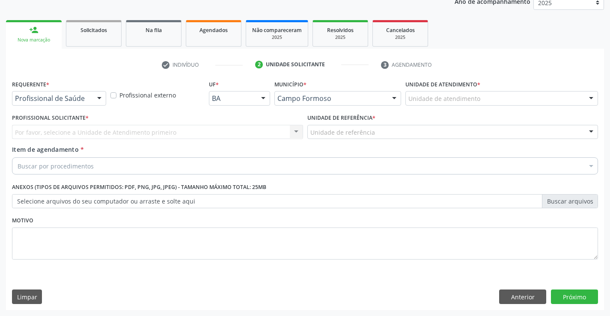
scroll to position [108, 0]
drag, startPoint x: 98, startPoint y: 98, endPoint x: 96, endPoint y: 107, distance: 9.6
click at [98, 100] on div at bounding box center [99, 99] width 13 height 15
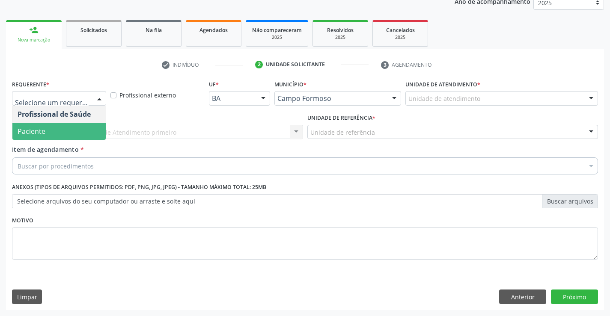
click at [67, 137] on span "Paciente" at bounding box center [58, 131] width 93 height 17
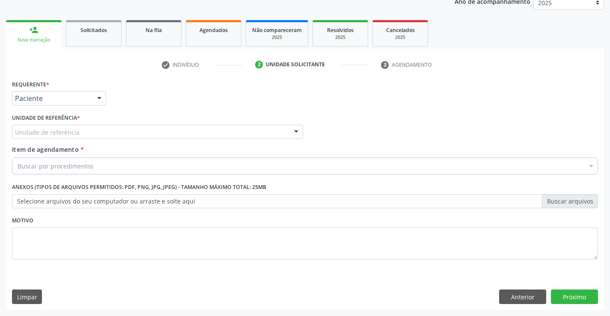
click at [120, 133] on div "Unidade de referência" at bounding box center [157, 132] width 291 height 15
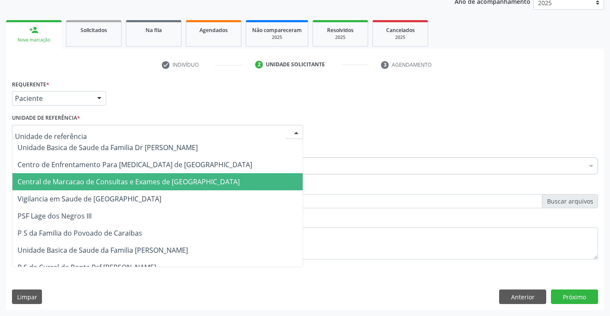
click at [133, 180] on span "Central de Marcacao de Consultas e Exames de [GEOGRAPHIC_DATA]" at bounding box center [129, 181] width 222 height 9
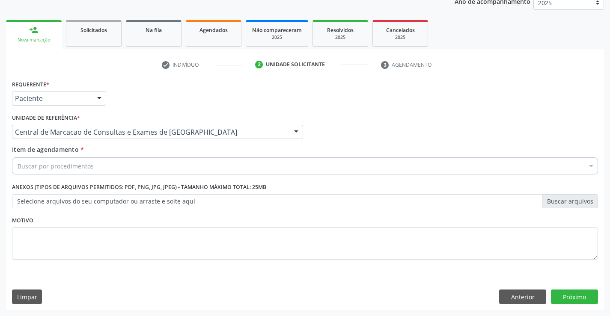
click at [145, 166] on div "Buscar por procedimentos" at bounding box center [305, 165] width 586 height 17
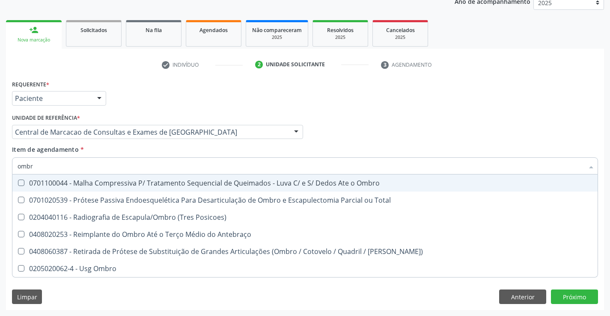
type input "ombro"
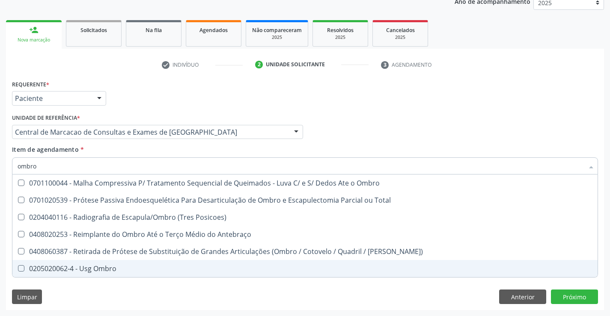
click at [95, 268] on div "0205020062-4 - Usg Ombro" at bounding box center [305, 268] width 575 height 7
checkbox Ombro "true"
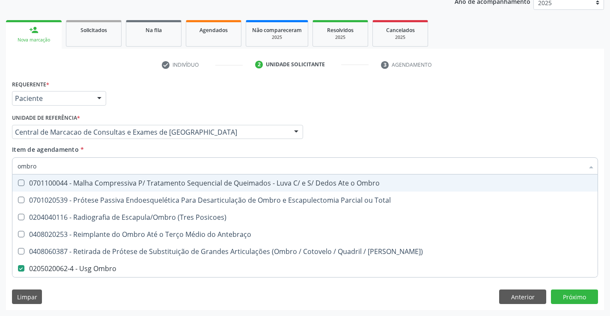
click at [367, 136] on div "Profissional Solicitante Por favor, selecione a Unidade de Atendimento primeiro…" at bounding box center [305, 128] width 590 height 33
checkbox Total "true"
checkbox Ombro "false"
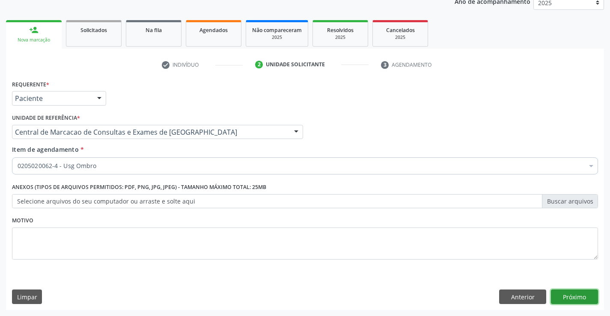
click at [567, 293] on button "Próximo" at bounding box center [574, 297] width 47 height 15
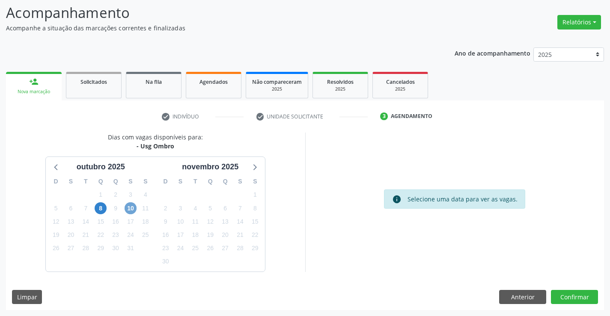
click at [128, 207] on span "10" at bounding box center [131, 208] width 12 height 12
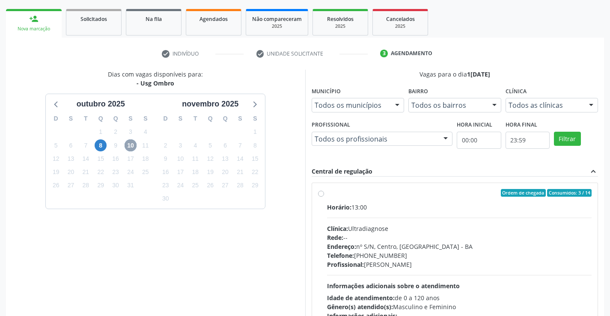
scroll to position [180, 0]
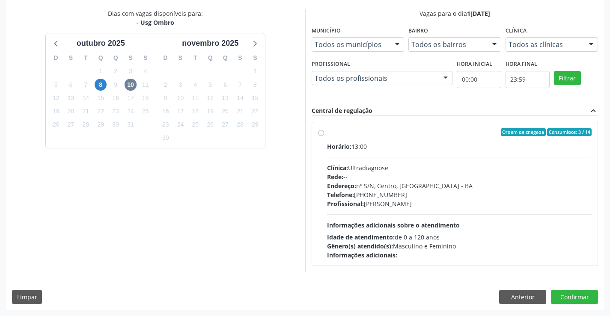
click at [389, 180] on div "Rede: --" at bounding box center [459, 176] width 265 height 9
click at [324, 136] on input "Ordem de chegada Consumidos: 3 / 14 Horário: 13:00 Clínica: Ultradiagnose Rede:…" at bounding box center [321, 132] width 6 height 8
radio input "true"
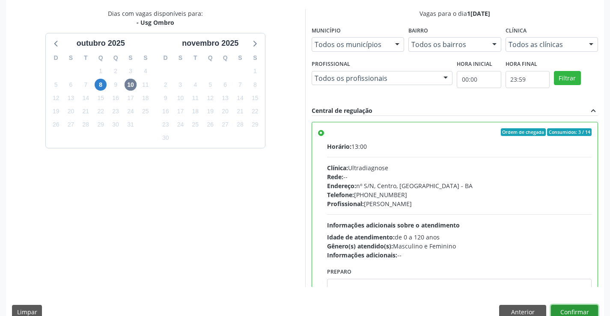
click at [567, 306] on button "Confirmar" at bounding box center [574, 312] width 47 height 15
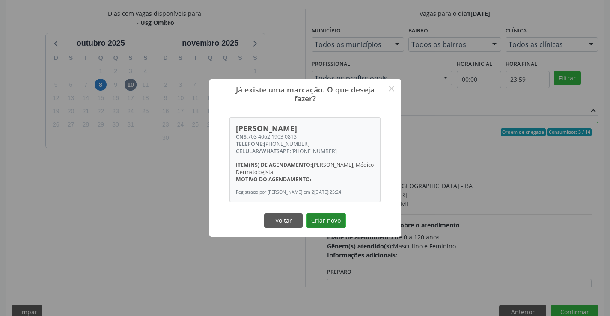
click at [318, 222] on button "Criar novo" at bounding box center [325, 221] width 39 height 15
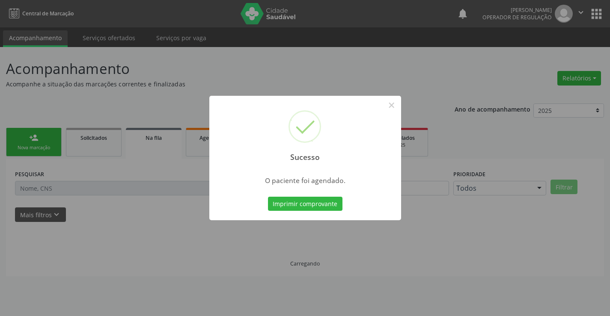
scroll to position [0, 0]
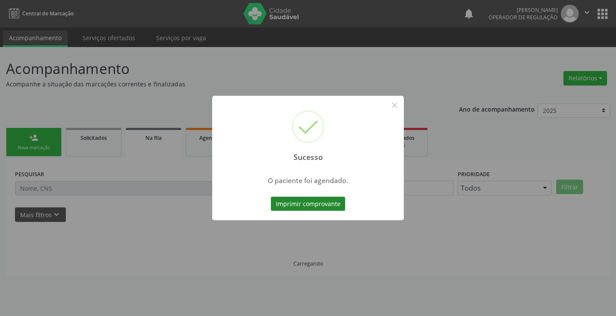
click at [313, 208] on button "Imprimir comprovante" at bounding box center [308, 204] width 74 height 15
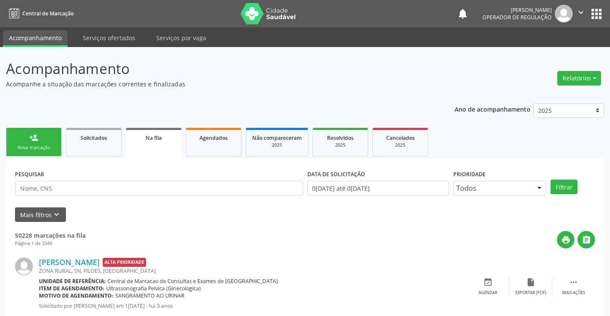
click at [42, 137] on link "person_add Nova marcação" at bounding box center [34, 142] width 56 height 29
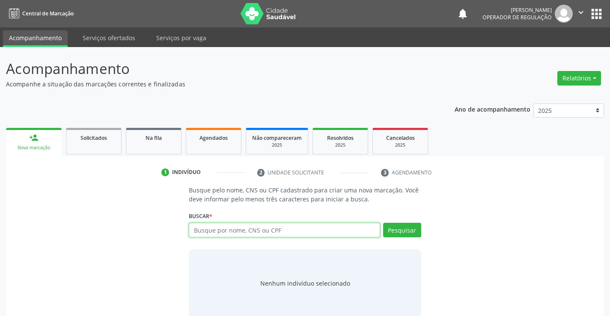
click at [217, 229] on input "text" at bounding box center [284, 230] width 191 height 15
type input "700107843787090"
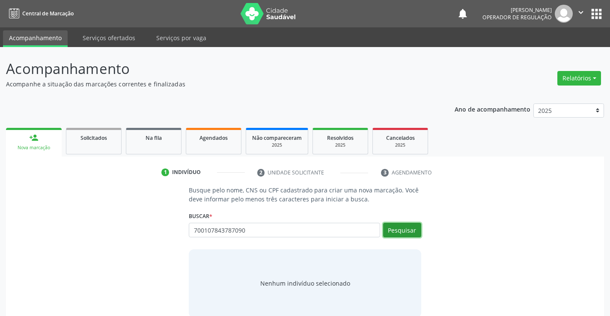
click at [391, 234] on button "Pesquisar" at bounding box center [402, 230] width 38 height 15
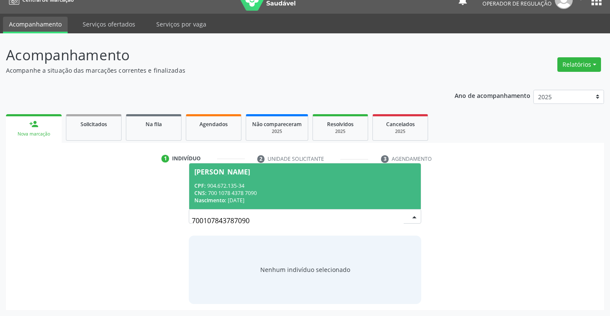
click at [246, 181] on span "Lucimar Santos da Silva CPF: 904.672.135-34 CNS: 700 1078 4378 7090 Nascimento:…" at bounding box center [304, 186] width 231 height 46
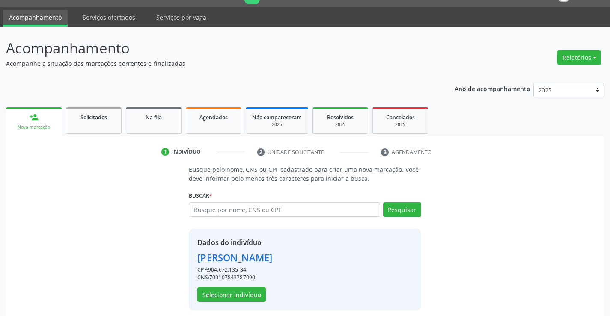
scroll to position [27, 0]
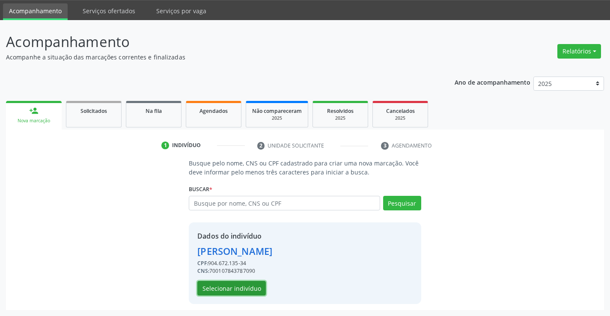
click at [218, 295] on button "Selecionar indivíduo" at bounding box center [231, 288] width 68 height 15
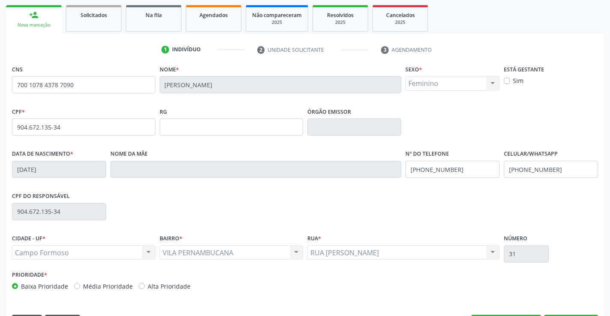
scroll to position [148, 0]
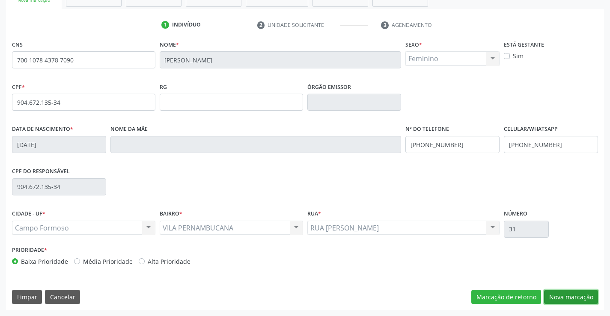
click at [556, 300] on button "Nova marcação" at bounding box center [571, 297] width 54 height 15
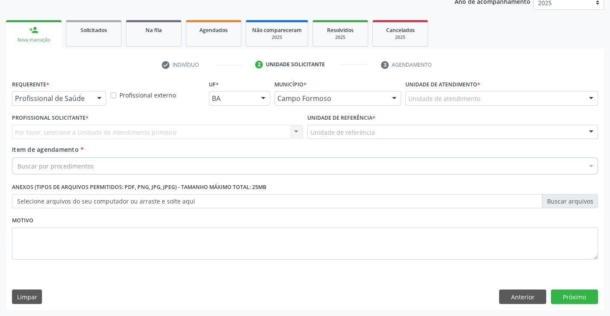
click at [95, 98] on div at bounding box center [99, 99] width 13 height 15
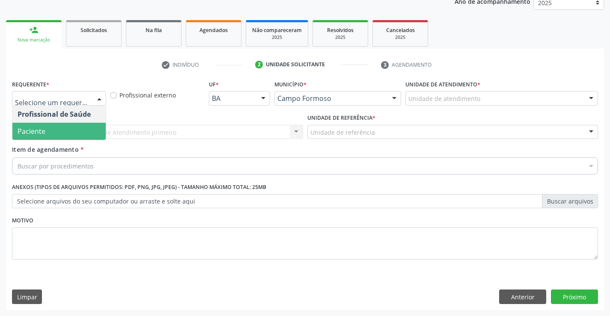
click at [79, 126] on span "Paciente" at bounding box center [58, 131] width 93 height 17
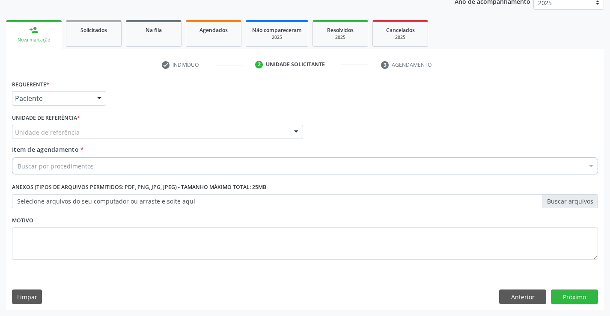
click at [141, 136] on div "Unidade de referência" at bounding box center [157, 132] width 291 height 15
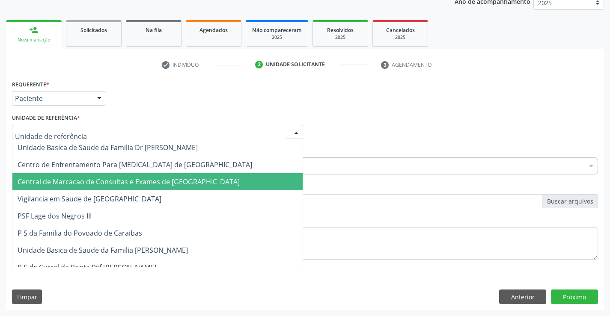
click at [141, 175] on span "Central de Marcacao de Consultas e Exames de [GEOGRAPHIC_DATA]" at bounding box center [157, 181] width 290 height 17
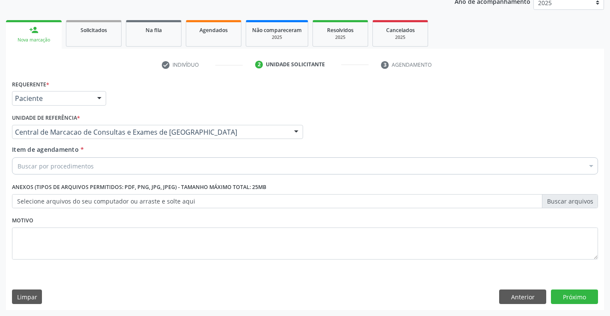
click at [151, 163] on div "Buscar por procedimentos" at bounding box center [305, 165] width 586 height 17
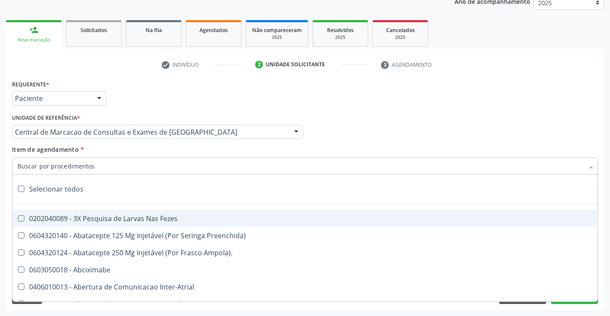
paste input "Ultrassonografia Mamaria Bilateral"
type input "Ultrassonografia Mamaria Bilateral"
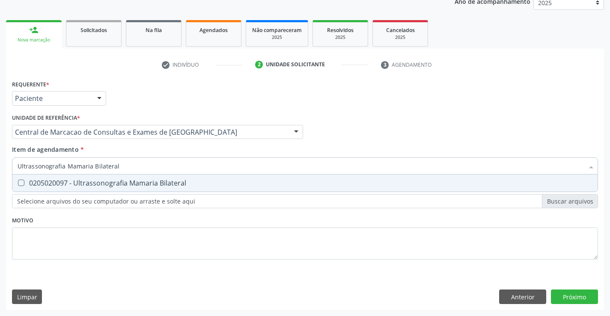
click at [157, 183] on div "0205020097 - Ultrassonografia Mamaria Bilateral" at bounding box center [305, 183] width 575 height 7
checkbox Bilateral "true"
click at [577, 302] on button "Próximo" at bounding box center [574, 297] width 47 height 15
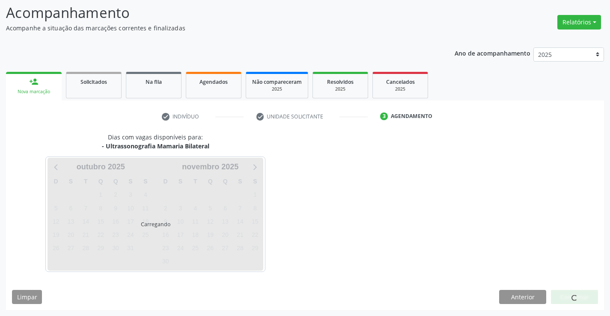
scroll to position [56, 0]
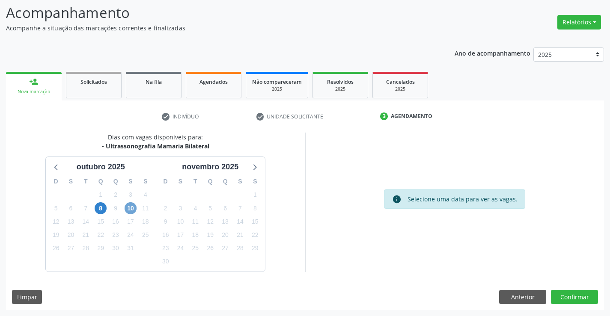
click at [133, 209] on span "10" at bounding box center [131, 208] width 12 height 12
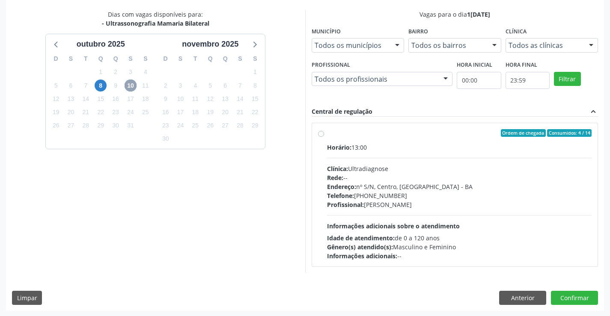
scroll to position [180, 0]
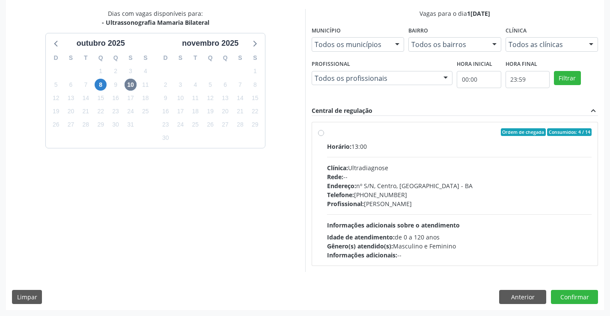
click at [381, 191] on div "Telefone: (74) 36452857" at bounding box center [459, 194] width 265 height 9
click at [324, 136] on input "Ordem de chegada Consumidos: 4 / 14 Horário: 13:00 Clínica: Ultradiagnose Rede:…" at bounding box center [321, 132] width 6 height 8
radio input "true"
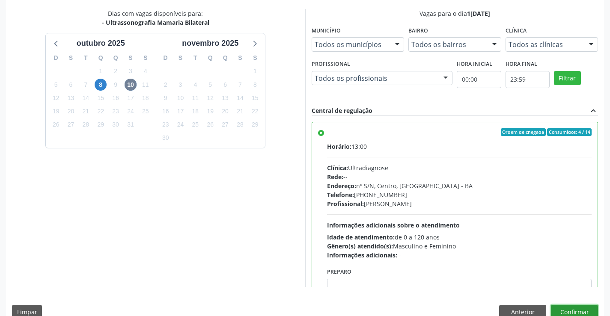
click at [566, 309] on button "Confirmar" at bounding box center [574, 312] width 47 height 15
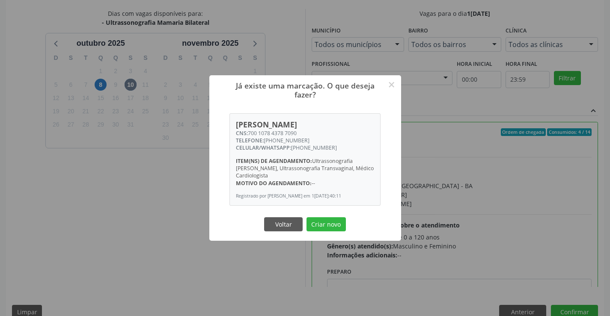
click at [341, 216] on div "Voltar Criar novo" at bounding box center [305, 224] width 86 height 18
click at [330, 225] on button "Criar novo" at bounding box center [325, 224] width 39 height 15
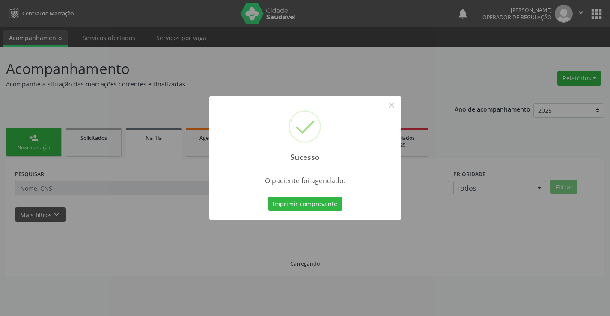
scroll to position [0, 0]
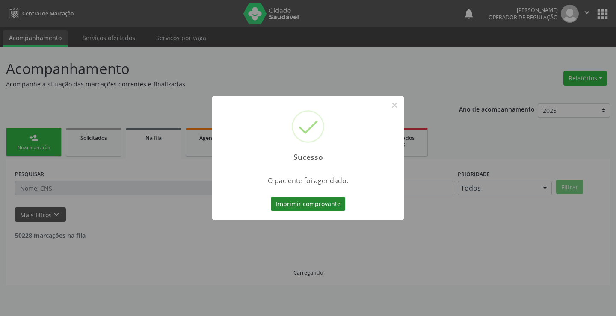
click at [311, 206] on button "Imprimir comprovante" at bounding box center [308, 204] width 74 height 15
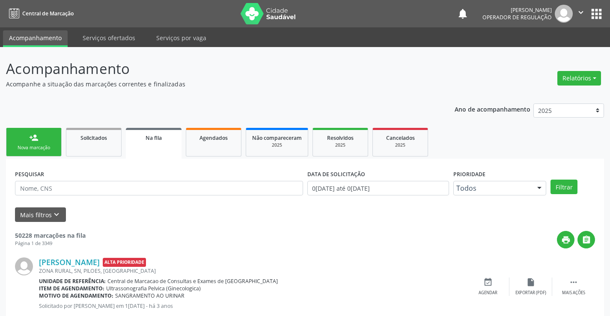
click at [26, 139] on link "person_add Nova marcação" at bounding box center [34, 142] width 56 height 29
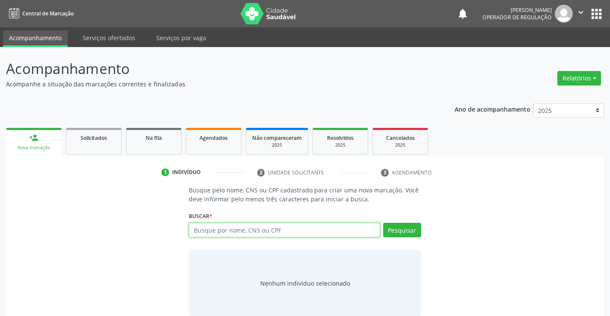
click at [282, 229] on input "text" at bounding box center [284, 230] width 191 height 15
click at [267, 234] on input "text" at bounding box center [284, 230] width 191 height 15
type input "700204469932720"
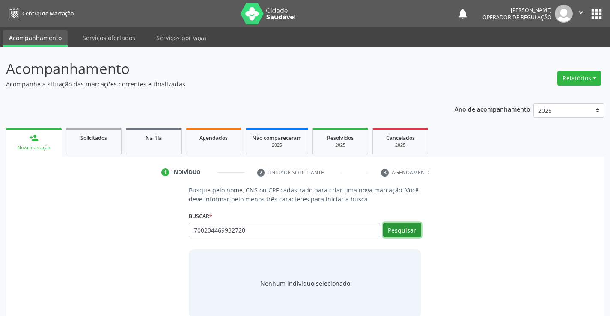
click at [400, 226] on button "Pesquisar" at bounding box center [402, 230] width 38 height 15
type input "700204469932720"
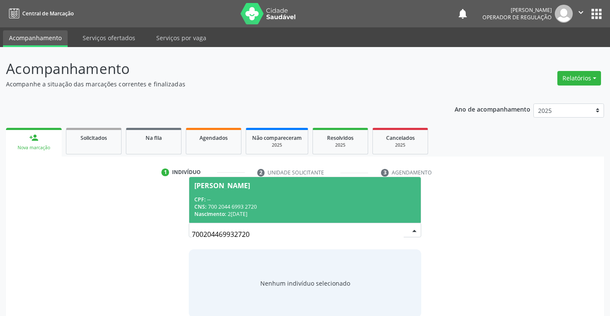
click at [268, 203] on div "CNS: 700 2044 6993 2720" at bounding box center [304, 206] width 221 height 7
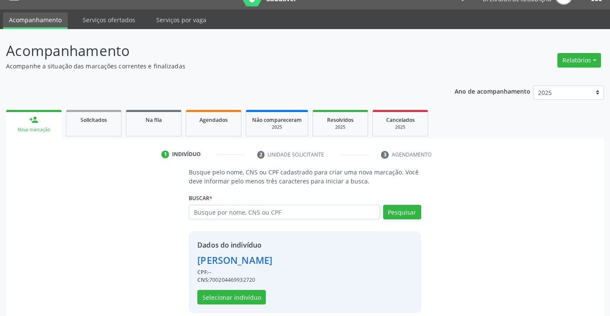
scroll to position [27, 0]
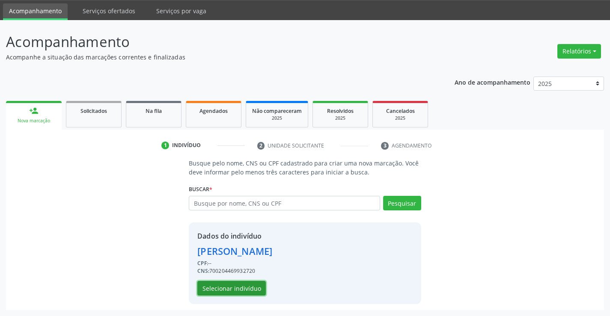
click at [211, 281] on button "Selecionar indivíduo" at bounding box center [231, 288] width 68 height 15
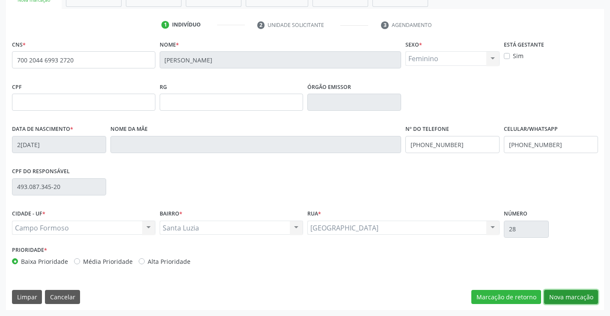
click at [572, 293] on button "Nova marcação" at bounding box center [571, 297] width 54 height 15
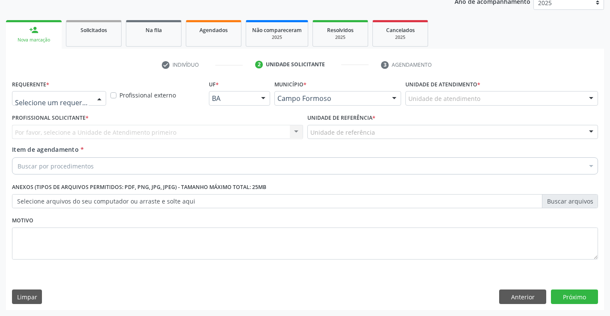
click at [92, 93] on div at bounding box center [59, 98] width 94 height 15
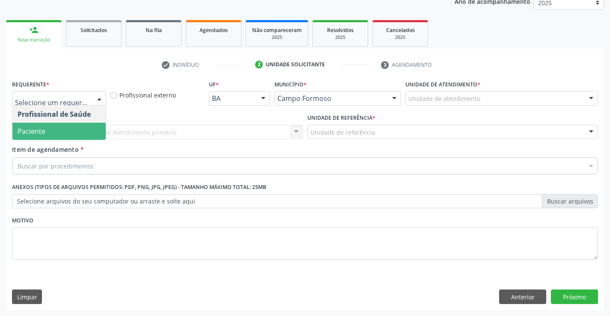
click at [58, 131] on span "Paciente" at bounding box center [58, 131] width 93 height 17
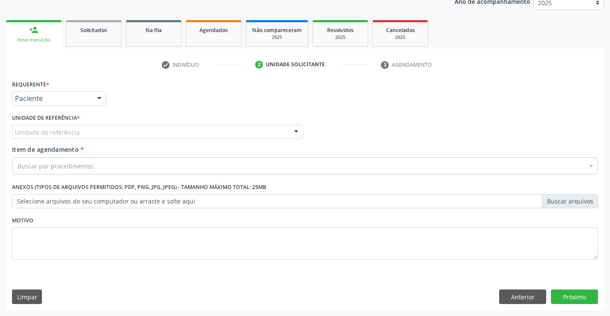
click at [134, 132] on div "Unidade de referência" at bounding box center [157, 132] width 291 height 15
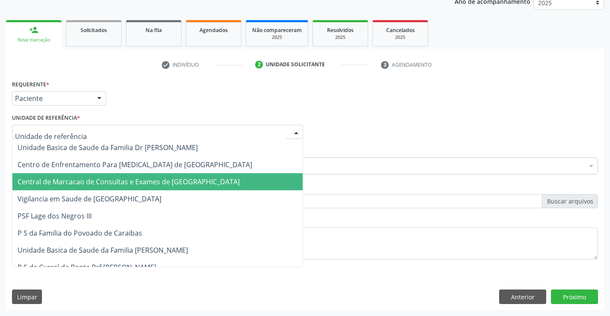
click at [148, 178] on span "Central de Marcacao de Consultas e Exames de [GEOGRAPHIC_DATA]" at bounding box center [129, 181] width 222 height 9
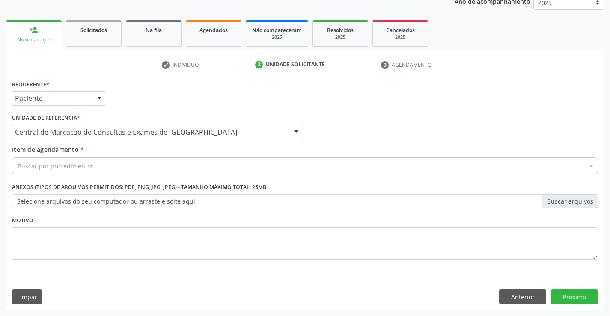
click at [150, 164] on div "Buscar por procedimentos" at bounding box center [305, 165] width 586 height 17
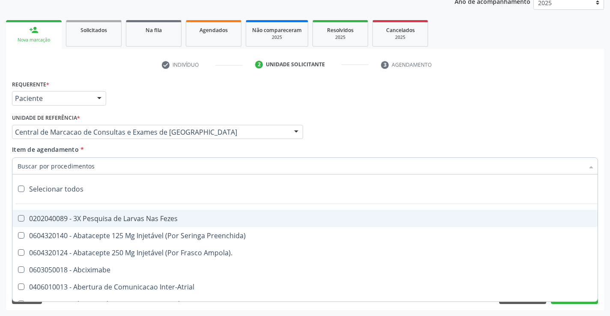
paste input "Ultrassonografia Mamaria Bilateral"
type input "Ultrassonografia Mamaria Bilateral"
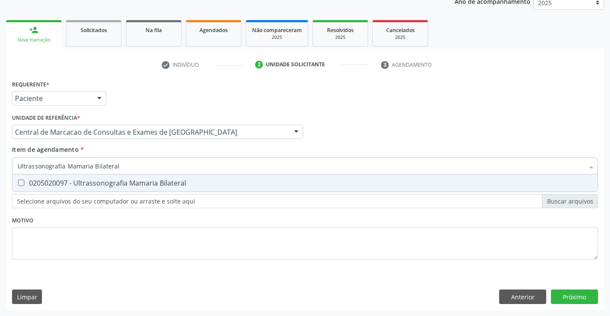
click at [156, 182] on div "0205020097 - Ultrassonografia Mamaria Bilateral" at bounding box center [305, 183] width 575 height 7
checkbox Bilateral "true"
click at [570, 296] on div "Requerente * Paciente Profissional de Saúde Paciente Nenhum resultado encontrad…" at bounding box center [305, 194] width 598 height 232
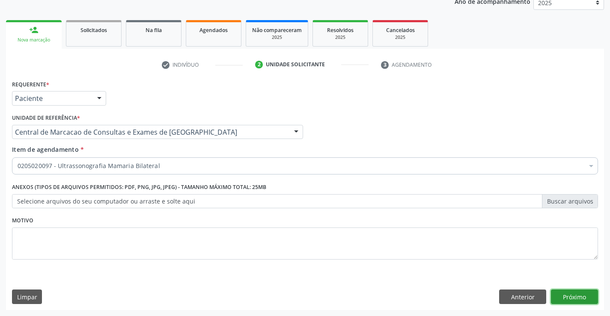
click at [570, 296] on button "Próximo" at bounding box center [574, 297] width 47 height 15
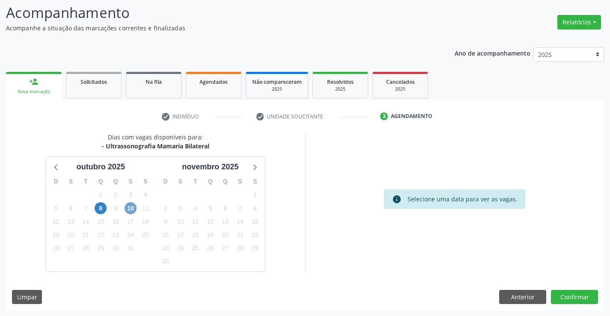
click at [130, 211] on span "10" at bounding box center [131, 208] width 12 height 12
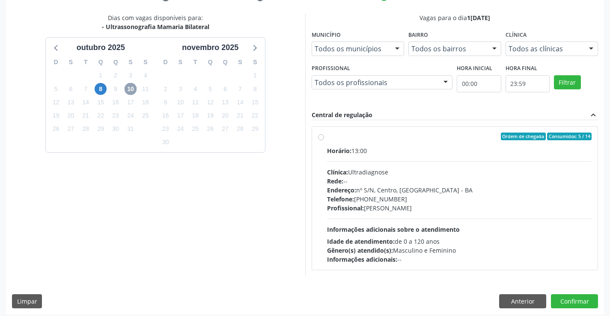
scroll to position [180, 0]
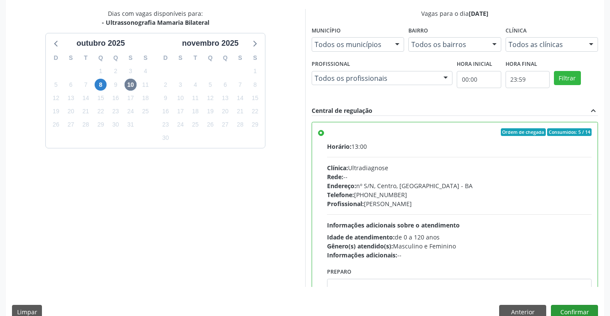
scroll to position [180, 0]
click at [574, 303] on div "Dias com vagas disponíveis para: - Ultrassonografia Mamaria Bilateral [DATE] D …" at bounding box center [305, 167] width 598 height 316
click at [580, 315] on button "Confirmar" at bounding box center [574, 312] width 47 height 15
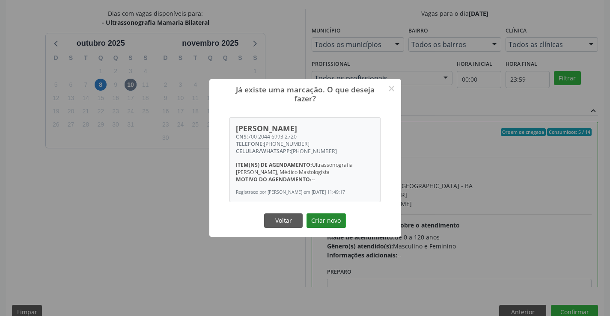
click at [336, 225] on button "Criar novo" at bounding box center [325, 221] width 39 height 15
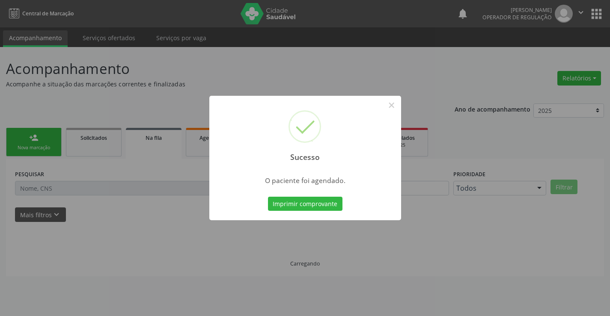
scroll to position [0, 0]
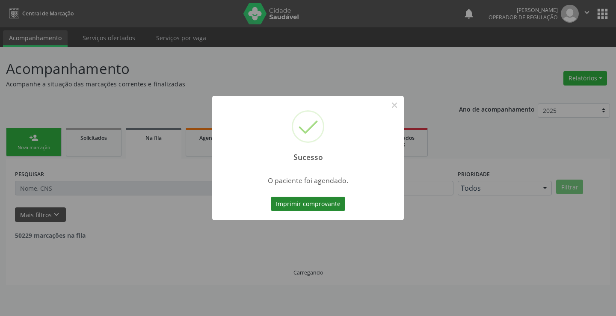
click at [323, 203] on button "Imprimir comprovante" at bounding box center [308, 204] width 74 height 15
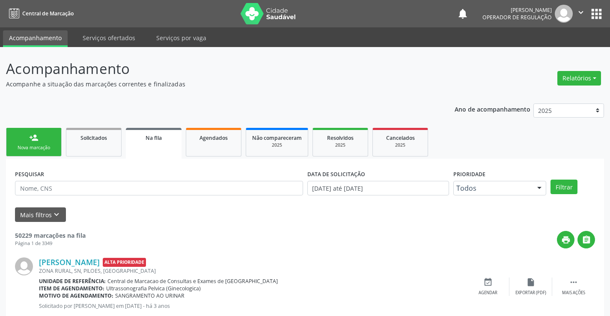
click at [46, 145] on div "Nova marcação" at bounding box center [33, 148] width 43 height 6
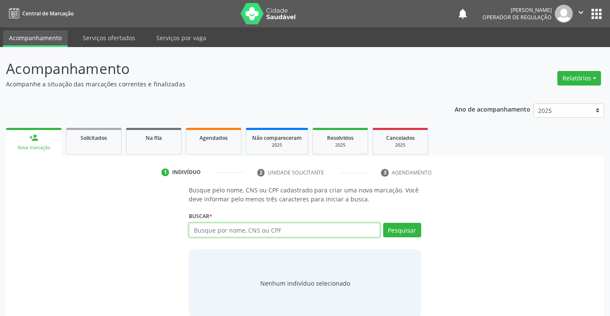
click at [231, 234] on input "text" at bounding box center [284, 230] width 191 height 15
type input "704605144479121"
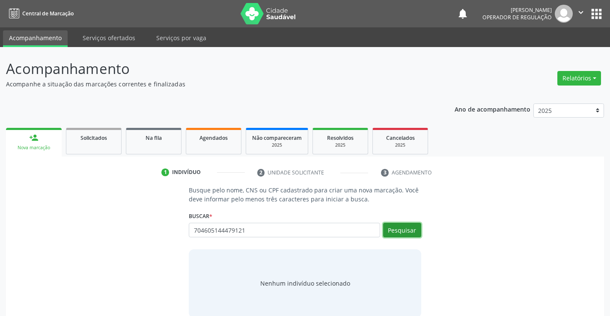
click at [399, 233] on button "Pesquisar" at bounding box center [402, 230] width 38 height 15
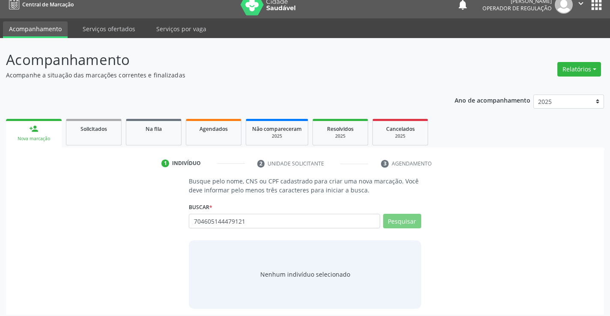
scroll to position [14, 0]
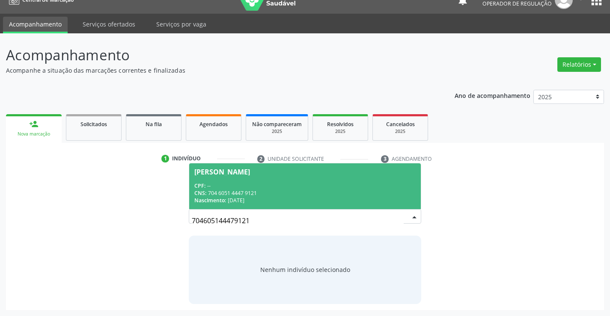
click at [266, 190] on div "CNS: 704 6051 4447 9121" at bounding box center [304, 193] width 221 height 7
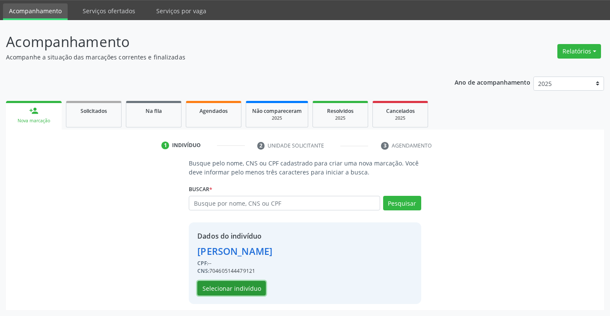
click at [240, 281] on button "Selecionar indivíduo" at bounding box center [231, 288] width 68 height 15
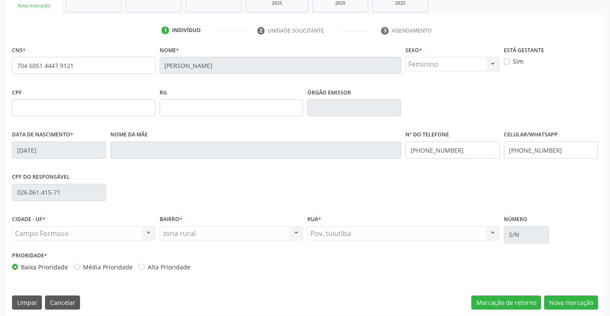
scroll to position [148, 0]
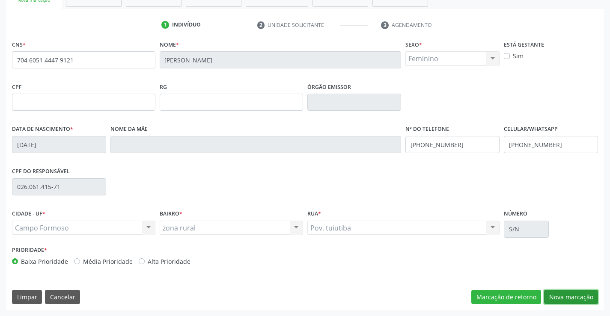
click at [560, 297] on button "Nova marcação" at bounding box center [571, 297] width 54 height 15
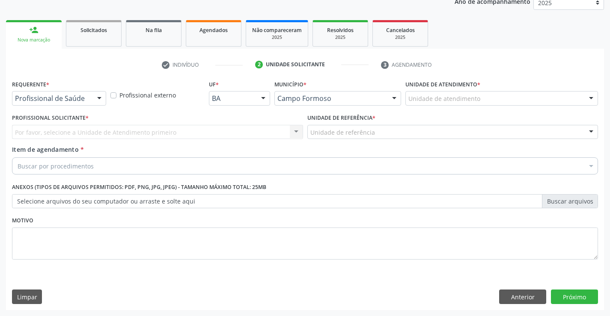
scroll to position [108, 0]
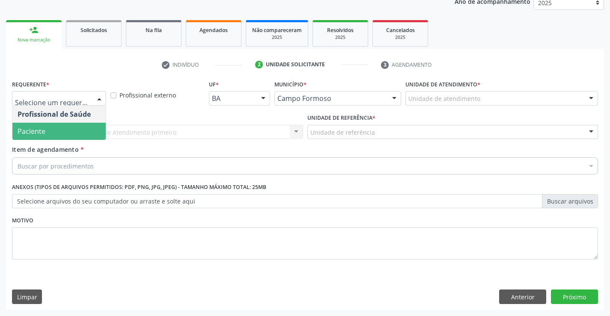
click at [73, 136] on span "Paciente" at bounding box center [58, 131] width 93 height 17
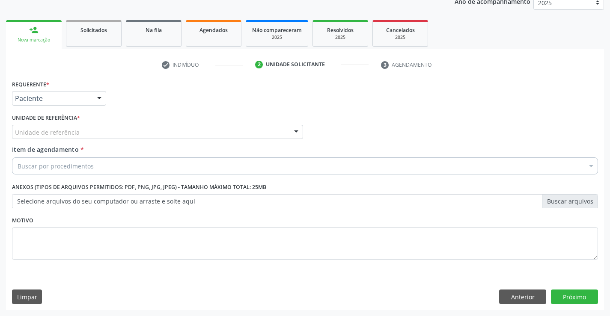
click at [132, 140] on div "Unidade de referência * Unidade de referência Unidade Basica de Saude da Famili…" at bounding box center [157, 128] width 295 height 33
click at [139, 133] on div "Unidade de referência" at bounding box center [157, 132] width 291 height 15
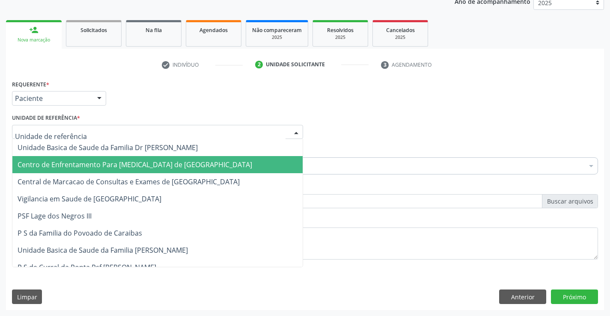
click at [139, 172] on span "Centro de Enfrentamento Para [MEDICAL_DATA] de [GEOGRAPHIC_DATA]" at bounding box center [157, 164] width 290 height 17
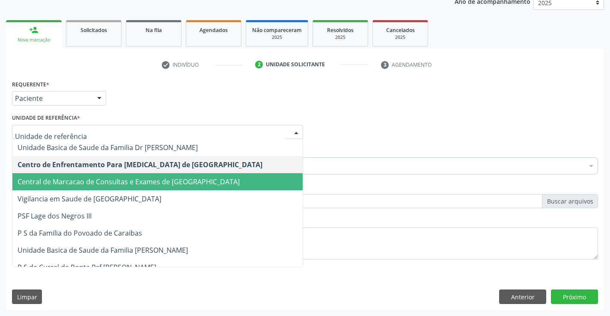
click at [144, 180] on span "Central de Marcacao de Consultas e Exames de [GEOGRAPHIC_DATA]" at bounding box center [129, 181] width 222 height 9
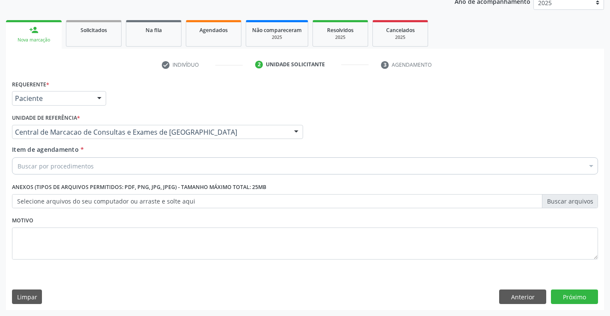
click at [145, 166] on div "Buscar por procedimentos" at bounding box center [305, 165] width 586 height 17
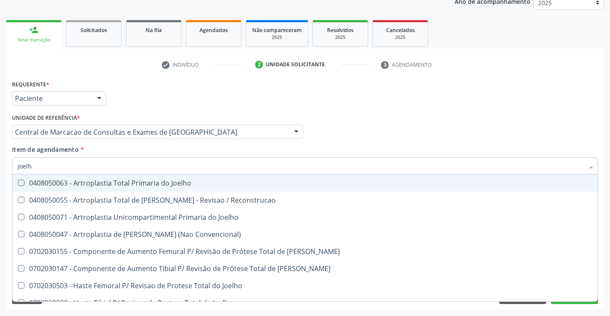
type input "joelho"
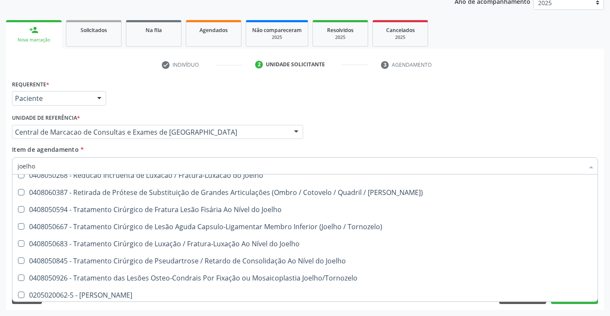
scroll to position [369, 0]
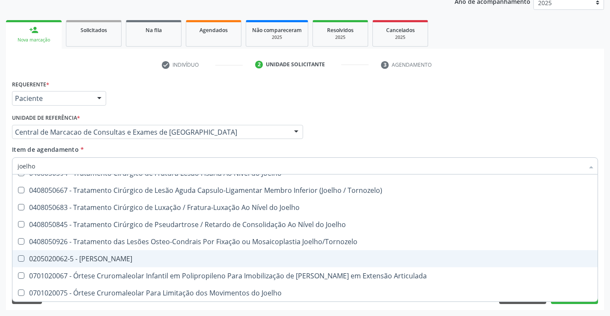
click at [116, 250] on span "0205020062-5 - [PERSON_NAME]" at bounding box center [304, 258] width 585 height 17
checkbox Joelho "true"
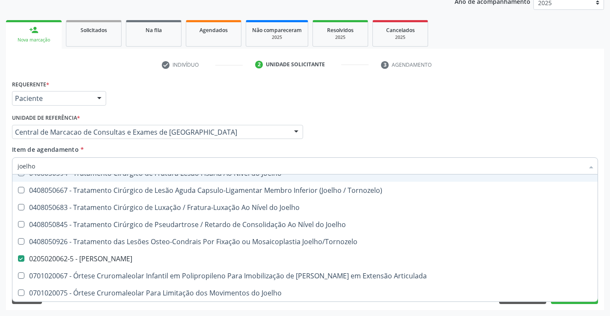
drag, startPoint x: 375, startPoint y: 124, endPoint x: 587, endPoint y: 300, distance: 275.3
click at [374, 124] on div "Profissional Solicitante Por favor, selecione a Unidade de Atendimento primeiro…" at bounding box center [305, 128] width 590 height 33
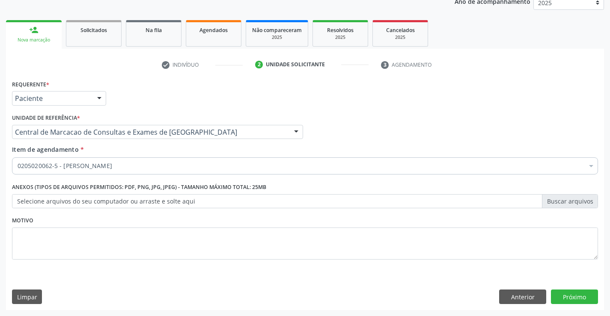
click at [567, 296] on button "Próximo" at bounding box center [574, 297] width 47 height 15
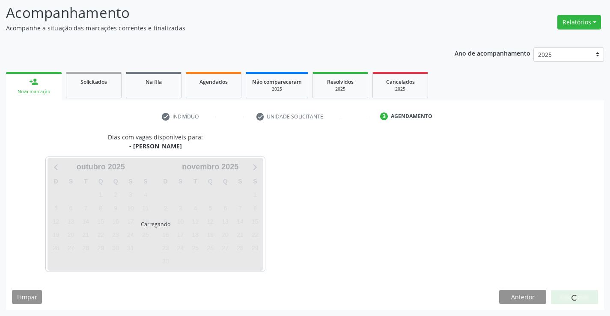
scroll to position [56, 0]
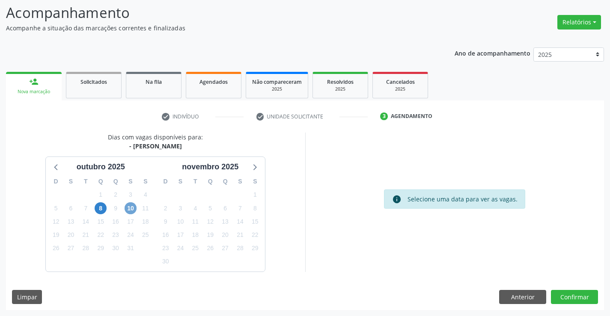
click at [134, 207] on span "10" at bounding box center [131, 208] width 12 height 12
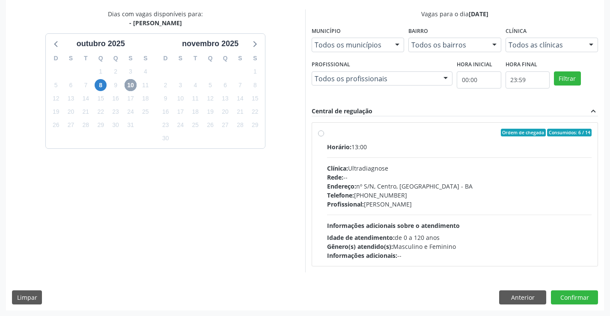
scroll to position [180, 0]
click at [372, 222] on span "Informações adicionais sobre o atendimento" at bounding box center [393, 225] width 133 height 8
click at [324, 136] on input "Ordem de chegada Consumidos: 6 / 14 Horário: 13:00 Clínica: Ultradiagnose Rede:…" at bounding box center [321, 132] width 6 height 8
radio input "true"
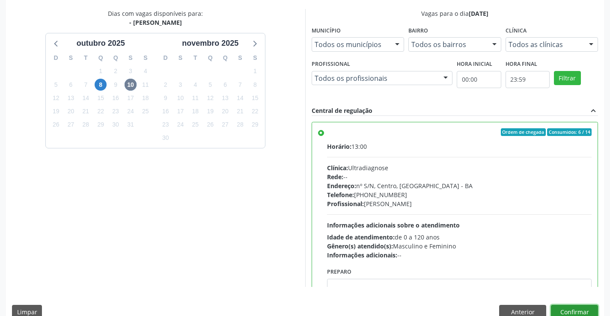
click at [571, 308] on button "Confirmar" at bounding box center [574, 312] width 47 height 15
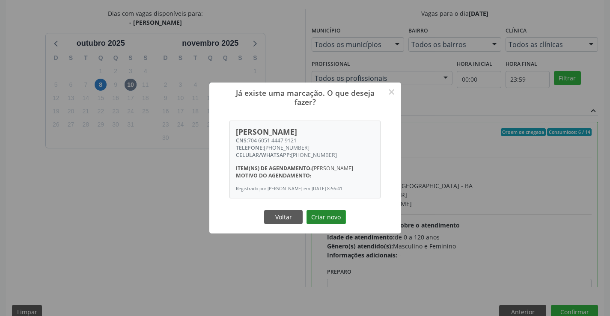
click at [337, 219] on button "Criar novo" at bounding box center [325, 217] width 39 height 15
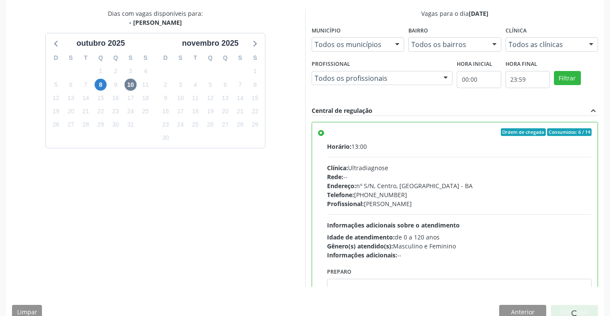
scroll to position [0, 0]
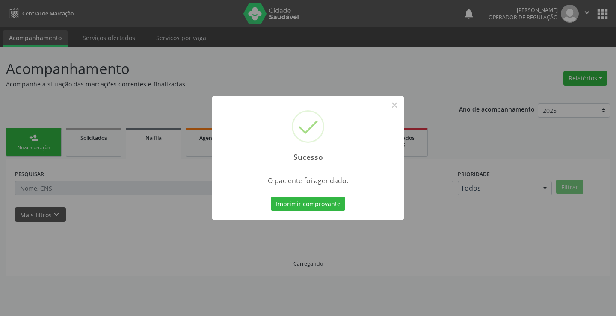
click at [319, 206] on button "Imprimir comprovante" at bounding box center [308, 204] width 74 height 15
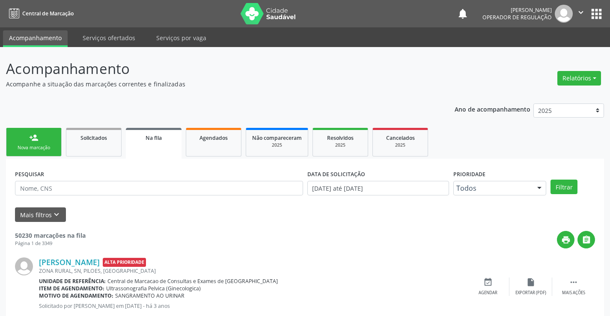
click at [32, 144] on link "person_add Nova marcação" at bounding box center [34, 142] width 56 height 29
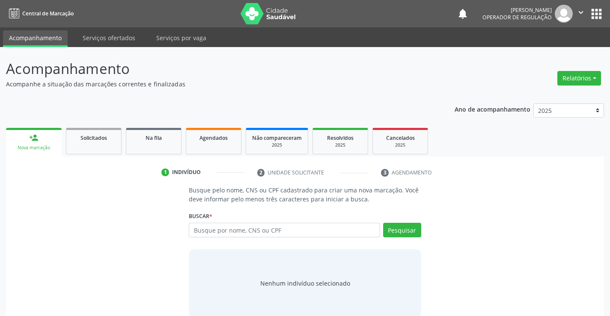
click at [49, 136] on link "person_add Nova marcação" at bounding box center [34, 142] width 56 height 29
click at [256, 229] on input "text" at bounding box center [284, 230] width 191 height 15
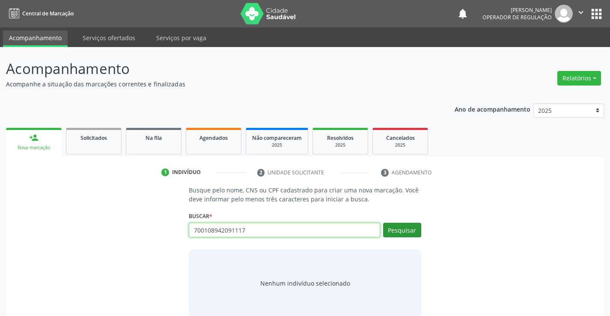
type input "700108942091117"
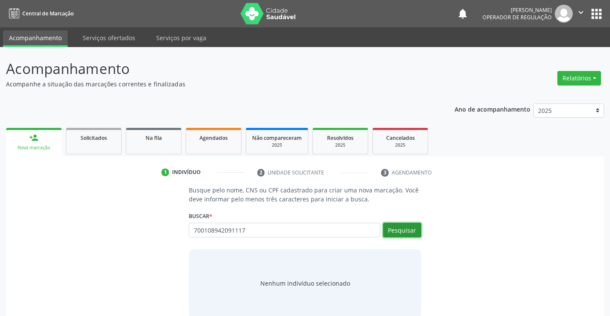
click at [398, 230] on button "Pesquisar" at bounding box center [402, 230] width 38 height 15
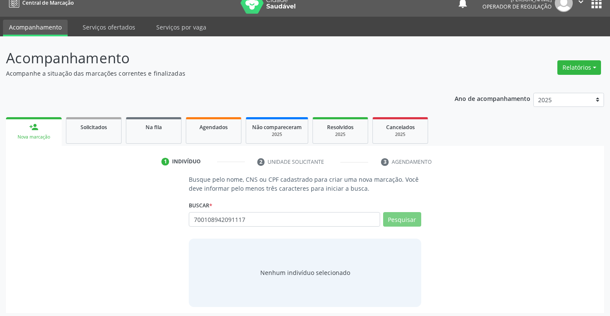
scroll to position [14, 0]
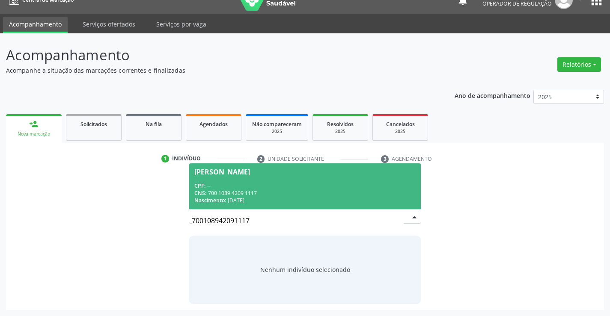
click at [241, 186] on div "CPF: --" at bounding box center [304, 185] width 221 height 7
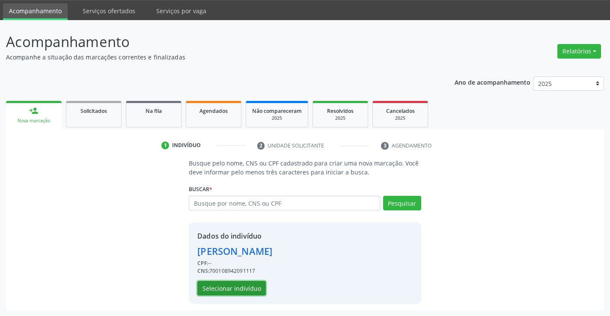
click at [240, 291] on button "Selecionar indivíduo" at bounding box center [231, 288] width 68 height 15
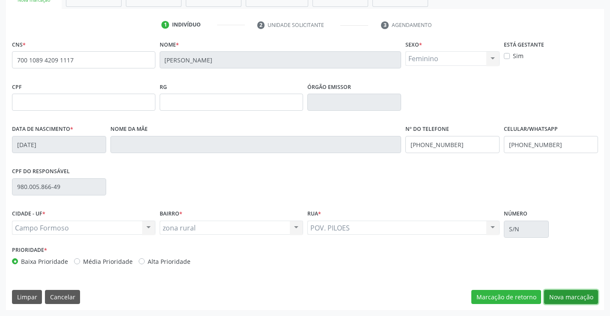
click at [561, 297] on button "Nova marcação" at bounding box center [571, 297] width 54 height 15
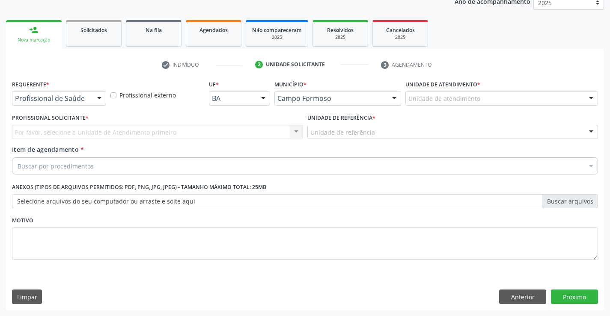
scroll to position [108, 0]
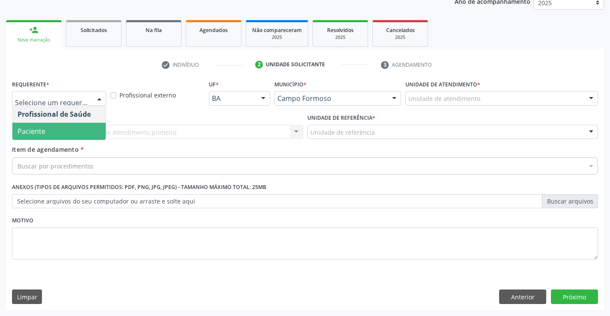
click at [46, 133] on span "Paciente" at bounding box center [58, 131] width 93 height 17
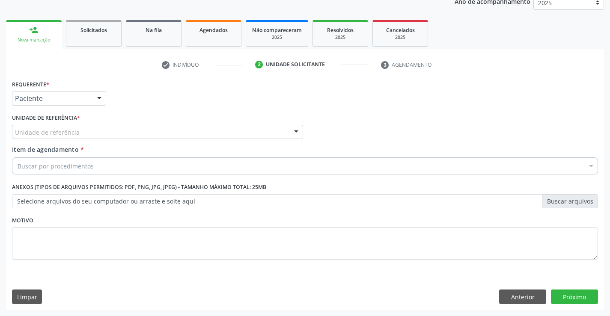
click at [126, 130] on div "Unidade de referência" at bounding box center [157, 132] width 291 height 15
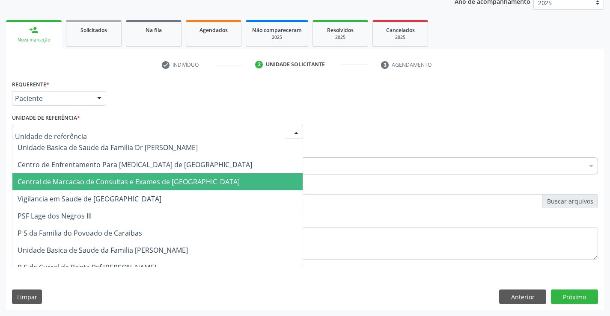
click at [129, 175] on span "Central de Marcacao de Consultas e Exames de [GEOGRAPHIC_DATA]" at bounding box center [157, 181] width 290 height 17
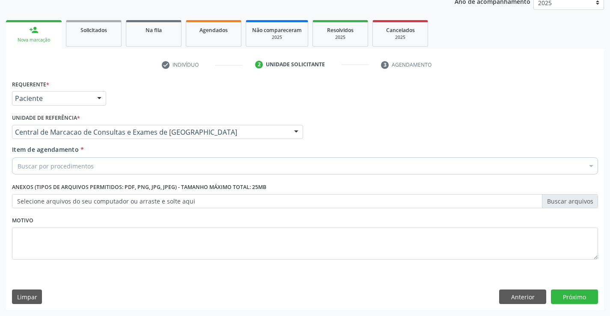
click at [144, 166] on div "Buscar por procedimentos" at bounding box center [305, 165] width 586 height 17
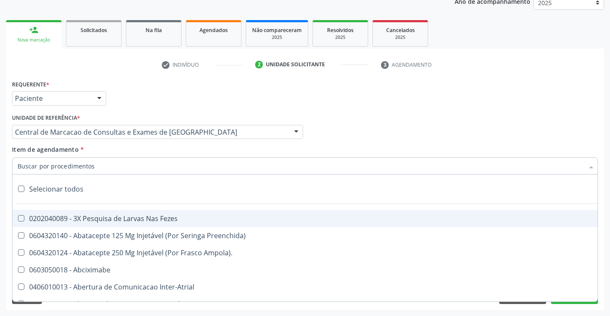
paste input "Ultrassonografia Mamaria Bilateral"
type input "Ultrassonografia Mamaria Bilateral"
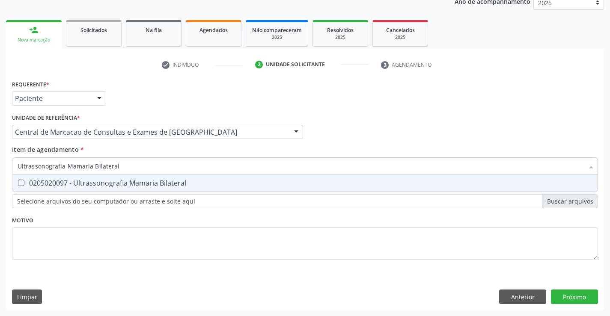
click at [182, 177] on span "0205020097 - Ultrassonografia Mamaria Bilateral" at bounding box center [304, 183] width 585 height 17
checkbox Bilateral "true"
click at [586, 298] on div "Requerente * Paciente Profissional de Saúde Paciente Nenhum resultado encontrad…" at bounding box center [305, 194] width 598 height 232
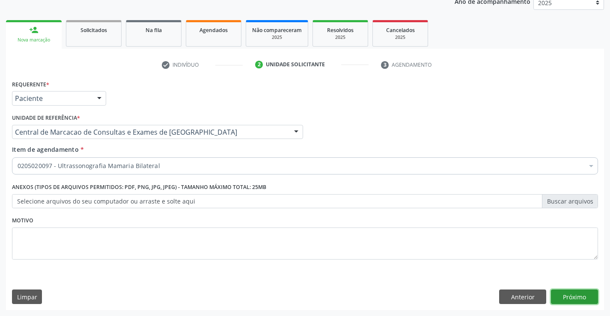
click at [586, 298] on button "Próximo" at bounding box center [574, 297] width 47 height 15
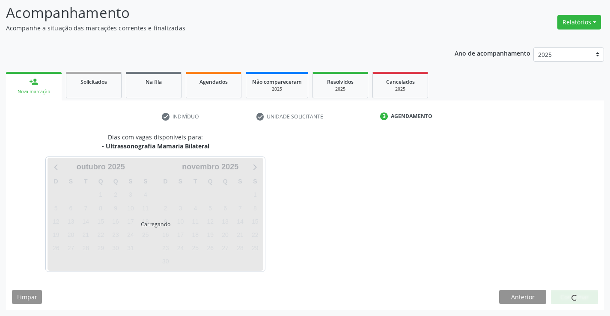
scroll to position [56, 0]
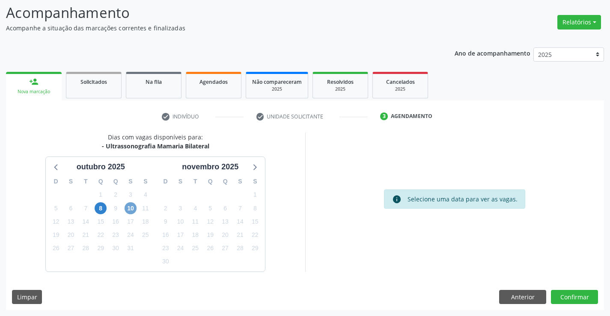
click at [130, 206] on span "10" at bounding box center [131, 208] width 12 height 12
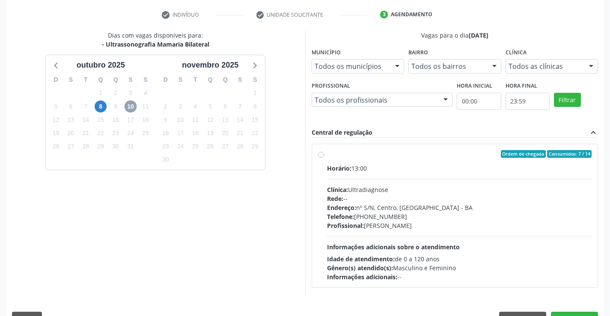
scroll to position [180, 0]
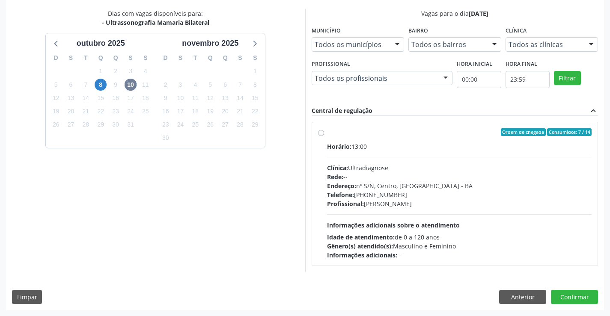
click at [374, 184] on div "Endereço: nº S/N, Centro, [GEOGRAPHIC_DATA]" at bounding box center [459, 185] width 265 height 9
click at [324, 136] on input "Ordem de chegada Consumidos: 7 / 14 Horário: 13:00 Clínica: Ultradiagnose Rede:…" at bounding box center [321, 132] width 6 height 8
radio input "true"
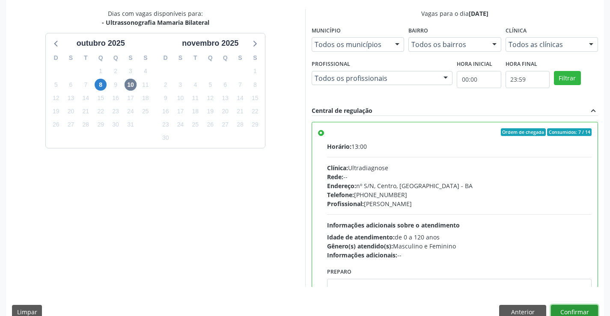
click at [572, 308] on button "Confirmar" at bounding box center [574, 312] width 47 height 15
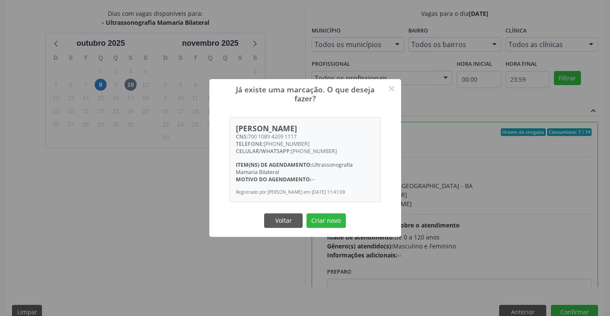
click at [350, 235] on div "Já existe uma marcação. O que deseja fazer? × [PERSON_NAME] CNS: 700 1089 4209 …" at bounding box center [305, 158] width 192 height 158
click at [328, 216] on div "Voltar Criar novo" at bounding box center [305, 221] width 86 height 18
click at [330, 223] on button "Criar novo" at bounding box center [325, 221] width 39 height 15
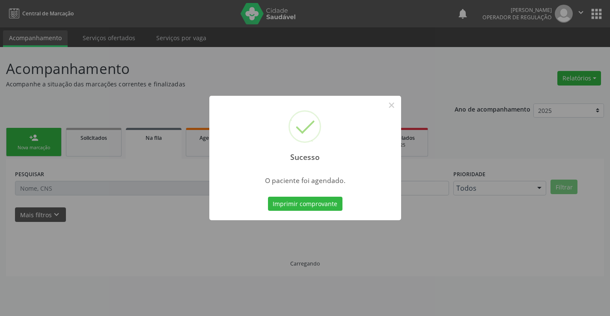
scroll to position [0, 0]
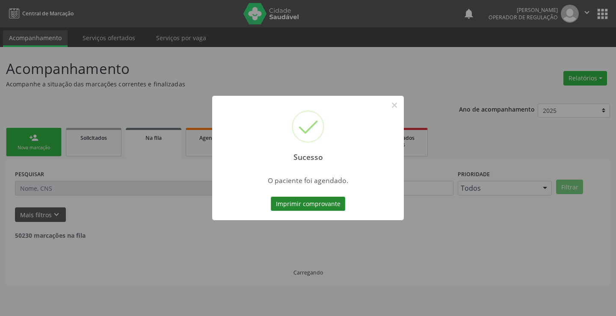
click at [305, 205] on button "Imprimir comprovante" at bounding box center [308, 204] width 74 height 15
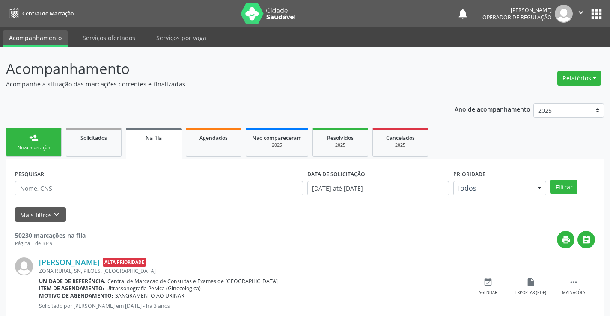
click at [32, 146] on div "Nova marcação" at bounding box center [33, 148] width 43 height 6
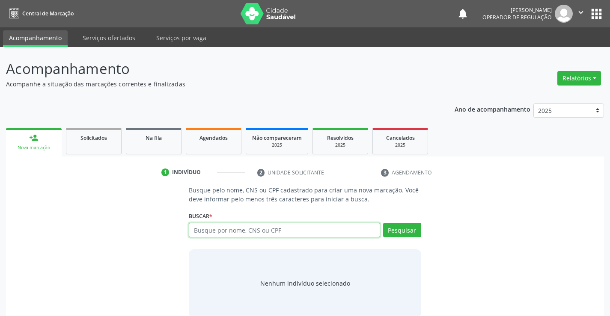
click at [282, 232] on input "text" at bounding box center [284, 230] width 191 height 15
type input "706208593813161"
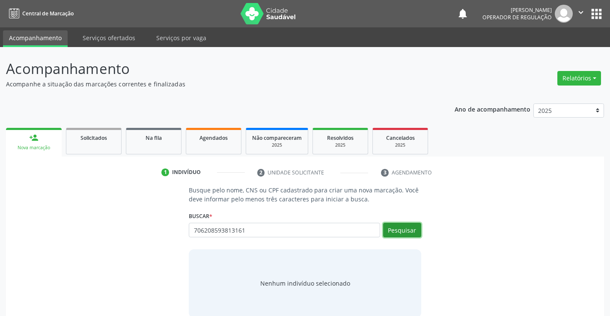
click at [398, 228] on button "Pesquisar" at bounding box center [402, 230] width 38 height 15
type input "706208593813161"
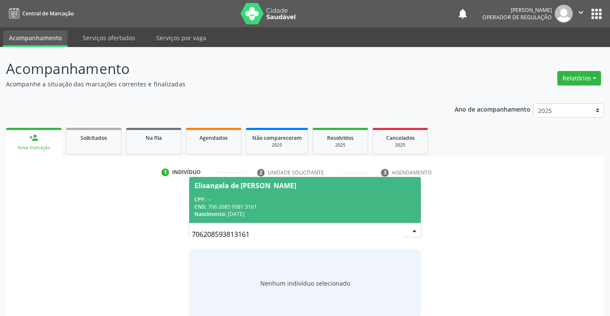
click at [291, 200] on div "CPF: --" at bounding box center [304, 199] width 221 height 7
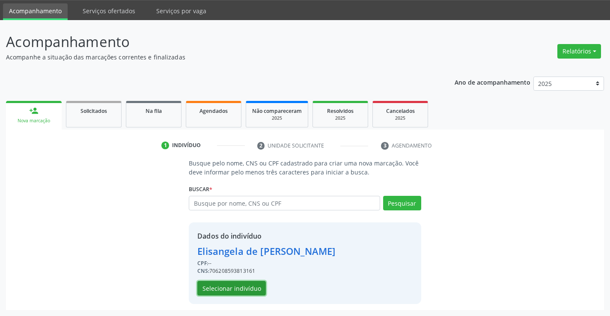
click at [259, 290] on button "Selecionar indivíduo" at bounding box center [231, 288] width 68 height 15
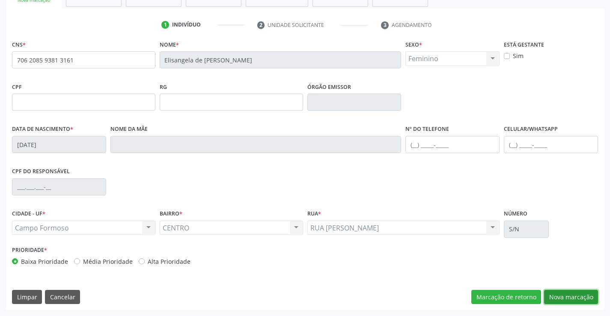
click at [575, 297] on button "Nova marcação" at bounding box center [571, 297] width 54 height 15
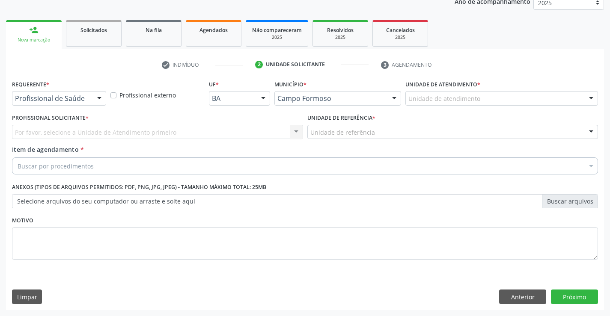
scroll to position [108, 0]
click at [95, 101] on div at bounding box center [99, 99] width 13 height 15
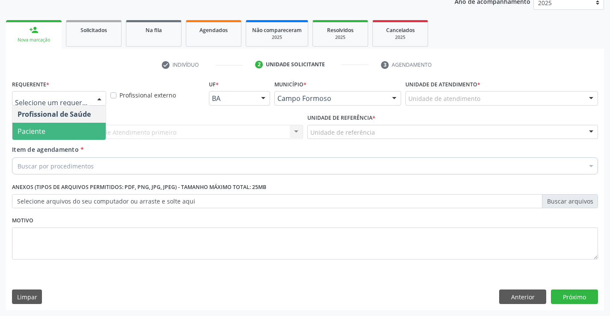
click at [73, 127] on span "Paciente" at bounding box center [58, 131] width 93 height 17
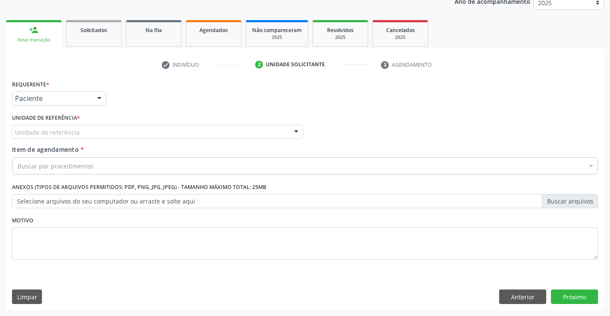
click at [145, 126] on div "Unidade de referência" at bounding box center [157, 132] width 291 height 15
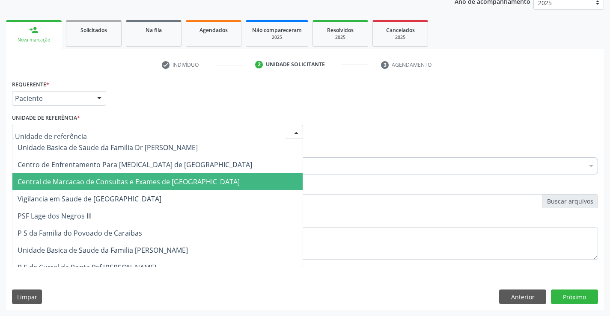
click at [154, 175] on span "Central de Marcacao de Consultas e Exames de [GEOGRAPHIC_DATA]" at bounding box center [157, 181] width 290 height 17
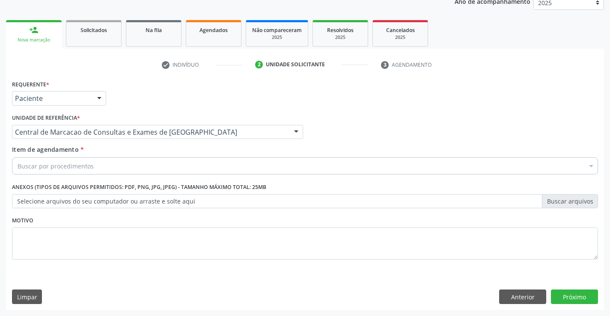
click at [180, 172] on div "Buscar por procedimentos" at bounding box center [305, 165] width 586 height 17
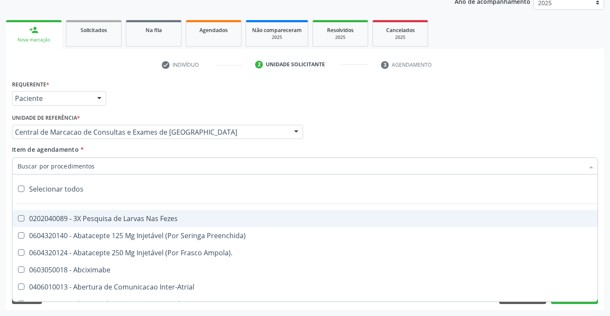
paste input "Ultrassonografia Mamaria Bilateral"
type input "Ultrassonografia Mamaria Bilateral"
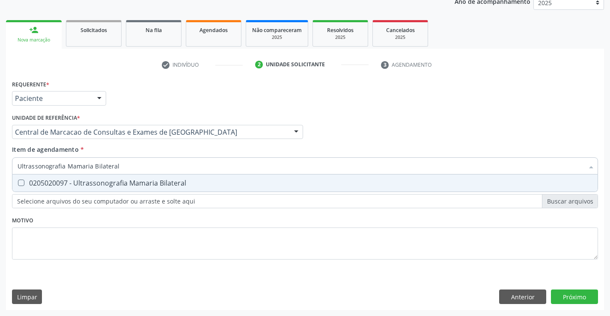
click at [160, 186] on div "0205020097 - Ultrassonografia Mamaria Bilateral" at bounding box center [305, 183] width 575 height 7
checkbox Bilateral "true"
click at [554, 293] on div "Requerente * Paciente Profissional de Saúde Paciente Nenhum resultado encontrad…" at bounding box center [305, 194] width 598 height 232
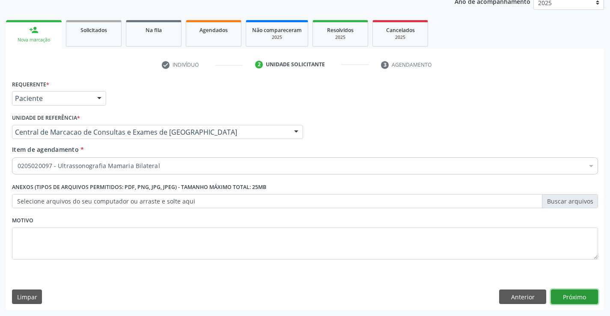
click at [554, 293] on button "Próximo" at bounding box center [574, 297] width 47 height 15
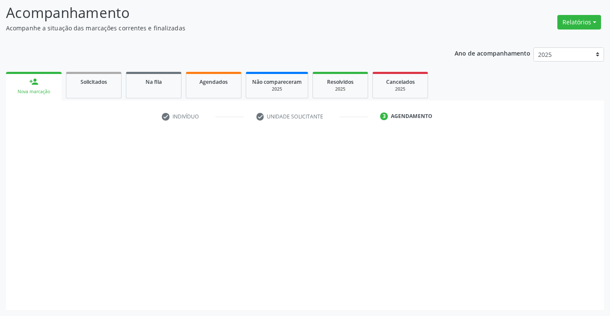
scroll to position [56, 0]
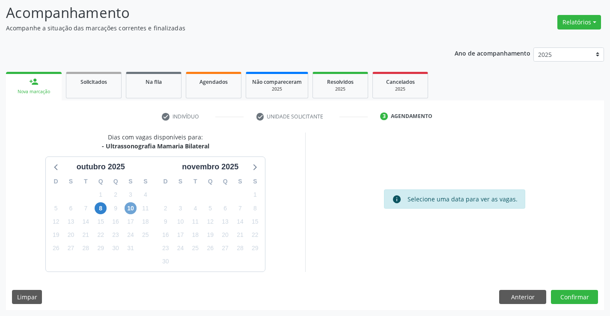
click at [130, 208] on span "10" at bounding box center [131, 208] width 12 height 12
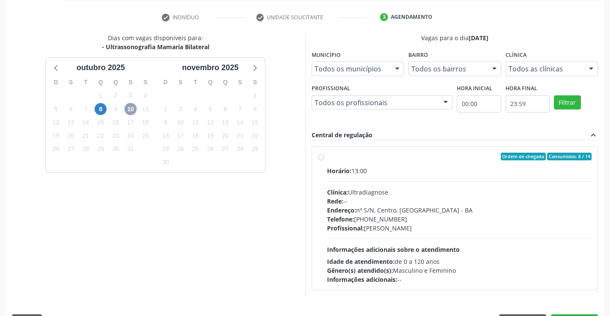
scroll to position [180, 0]
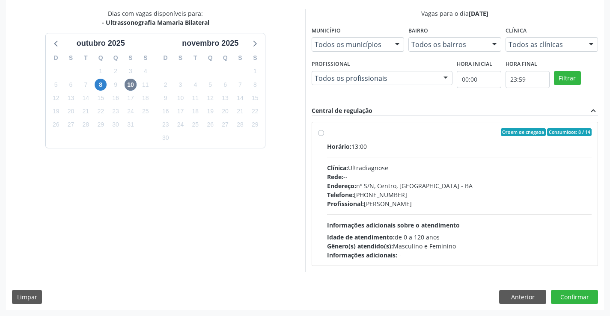
click at [442, 175] on div "Rede: --" at bounding box center [459, 176] width 265 height 9
click at [324, 136] on input "Ordem de chegada Consumidos: 8 / 14 Horário: 13:00 Clínica: Ultradiagnose Rede:…" at bounding box center [321, 132] width 6 height 8
radio input "true"
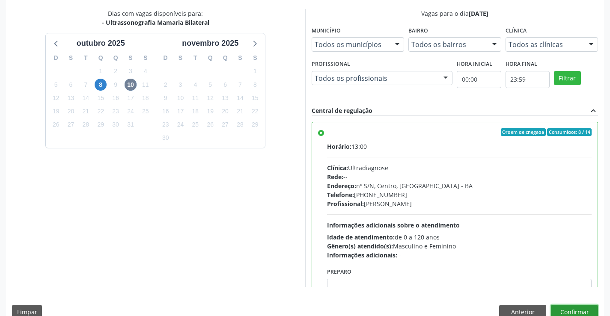
click at [570, 308] on button "Confirmar" at bounding box center [574, 312] width 47 height 15
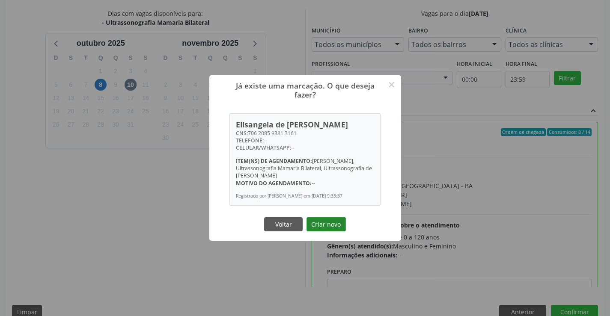
click at [324, 223] on button "Criar novo" at bounding box center [325, 224] width 39 height 15
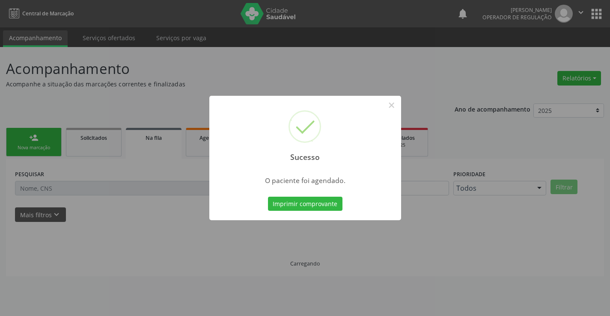
scroll to position [0, 0]
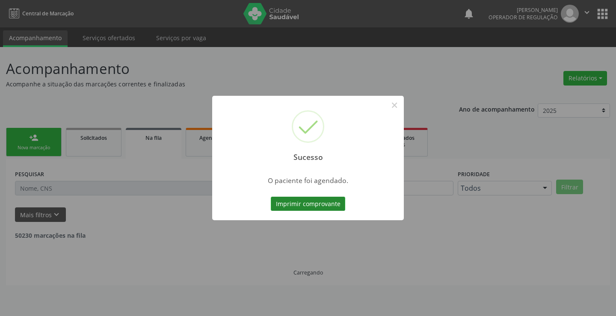
click at [316, 211] on button "Imprimir comprovante" at bounding box center [308, 204] width 74 height 15
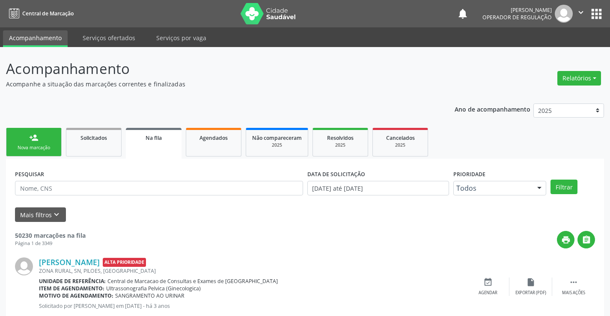
click at [36, 128] on link "person_add Nova marcação" at bounding box center [34, 142] width 56 height 29
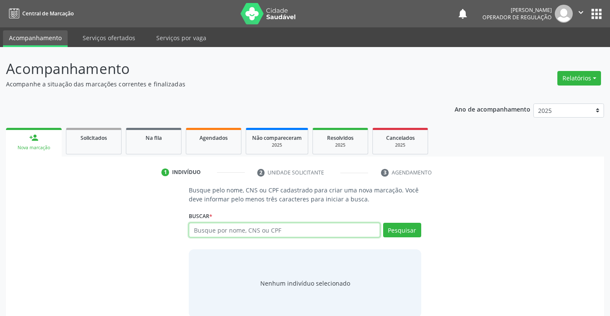
click at [217, 225] on input "text" at bounding box center [284, 230] width 191 height 15
type input "700402142220550"
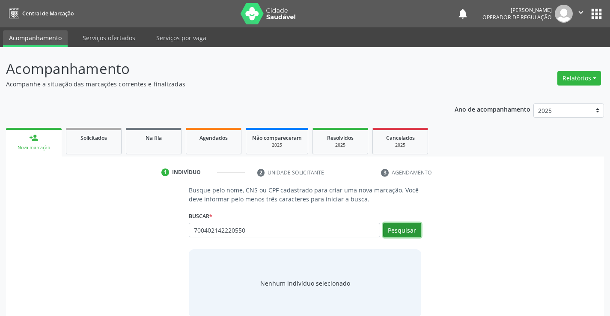
click at [396, 224] on button "Pesquisar" at bounding box center [402, 230] width 38 height 15
type input "700402142220550"
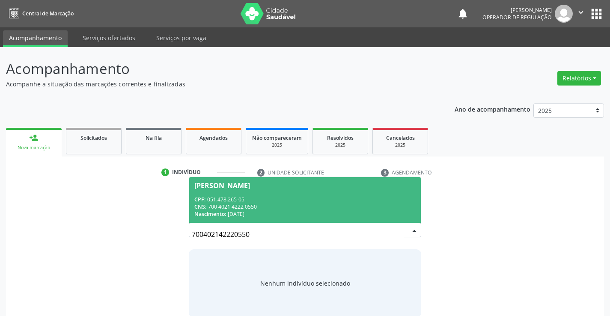
click at [324, 196] on div "CPF: 051.478.265-05" at bounding box center [304, 199] width 221 height 7
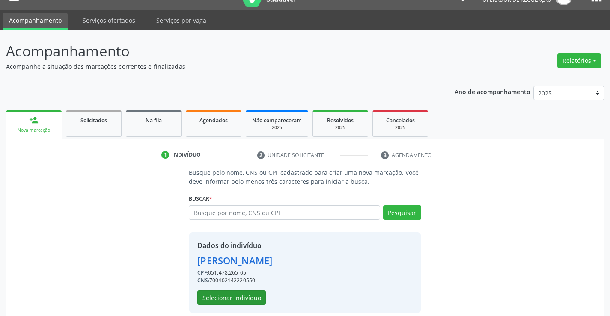
scroll to position [27, 0]
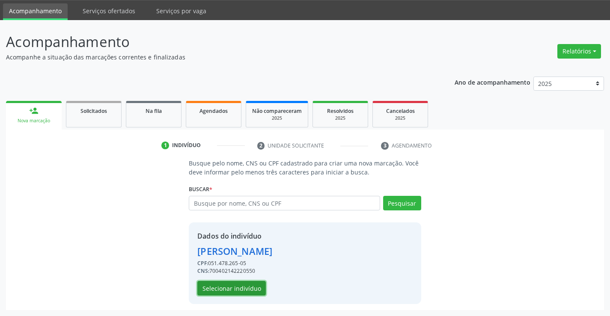
click at [251, 284] on button "Selecionar indivíduo" at bounding box center [231, 288] width 68 height 15
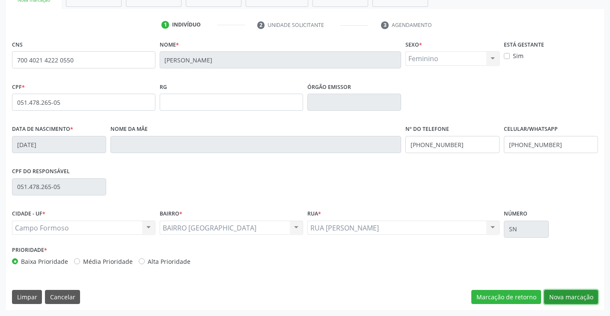
drag, startPoint x: 552, startPoint y: 297, endPoint x: 134, endPoint y: 89, distance: 466.7
click at [551, 297] on button "Nova marcação" at bounding box center [571, 297] width 54 height 15
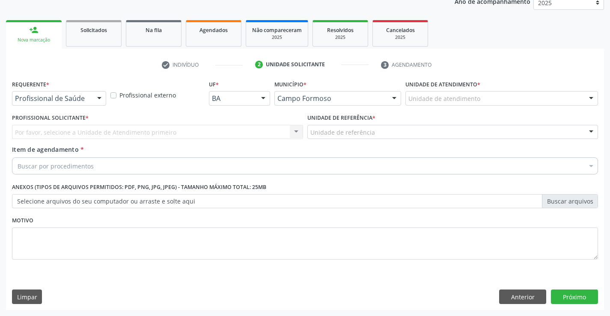
scroll to position [108, 0]
click at [101, 100] on div at bounding box center [99, 99] width 13 height 15
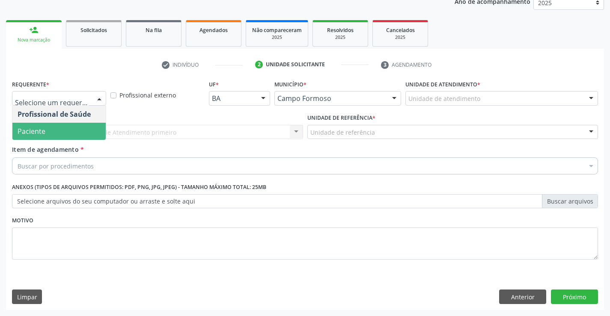
drag, startPoint x: 73, startPoint y: 124, endPoint x: 124, endPoint y: 131, distance: 51.9
click at [72, 123] on span "Paciente" at bounding box center [58, 131] width 93 height 17
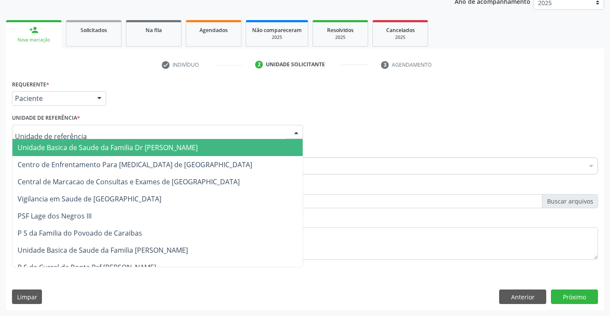
click at [130, 130] on div at bounding box center [157, 132] width 291 height 15
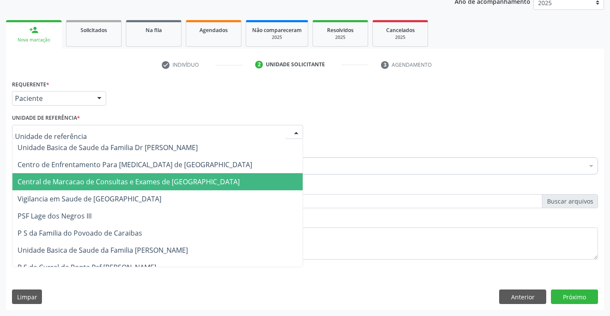
click at [157, 179] on span "Central de Marcacao de Consultas e Exames de [GEOGRAPHIC_DATA]" at bounding box center [129, 181] width 222 height 9
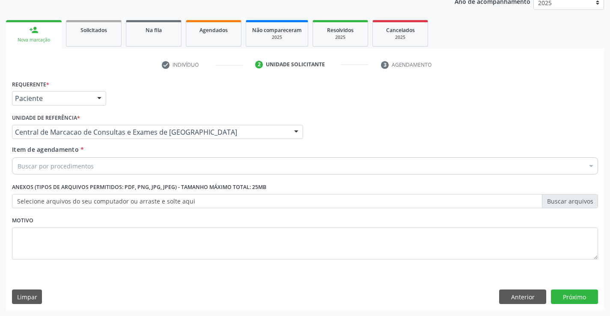
click at [168, 166] on div "Buscar por procedimentos" at bounding box center [305, 165] width 586 height 17
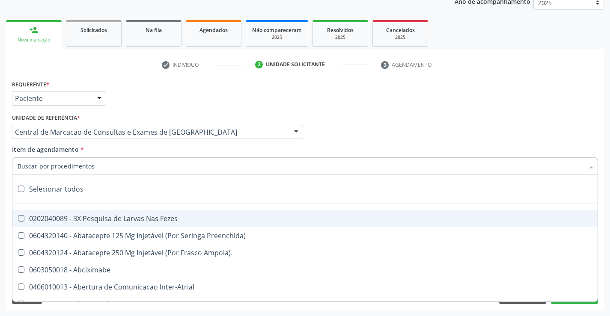
paste input "Ultrassonografia Mamaria Bilateral"
type input "Ultrassonografia Mamaria Bilateral"
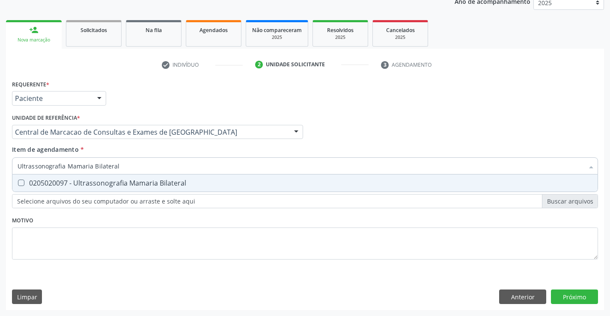
click at [129, 180] on div "0205020097 - Ultrassonografia Mamaria Bilateral" at bounding box center [305, 183] width 575 height 7
checkbox Bilateral "true"
click at [568, 293] on div "Requerente * Paciente Profissional de Saúde Paciente Nenhum resultado encontrad…" at bounding box center [305, 194] width 598 height 232
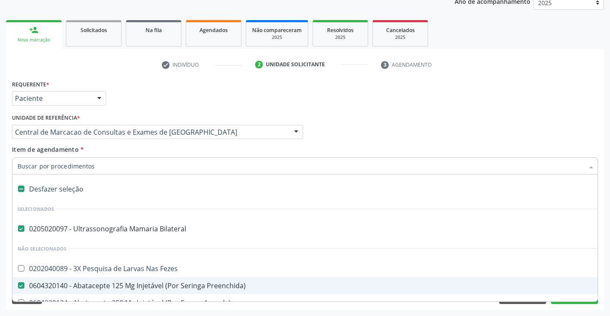
click at [74, 283] on div "0604320140 - Abatacepte 125 Mg Injetável (Por Seringa Preenchida)" at bounding box center [351, 285] width 666 height 7
checkbox Preenchida\) "false"
click at [365, 128] on div "Profissional Solicitante Por favor, selecione a Unidade de Atendimento primeiro…" at bounding box center [305, 128] width 590 height 33
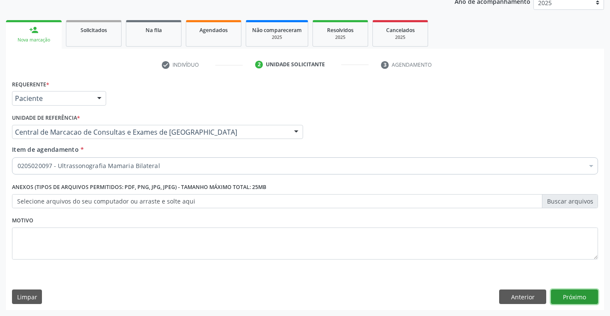
click at [580, 293] on button "Próximo" at bounding box center [574, 297] width 47 height 15
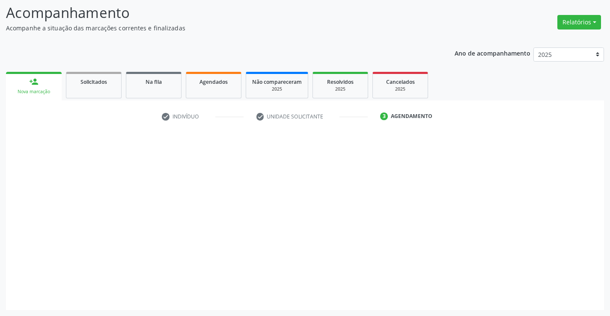
scroll to position [56, 0]
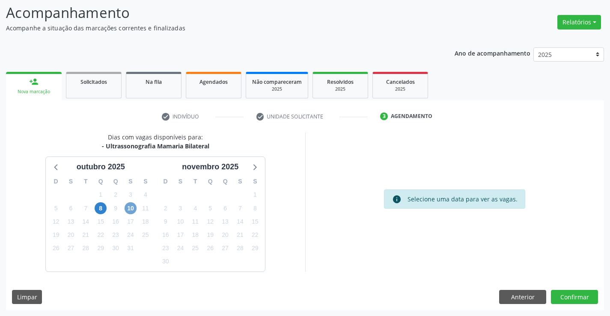
click at [132, 205] on span "10" at bounding box center [131, 208] width 12 height 12
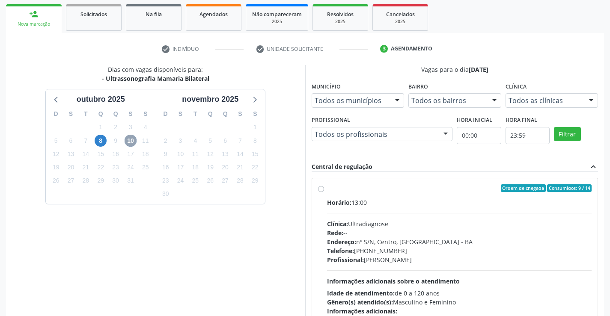
scroll to position [142, 0]
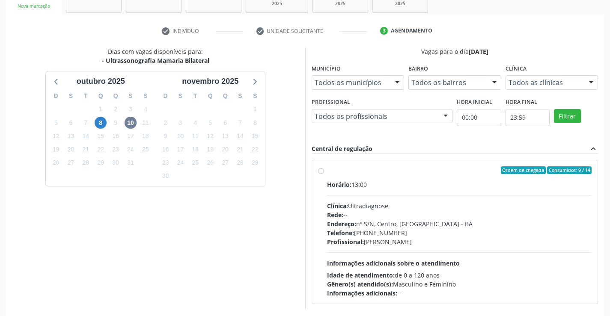
click at [371, 181] on div "Horário: 13:00" at bounding box center [459, 184] width 265 height 9
click at [324, 174] on input "Ordem de chegada Consumidos: 9 / 14 Horário: 13:00 Clínica: Ultradiagnose Rede:…" at bounding box center [321, 170] width 6 height 8
radio input "true"
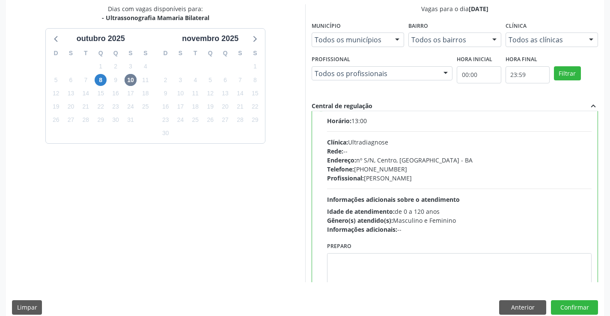
scroll to position [0, 0]
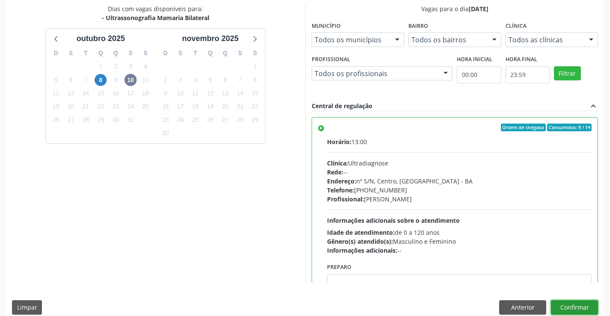
click at [562, 308] on button "Confirmar" at bounding box center [574, 307] width 47 height 15
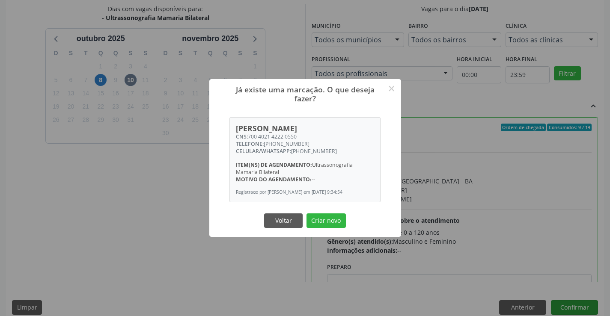
click at [306, 214] on button "Criar novo" at bounding box center [325, 221] width 39 height 15
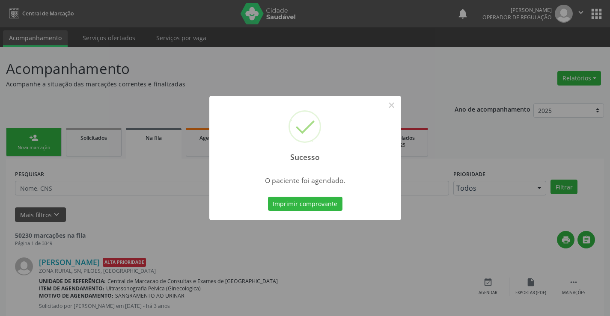
click at [268, 197] on button "Imprimir comprovante" at bounding box center [305, 204] width 74 height 15
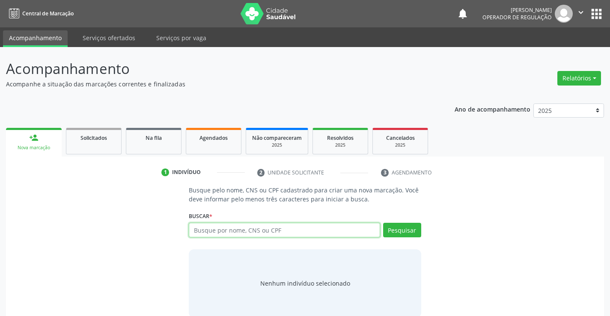
click at [308, 233] on input "text" at bounding box center [284, 230] width 191 height 15
type input "706307659804880"
click at [405, 222] on div "Buscar * Busque por nome, CNS ou CPF Nenhum resultado encontrado para: " " Não …" at bounding box center [305, 226] width 232 height 33
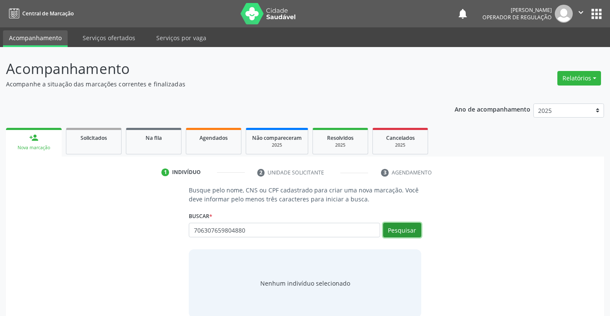
click at [397, 225] on button "Pesquisar" at bounding box center [402, 230] width 38 height 15
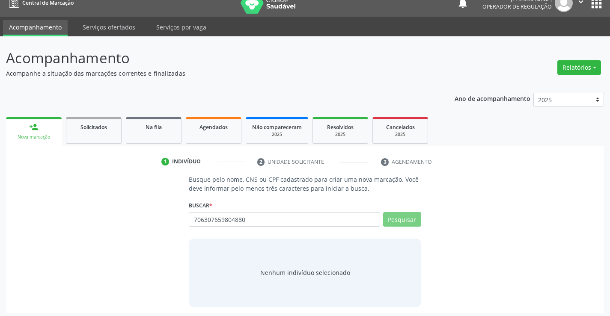
scroll to position [14, 0]
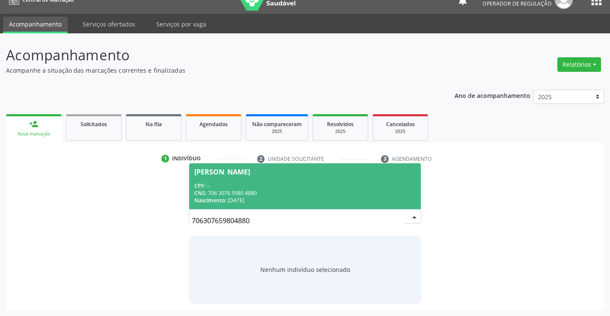
click at [230, 183] on div "CPF: --" at bounding box center [304, 185] width 221 height 7
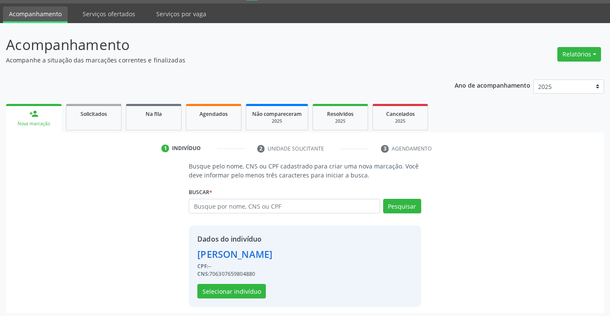
scroll to position [27, 0]
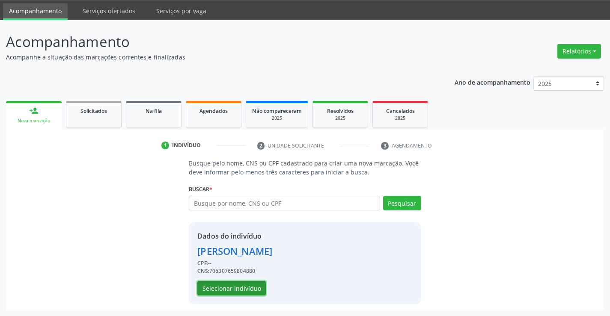
click at [217, 290] on button "Selecionar indivíduo" at bounding box center [231, 288] width 68 height 15
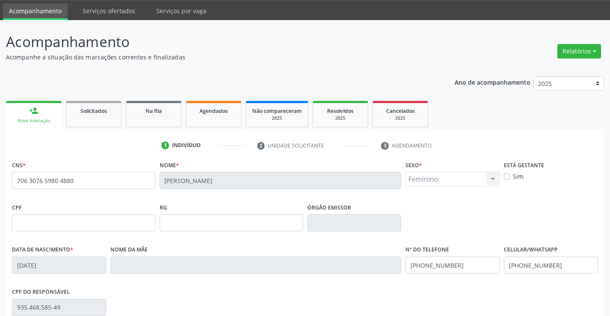
scroll to position [148, 0]
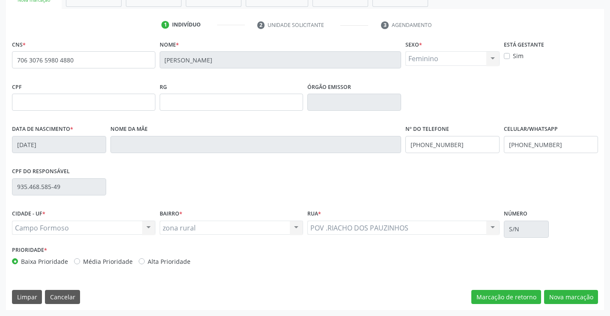
click at [567, 305] on div "CNS * 706 3076 5980 4880 Nome * [PERSON_NAME] * Feminino Masculino Feminino Nen…" at bounding box center [305, 174] width 598 height 272
click at [569, 298] on button "Nova marcação" at bounding box center [571, 297] width 54 height 15
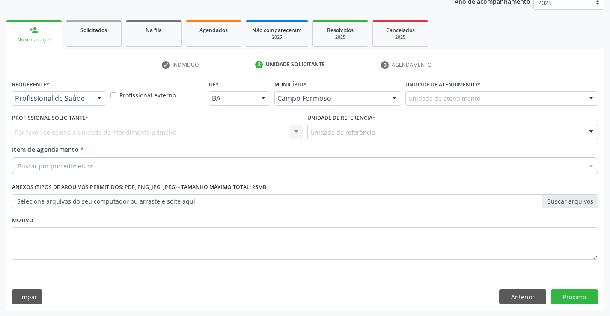
scroll to position [108, 0]
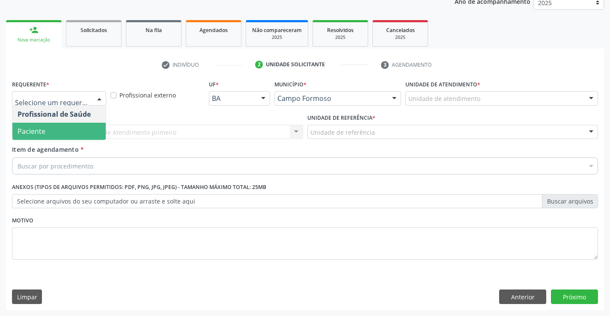
drag, startPoint x: 77, startPoint y: 129, endPoint x: 124, endPoint y: 136, distance: 47.1
click at [80, 129] on span "Paciente" at bounding box center [58, 131] width 93 height 17
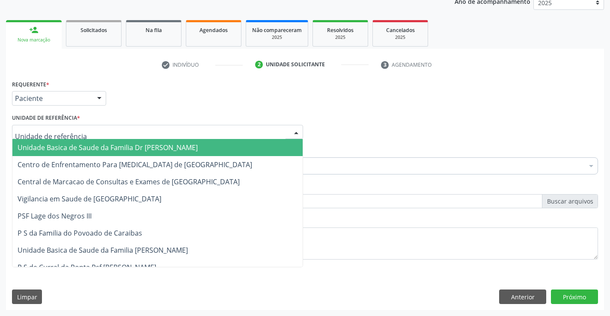
click at [128, 135] on div at bounding box center [157, 132] width 291 height 15
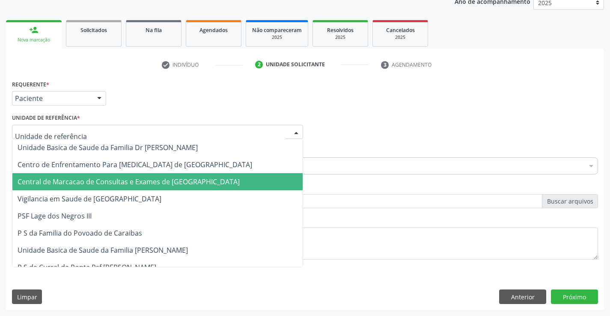
drag, startPoint x: 141, startPoint y: 178, endPoint x: 145, endPoint y: 167, distance: 11.2
click at [142, 178] on span "Central de Marcacao de Consultas e Exames de [GEOGRAPHIC_DATA]" at bounding box center [129, 181] width 222 height 9
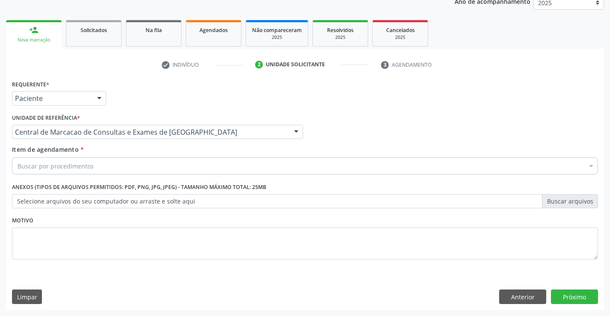
click at [145, 165] on div "Buscar por procedimentos" at bounding box center [305, 165] width 586 height 17
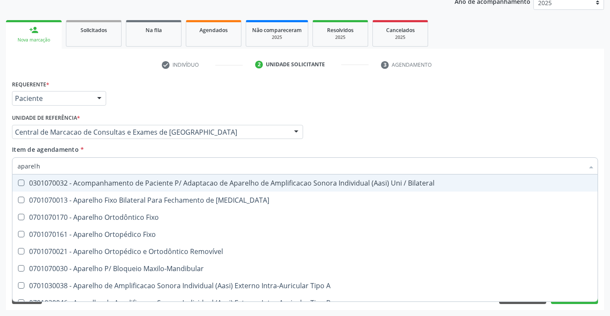
type input "aparelho"
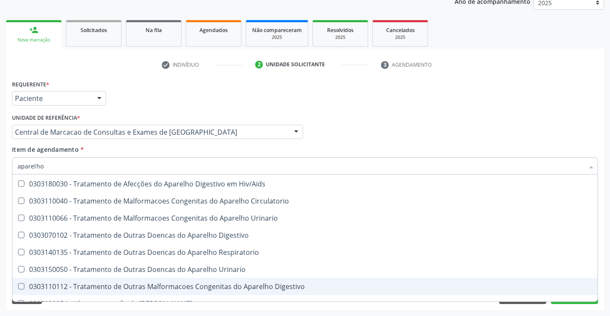
scroll to position [523, 0]
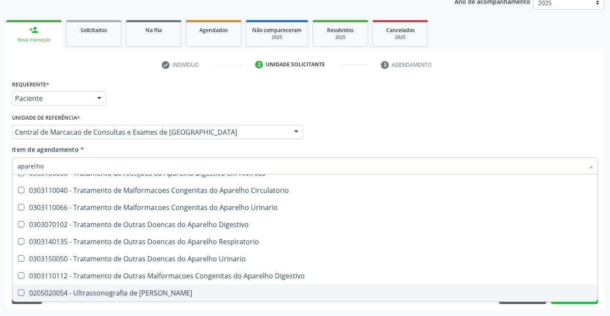
click at [130, 291] on div "0205020054 - Ultrassonografia de [PERSON_NAME]" at bounding box center [305, 293] width 575 height 7
checkbox Urinario "true"
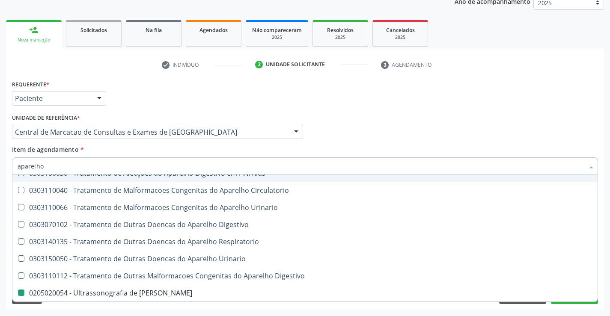
click at [356, 139] on div "Profissional Solicitante Por favor, selecione a Unidade de Atendimento primeiro…" at bounding box center [305, 128] width 590 height 33
checkbox Diastema "true"
checkbox Urinario "false"
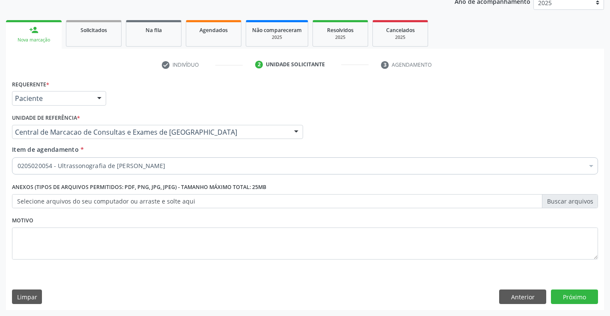
scroll to position [0, 0]
click at [579, 290] on button "Próximo" at bounding box center [574, 297] width 47 height 15
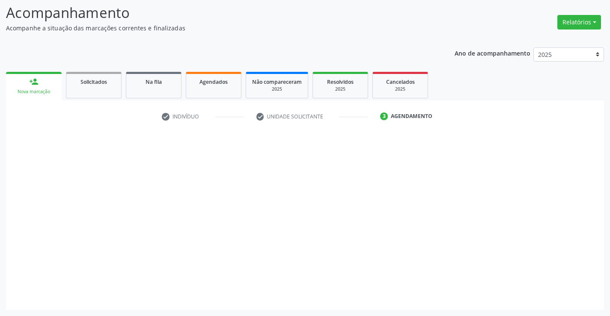
scroll to position [56, 0]
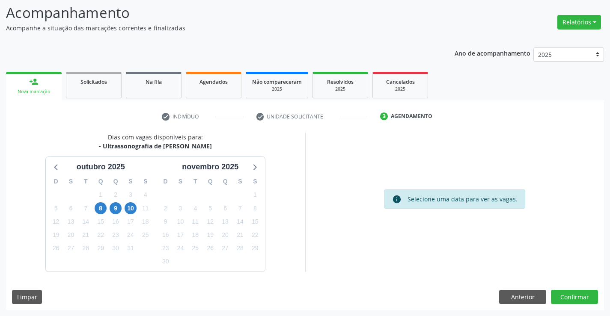
drag, startPoint x: 99, startPoint y: 146, endPoint x: 220, endPoint y: 151, distance: 120.7
click at [220, 151] on div "Dias com vagas disponíveis para: - Ultrassonografia de Aparelho Urinario ou[DAT…" at bounding box center [155, 202] width 299 height 139
copy div "Ultrassonografia de [PERSON_NAME]"
click at [97, 205] on span "8" at bounding box center [101, 208] width 12 height 12
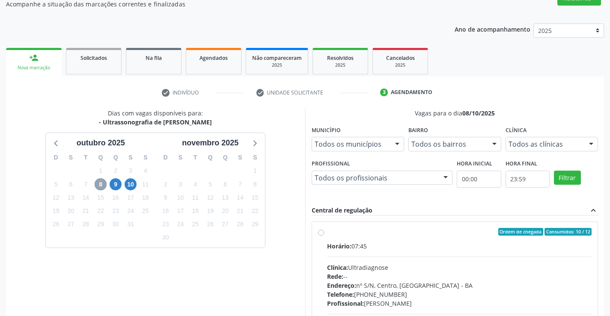
scroll to position [67, 0]
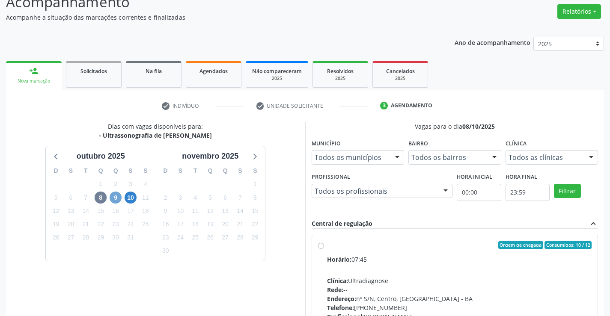
click at [114, 197] on span "9" at bounding box center [116, 198] width 12 height 12
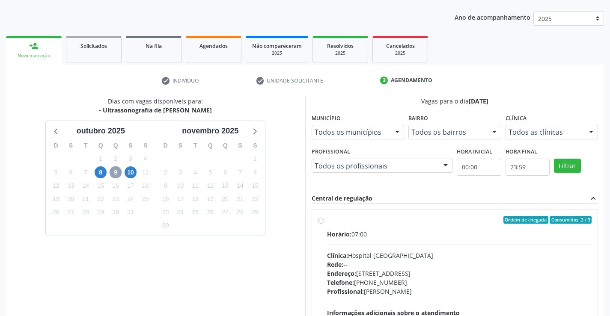
scroll to position [9, 0]
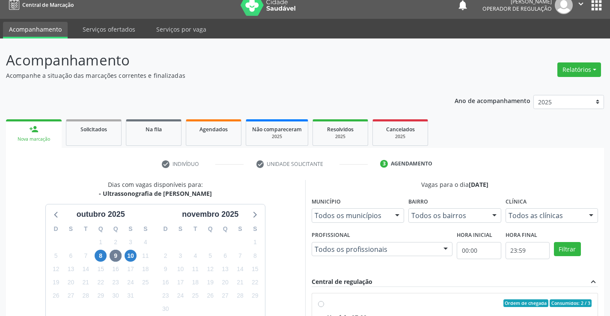
click at [53, 133] on link "person_add Nova marcação" at bounding box center [34, 133] width 56 height 29
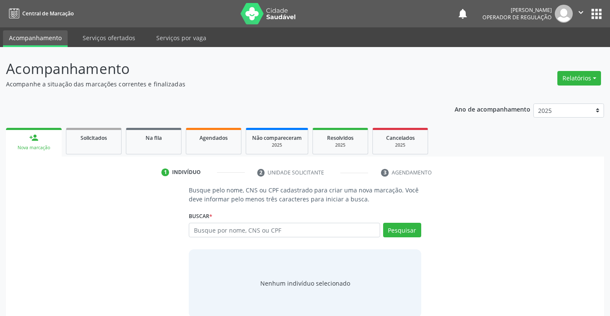
click at [202, 231] on input "text" at bounding box center [284, 230] width 191 height 15
type input "705006079362851"
click at [387, 231] on button "Pesquisar" at bounding box center [402, 230] width 38 height 15
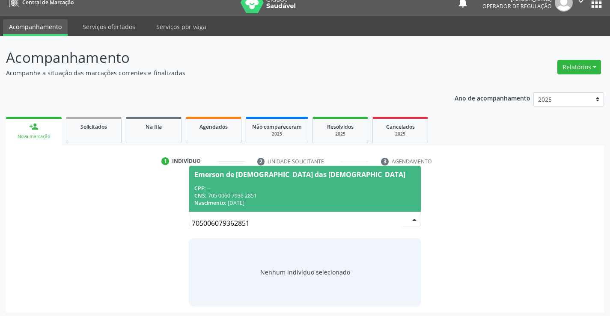
scroll to position [14, 0]
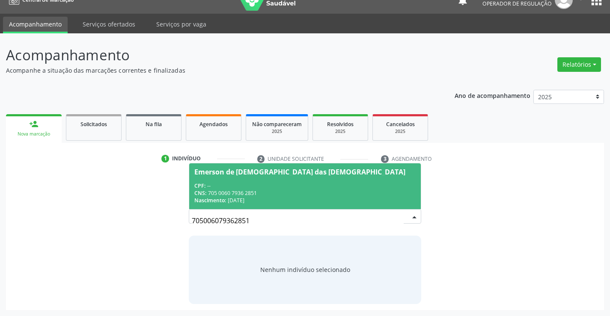
drag, startPoint x: 272, startPoint y: 191, endPoint x: 265, endPoint y: 199, distance: 11.2
click at [267, 197] on div "CPF: -- CNS: 705 0060 7936 2851 Nascimento: 26/04/1986" at bounding box center [304, 193] width 221 height 22
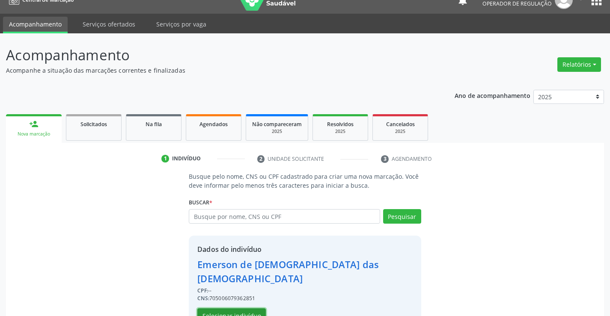
click at [242, 308] on button "Selecionar indivíduo" at bounding box center [231, 315] width 68 height 15
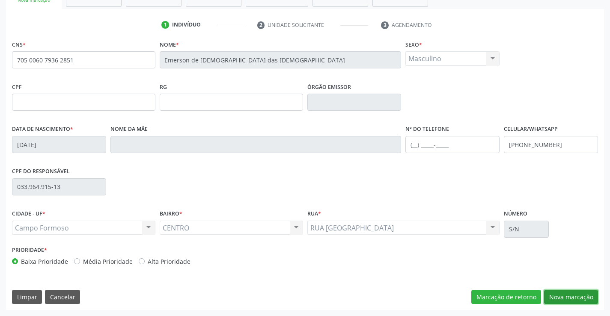
click at [581, 291] on button "Nova marcação" at bounding box center [571, 297] width 54 height 15
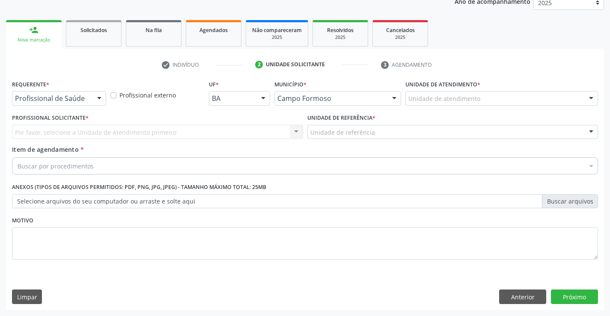
scroll to position [108, 0]
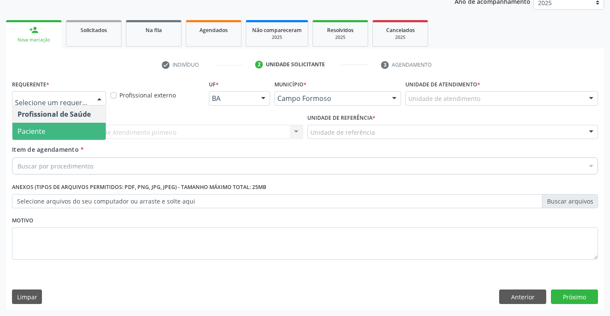
click at [69, 133] on span "Paciente" at bounding box center [58, 131] width 93 height 17
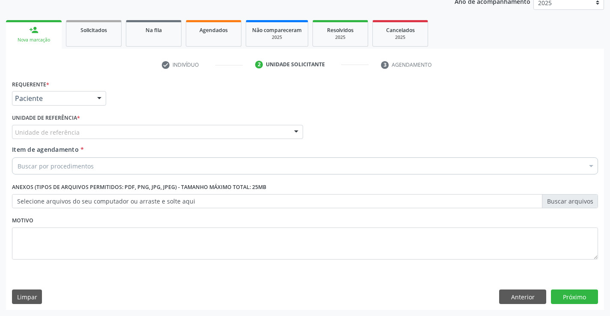
click at [142, 133] on div "Unidade de referência" at bounding box center [157, 132] width 291 height 15
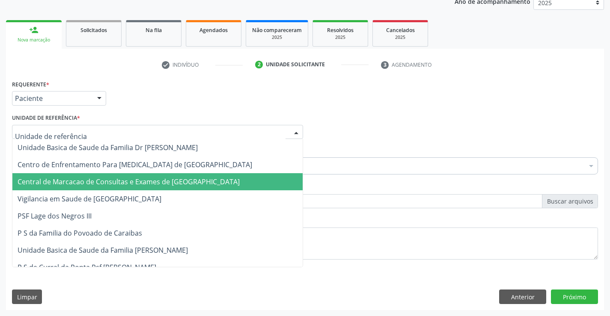
click at [151, 186] on span "Central de Marcacao de Consultas e Exames de [GEOGRAPHIC_DATA]" at bounding box center [129, 181] width 222 height 9
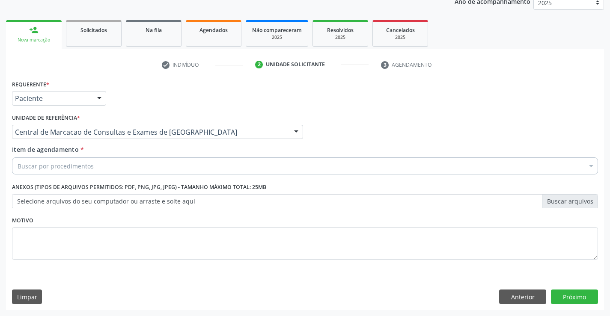
click at [170, 166] on div "Buscar por procedimentos" at bounding box center [305, 165] width 586 height 17
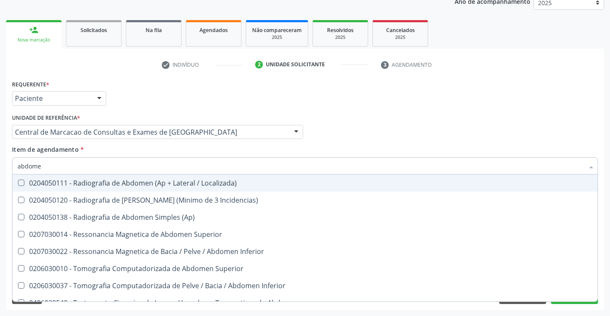
type input "abdomen"
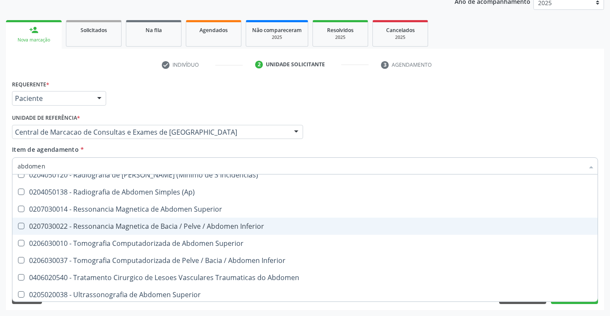
scroll to position [44, 0]
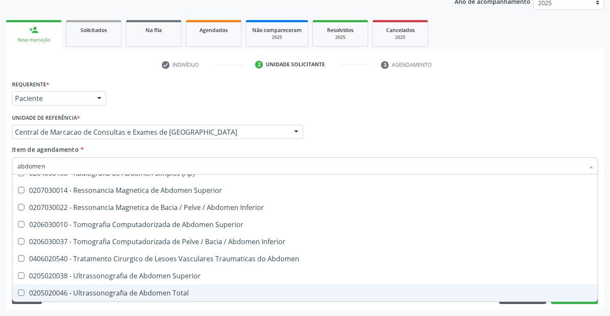
click at [125, 297] on div "0205020046 - Ultrassonografia de Abdomen Total" at bounding box center [305, 293] width 575 height 7
checkbox Total "true"
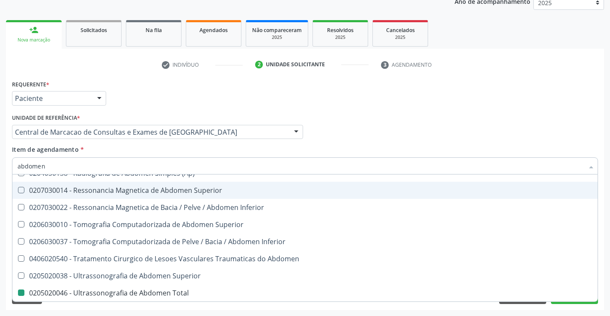
click at [362, 130] on div "Profissional Solicitante Por favor, selecione a Unidade de Atendimento primeiro…" at bounding box center [305, 128] width 590 height 33
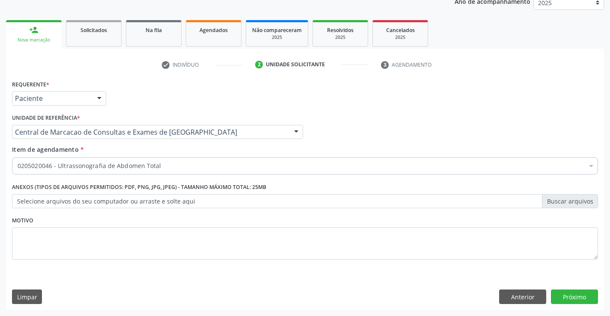
scroll to position [0, 0]
click at [588, 291] on button "Próximo" at bounding box center [574, 297] width 47 height 15
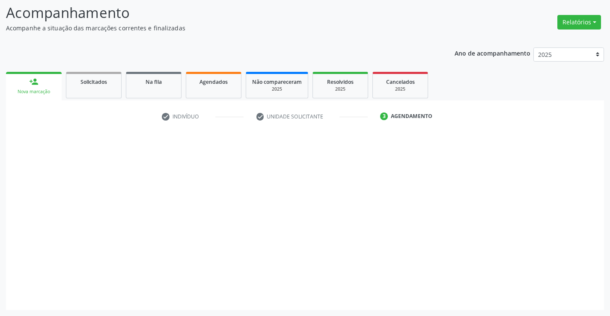
scroll to position [56, 0]
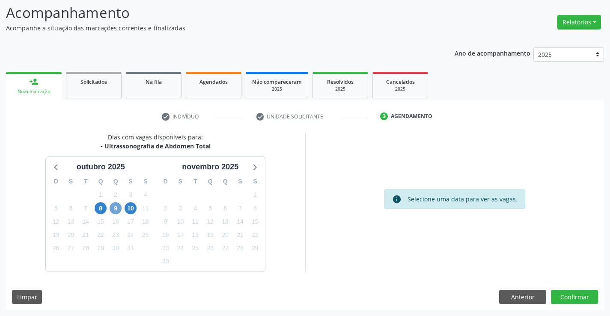
click at [118, 209] on span "9" at bounding box center [116, 208] width 12 height 12
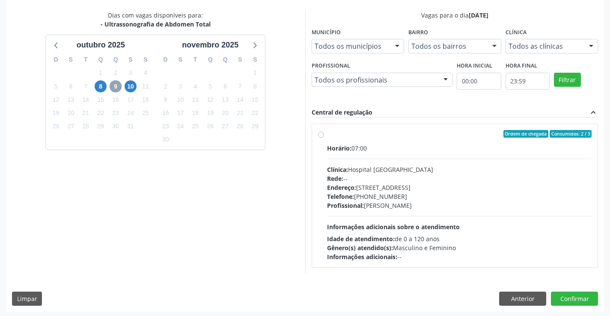
scroll to position [180, 0]
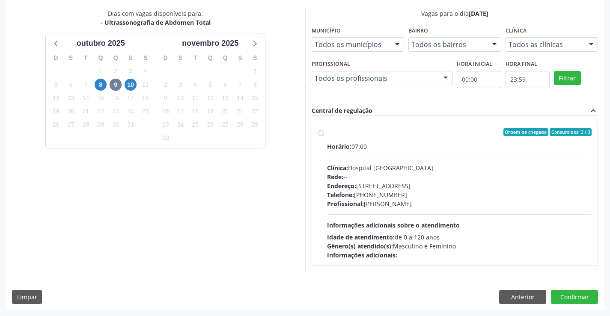
click at [368, 189] on div "Endereço: Blocos, nº 258, Centro, Campo Formoso - BA" at bounding box center [459, 185] width 265 height 9
click at [324, 136] on input "Ordem de chegada Consumidos: 2 / 3 Horário: 07:00 Clínica: Hospital Sao Francis…" at bounding box center [321, 132] width 6 height 8
radio input "true"
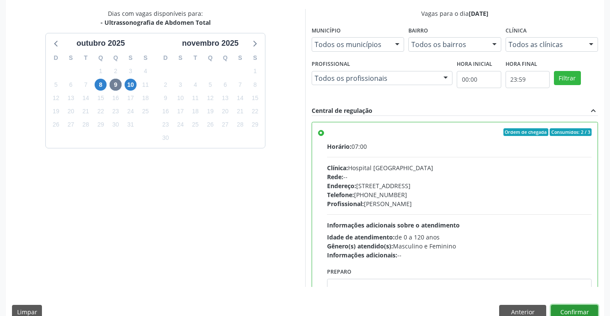
click at [557, 308] on button "Confirmar" at bounding box center [574, 312] width 47 height 15
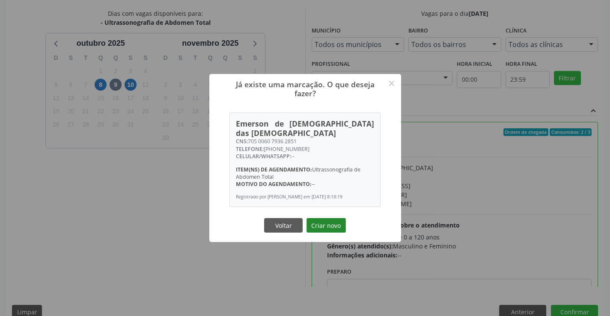
click at [333, 218] on button "Criar novo" at bounding box center [325, 225] width 39 height 15
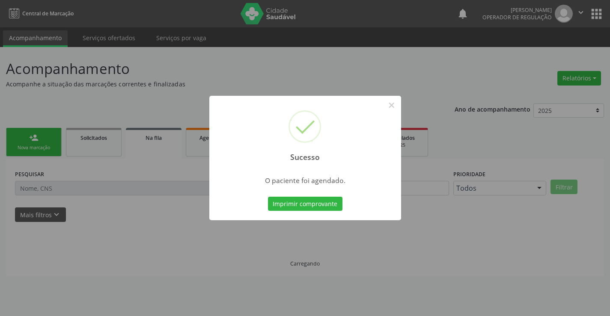
scroll to position [0, 0]
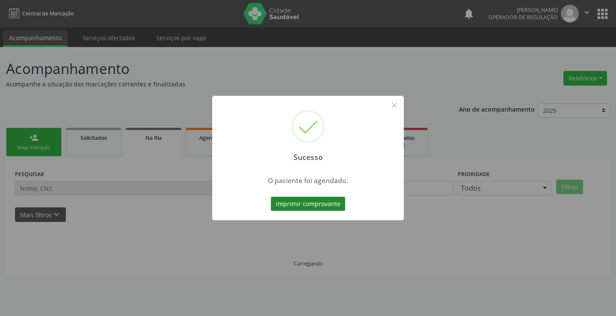
click at [323, 199] on button "Imprimir comprovante" at bounding box center [308, 204] width 74 height 15
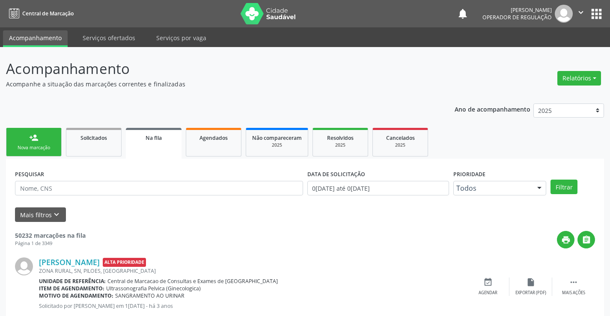
click at [51, 135] on link "person_add Nova marcação" at bounding box center [34, 142] width 56 height 29
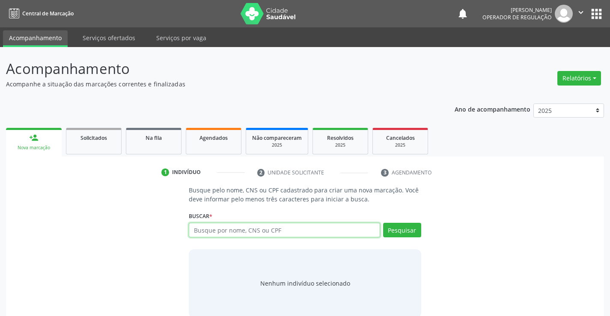
click at [205, 230] on input "text" at bounding box center [284, 230] width 191 height 15
type input "706404155754983"
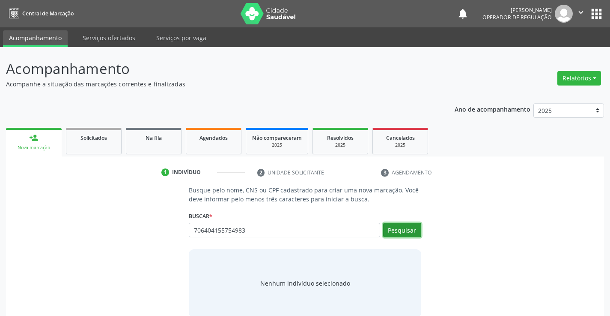
click at [402, 234] on button "Pesquisar" at bounding box center [402, 230] width 38 height 15
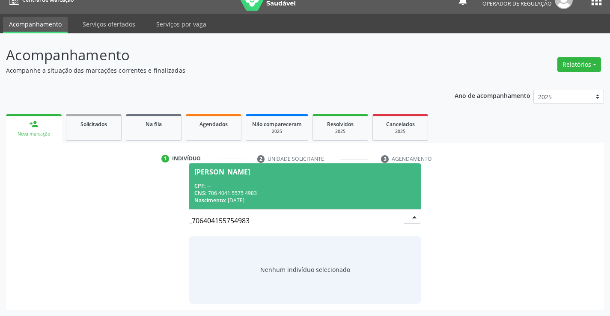
click at [240, 192] on div "CNS: 706 4041 5575 4983" at bounding box center [304, 193] width 221 height 7
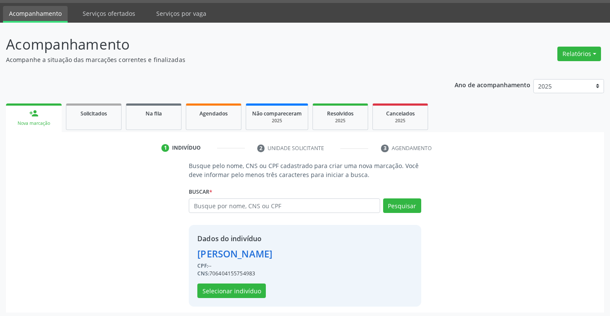
scroll to position [27, 0]
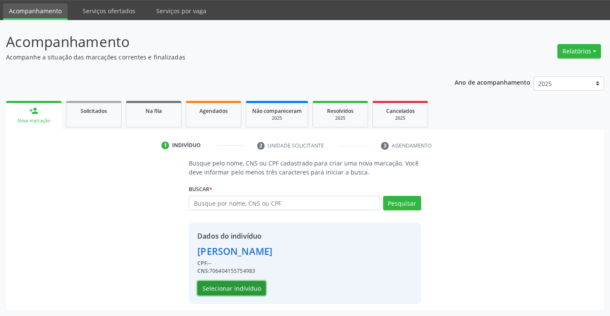
click at [226, 289] on button "Selecionar indivíduo" at bounding box center [231, 288] width 68 height 15
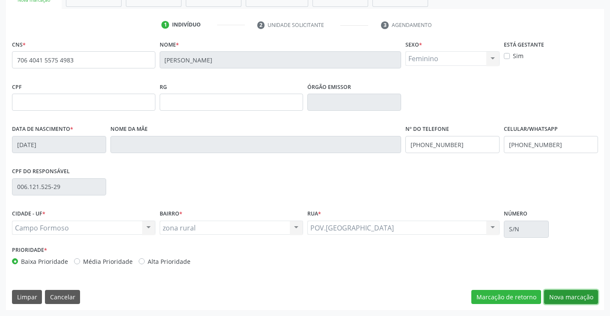
click at [569, 296] on button "Nova marcação" at bounding box center [571, 297] width 54 height 15
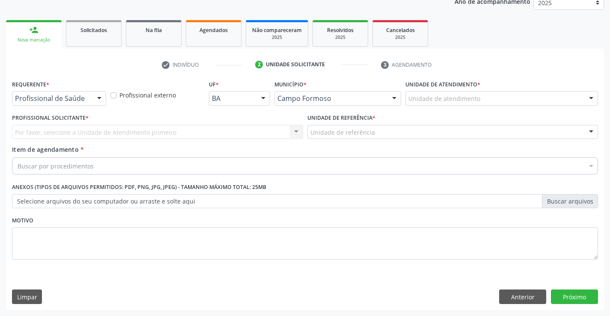
scroll to position [108, 0]
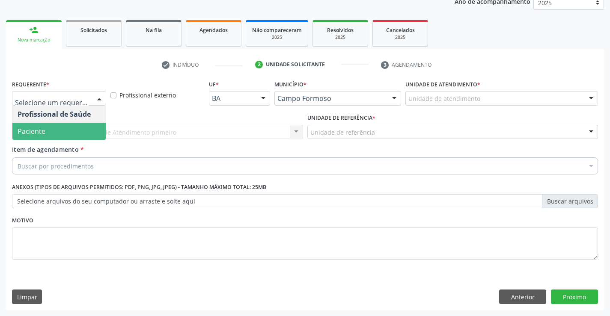
click at [71, 131] on span "Paciente" at bounding box center [58, 131] width 93 height 17
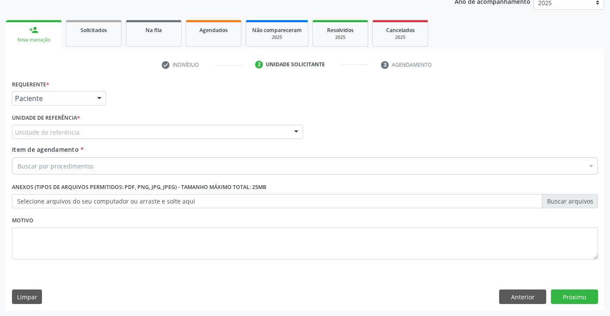
click at [126, 128] on div "Unidade de referência" at bounding box center [157, 132] width 291 height 15
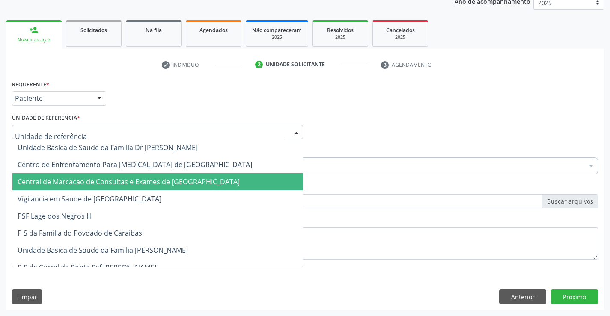
click at [134, 176] on span "Central de Marcacao de Consultas e Exames de [GEOGRAPHIC_DATA]" at bounding box center [157, 181] width 290 height 17
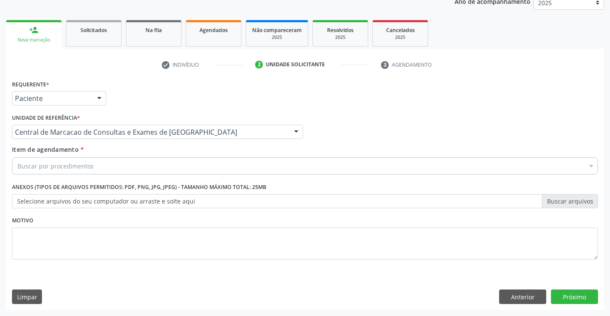
click at [145, 166] on div "Buscar por procedimentos" at bounding box center [305, 165] width 586 height 17
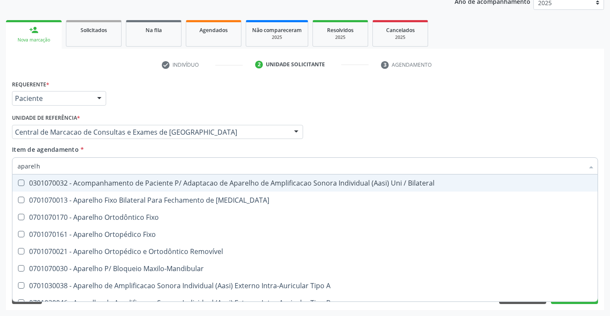
type input "aparelho"
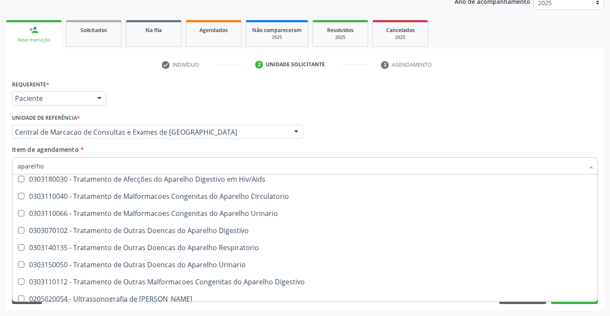
scroll to position [523, 0]
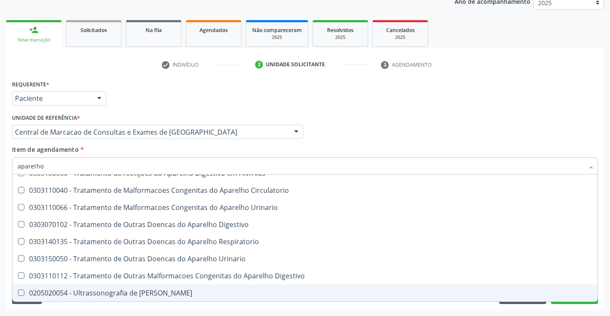
click at [175, 297] on div "0205020054 - Ultrassonografia de [PERSON_NAME]" at bounding box center [305, 293] width 575 height 7
checkbox Urinario "true"
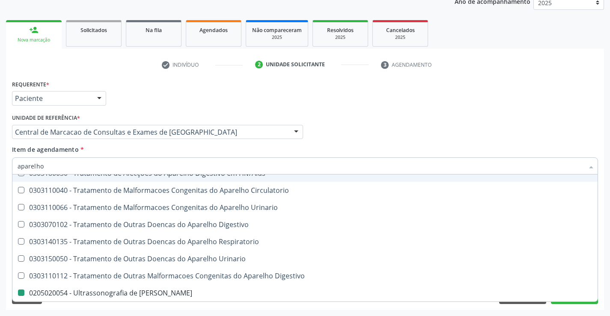
click at [355, 118] on div "Profissional Solicitante Por favor, selecione a Unidade de Atendimento primeiro…" at bounding box center [305, 128] width 590 height 33
checkbox Diastema "true"
checkbox Urinario "false"
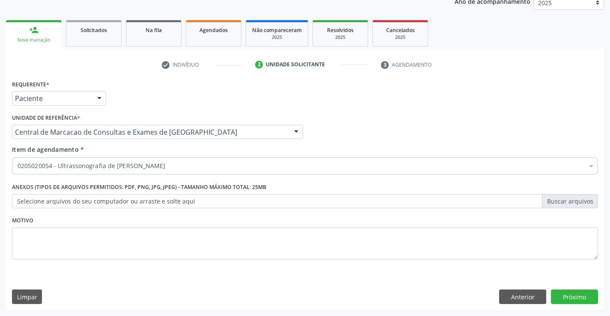
scroll to position [0, 0]
click at [567, 302] on button "Próximo" at bounding box center [574, 297] width 47 height 15
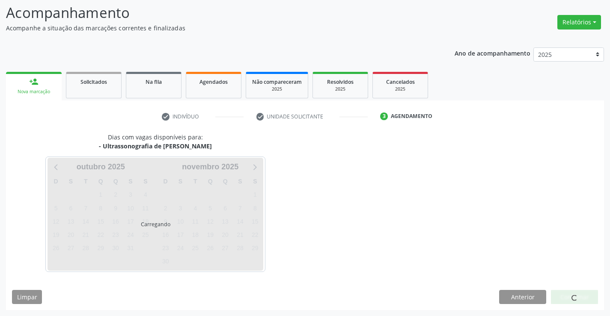
scroll to position [56, 0]
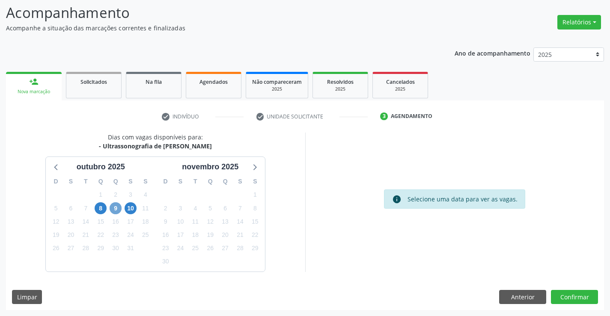
click at [115, 209] on span "9" at bounding box center [116, 208] width 12 height 12
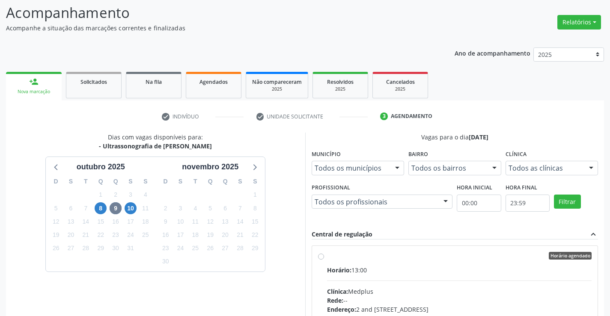
drag, startPoint x: 100, startPoint y: 145, endPoint x: 206, endPoint y: 153, distance: 106.4
click at [206, 153] on div "Dias com vagas disponíveis para: - Ultrassonografia de Aparelho Urinario outubr…" at bounding box center [155, 264] width 299 height 263
click at [216, 146] on div "Dias com vagas disponíveis para: - Ultrassonografia de Aparelho Urinario outubr…" at bounding box center [155, 264] width 299 height 263
drag, startPoint x: 217, startPoint y: 145, endPoint x: 101, endPoint y: 149, distance: 116.0
click at [101, 149] on div "Dias com vagas disponíveis para: - Ultrassonografia de Aparelho Urinario outubr…" at bounding box center [155, 264] width 299 height 263
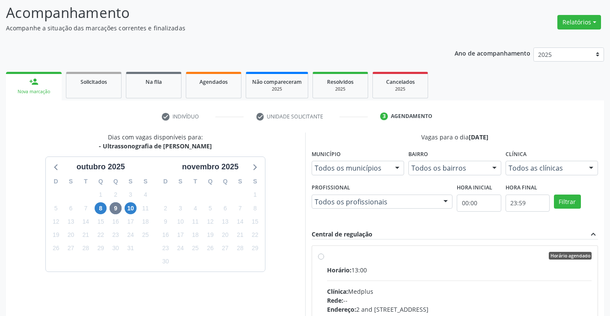
copy div "Ultrassonografia de [PERSON_NAME]"
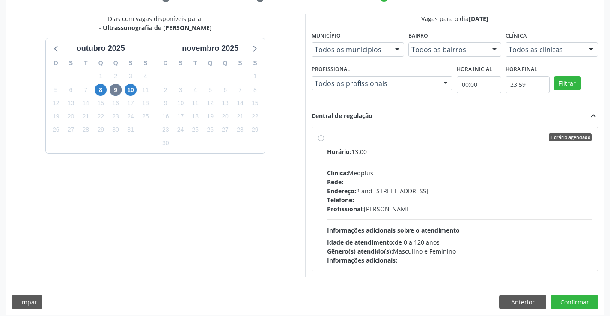
scroll to position [180, 0]
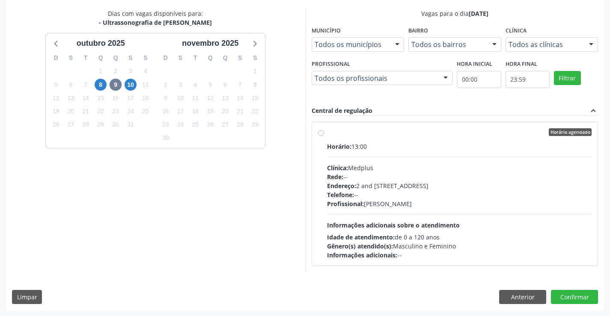
click at [391, 184] on div "Endereço: 2 and S 204 Ed Emp B, nº 35, Centro, Campo Formoso - BA" at bounding box center [459, 185] width 265 height 9
click at [324, 136] on input "Horário agendado Horário: 13:00 Clínica: Medplus Rede: -- Endereço: 2 and S 204…" at bounding box center [321, 132] width 6 height 8
radio input "true"
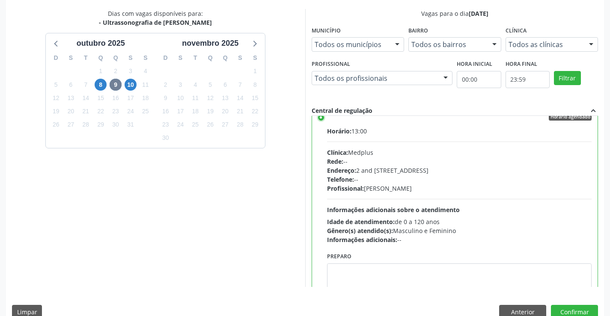
scroll to position [42, 0]
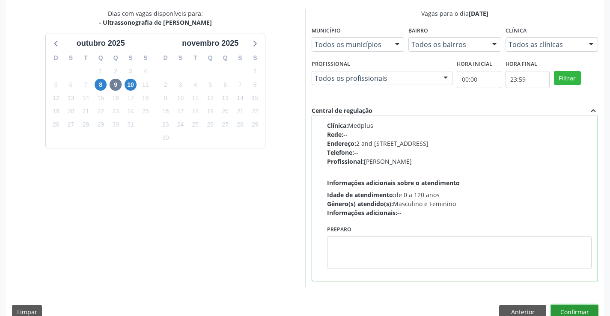
click at [564, 308] on button "Confirmar" at bounding box center [574, 312] width 47 height 15
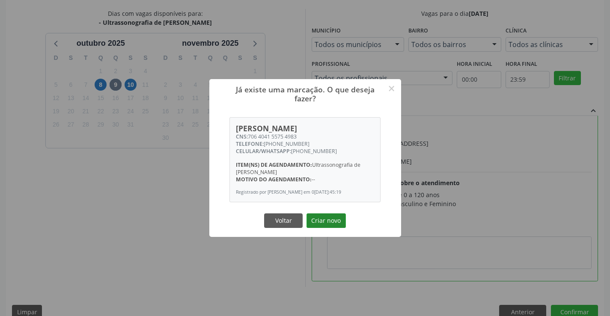
click at [340, 216] on button "Criar novo" at bounding box center [325, 221] width 39 height 15
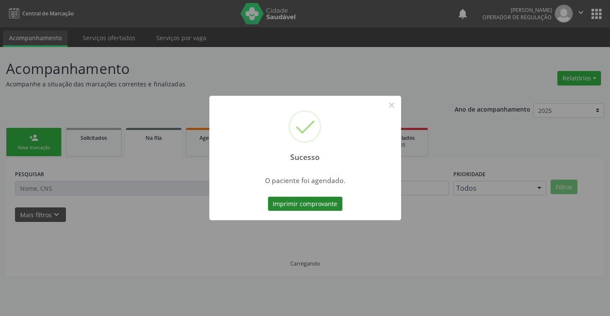
scroll to position [0, 0]
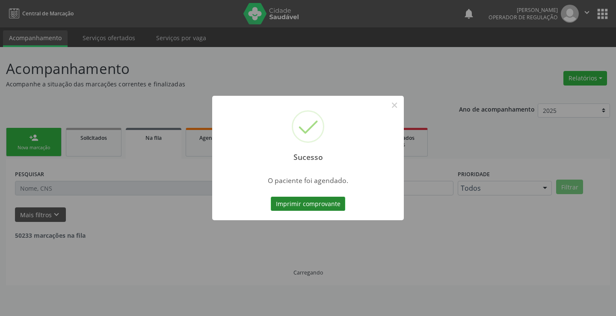
click at [327, 209] on button "Imprimir comprovante" at bounding box center [308, 204] width 74 height 15
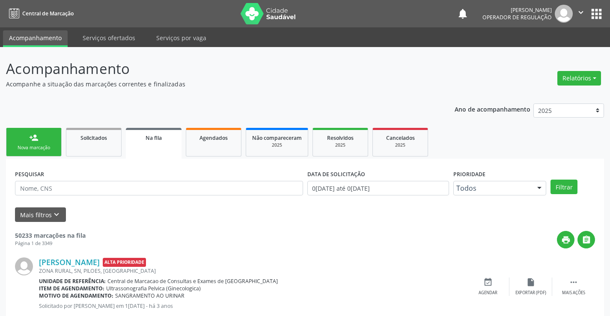
click at [39, 146] on div "Nova marcação" at bounding box center [33, 148] width 43 height 6
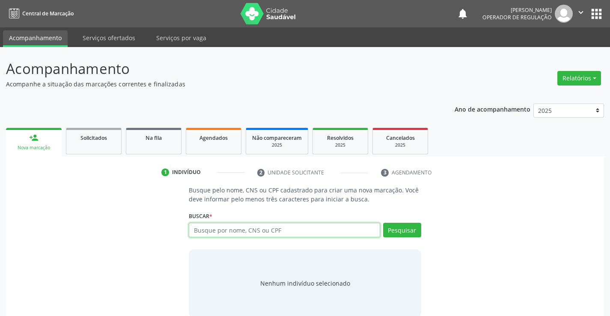
click at [201, 225] on input "text" at bounding box center [284, 230] width 191 height 15
type input "700008668759501"
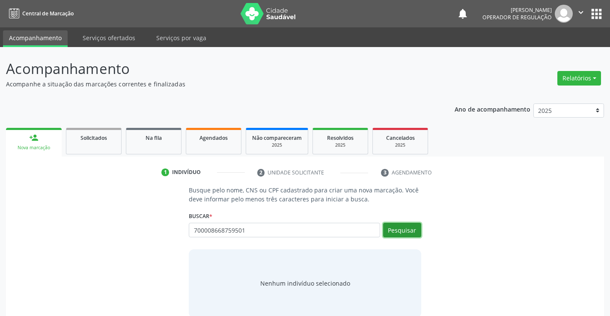
click at [401, 229] on button "Pesquisar" at bounding box center [402, 230] width 38 height 15
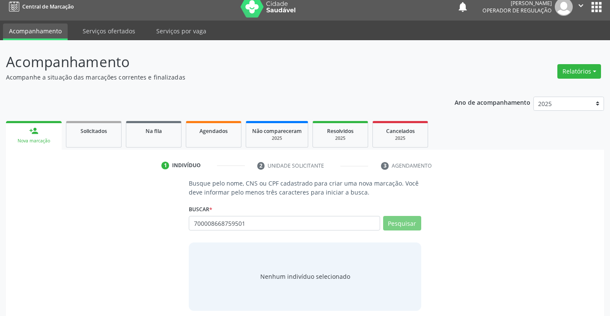
scroll to position [14, 0]
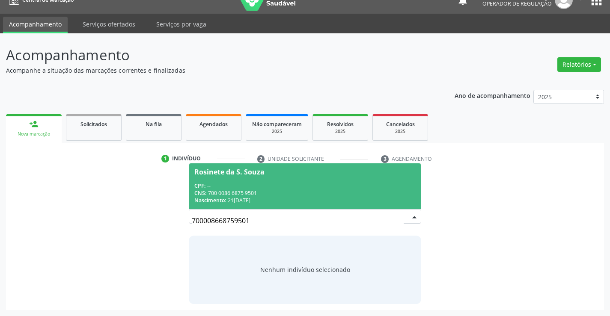
click at [234, 172] on div "Rosinete da S. Souza" at bounding box center [229, 172] width 70 height 7
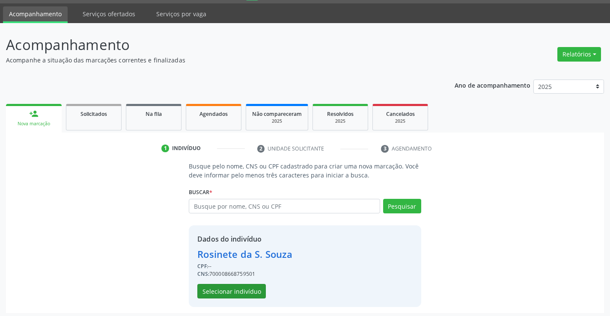
scroll to position [27, 0]
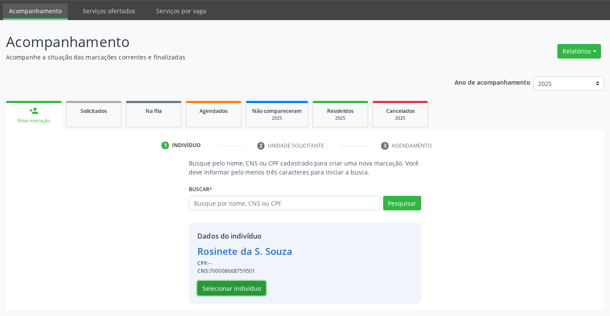
click at [245, 291] on button "Selecionar indivíduo" at bounding box center [231, 288] width 68 height 15
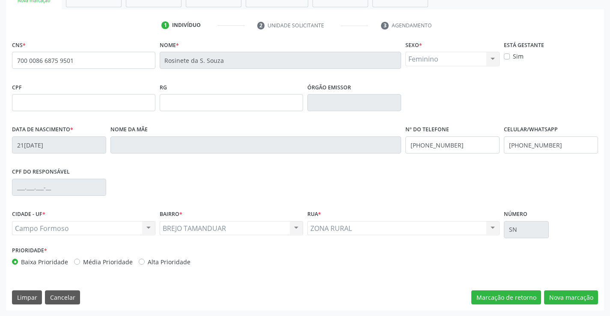
scroll to position [148, 0]
click at [575, 297] on button "Nova marcação" at bounding box center [571, 297] width 54 height 15
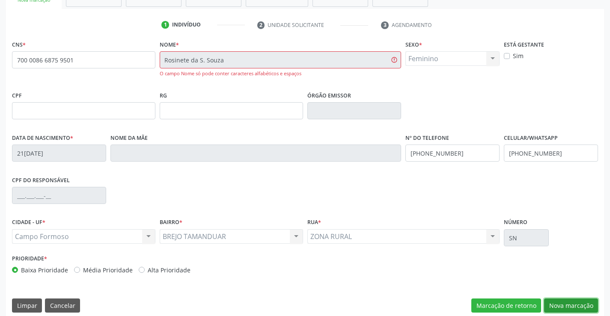
click at [590, 299] on button "Nova marcação" at bounding box center [571, 306] width 54 height 15
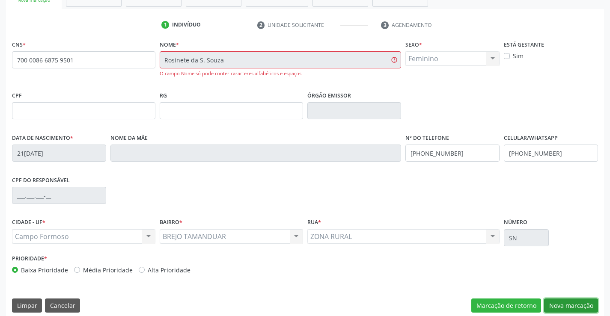
click at [590, 299] on button "Nova marcação" at bounding box center [571, 306] width 54 height 15
click at [21, 302] on button "Limpar" at bounding box center [27, 306] width 30 height 15
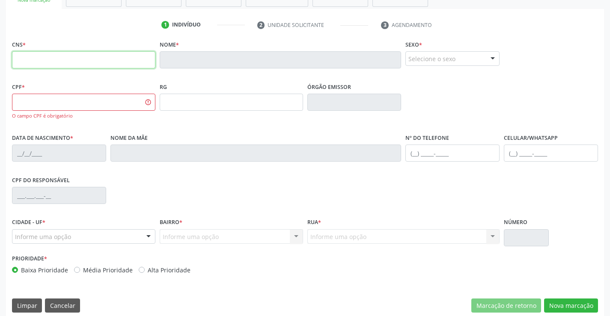
drag, startPoint x: 133, startPoint y: 59, endPoint x: 144, endPoint y: 58, distance: 10.3
click at [133, 59] on input "text" at bounding box center [83, 59] width 143 height 17
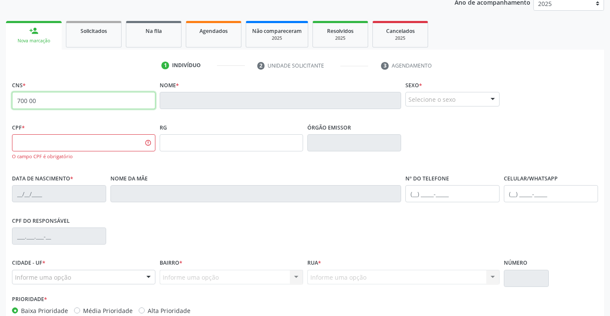
scroll to position [19, 0]
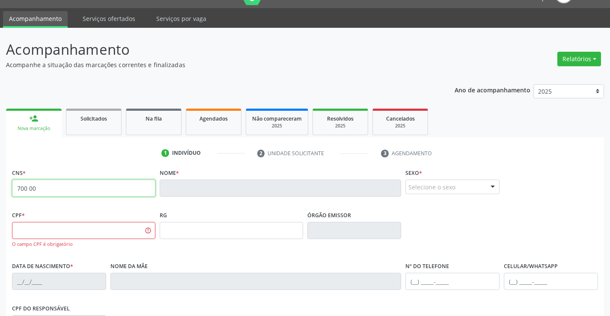
type input "700 00"
click at [31, 116] on div "person_add" at bounding box center [33, 118] width 9 height 9
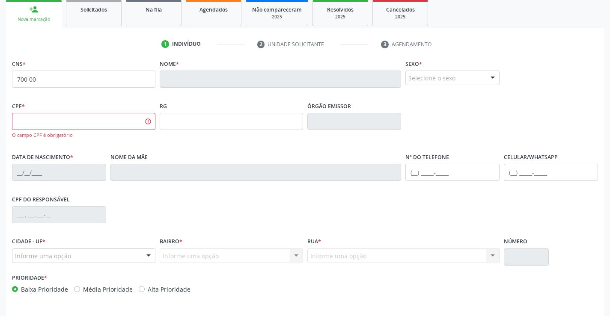
scroll to position [156, 0]
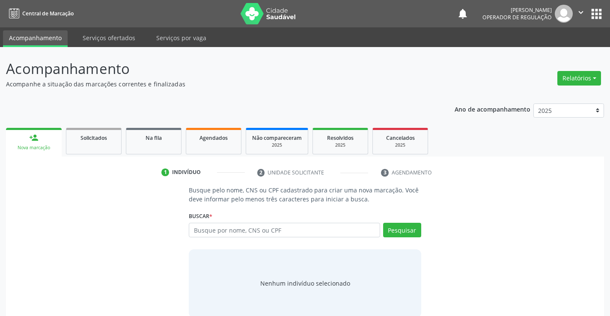
click at [237, 236] on input "text" at bounding box center [284, 230] width 191 height 15
click at [243, 229] on input "text" at bounding box center [284, 230] width 191 height 15
type input "706307659804880"
click at [416, 231] on button "Pesquisar" at bounding box center [402, 230] width 38 height 15
type input "706307659804880"
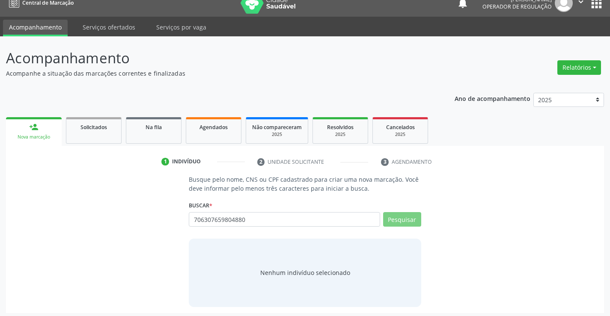
scroll to position [14, 0]
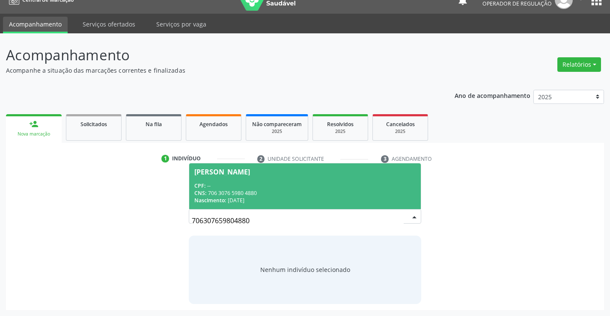
click at [275, 181] on span "[PERSON_NAME] CPF: -- CNS: 706 3076 5980 4880 Nascimento: [DATE]" at bounding box center [304, 186] width 231 height 46
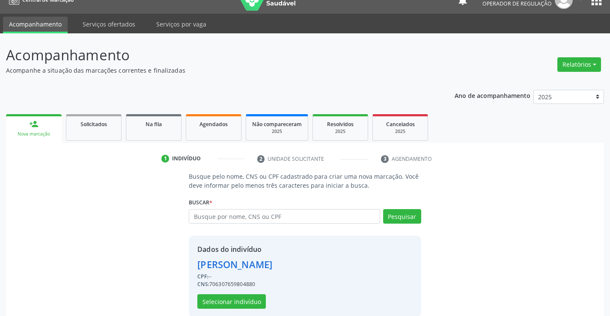
scroll to position [27, 0]
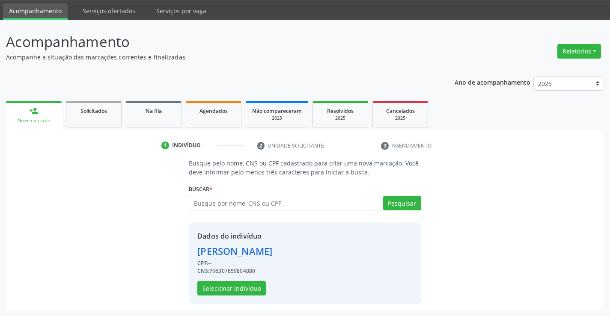
click at [228, 297] on div "Dados do indivíduo [PERSON_NAME] CPF: -- CNS: 706307659804880 Selecionar indiví…" at bounding box center [305, 263] width 232 height 82
click at [231, 287] on button "Selecionar indivíduo" at bounding box center [231, 288] width 68 height 15
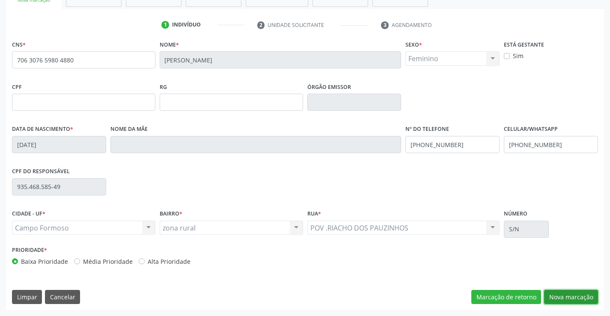
click at [553, 297] on button "Nova marcação" at bounding box center [571, 297] width 54 height 15
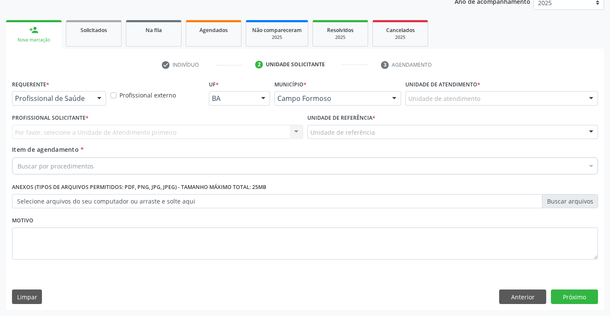
scroll to position [108, 0]
drag, startPoint x: 50, startPoint y: 86, endPoint x: 53, endPoint y: 92, distance: 6.8
click at [51, 89] on div "Requerente * Profissional de Saúde Profissional de Saúde Paciente Nenhum result…" at bounding box center [59, 91] width 94 height 27
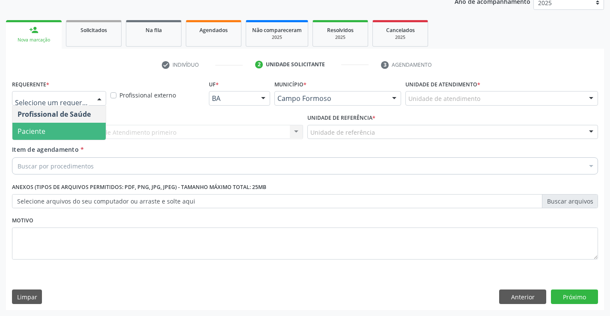
click at [51, 126] on span "Paciente" at bounding box center [58, 131] width 93 height 17
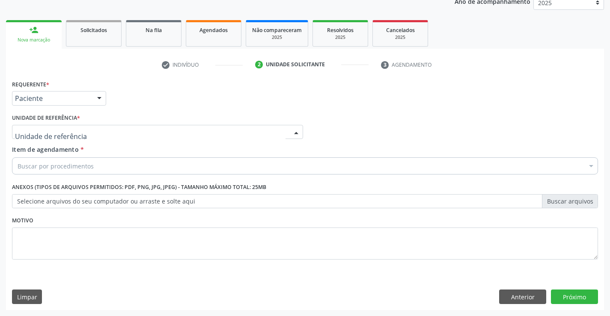
click at [145, 131] on div at bounding box center [157, 132] width 291 height 15
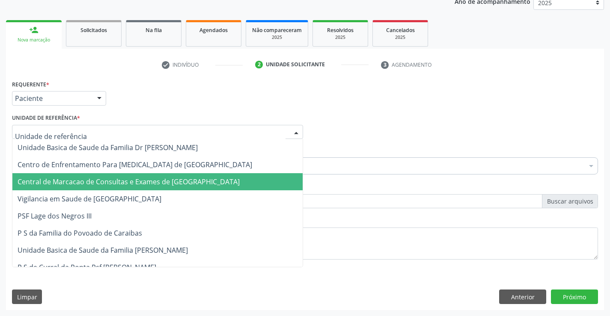
click at [140, 176] on span "Central de Marcacao de Consultas e Exames de [GEOGRAPHIC_DATA]" at bounding box center [157, 181] width 290 height 17
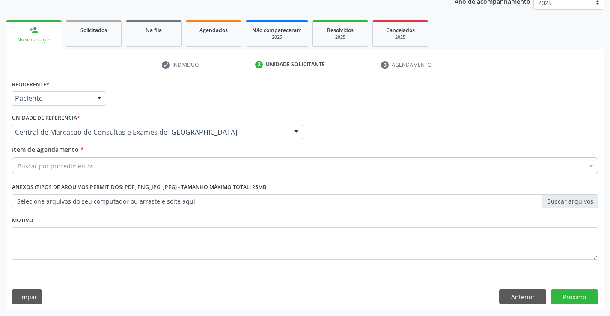
click at [163, 162] on div "Buscar por procedimentos" at bounding box center [305, 165] width 586 height 17
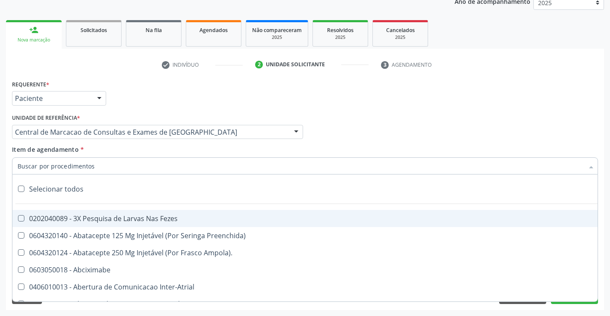
paste input "Ultrassonografia de [PERSON_NAME]"
type input "Ultrassonografia de [PERSON_NAME]"
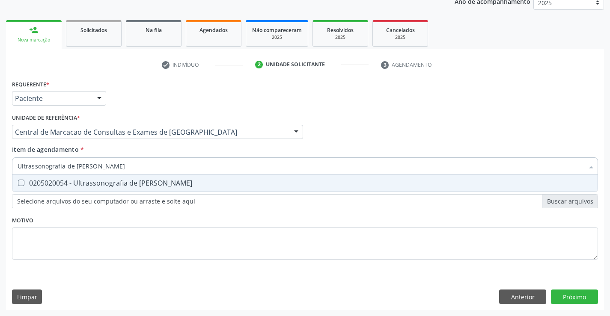
click at [140, 185] on div "0205020054 - Ultrassonografia de [PERSON_NAME]" at bounding box center [305, 183] width 575 height 7
checkbox Urinario "true"
click at [576, 301] on div "Requerente * Paciente Profissional de Saúde Paciente Nenhum resultado encontrad…" at bounding box center [305, 194] width 598 height 232
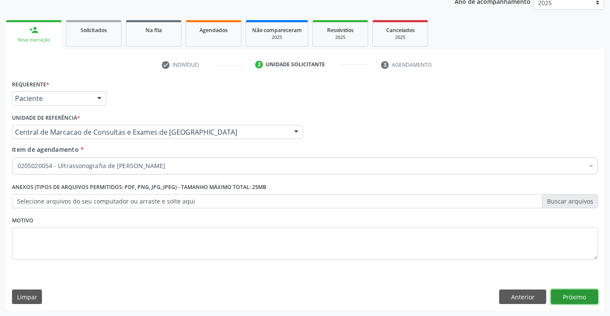
click at [578, 296] on button "Próximo" at bounding box center [574, 297] width 47 height 15
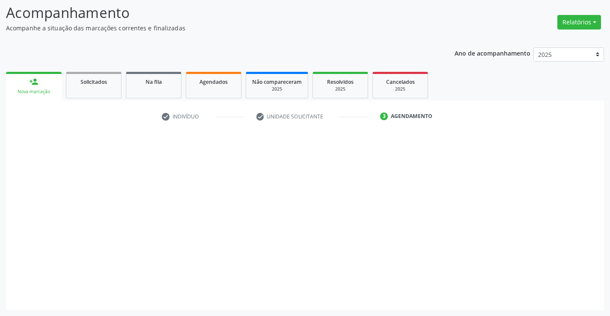
scroll to position [56, 0]
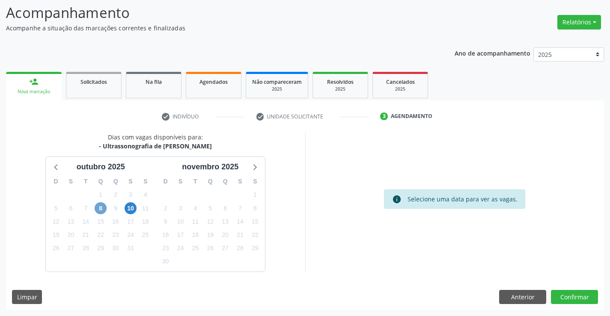
click at [100, 210] on span "8" at bounding box center [101, 208] width 12 height 12
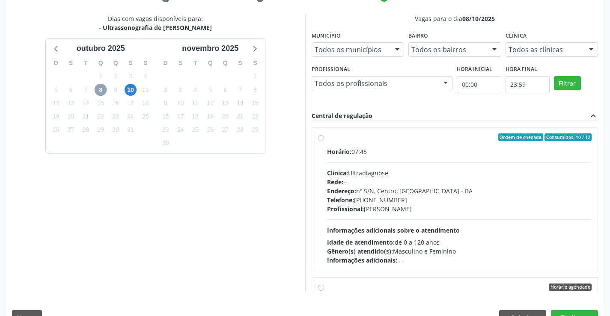
scroll to position [195, 0]
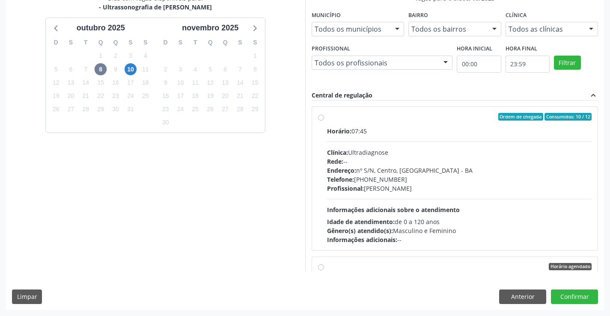
click at [420, 201] on div "Horário: 07:45 Clínica: Ultradiagnose Rede: -- Endereço: nº S/N, Centro, [GEOGR…" at bounding box center [459, 186] width 265 height 118
click at [324, 121] on input "Ordem de chegada Consumidos: 10 / 12 Horário: 07:45 Clínica: Ultradiagnose Rede…" at bounding box center [321, 117] width 6 height 8
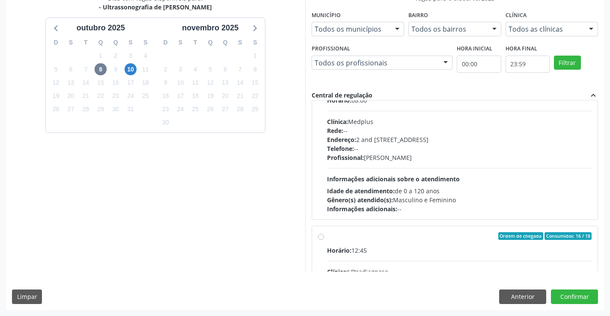
scroll to position [257, 0]
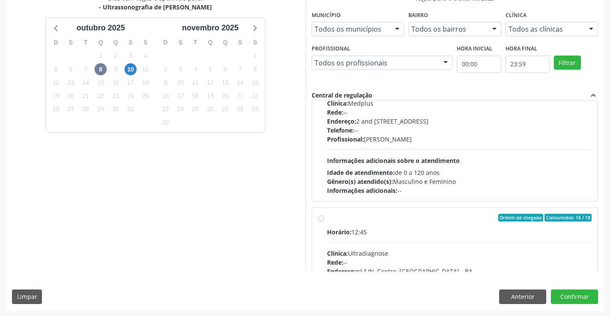
click at [398, 152] on div "Horário: 08:00 Clínica: Medplus Rede: -- Endereço: 2 and [STREET_ADDRESS] Telef…" at bounding box center [459, 136] width 265 height 118
click at [324, 72] on input "Horário agendado Horário: 08:00 Clínica: Medplus Rede: -- Endereço: 2 and [STRE…" at bounding box center [321, 68] width 6 height 8
radio input "false"
radio input "true"
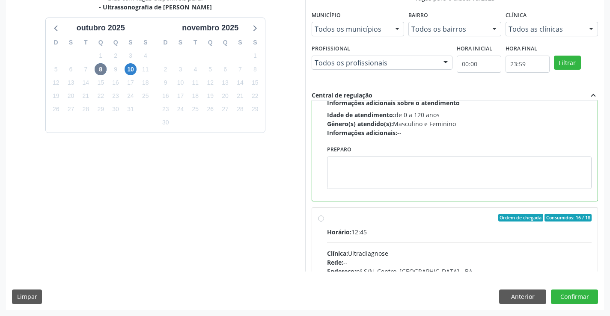
scroll to position [80, 0]
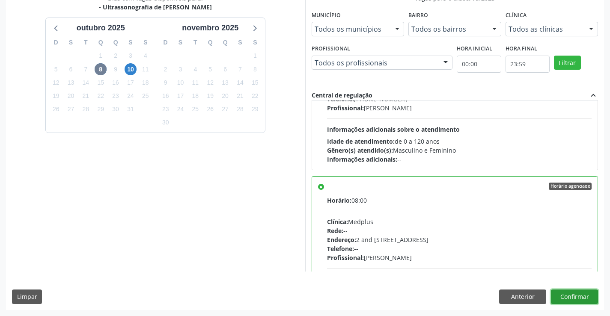
click at [574, 295] on button "Confirmar" at bounding box center [574, 297] width 47 height 15
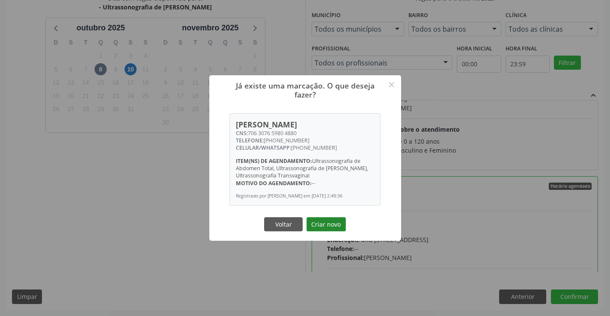
click at [337, 222] on button "Criar novo" at bounding box center [325, 224] width 39 height 15
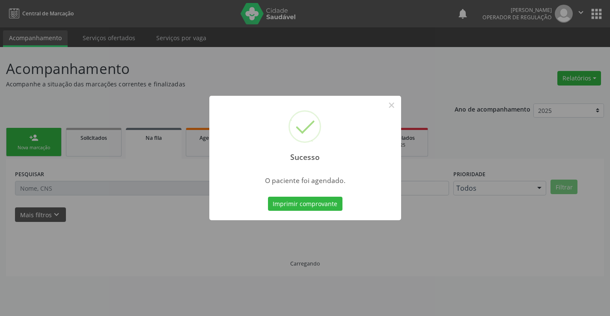
scroll to position [0, 0]
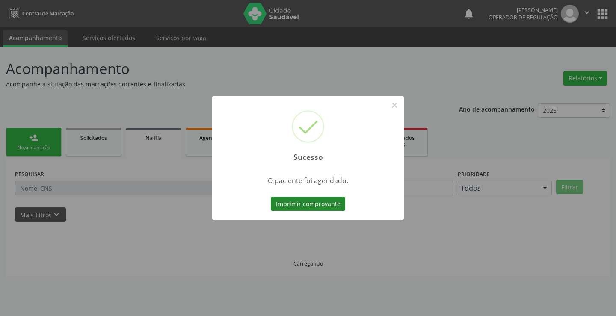
click at [328, 202] on button "Imprimir comprovante" at bounding box center [308, 204] width 74 height 15
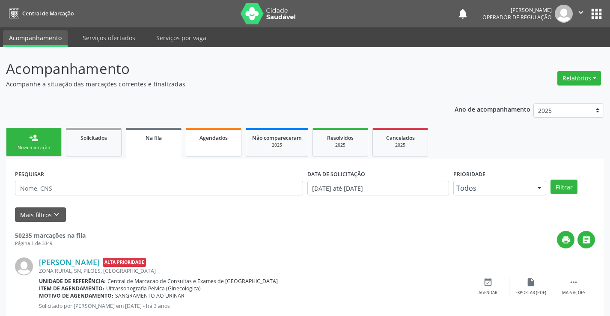
click at [215, 133] on div "Agendados" at bounding box center [213, 137] width 43 height 9
select select "9"
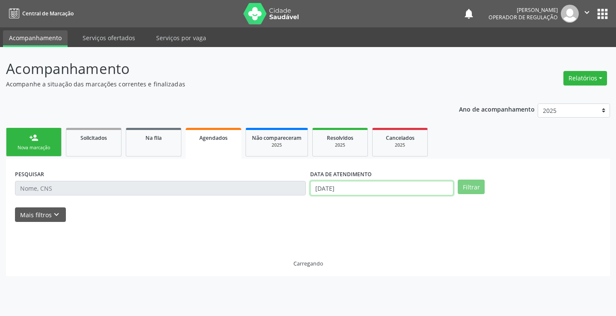
click at [353, 190] on input "[DATE]" at bounding box center [381, 188] width 143 height 15
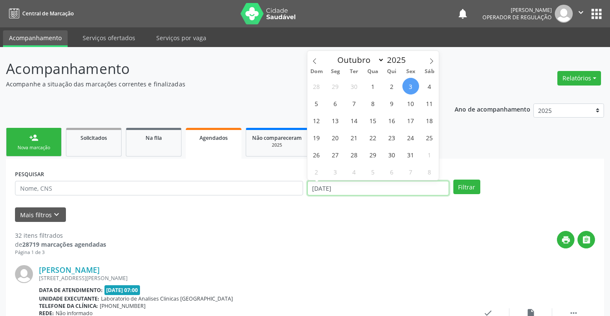
click at [344, 185] on input "[DATE]" at bounding box center [378, 188] width 142 height 15
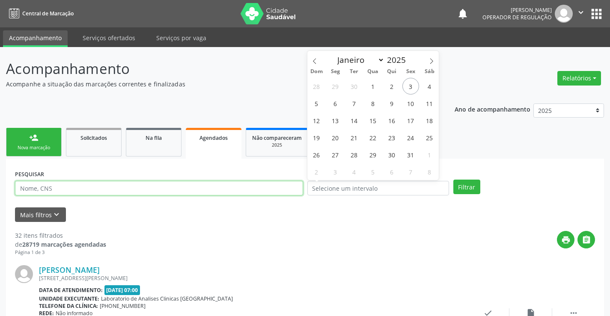
click at [290, 183] on input "text" at bounding box center [159, 188] width 288 height 15
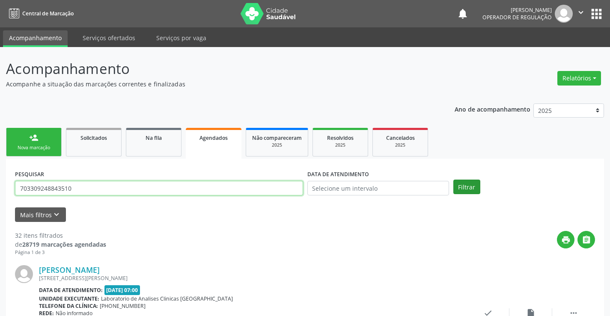
type input "703309248843510"
click at [470, 189] on button "Filtrar" at bounding box center [466, 187] width 27 height 15
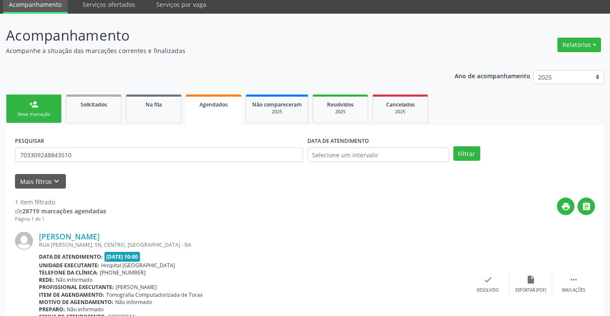
scroll to position [78, 0]
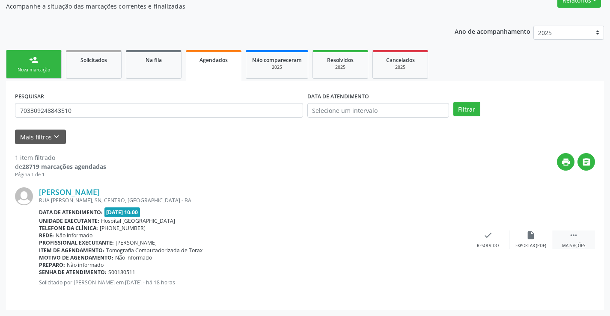
click at [572, 237] on icon "" at bounding box center [573, 235] width 9 height 9
click at [403, 238] on icon "print" at bounding box center [401, 235] width 9 height 9
click at [28, 56] on link "person_add Nova marcação" at bounding box center [34, 64] width 56 height 29
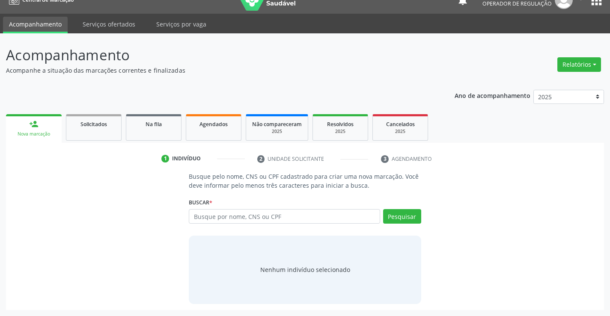
scroll to position [14, 0]
click at [209, 220] on input "text" at bounding box center [284, 216] width 191 height 15
click at [410, 220] on button "Pesquisar" at bounding box center [402, 216] width 38 height 15
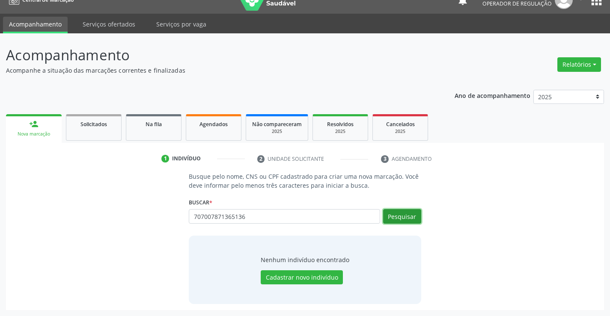
click at [400, 220] on button "Pesquisar" at bounding box center [402, 216] width 38 height 15
click at [400, 219] on button "Pesquisar" at bounding box center [402, 216] width 38 height 15
click at [294, 216] on input "707007871365136" at bounding box center [284, 216] width 191 height 15
click at [417, 216] on button "Pesquisar" at bounding box center [402, 216] width 38 height 15
click at [403, 215] on button "Pesquisar" at bounding box center [402, 216] width 38 height 15
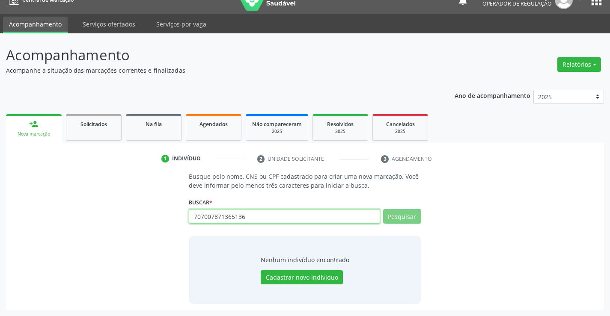
click at [312, 219] on input "707007871365136" at bounding box center [284, 216] width 191 height 15
type input "707007871365136"
click at [395, 216] on button "Pesquisar" at bounding box center [402, 216] width 38 height 15
click at [274, 221] on input "707007871365136" at bounding box center [284, 216] width 191 height 15
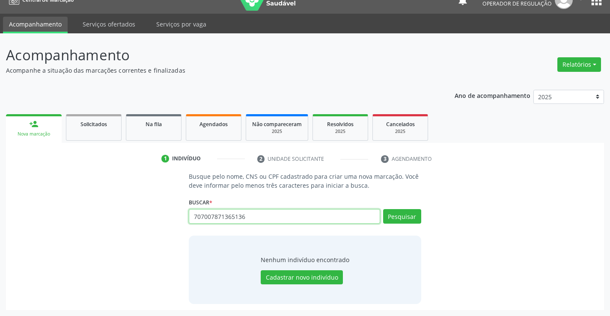
click at [274, 221] on input "707007871365136" at bounding box center [284, 216] width 191 height 15
click at [404, 217] on button "Pesquisar" at bounding box center [402, 216] width 38 height 15
click at [157, 132] on link "Na fila" at bounding box center [154, 127] width 56 height 27
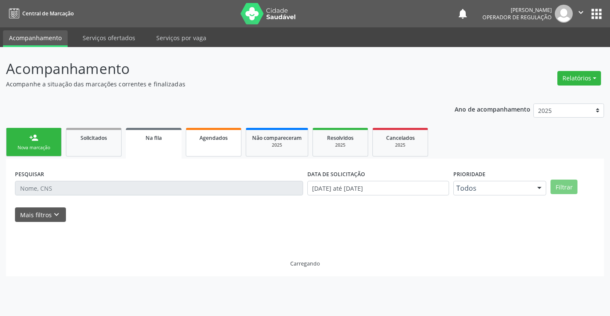
scroll to position [0, 0]
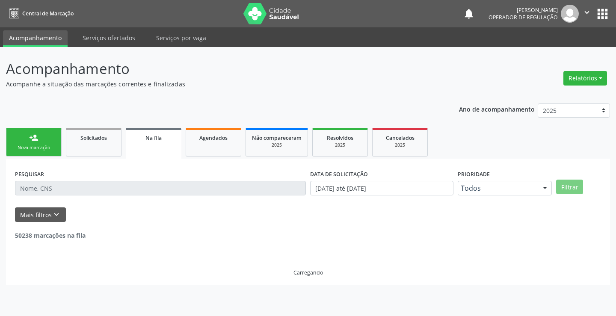
click at [65, 186] on input "text" at bounding box center [160, 188] width 291 height 15
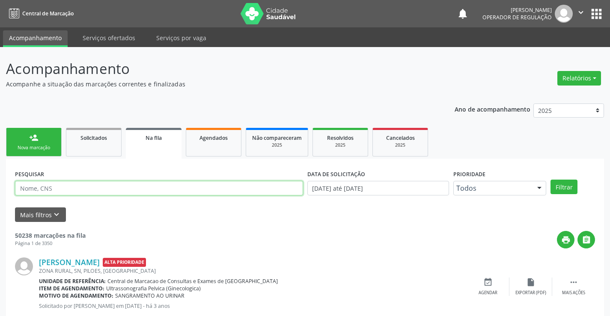
click at [39, 190] on input "text" at bounding box center [159, 188] width 288 height 15
paste input "707007871365136"
type input "707007871365136"
click at [561, 187] on button "Filtrar" at bounding box center [563, 187] width 27 height 15
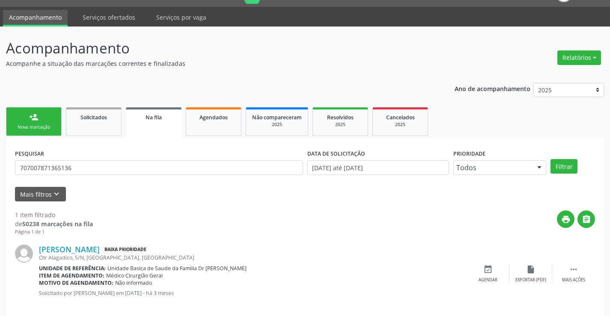
scroll to position [31, 0]
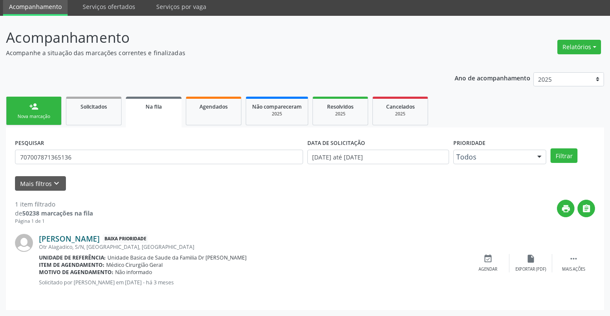
click at [52, 239] on link "[PERSON_NAME]" at bounding box center [69, 238] width 61 height 9
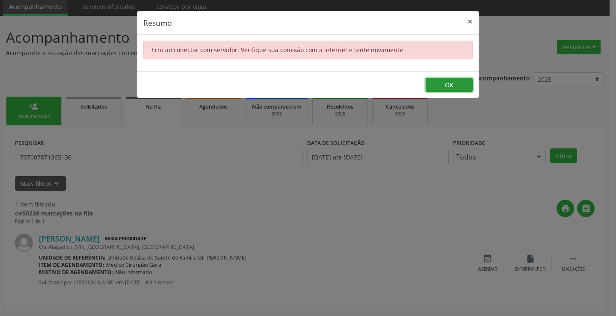
click at [456, 85] on button "OK" at bounding box center [449, 85] width 47 height 15
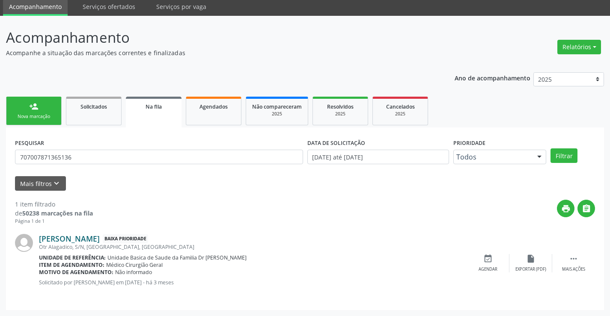
click at [90, 239] on link "[PERSON_NAME]" at bounding box center [69, 238] width 61 height 9
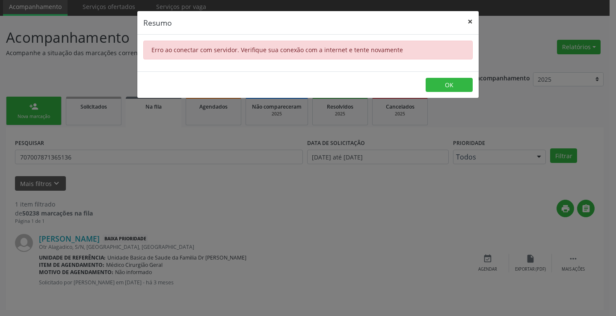
click at [465, 19] on button "×" at bounding box center [470, 21] width 17 height 21
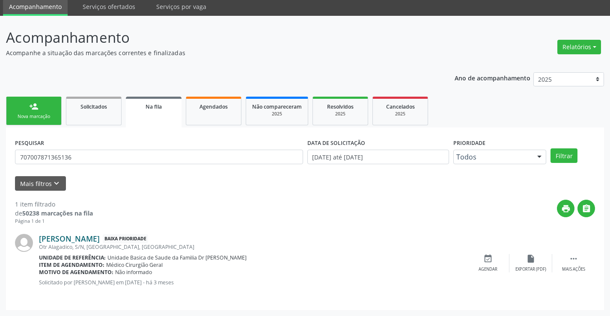
drag, startPoint x: 37, startPoint y: 238, endPoint x: 120, endPoint y: 242, distance: 82.7
click at [120, 242] on div "[PERSON_NAME] Baixa Prioridade Otr [GEOGRAPHIC_DATA], S/N, [GEOGRAPHIC_DATA], […" at bounding box center [305, 263] width 580 height 76
copy div "[PERSON_NAME]"
click at [49, 113] on link "person_add Nova marcação" at bounding box center [34, 111] width 56 height 29
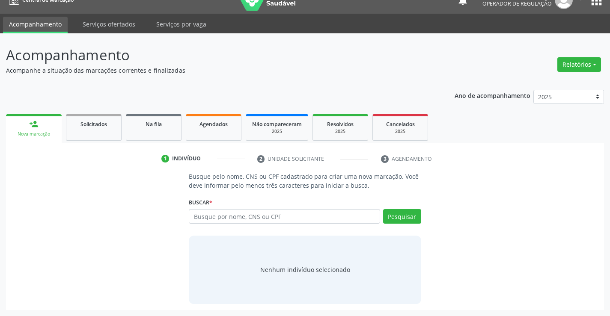
scroll to position [14, 0]
click at [206, 221] on input "text" at bounding box center [284, 216] width 191 height 15
paste input "[PERSON_NAME]"
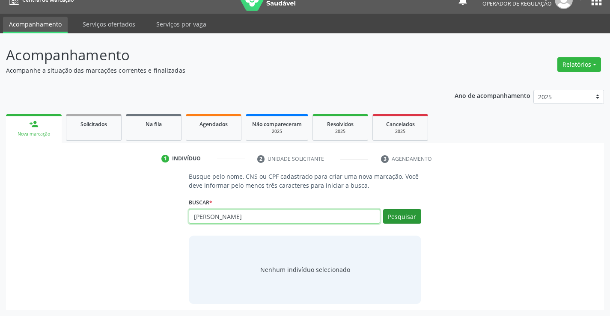
type input "[PERSON_NAME]"
click at [393, 218] on button "Pesquisar" at bounding box center [402, 216] width 38 height 15
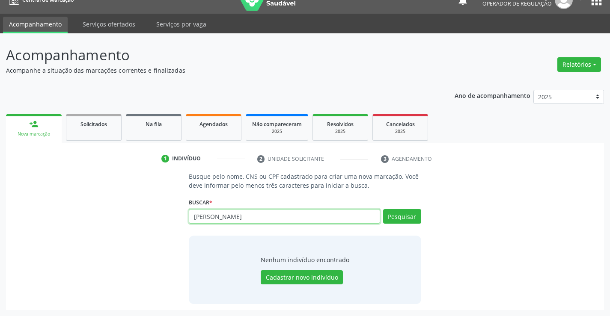
click at [269, 216] on input "[PERSON_NAME]" at bounding box center [284, 216] width 191 height 15
click at [391, 211] on button "Pesquisar" at bounding box center [402, 216] width 38 height 15
click at [276, 216] on input "[PERSON_NAME]" at bounding box center [284, 216] width 191 height 15
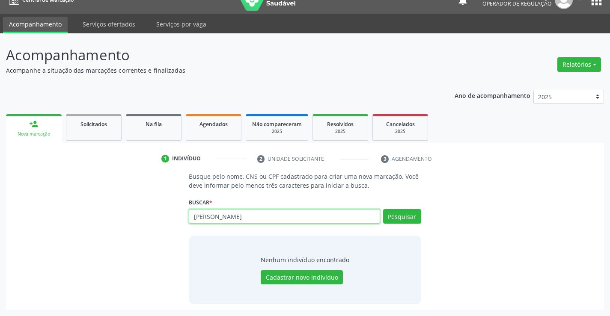
click at [276, 216] on input "[PERSON_NAME]" at bounding box center [284, 216] width 191 height 15
type input "[PERSON_NAME]"
click at [391, 222] on button "Pesquisar" at bounding box center [402, 216] width 38 height 15
type input "[PERSON_NAME]"
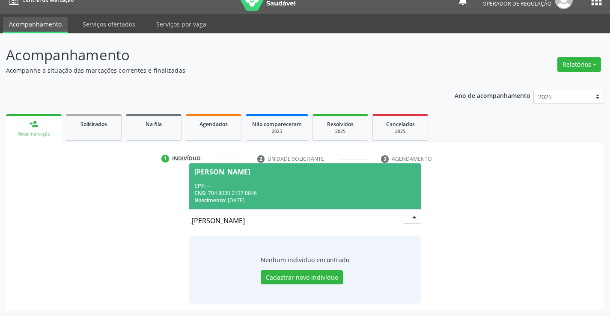
click at [244, 219] on input "[PERSON_NAME]" at bounding box center [297, 220] width 211 height 17
click at [290, 186] on div "CPF: --" at bounding box center [304, 185] width 221 height 7
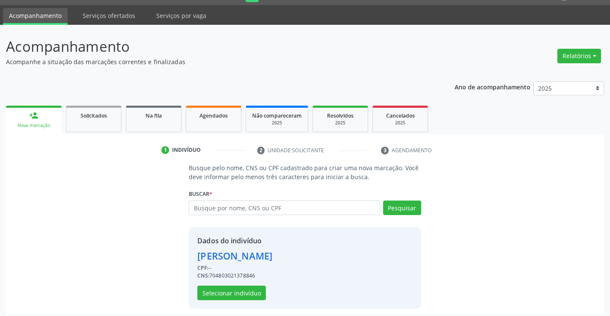
scroll to position [27, 0]
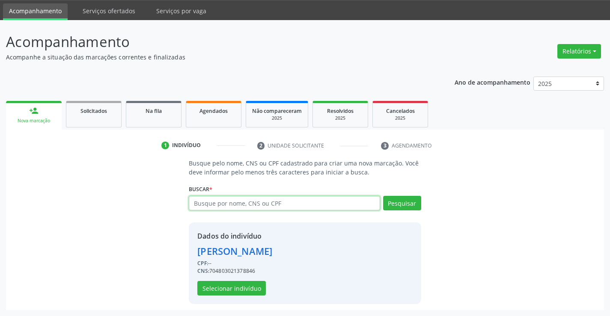
click at [248, 201] on input "text" at bounding box center [284, 203] width 191 height 15
paste input "[PERSON_NAME]"
type input "[PERSON_NAME]"
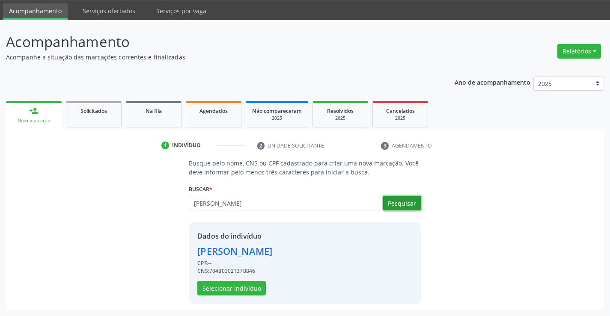
click at [395, 203] on button "Pesquisar" at bounding box center [402, 203] width 38 height 15
click at [397, 203] on button "Pesquisar" at bounding box center [402, 203] width 38 height 15
click at [397, 199] on button "Pesquisar" at bounding box center [402, 203] width 38 height 15
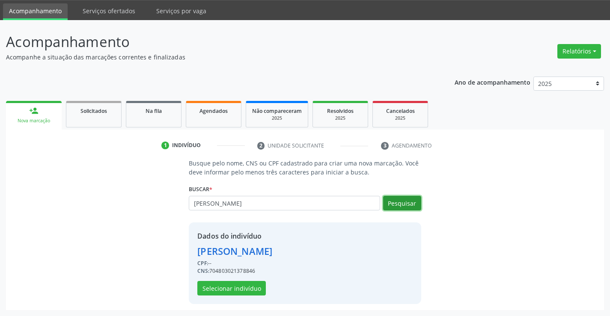
click at [392, 198] on button "Pesquisar" at bounding box center [402, 203] width 38 height 15
click at [261, 205] on input "[PERSON_NAME]" at bounding box center [284, 203] width 191 height 15
